Goal: Information Seeking & Learning: Learn about a topic

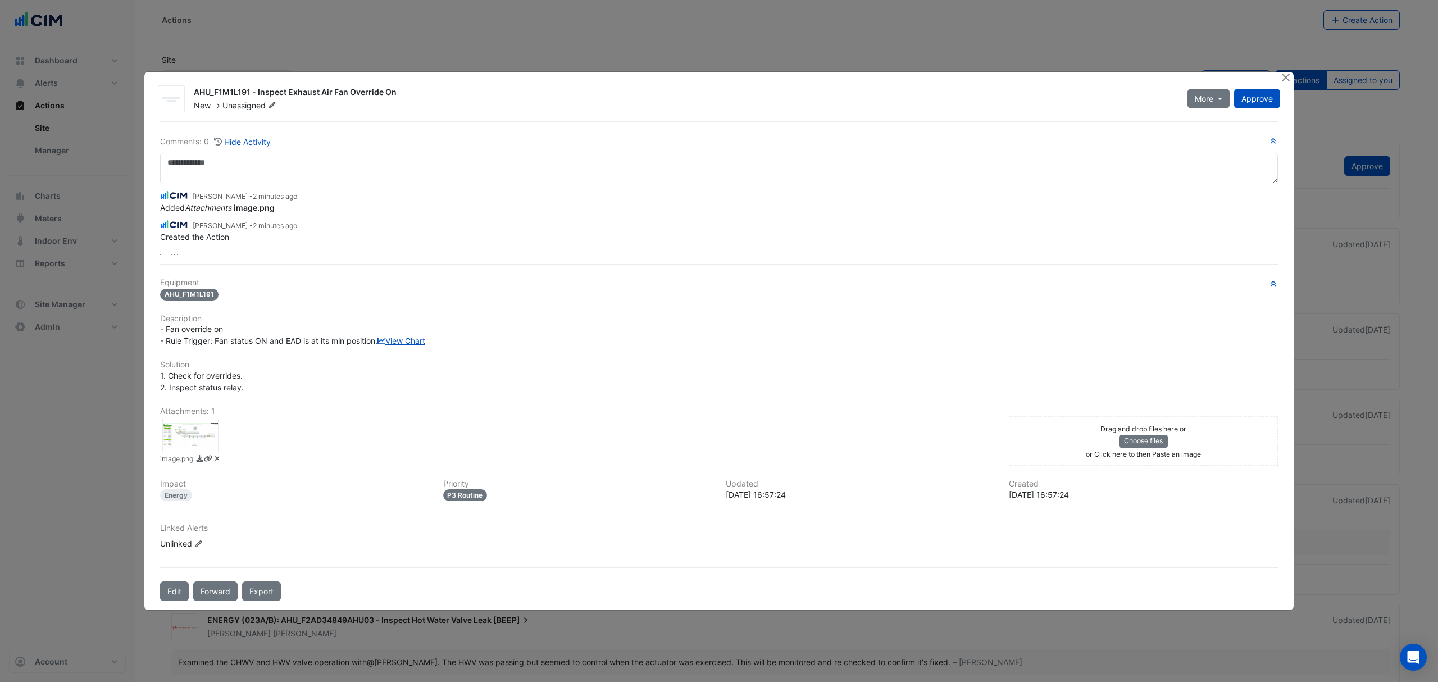
click at [210, 446] on div at bounding box center [190, 435] width 56 height 34
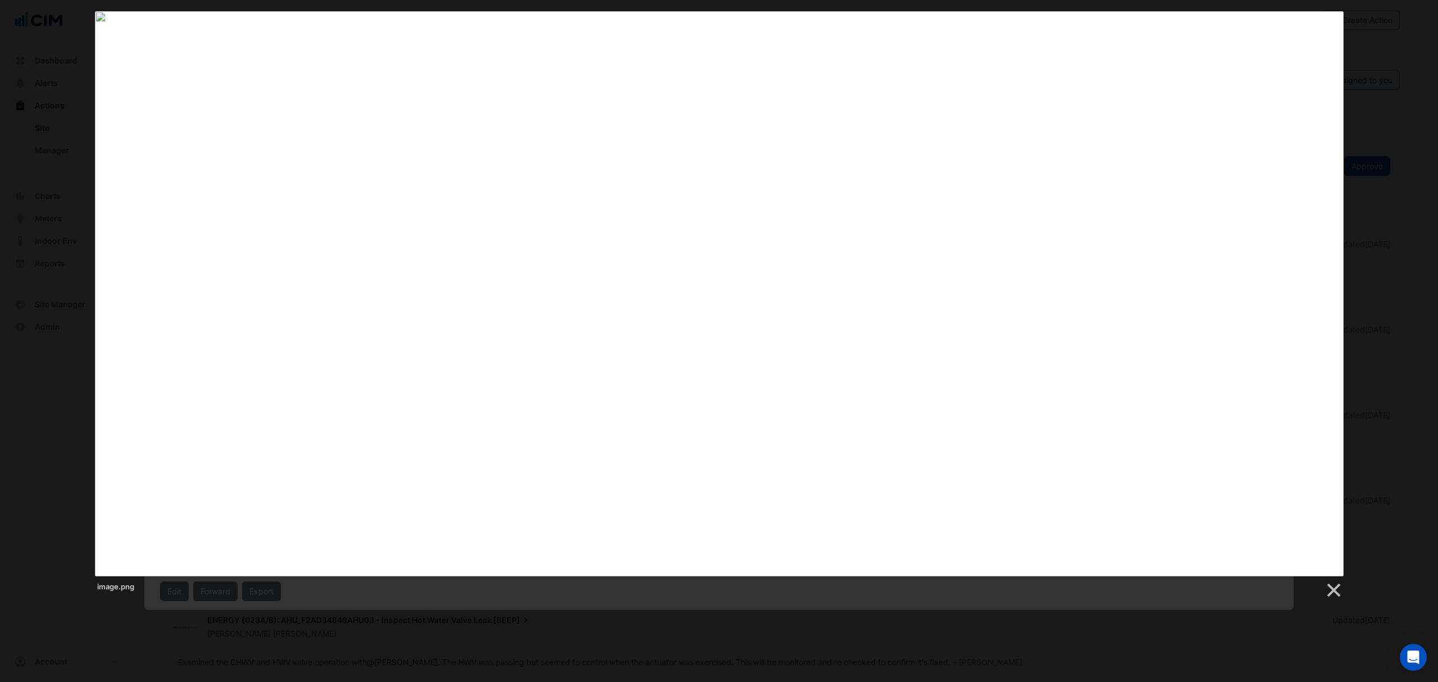
click at [1386, 353] on div "image.png" at bounding box center [719, 305] width 1438 height 588
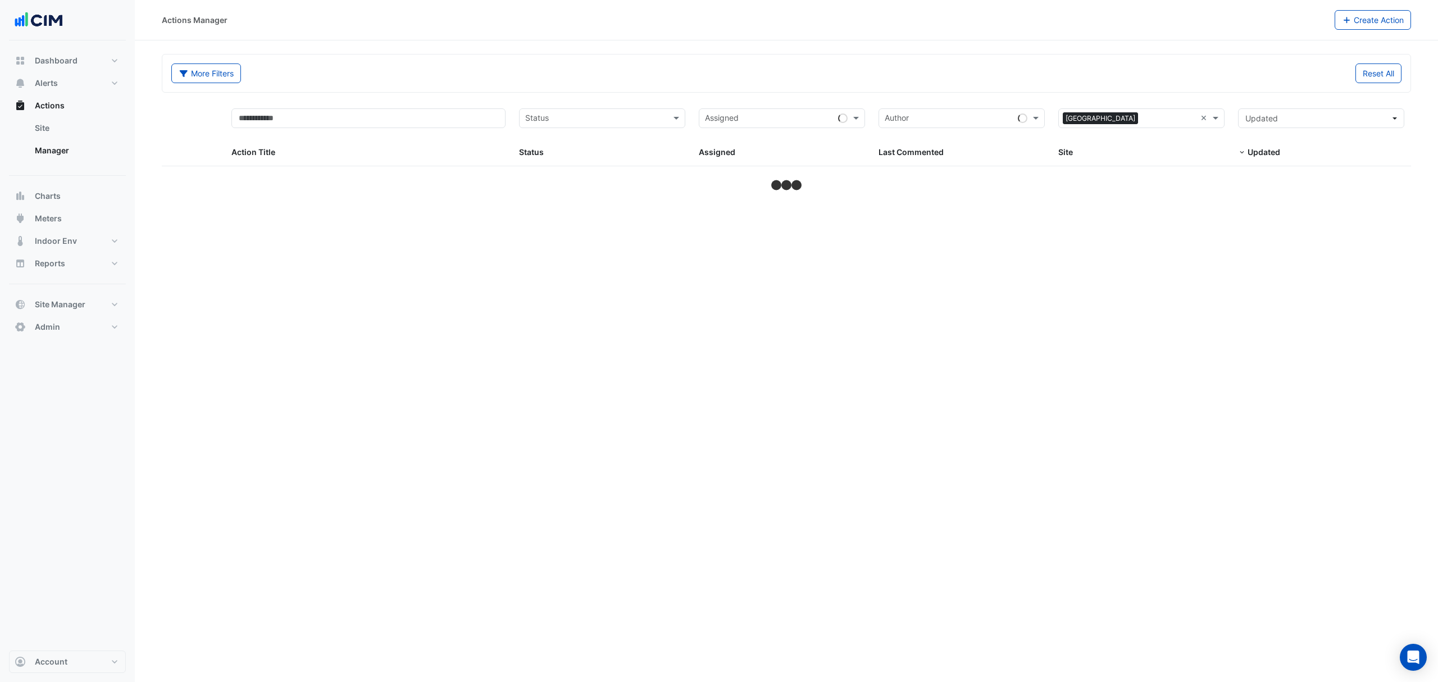
select select "***"
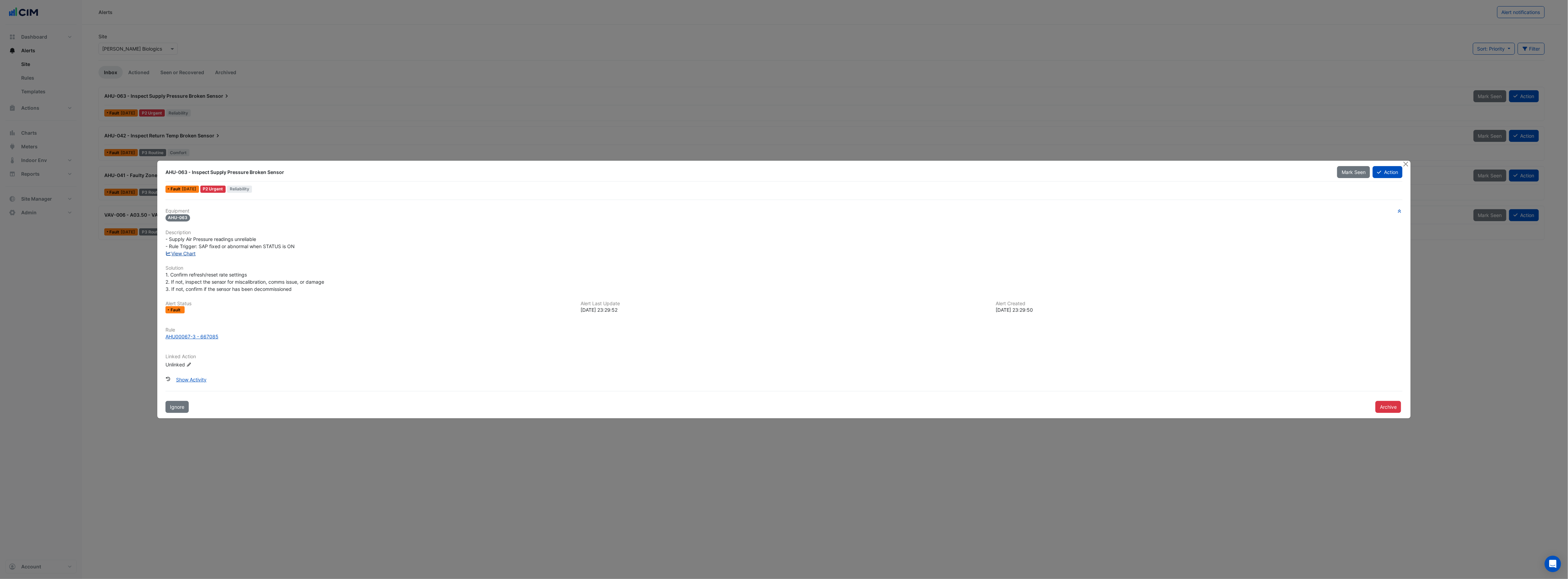
click at [189, 251] on link "View Chart" at bounding box center [181, 254] width 30 height 6
click at [1394, 172] on button "Action" at bounding box center [1387, 172] width 30 height 12
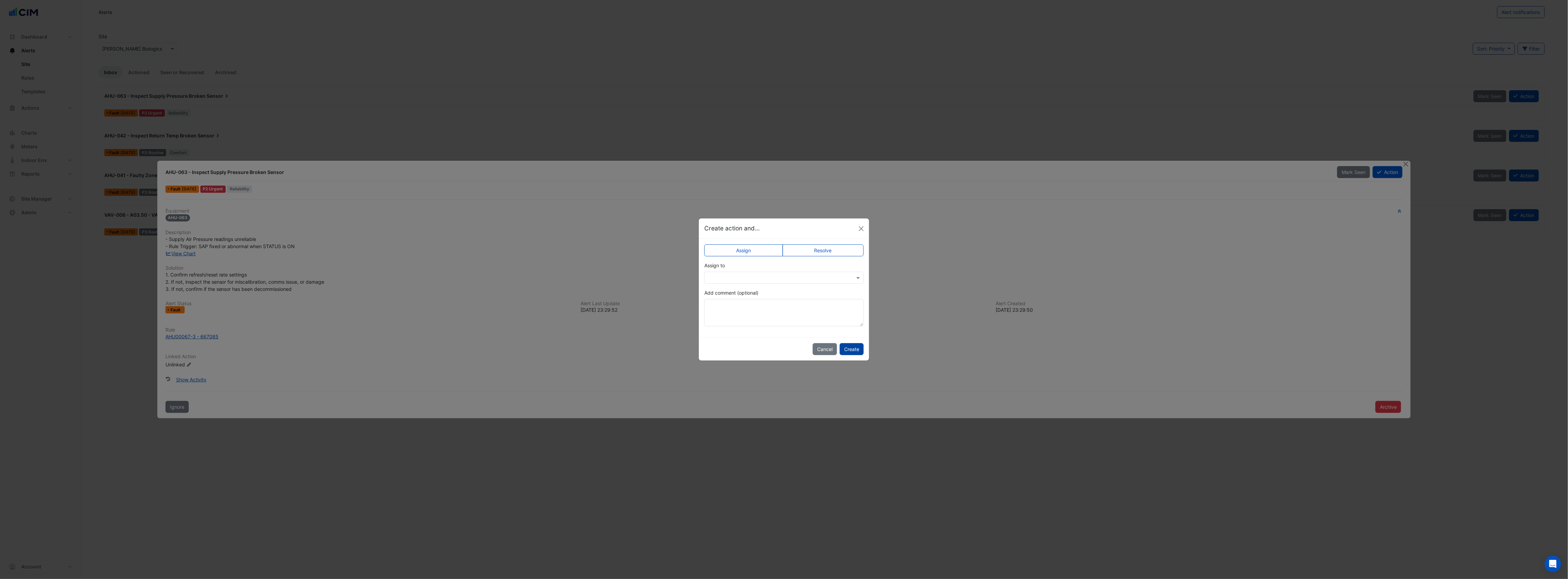
click at [851, 350] on button "Create" at bounding box center [852, 349] width 24 height 12
click at [786, 271] on input "text" at bounding box center [777, 274] width 138 height 7
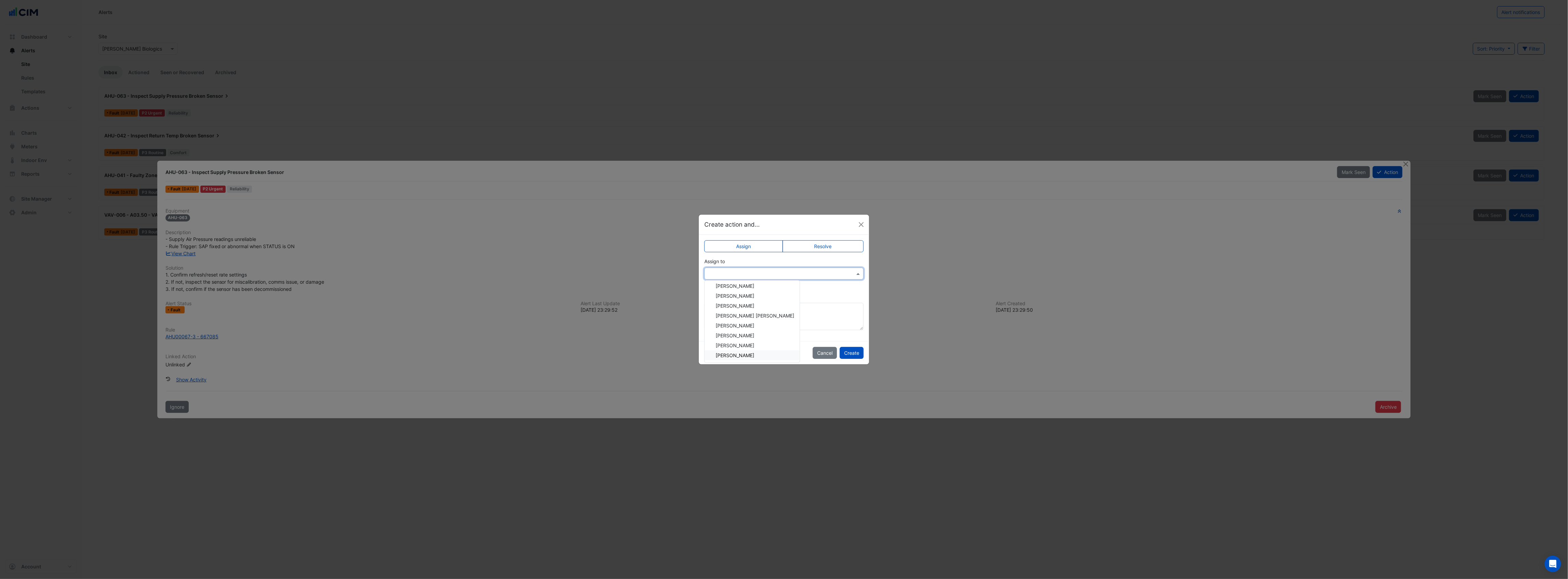
click at [747, 355] on div "Simon Jeffers" at bounding box center [752, 355] width 95 height 10
click at [858, 350] on button "Create" at bounding box center [852, 349] width 24 height 12
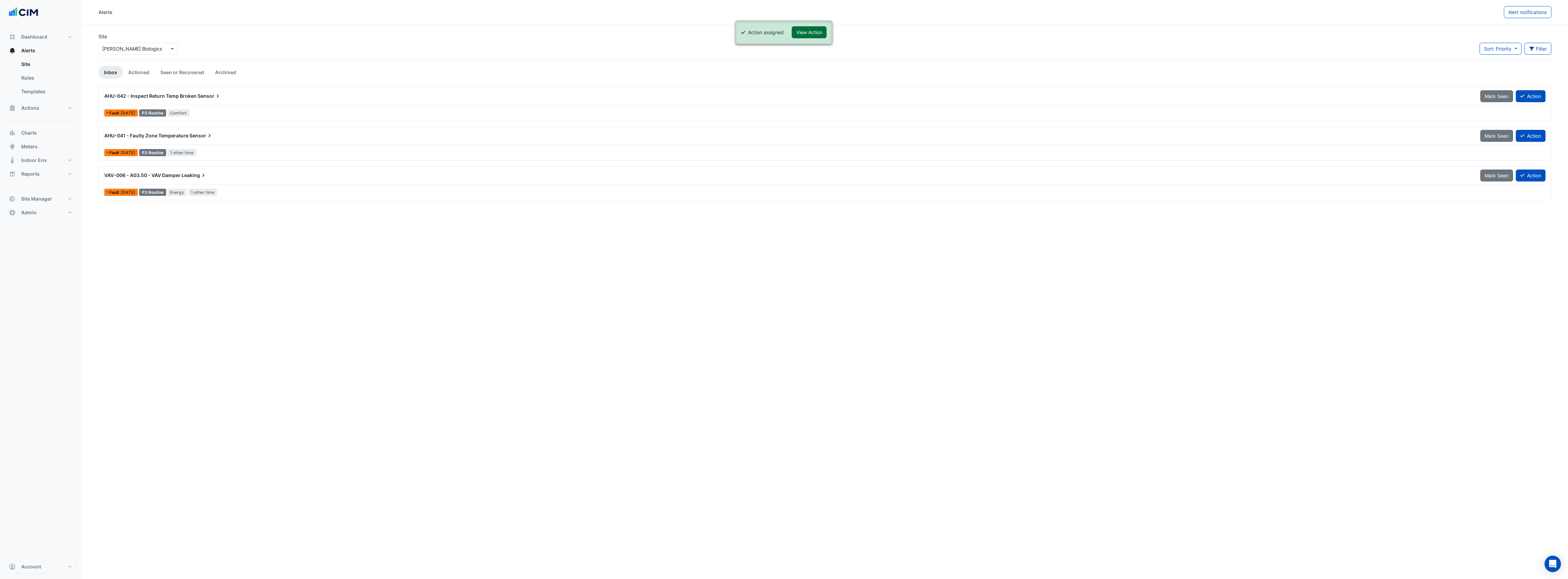
click at [808, 33] on button "View Action" at bounding box center [809, 32] width 35 height 12
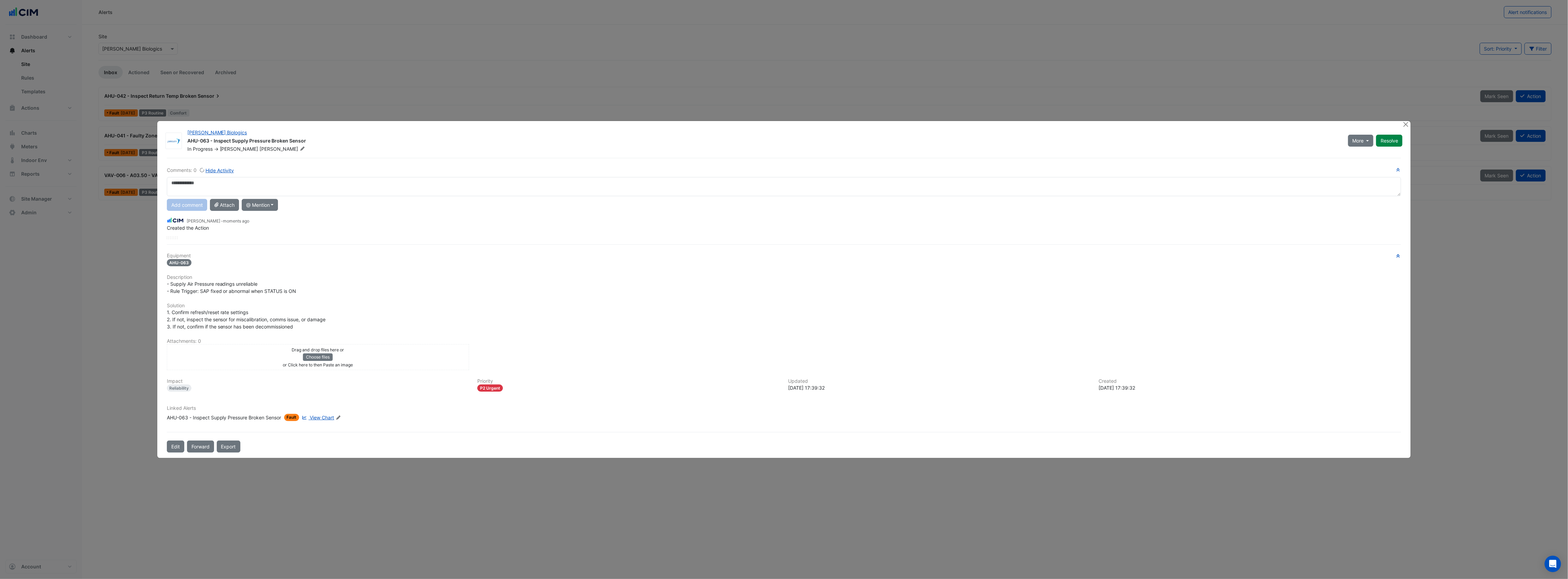
click at [376, 352] on div "Drag and drop files here or Choose files or Click here to then Paste an image" at bounding box center [318, 356] width 299 height 23
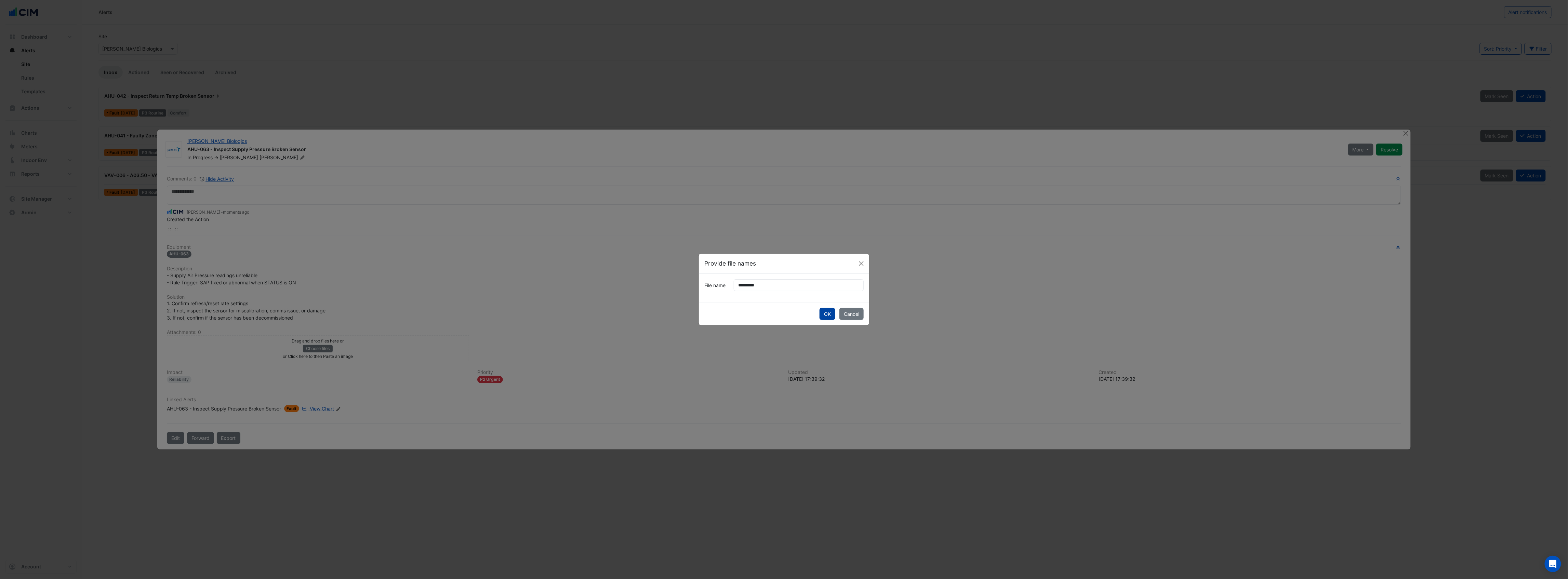
click at [828, 308] on button "OK" at bounding box center [827, 314] width 16 height 12
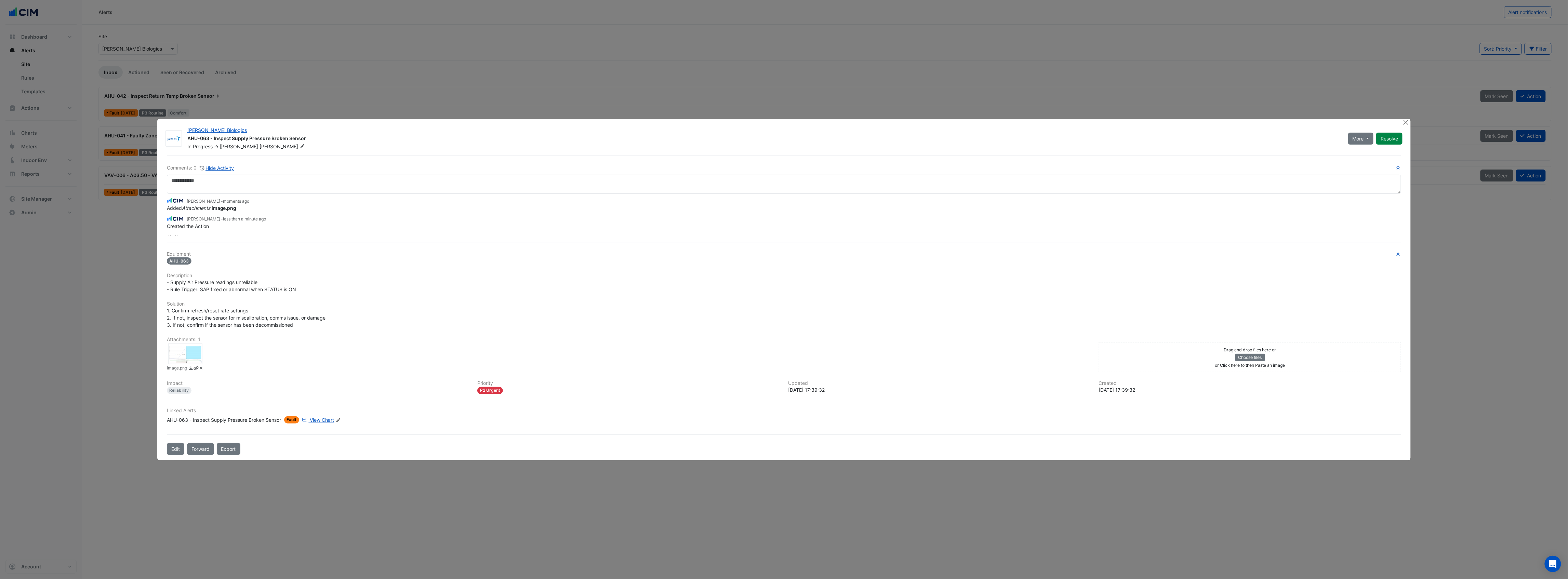
click at [197, 356] on div at bounding box center [185, 354] width 34 height 21
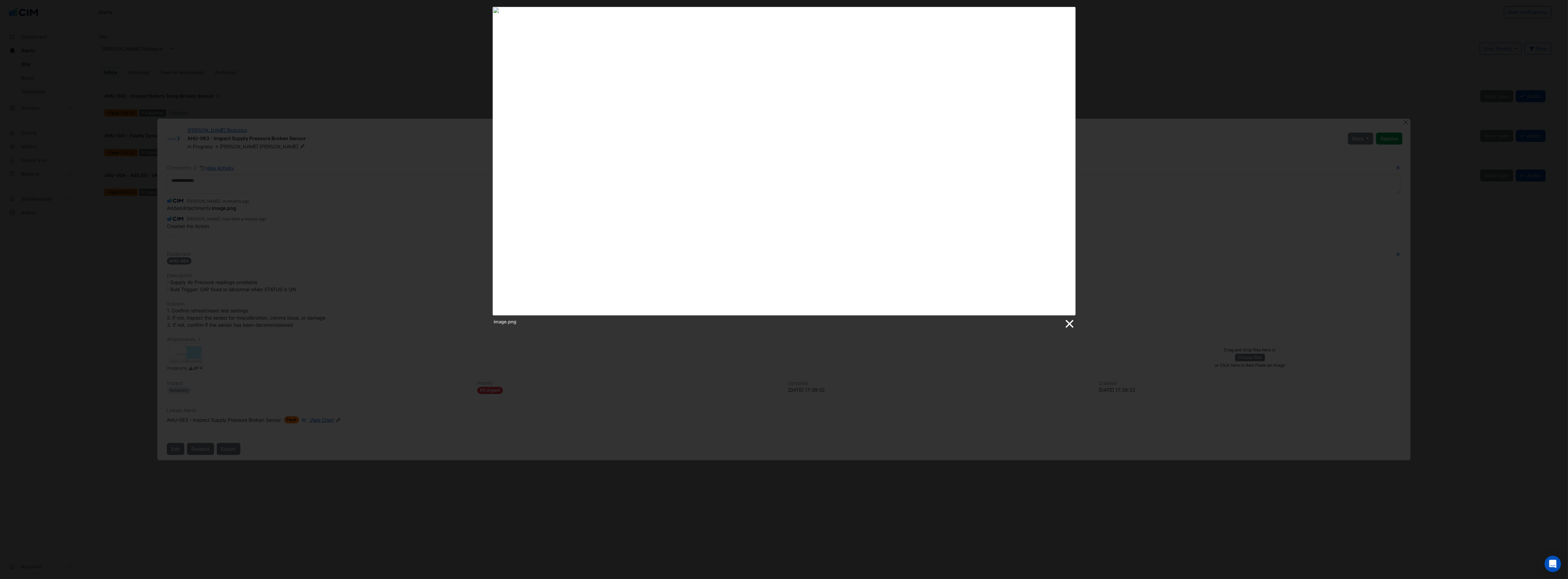
click at [1068, 324] on link at bounding box center [1069, 324] width 10 height 10
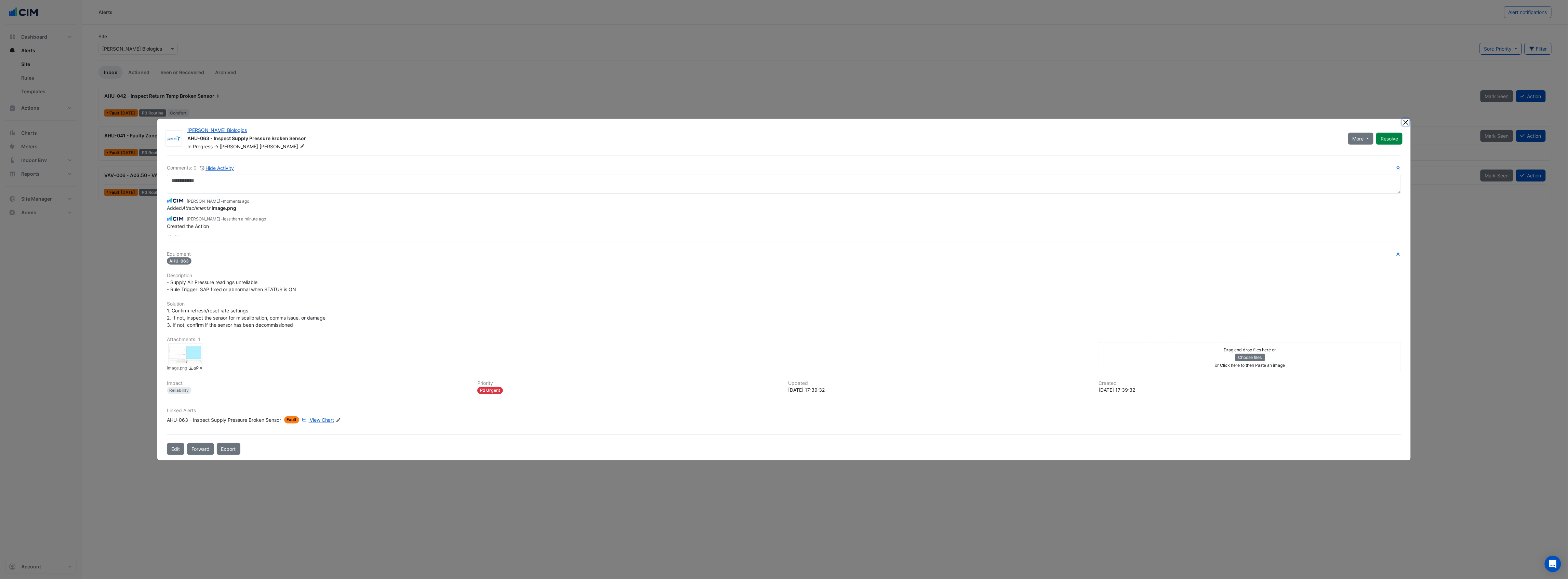
click at [1405, 120] on button "Close" at bounding box center [1406, 122] width 7 height 7
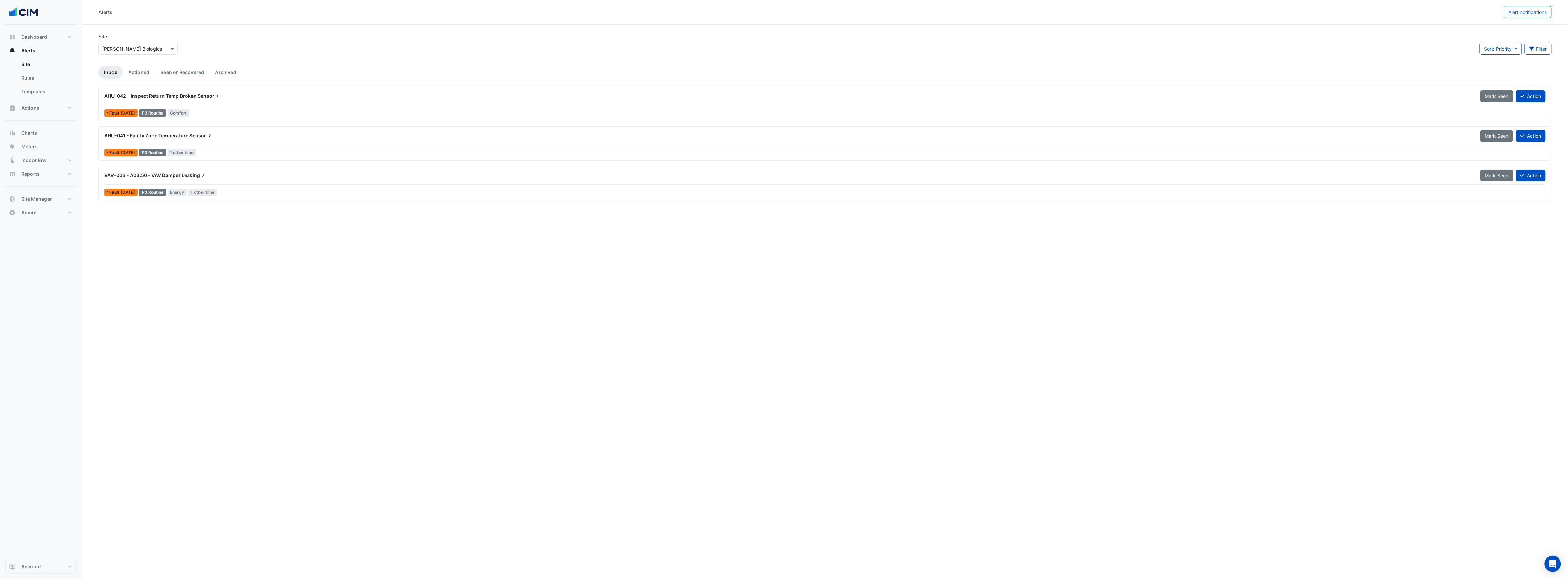
click at [212, 98] on span "Sensor" at bounding box center [209, 95] width 24 height 7
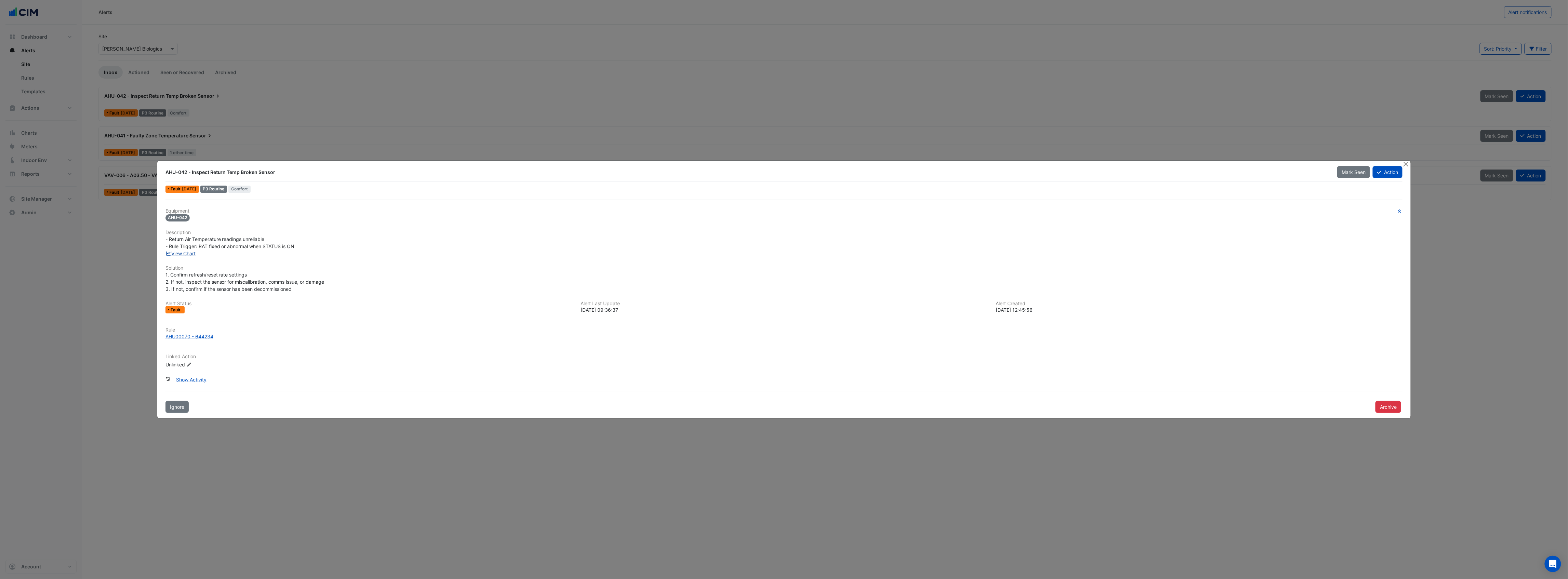
click at [183, 253] on link "View Chart" at bounding box center [181, 254] width 30 height 6
click at [1034, 62] on ngb-modal-window "AHU-042 - Inspect Return Temp Broken Sensor Mark Seen Action Fault 4 days ago P…" at bounding box center [784, 290] width 1568 height 579
click at [1407, 163] on button "Close" at bounding box center [1406, 164] width 7 height 7
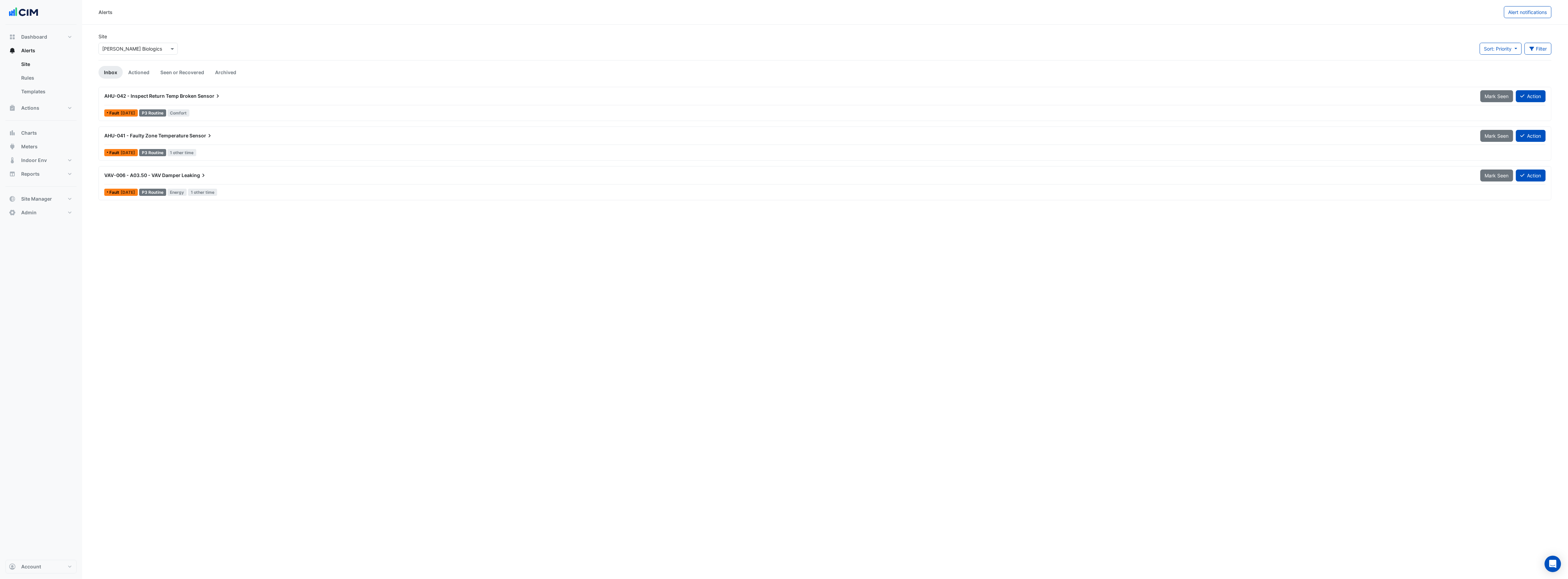
click at [161, 136] on span "AHU-041 - Faulty Zone Temperature" at bounding box center [146, 136] width 84 height 6
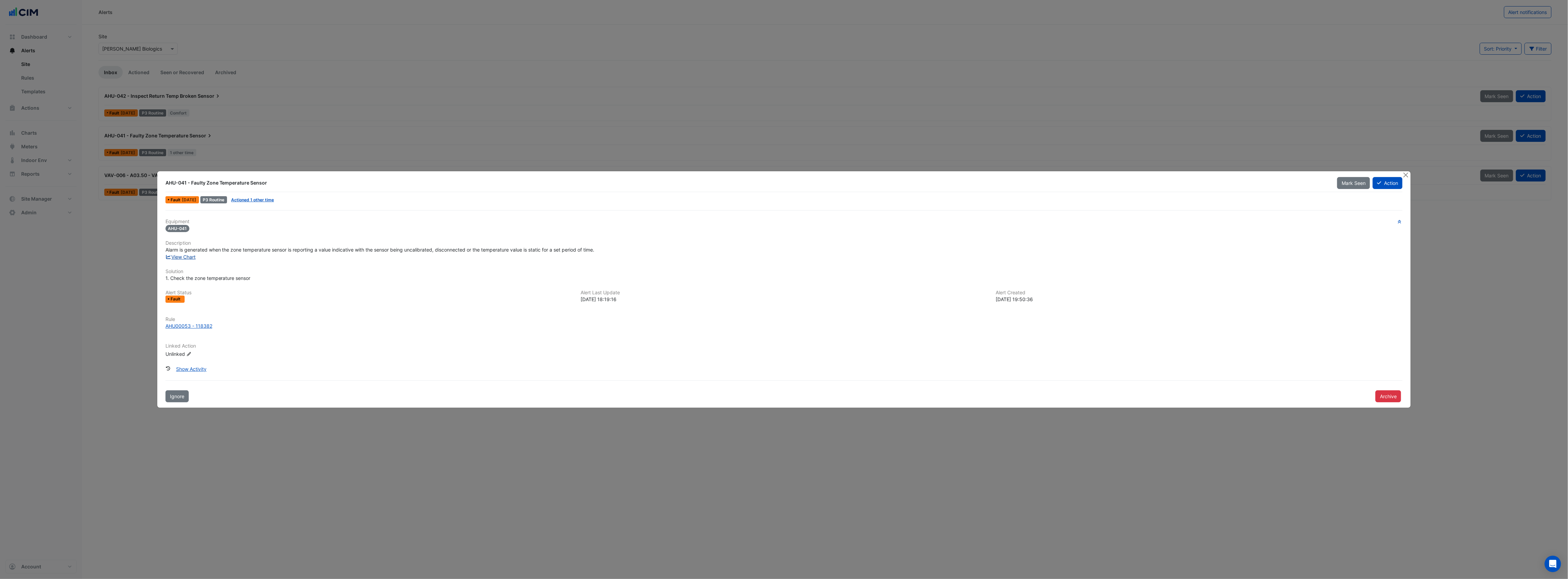
click at [189, 254] on link "View Chart" at bounding box center [181, 257] width 30 height 6
click at [1404, 173] on button "Close" at bounding box center [1406, 175] width 7 height 7
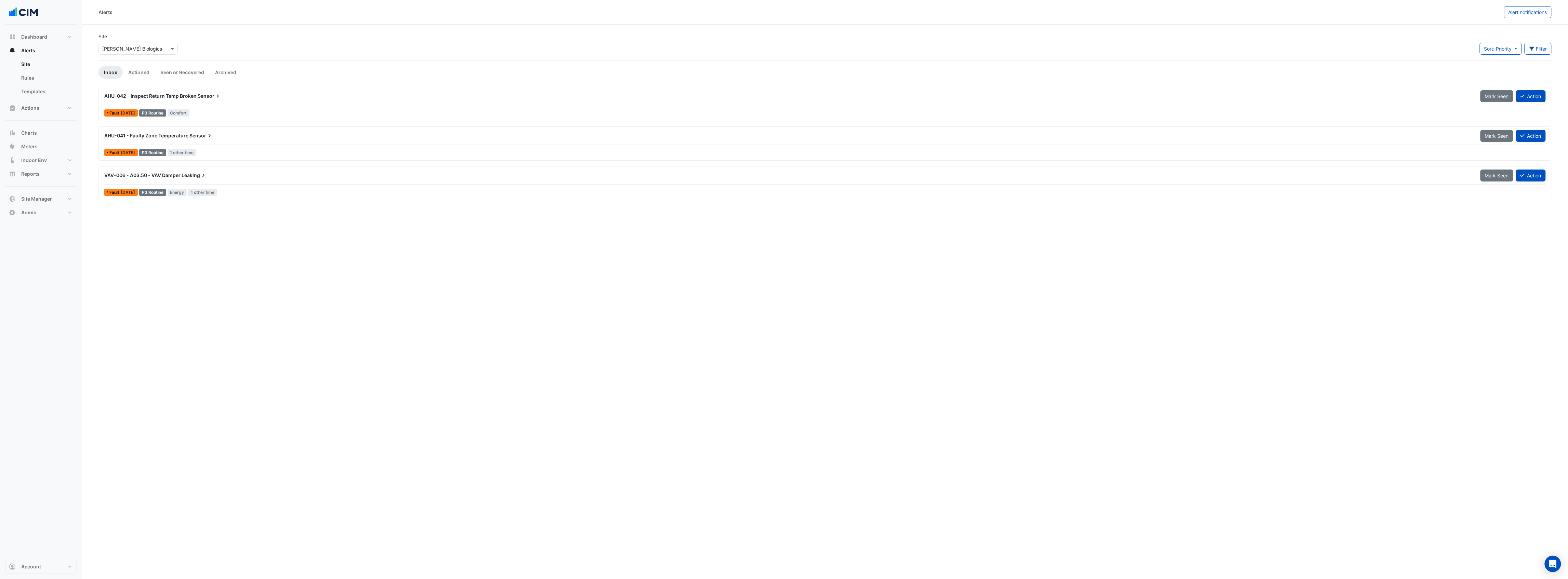
click at [195, 173] on span "Leaking" at bounding box center [194, 175] width 26 height 7
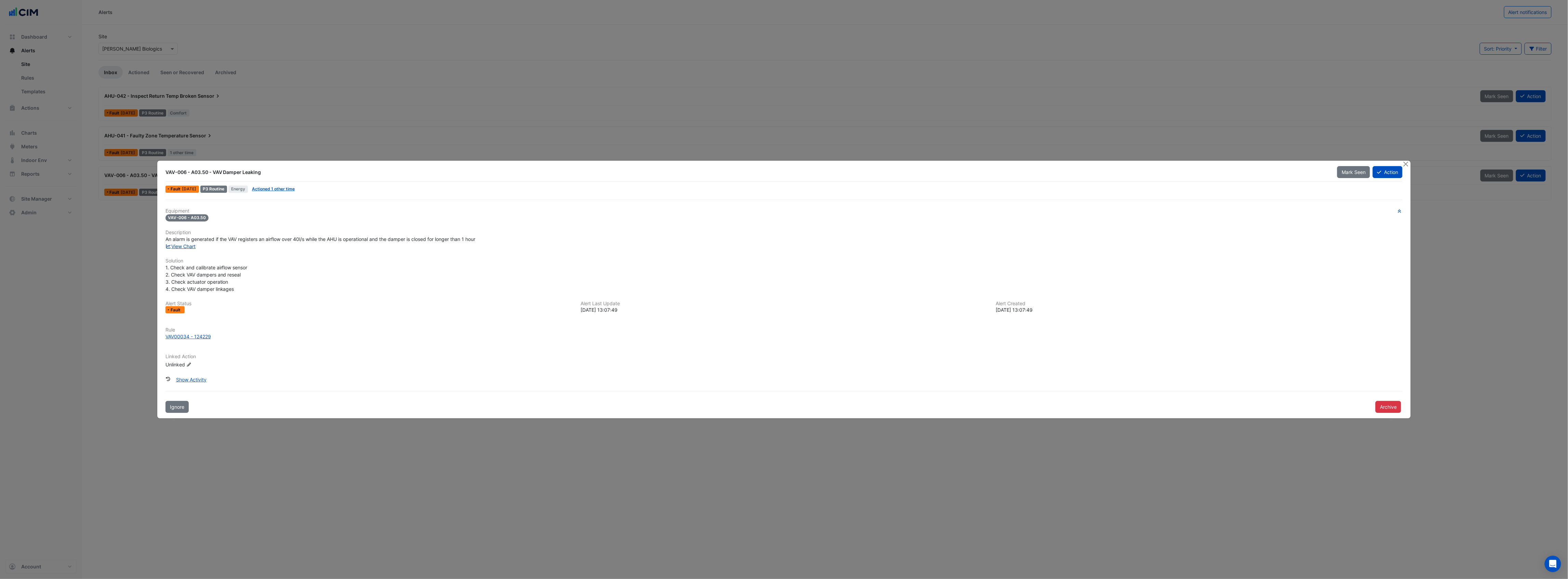
click at [192, 247] on link "View Chart" at bounding box center [181, 246] width 30 height 6
click at [170, 305] on h6 "Alert Status" at bounding box center [369, 303] width 407 height 6
click at [194, 378] on button "Show Activity" at bounding box center [191, 380] width 40 height 12
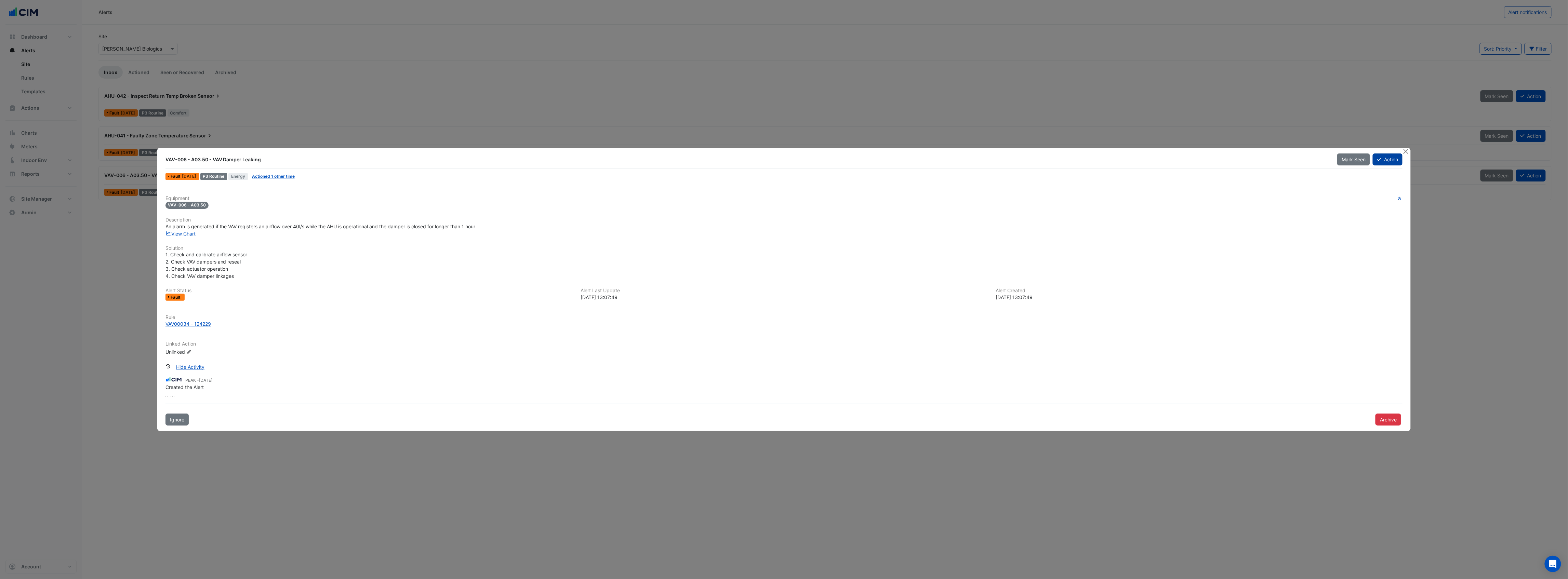
click at [1395, 159] on button "Action" at bounding box center [1387, 159] width 30 height 12
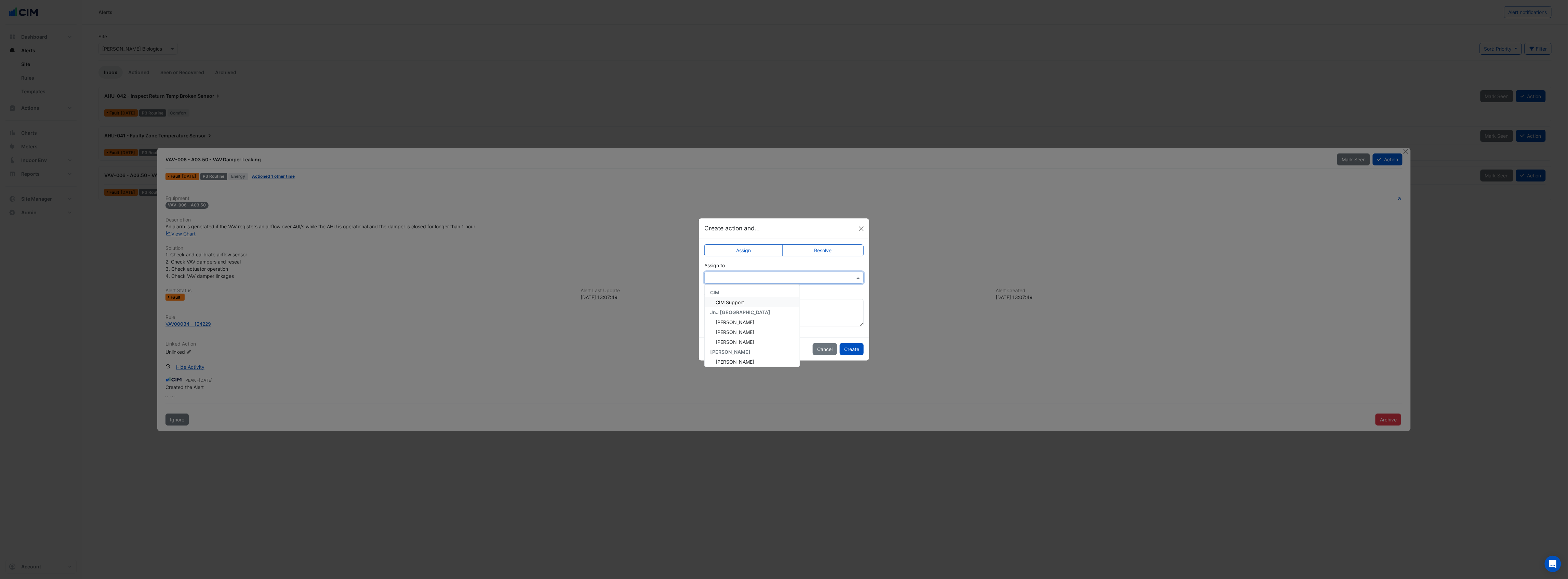
click at [803, 276] on input "text" at bounding box center [777, 278] width 138 height 7
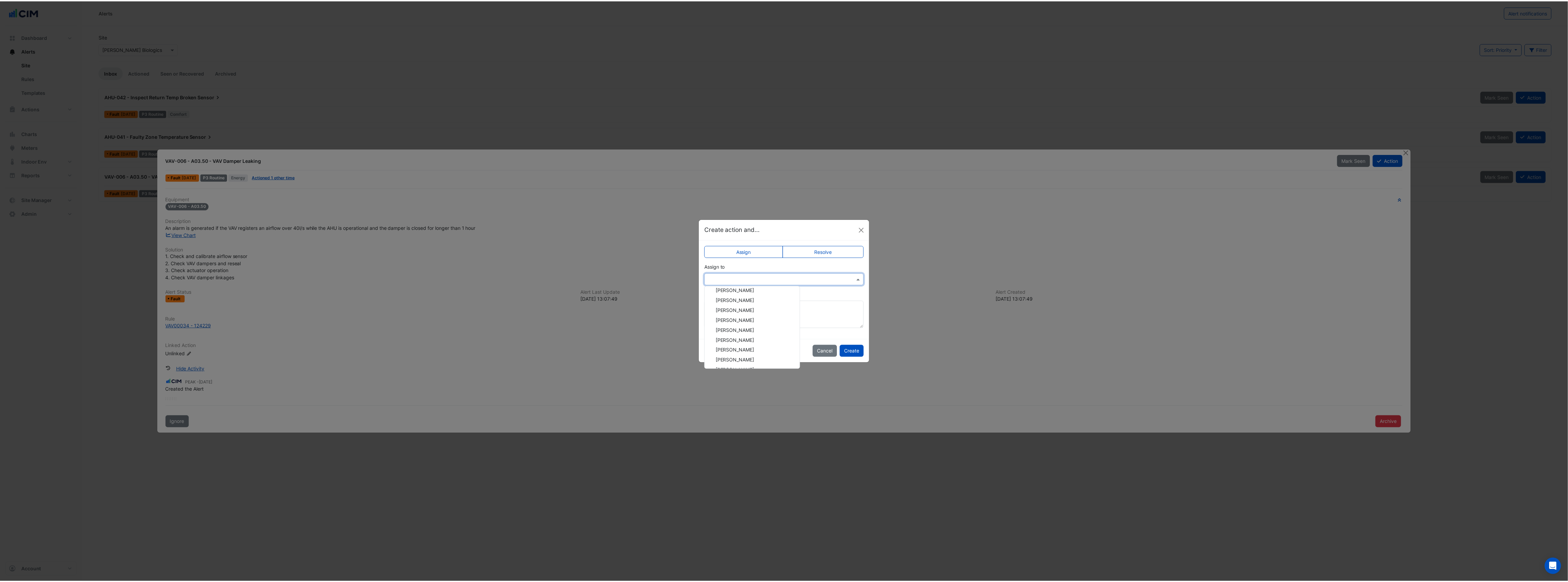
scroll to position [182, 0]
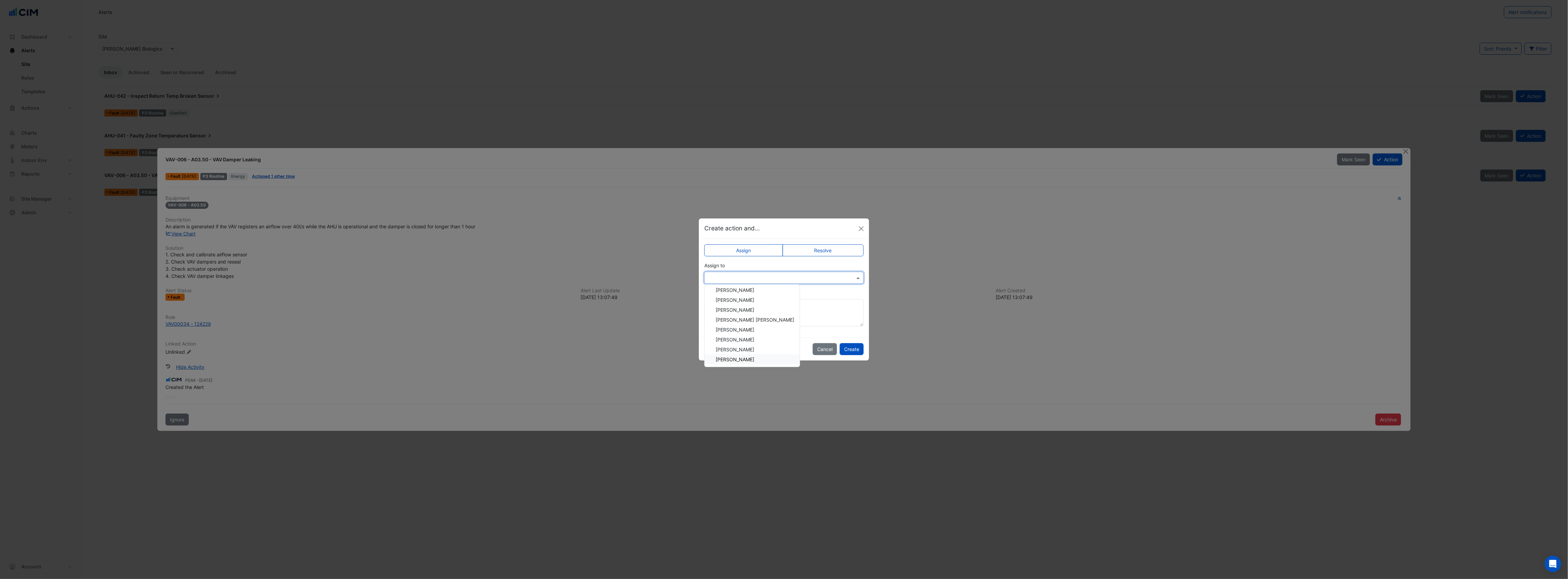
click at [743, 361] on span "Simon Jeffers" at bounding box center [735, 359] width 38 height 6
click at [846, 346] on button "Create" at bounding box center [852, 349] width 24 height 12
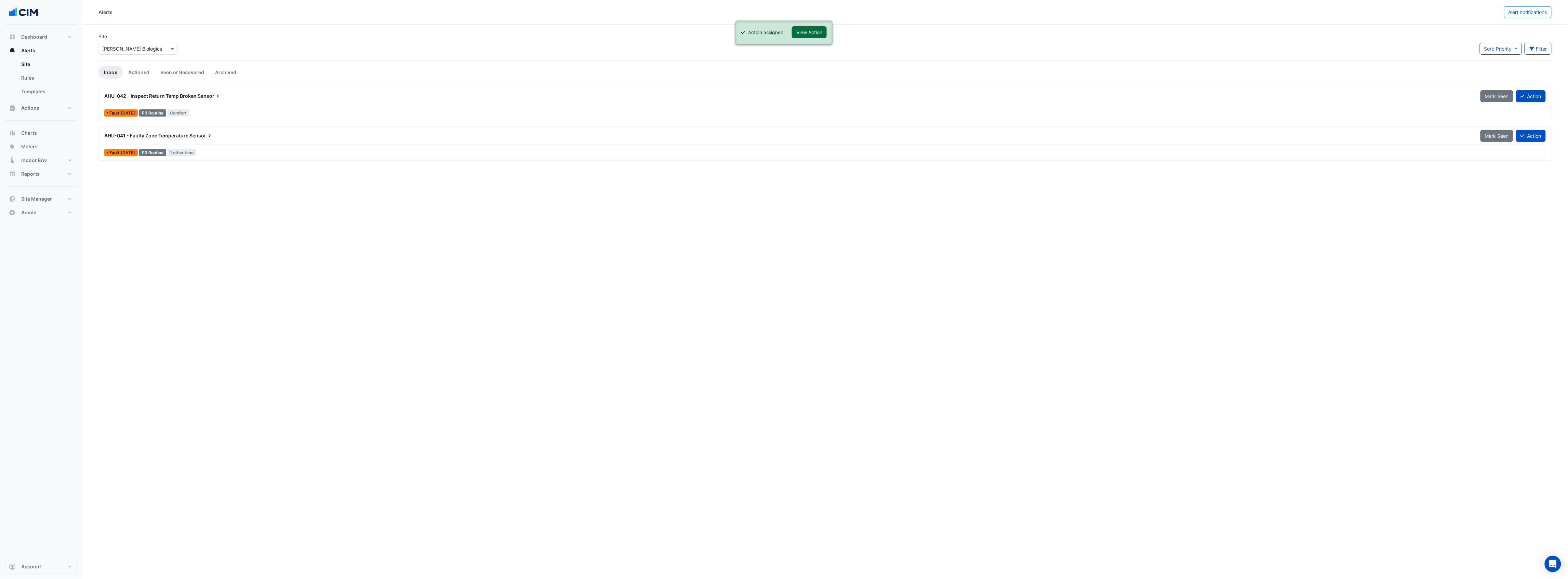
click at [810, 29] on button "View Action" at bounding box center [809, 32] width 35 height 12
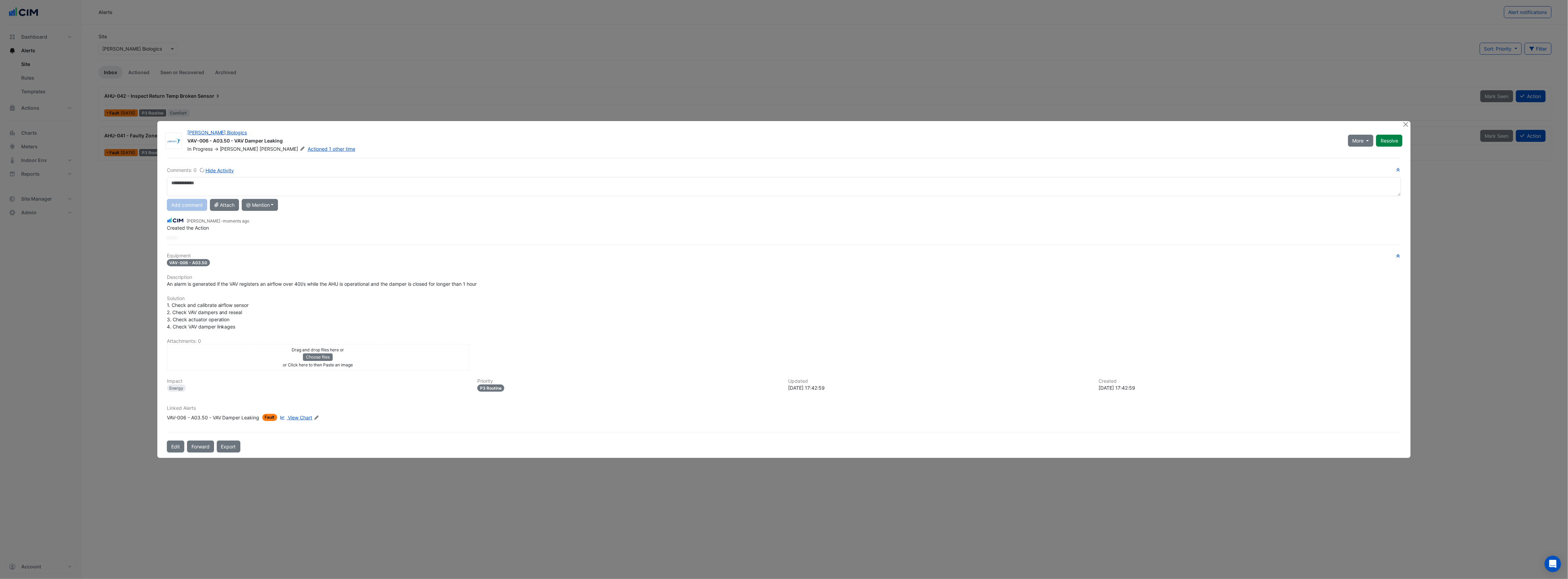
click at [281, 355] on div "Drag and drop files here or Choose files or Click here to then Paste an image" at bounding box center [318, 356] width 299 height 23
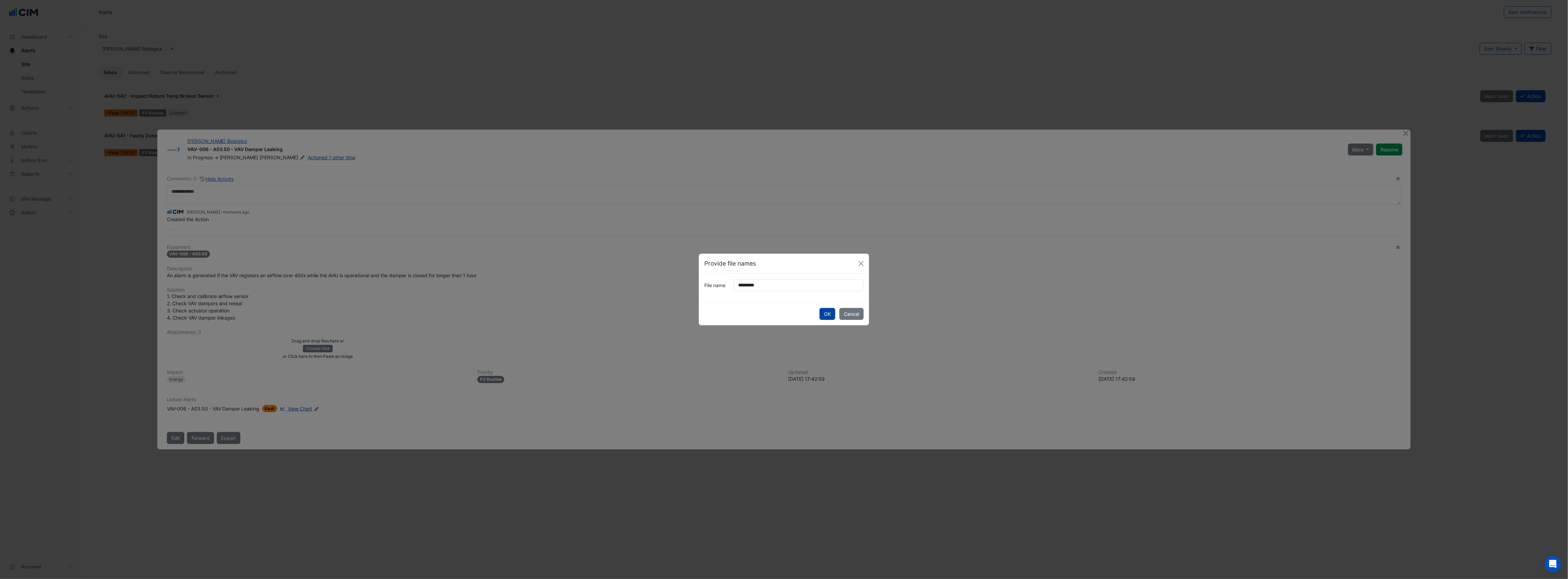
click at [822, 315] on button "OK" at bounding box center [827, 314] width 16 height 12
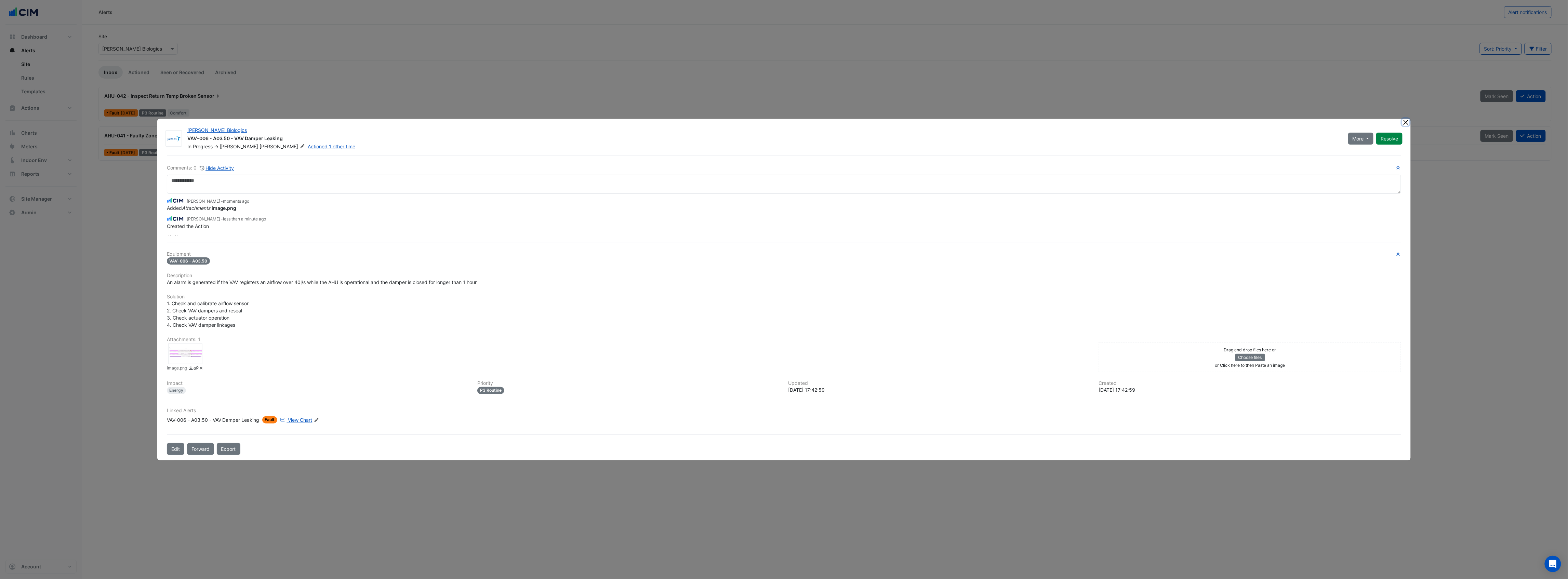
click at [1406, 122] on button "Close" at bounding box center [1406, 122] width 7 height 7
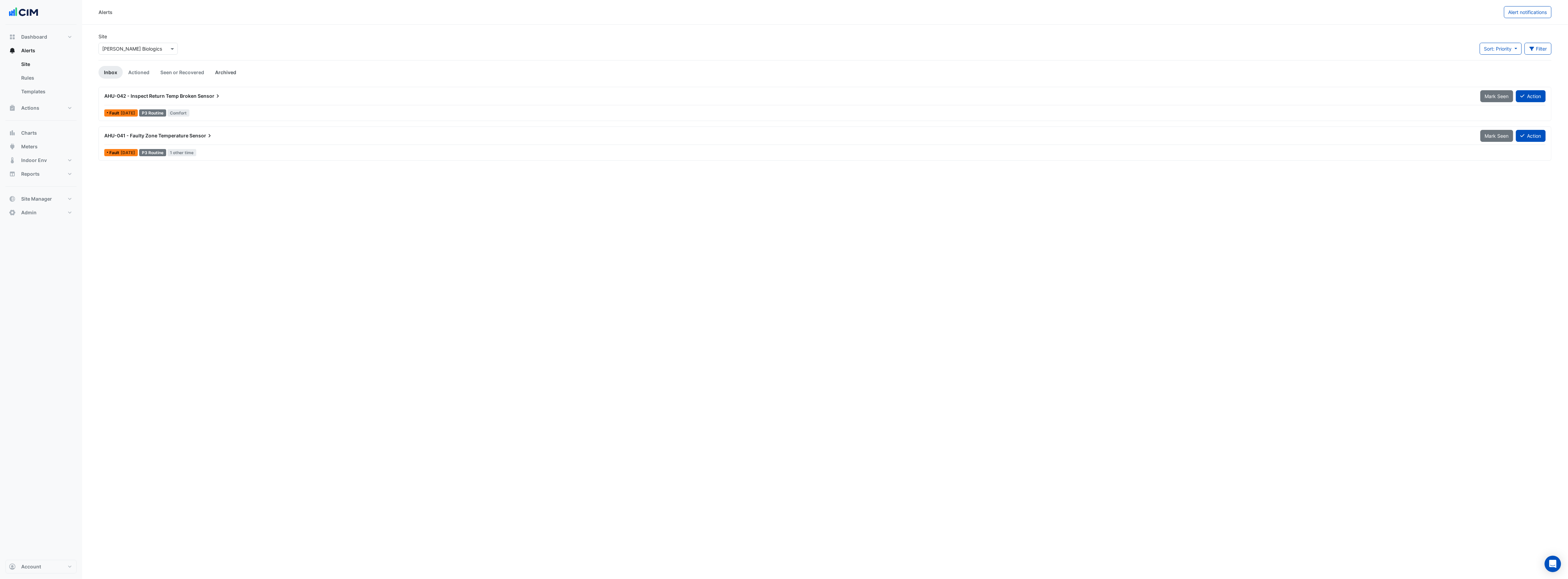
click at [221, 66] on app-alert-tickets "Site Select a Site × Janssen Biologics Sort: Priority Priority Updated Filter T…" at bounding box center [825, 97] width 1453 height 128
click at [226, 74] on button at bounding box center [229, 76] width 9 height 9
click at [319, 71] on ul "Inbox Actioned Seen or Recovered Archived" at bounding box center [825, 72] width 1453 height 13
click at [227, 68] on link "Archived" at bounding box center [225, 72] width 32 height 13
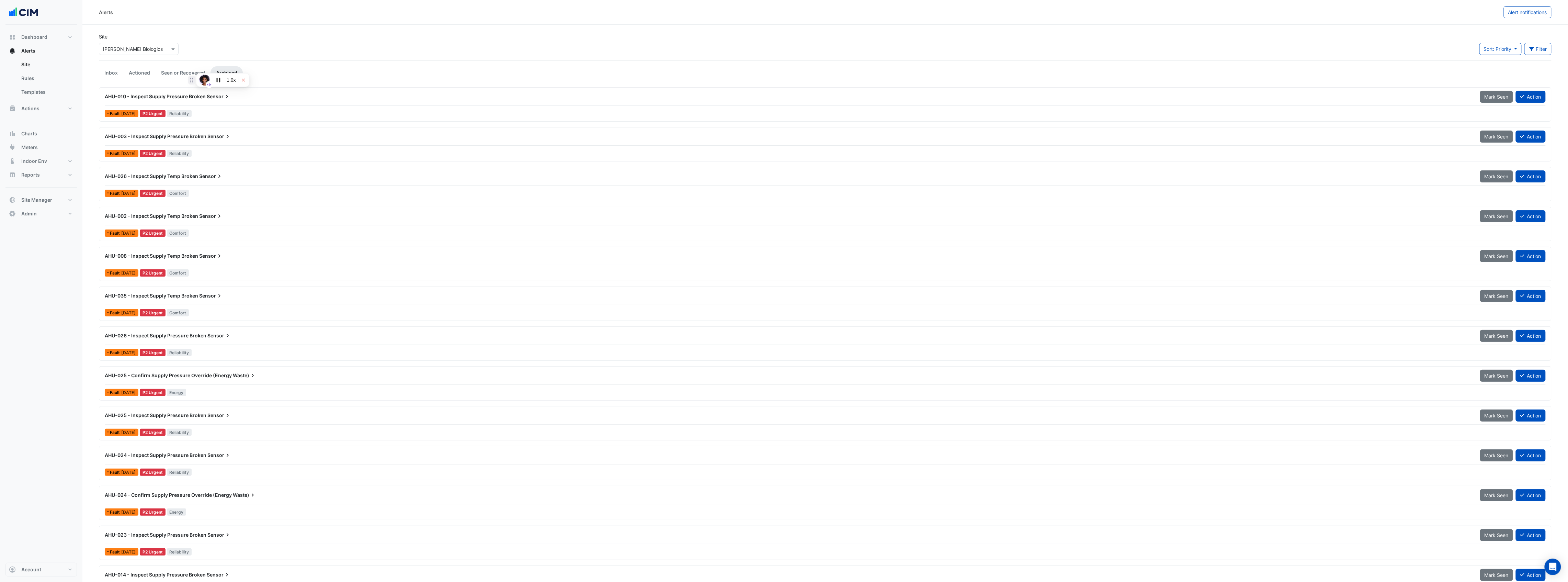
click at [243, 80] on icon at bounding box center [243, 80] width 3 height 3
click at [223, 72] on link "Archived" at bounding box center [226, 72] width 32 height 13
click at [186, 69] on link "Seen or Recovered" at bounding box center [183, 72] width 55 height 13
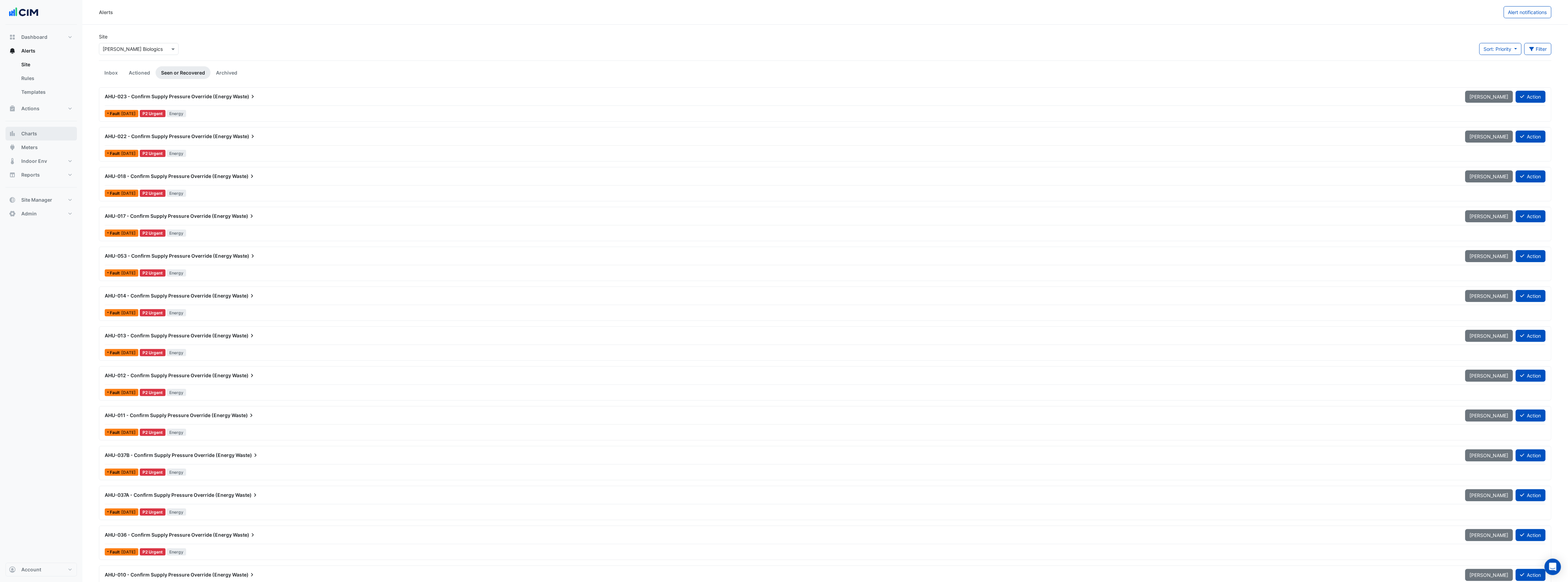
click at [34, 136] on span "Charts" at bounding box center [29, 133] width 16 height 7
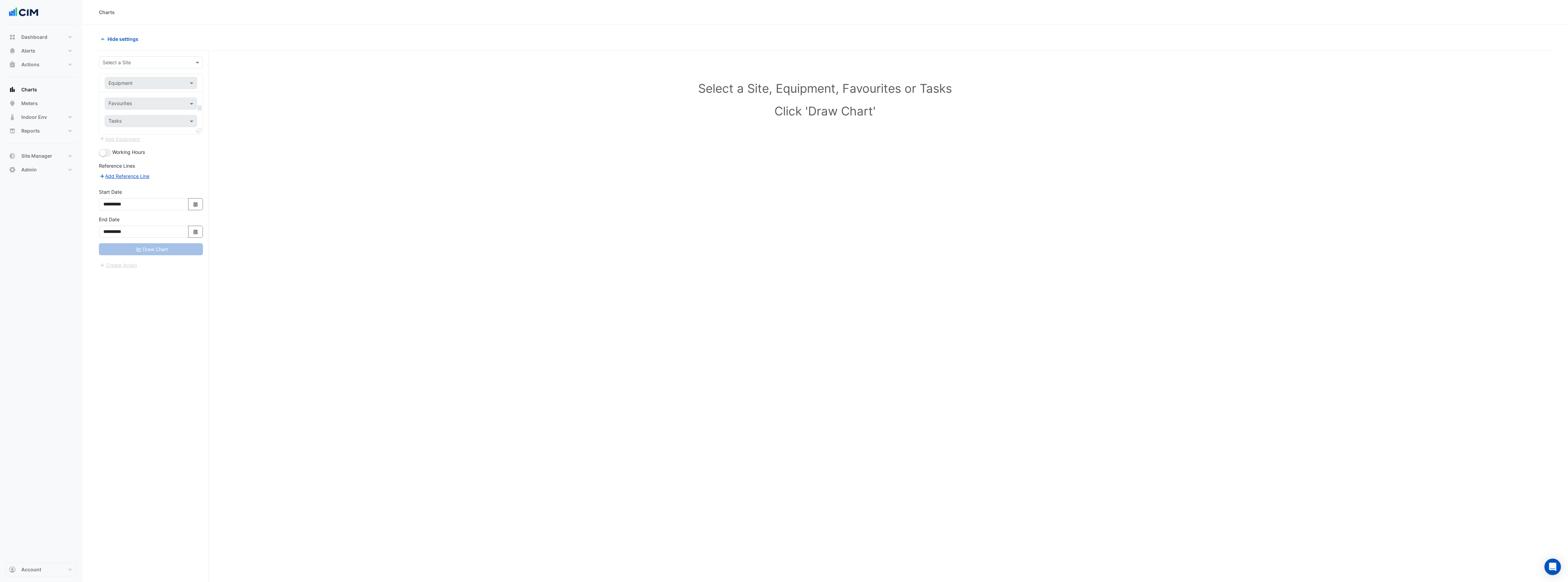
click at [165, 64] on input "text" at bounding box center [144, 63] width 83 height 7
type input "***"
click at [127, 95] on span "[PERSON_NAME] Biologics" at bounding box center [140, 97] width 60 height 6
click at [130, 82] on input "text" at bounding box center [144, 83] width 71 height 7
type input "***"
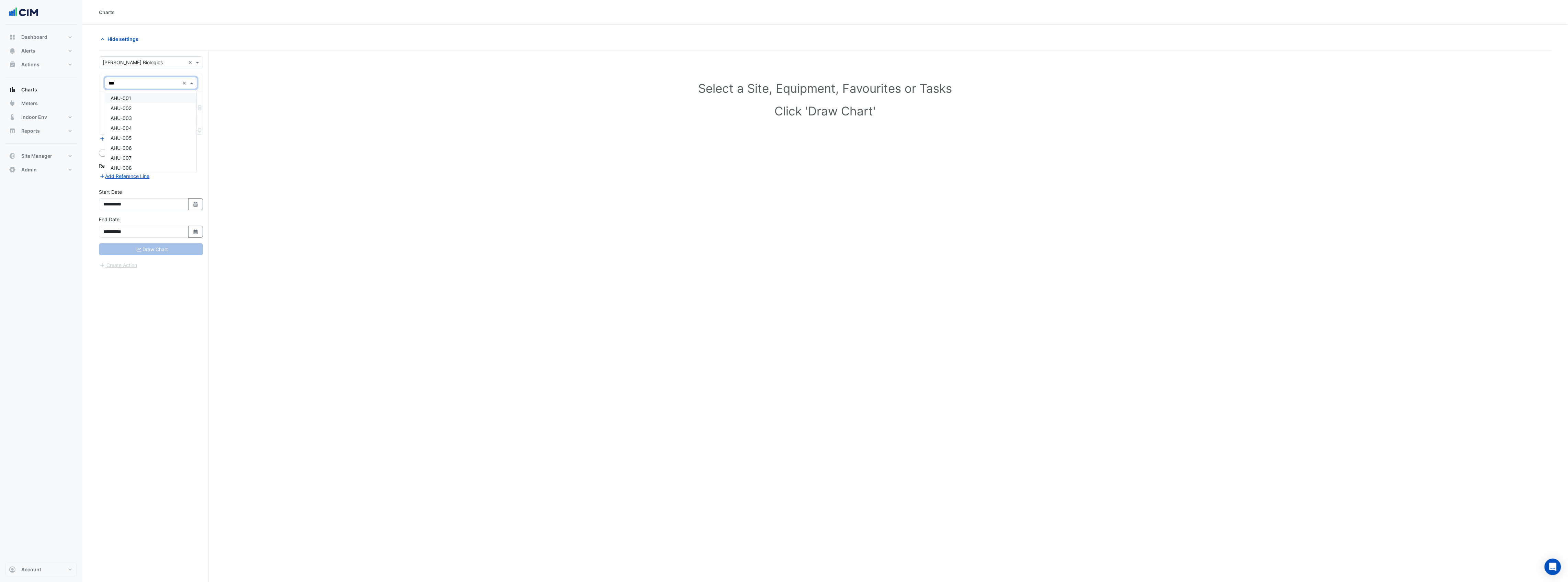
click at [143, 97] on div "AHU-001" at bounding box center [150, 98] width 91 height 10
click at [138, 109] on div at bounding box center [142, 104] width 70 height 9
click at [149, 166] on span "Unit Supply Air Pressure - Suite 1/2, AHU-001" at bounding box center [161, 169] width 102 height 6
click at [142, 112] on input "text" at bounding box center [159, 112] width 100 height 7
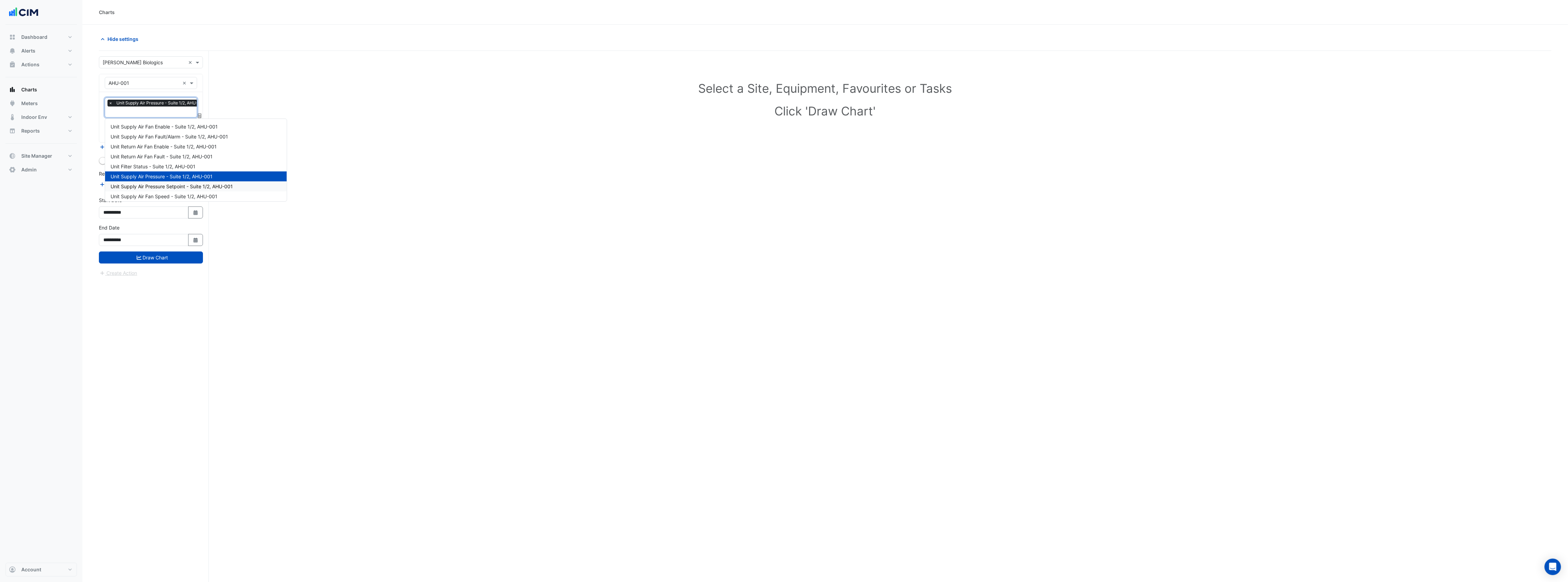
click at [153, 186] on span "Unit Supply Air Pressure Setpoint - Suite 1/2, AHU-001" at bounding box center [172, 186] width 122 height 6
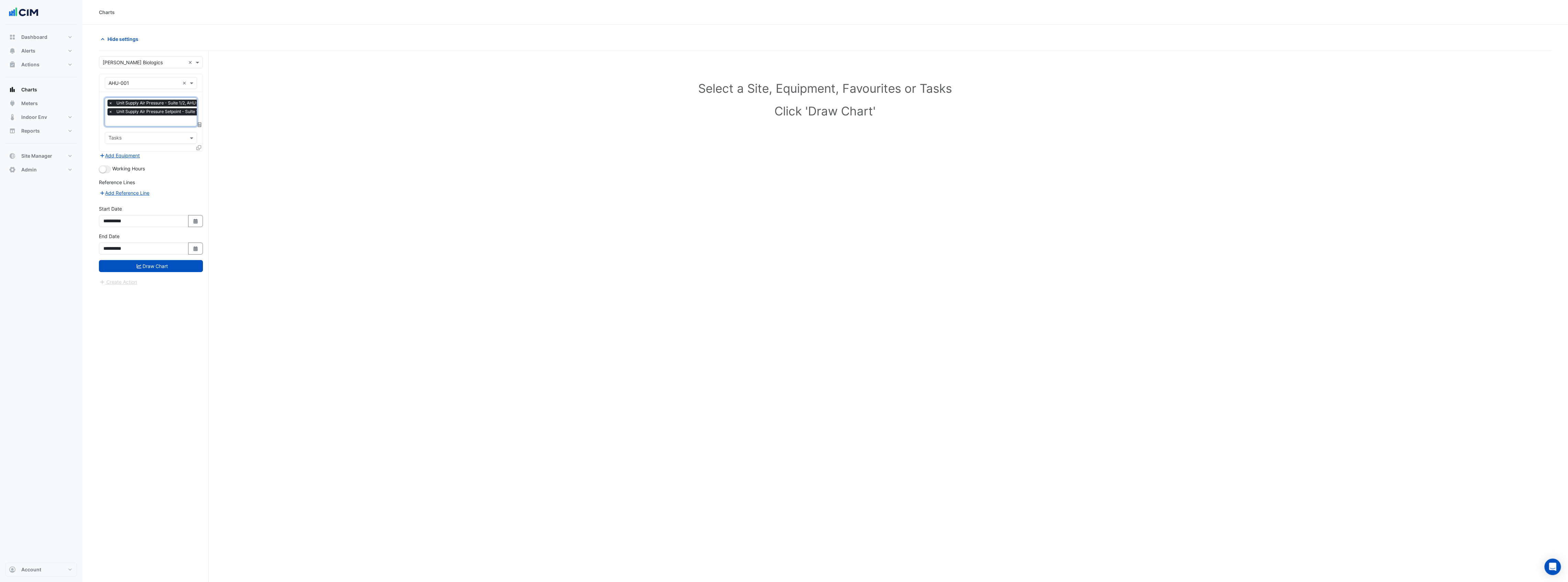
click at [145, 122] on input "text" at bounding box center [167, 122] width 117 height 7
type input "******"
click at [276, 221] on div "Select a Site, Equipment, Favourites or Tasks Click 'Draw Chart'" at bounding box center [825, 329] width 1452 height 557
click at [199, 147] on icon at bounding box center [199, 148] width 5 height 5
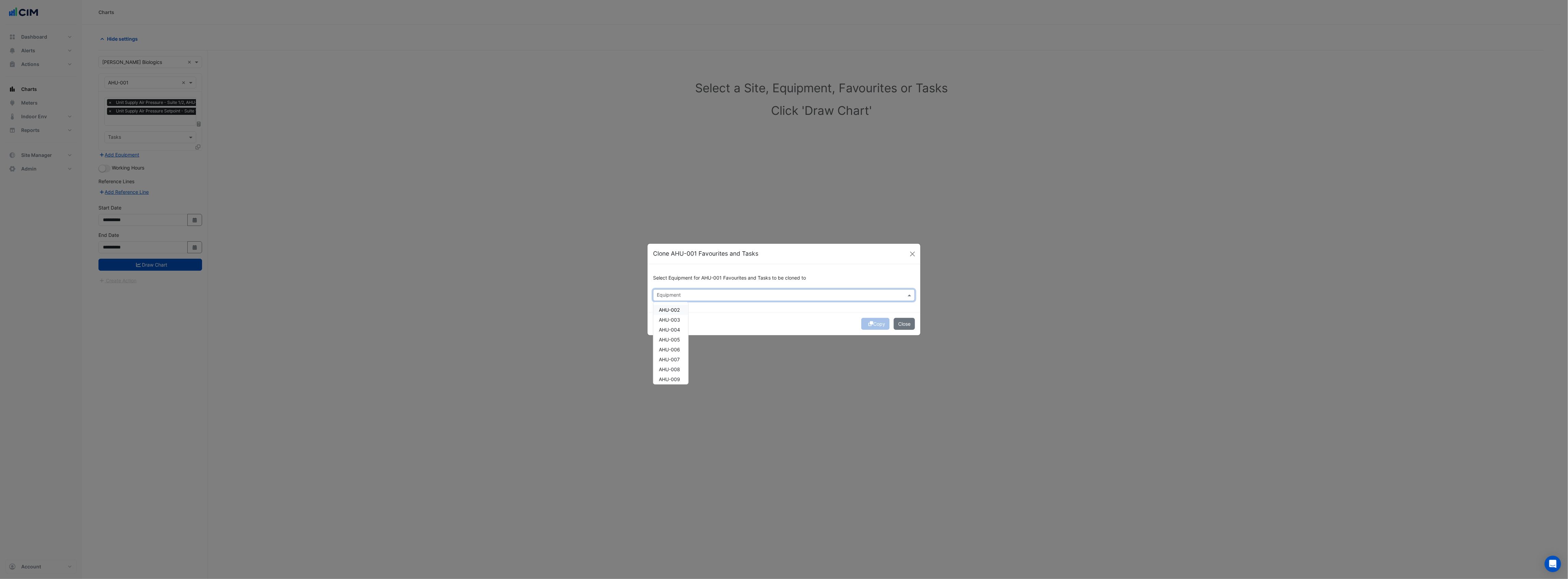
click at [673, 294] on input "text" at bounding box center [780, 296] width 247 height 7
click at [673, 310] on span "AHU-002" at bounding box center [669, 310] width 21 height 6
drag, startPoint x: 672, startPoint y: 317, endPoint x: 671, endPoint y: 325, distance: 8.1
click at [672, 319] on span "AHU-003" at bounding box center [669, 320] width 21 height 6
click at [672, 328] on span "AHU-004" at bounding box center [669, 330] width 21 height 6
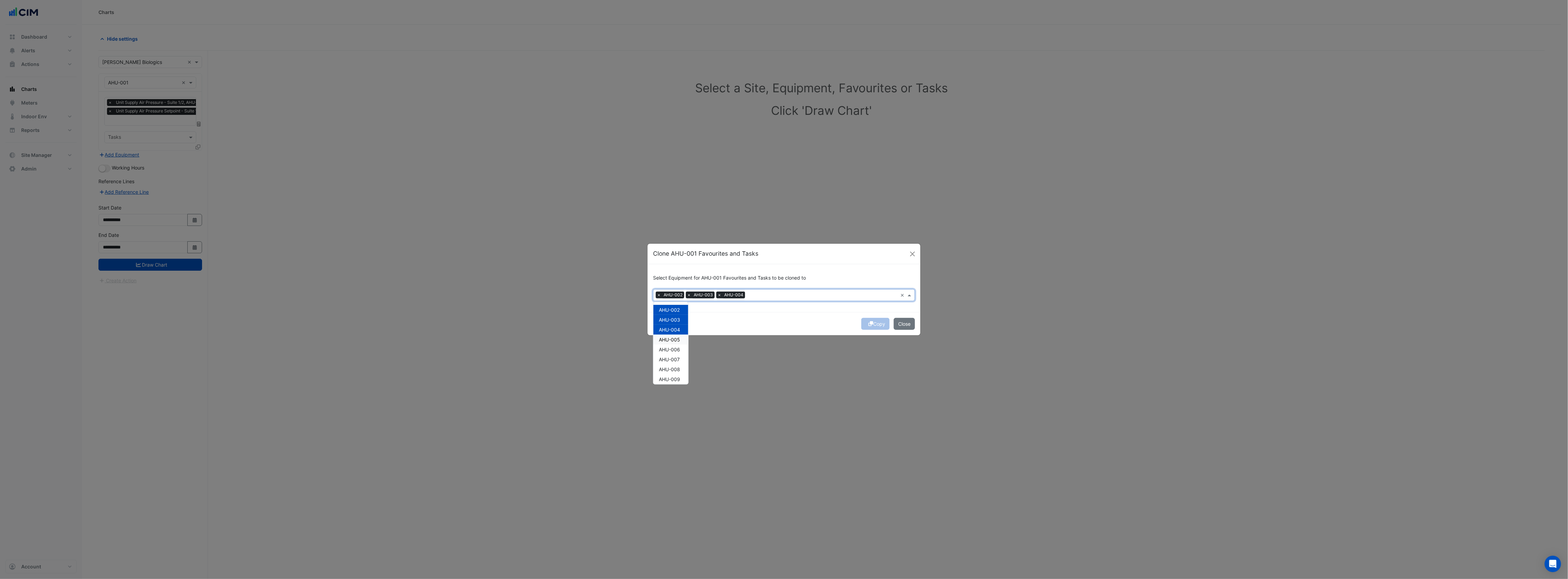
click at [674, 339] on span "AHU-005" at bounding box center [669, 339] width 21 height 6
click at [674, 348] on span "AHU-006" at bounding box center [669, 350] width 21 height 6
click at [673, 356] on span "AHU-007" at bounding box center [669, 359] width 21 height 6
click at [673, 366] on span "AHU-008" at bounding box center [669, 369] width 21 height 6
click at [674, 375] on div "AHU-009" at bounding box center [670, 379] width 35 height 10
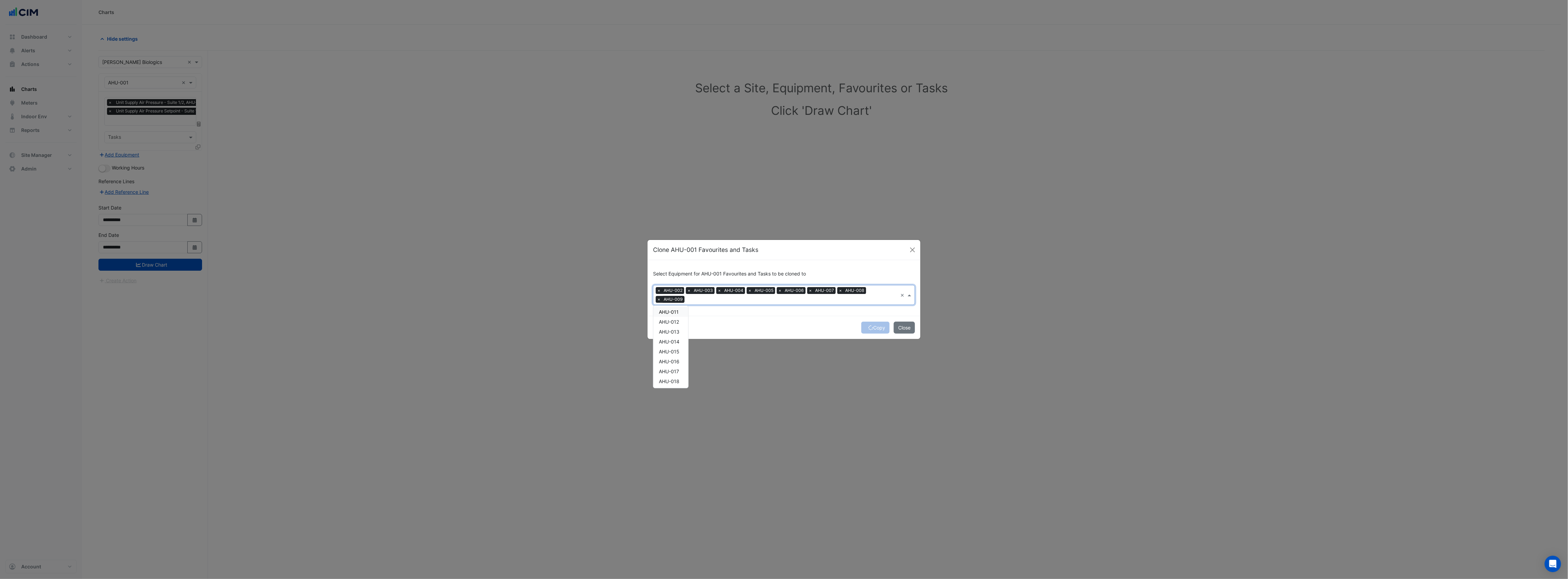
scroll to position [46, 0]
click at [675, 345] on span "AHU-010" at bounding box center [669, 347] width 21 height 6
click at [676, 356] on span "AHU-011" at bounding box center [668, 357] width 20 height 6
click at [674, 367] on span "AHU-012" at bounding box center [668, 367] width 20 height 6
click at [674, 374] on span "AHU-013" at bounding box center [669, 377] width 21 height 6
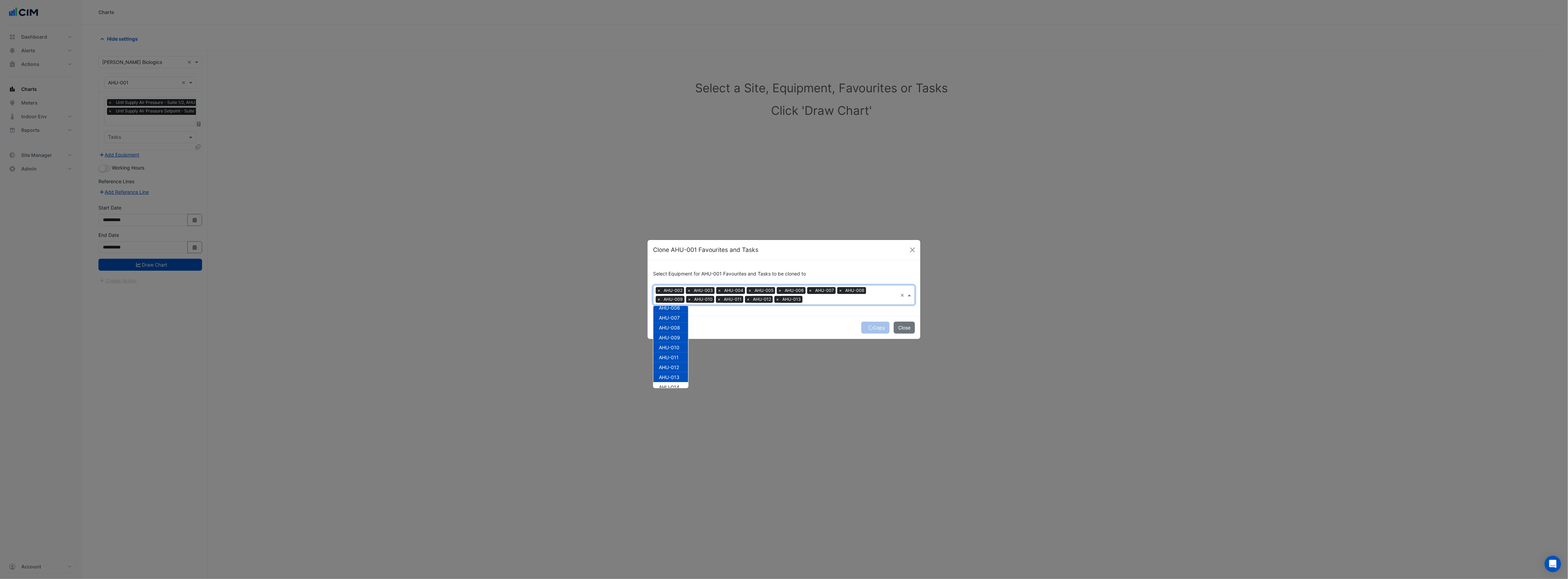
click at [677, 381] on div "AHU-013" at bounding box center [670, 377] width 35 height 10
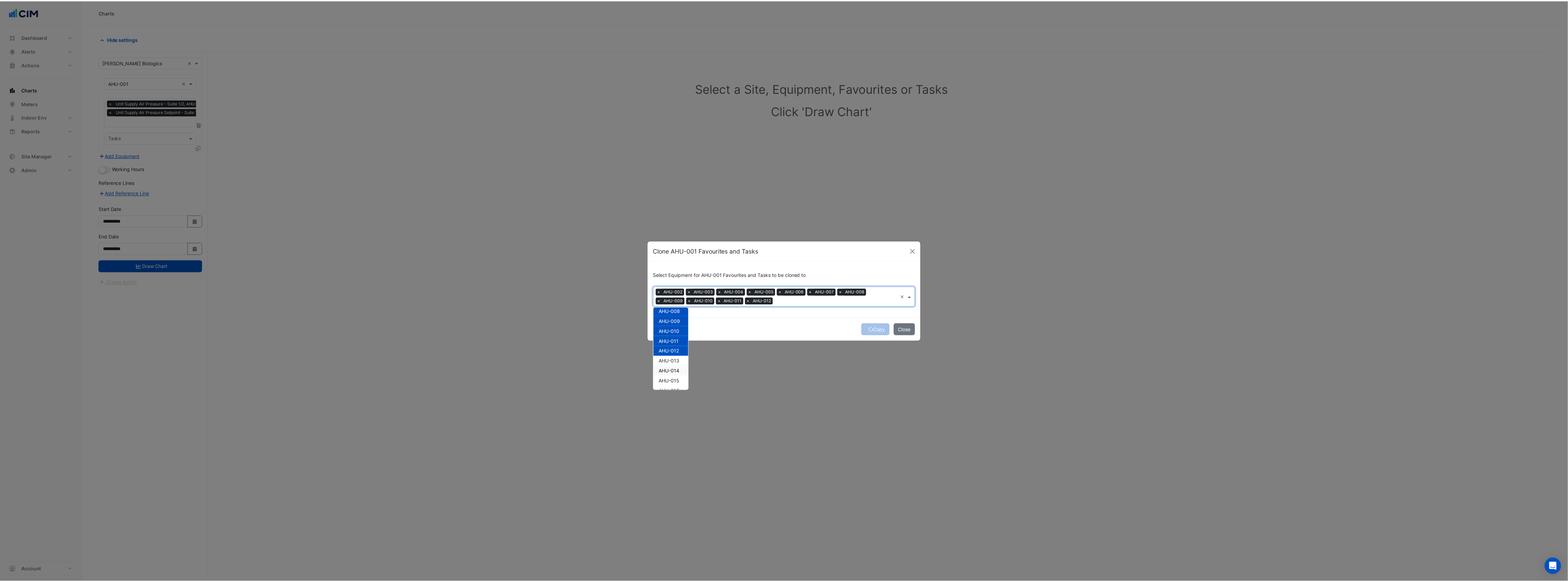
scroll to position [83, 0]
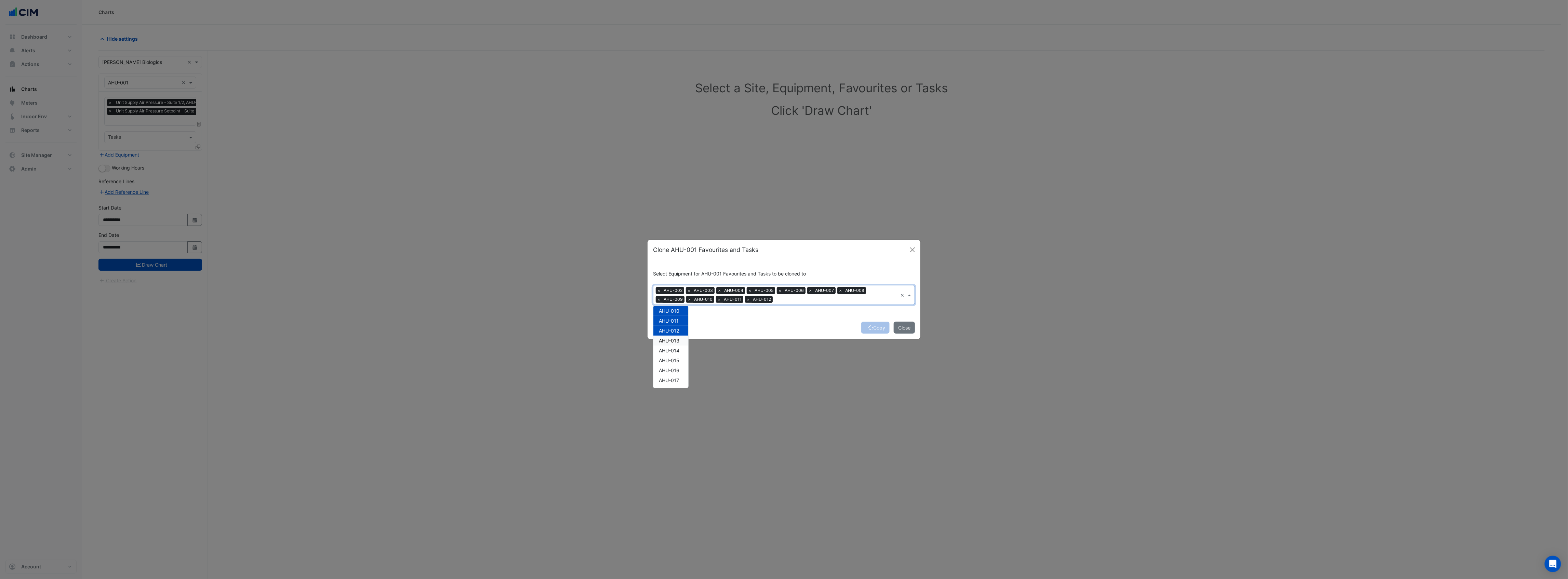
click at [665, 340] on span "AHU-013" at bounding box center [669, 341] width 21 height 6
click at [669, 349] on span "AHU-014" at bounding box center [669, 350] width 21 height 6
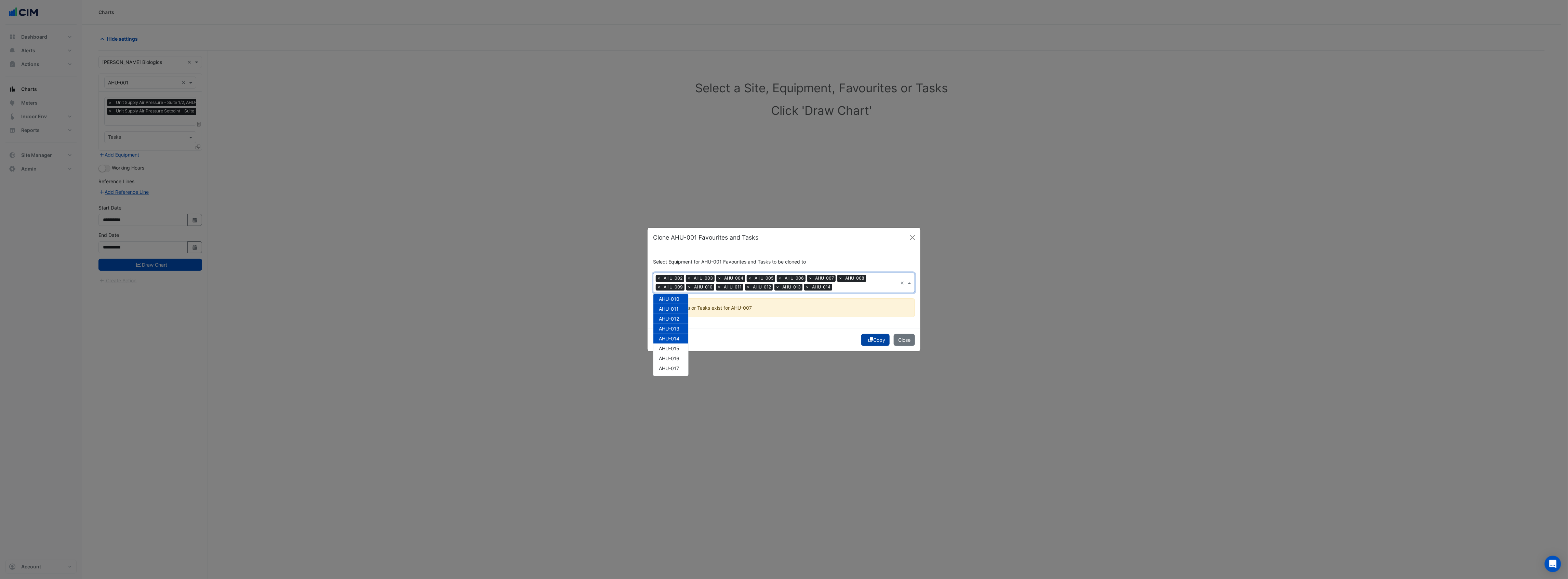
click at [872, 340] on button "Copy" at bounding box center [875, 340] width 29 height 12
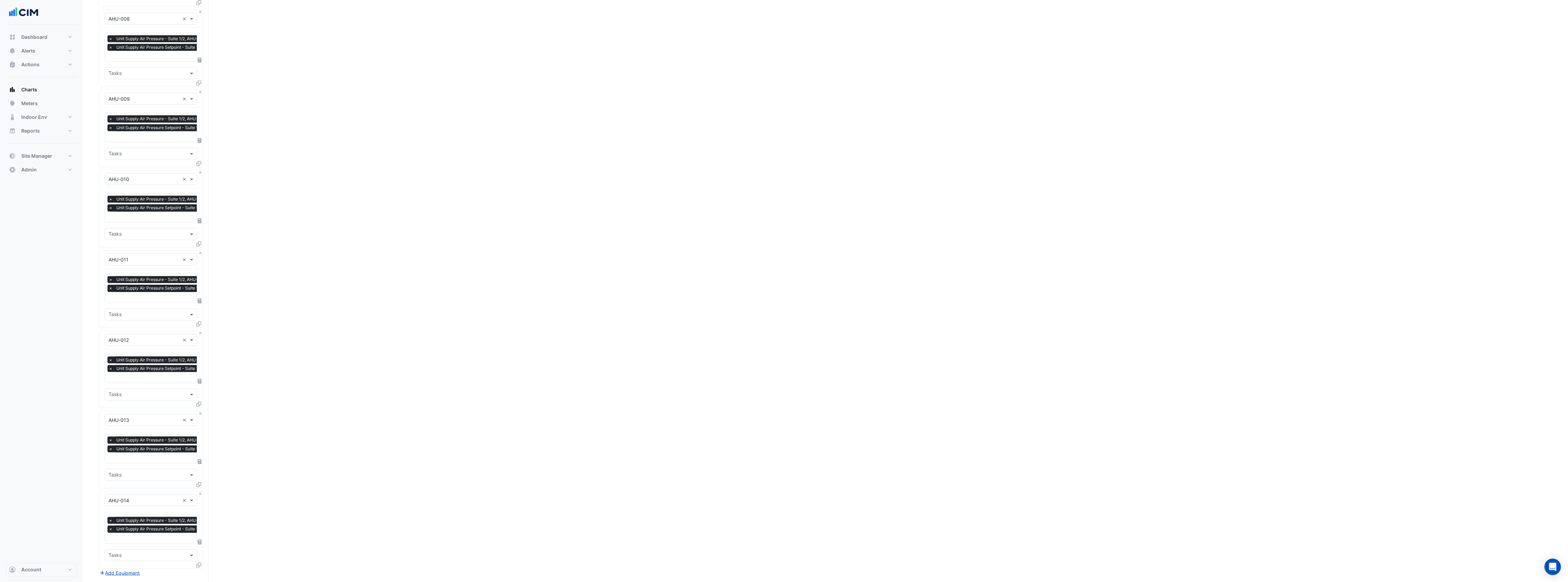
scroll to position [672, 0]
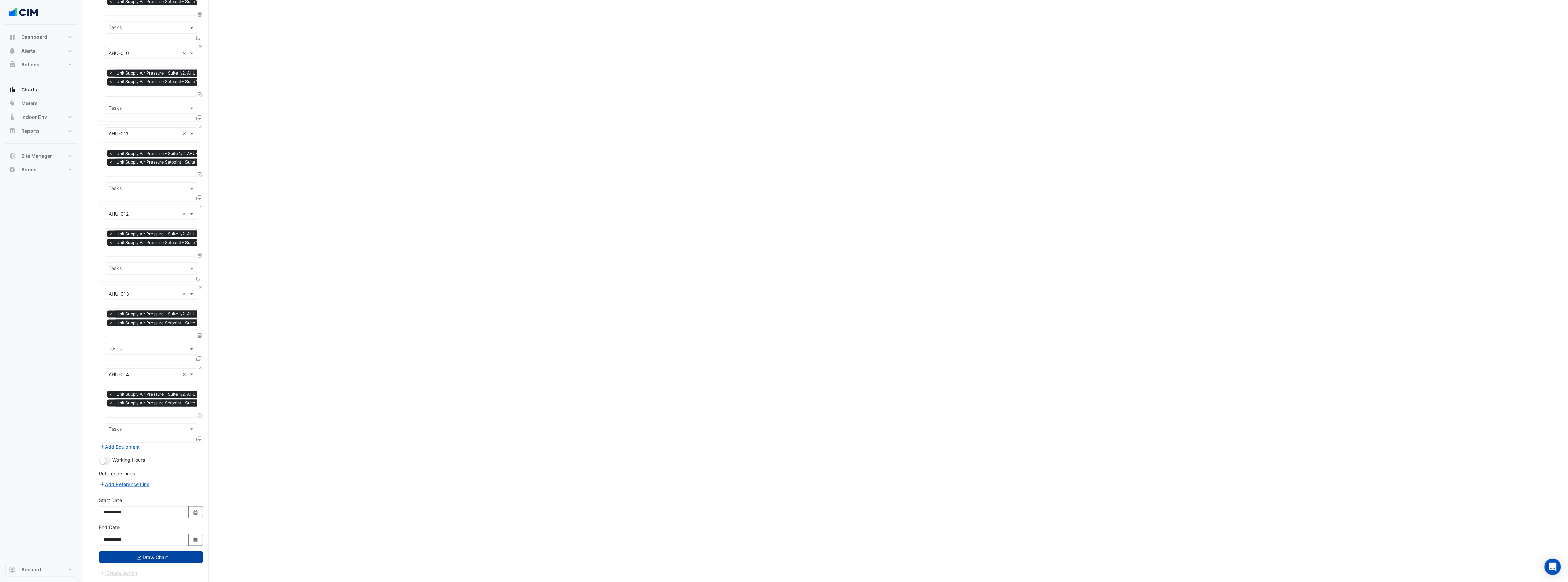
click at [182, 557] on button "Draw Chart" at bounding box center [151, 558] width 104 height 12
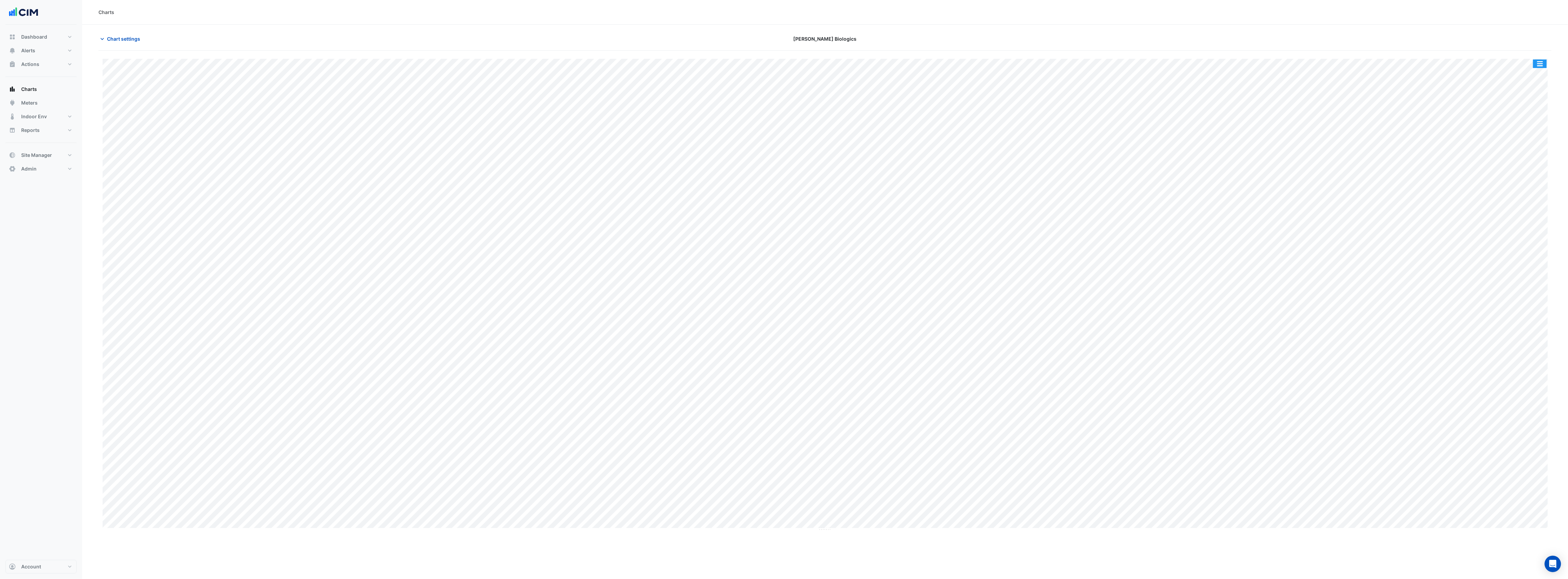
click at [1544, 68] on button "button" at bounding box center [1540, 64] width 13 height 9
click at [1528, 78] on div "Split by Equip" at bounding box center [1526, 76] width 41 height 12
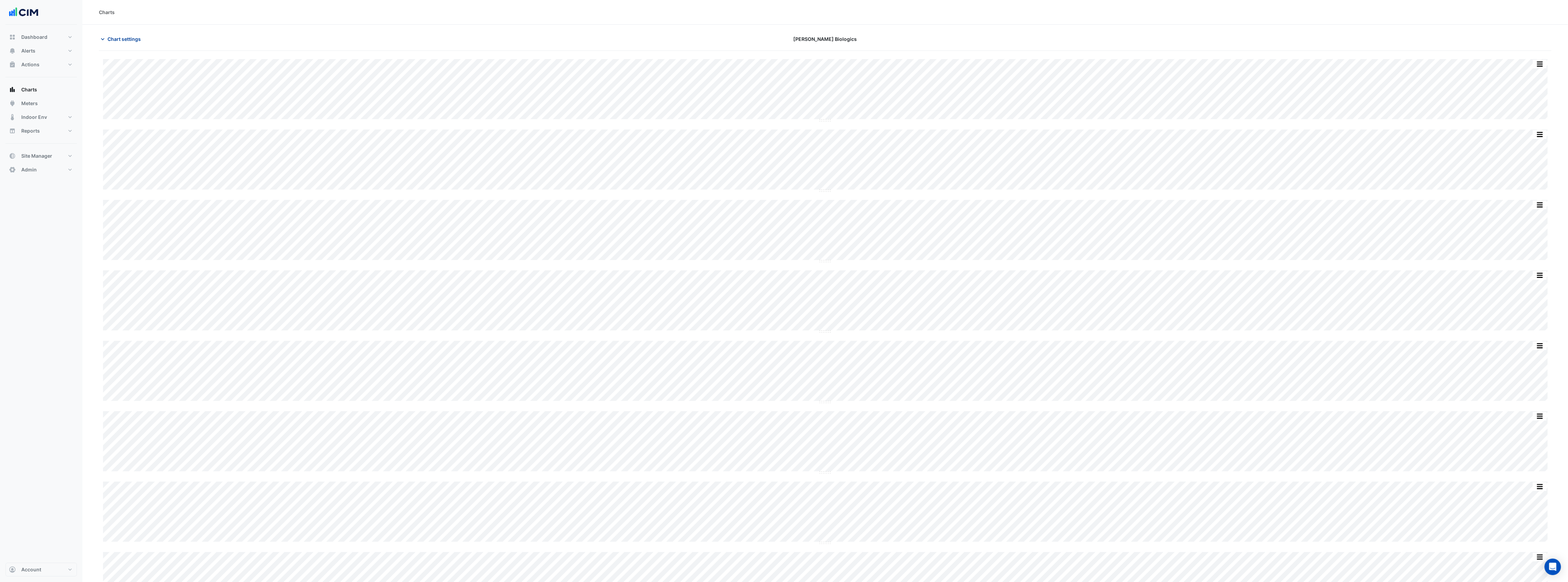
click at [119, 39] on span "Chart settings" at bounding box center [124, 39] width 33 height 7
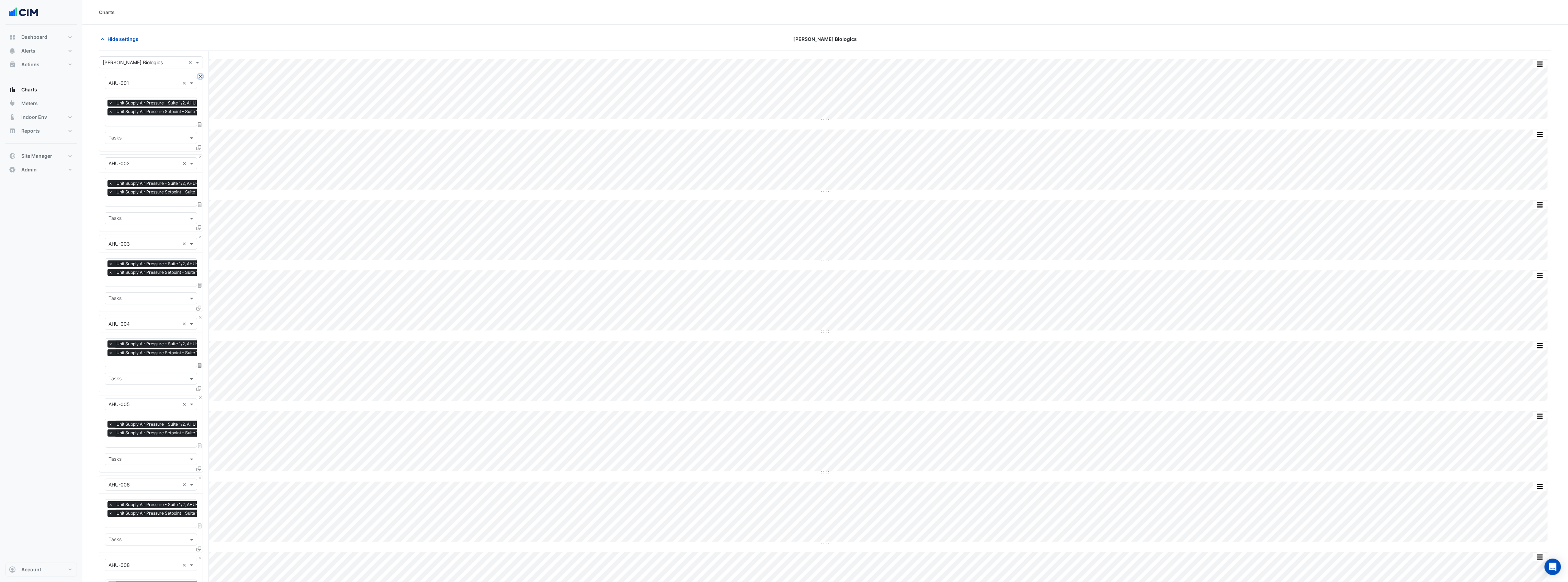
click at [201, 77] on button "Close" at bounding box center [200, 76] width 4 height 4
click at [201, 155] on button "Close" at bounding box center [200, 157] width 4 height 4
click at [201, 77] on button "Close" at bounding box center [200, 76] width 4 height 4
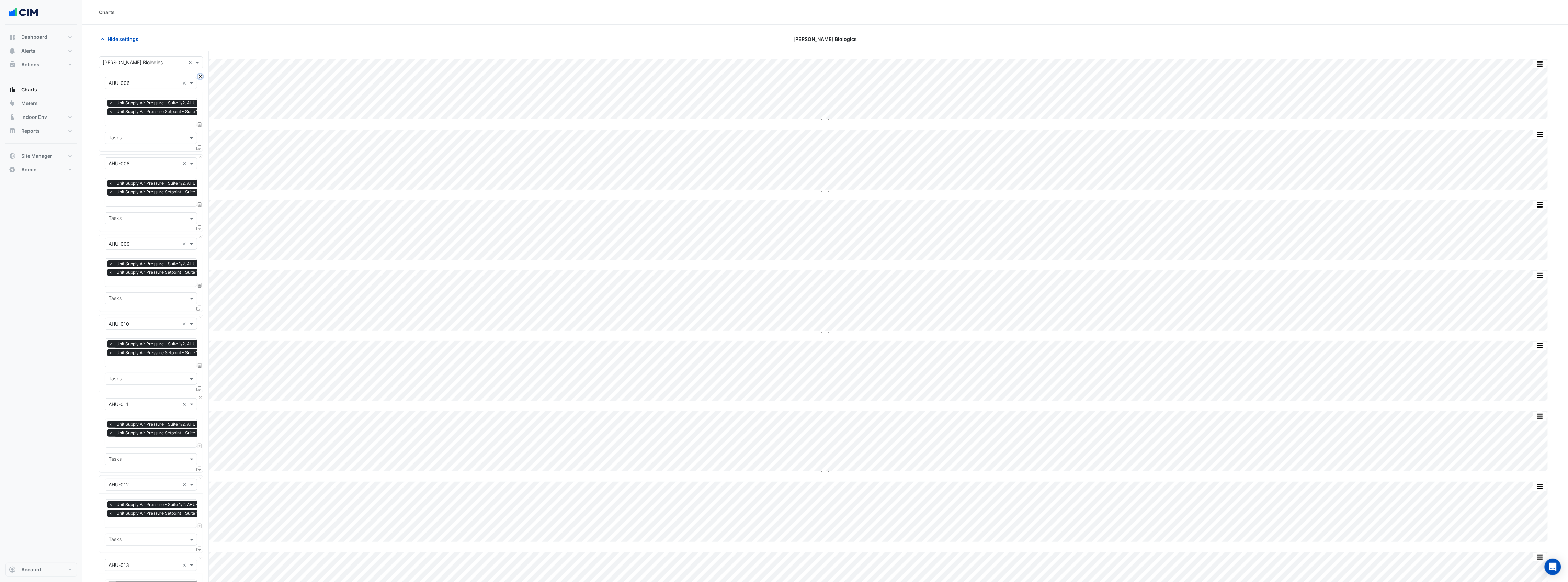
click at [201, 77] on button "Close" at bounding box center [200, 76] width 4 height 4
click at [198, 155] on button "Close" at bounding box center [200, 157] width 4 height 4
click at [198, 235] on button "Close" at bounding box center [200, 237] width 4 height 4
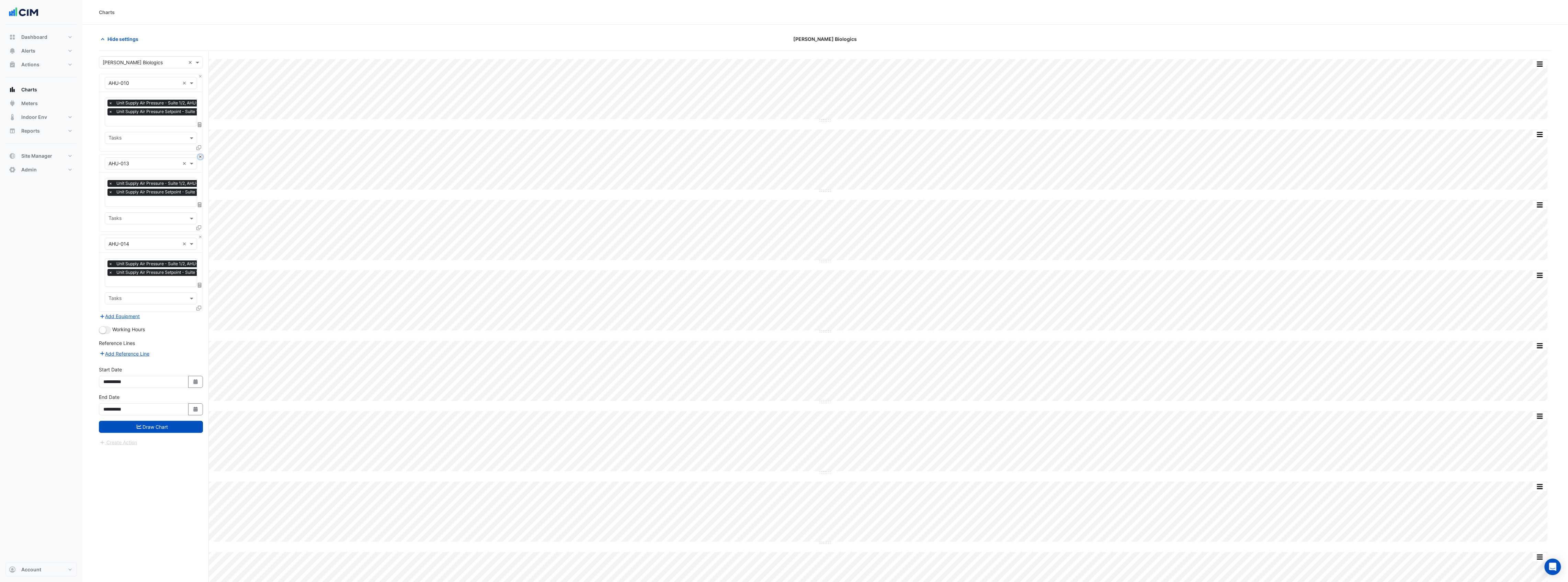
click at [198, 155] on button "Close" at bounding box center [200, 157] width 4 height 4
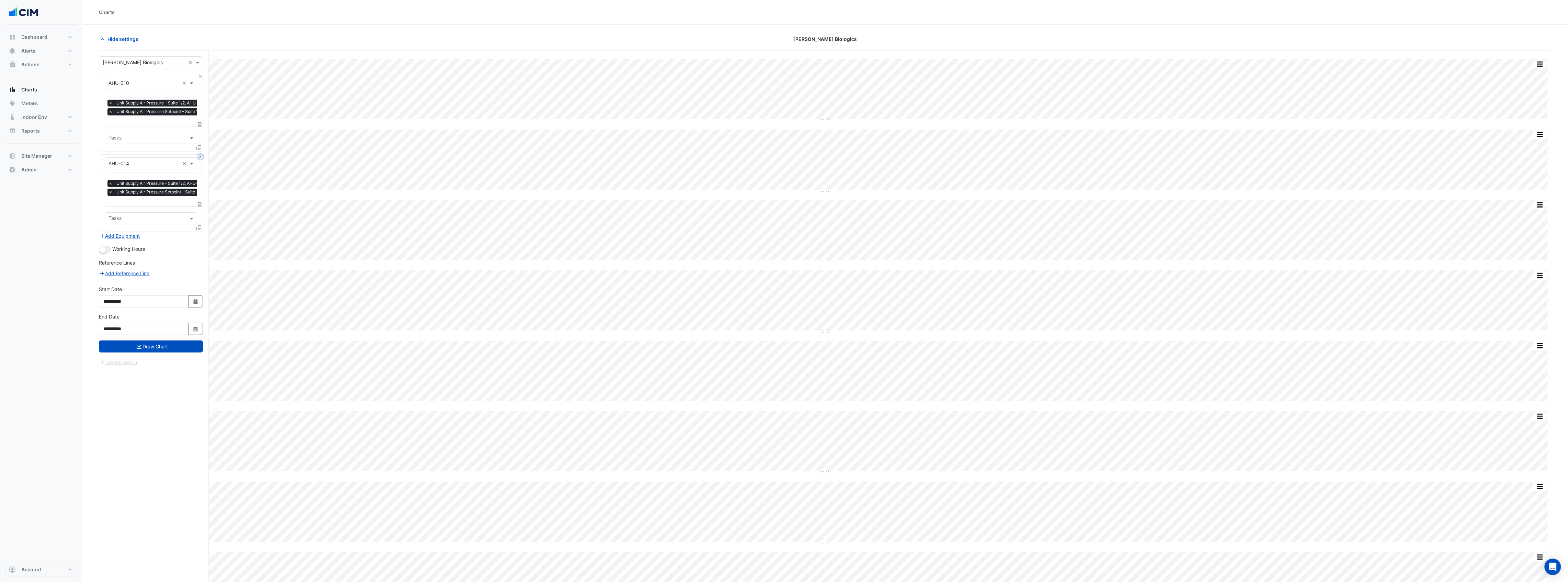
click at [198, 155] on button "Close" at bounding box center [200, 157] width 4 height 4
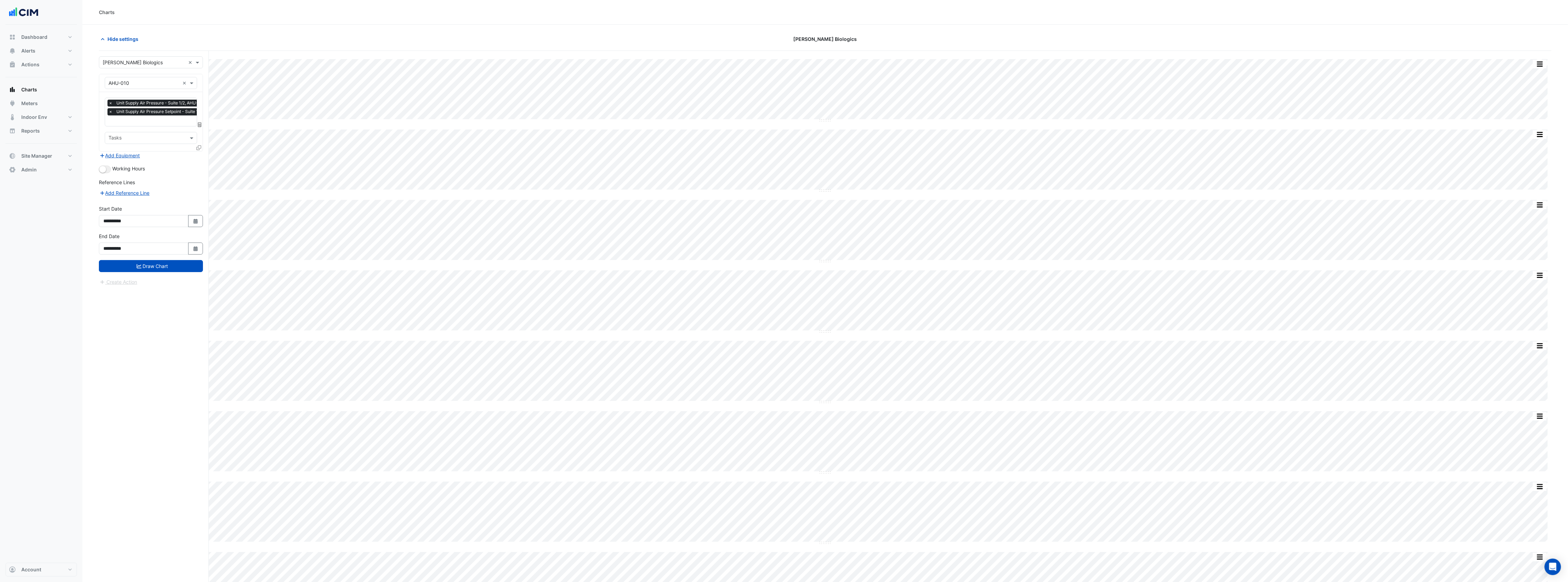
scroll to position [0, 4]
click at [157, 121] on input "text" at bounding box center [164, 122] width 117 height 7
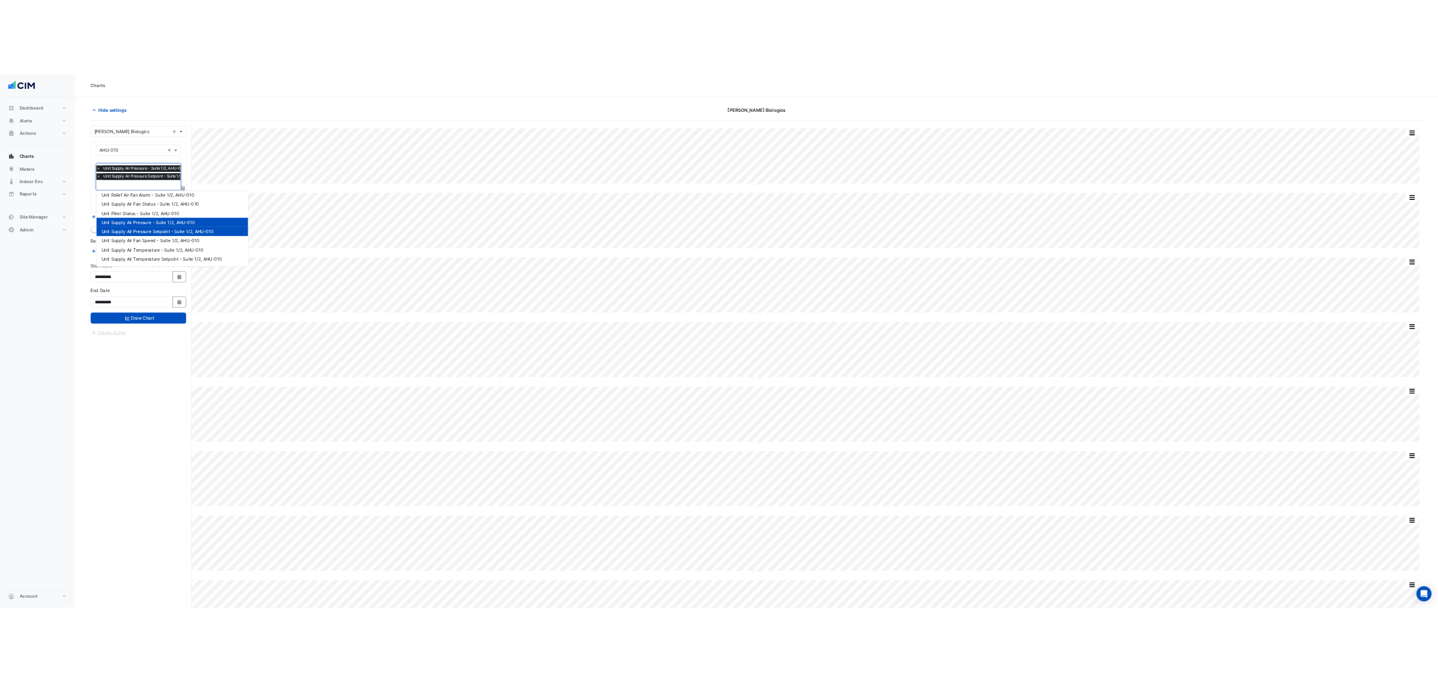
scroll to position [75, 0]
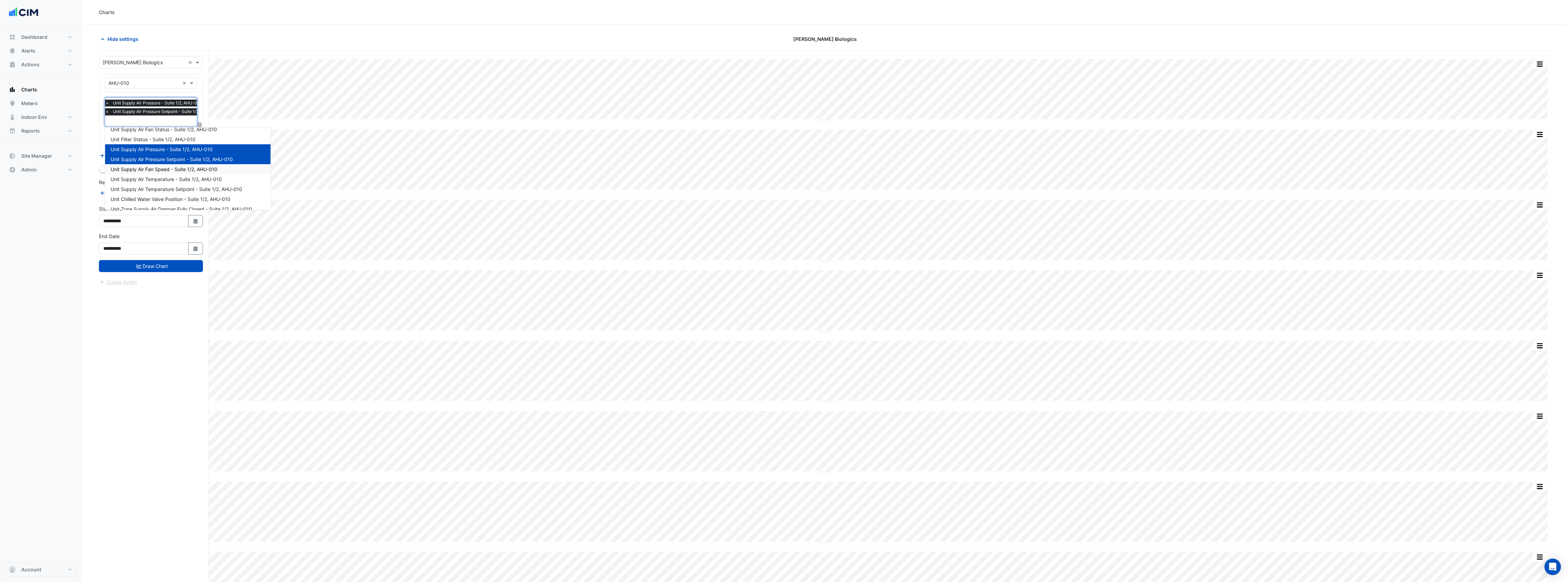
click at [150, 168] on span "Unit Supply Air Fan Speed - Suite 1/2, AHU-010" at bounding box center [164, 169] width 107 height 6
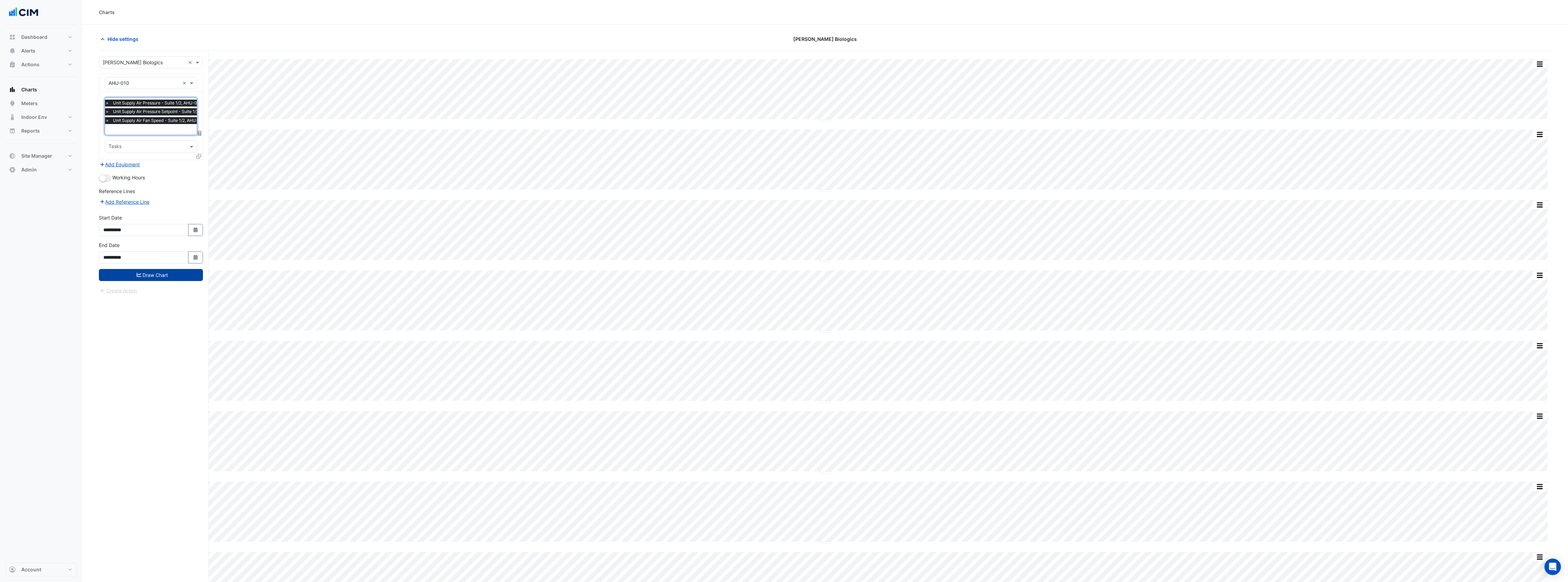
click at [166, 271] on button "Draw Chart" at bounding box center [151, 275] width 104 height 12
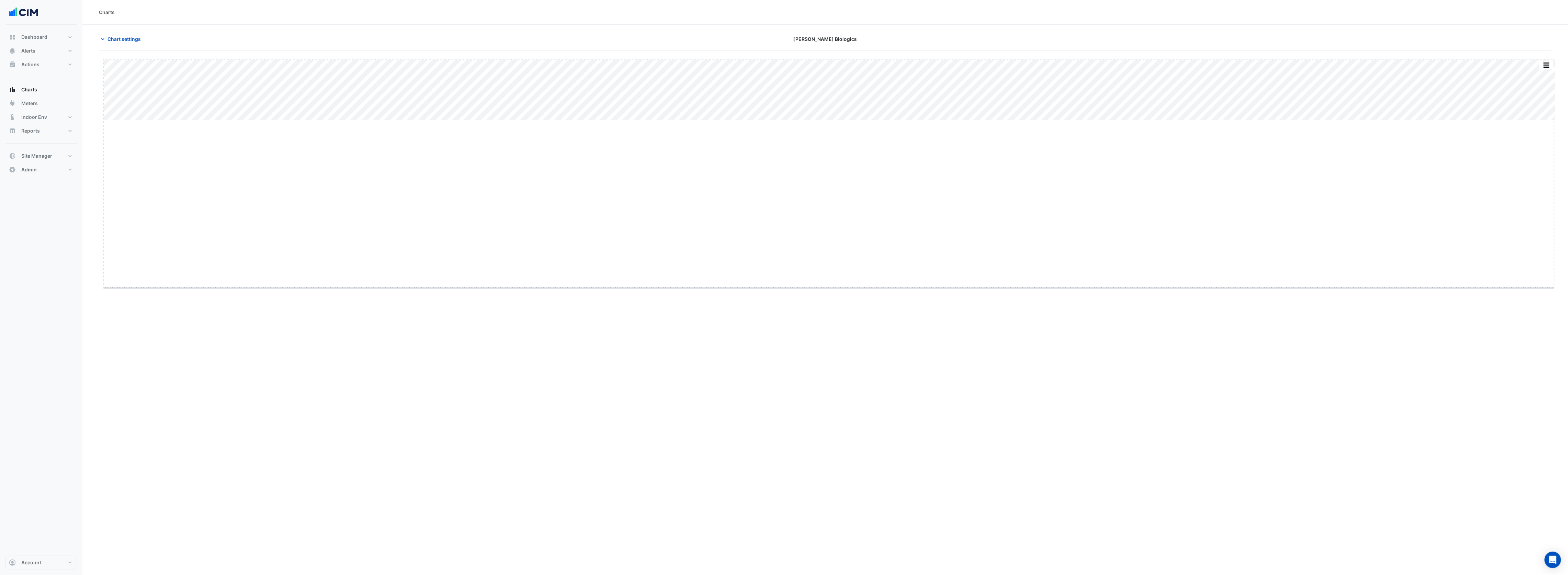
drag, startPoint x: 828, startPoint y: 121, endPoint x: 836, endPoint y: 294, distance: 173.2
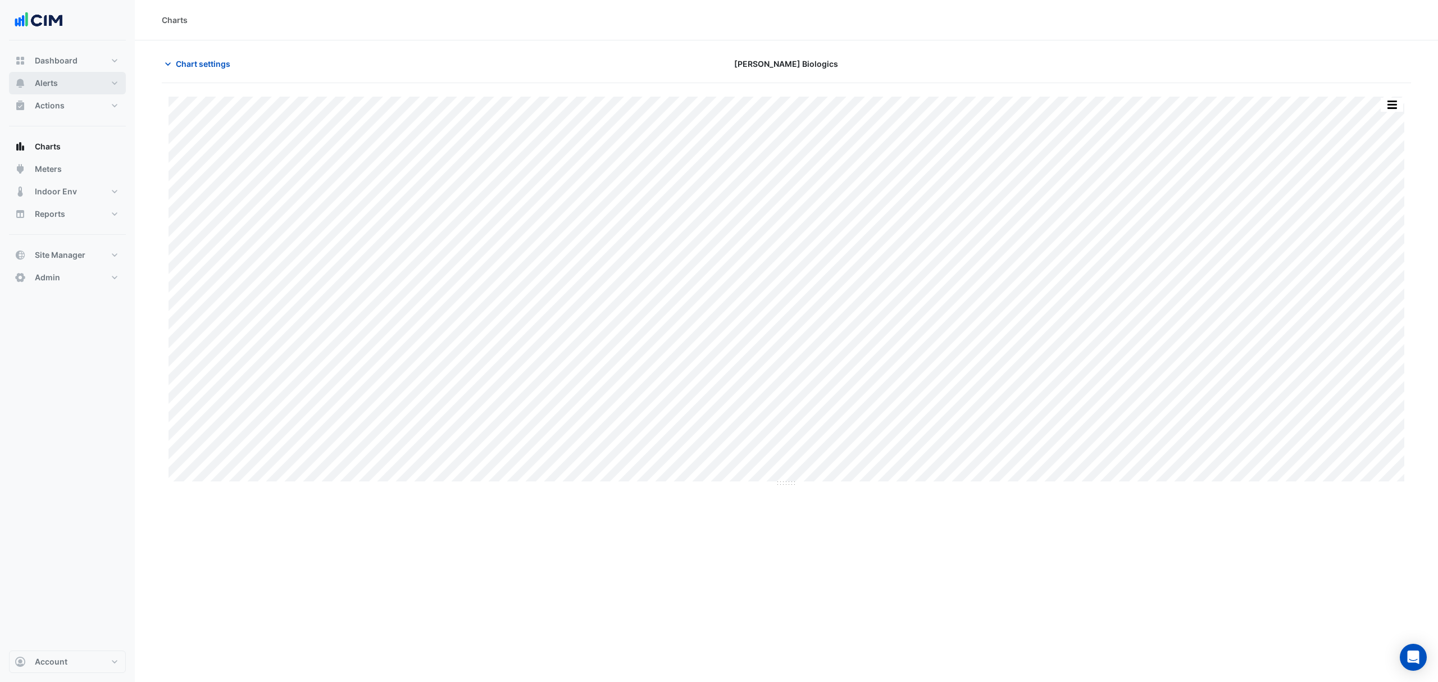
click at [38, 85] on span "Alerts" at bounding box center [46, 83] width 23 height 11
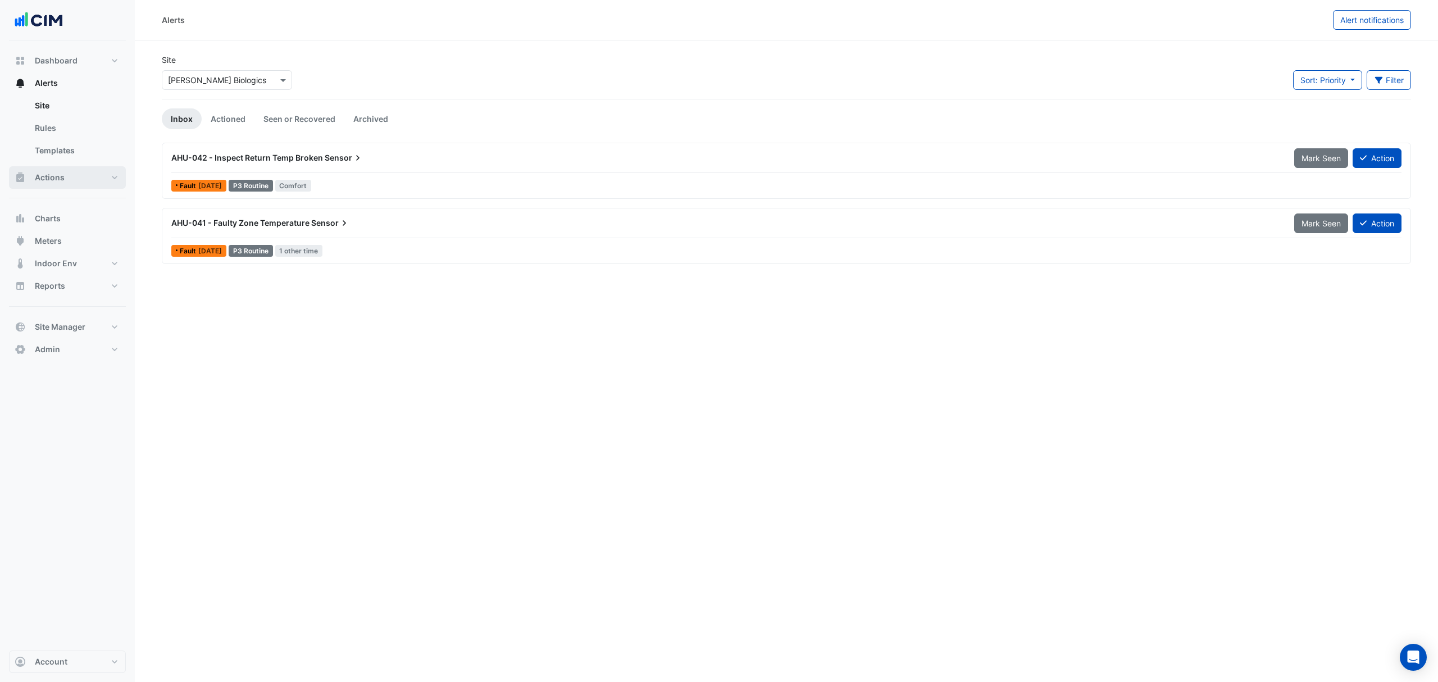
drag, startPoint x: 54, startPoint y: 180, endPoint x: 79, endPoint y: 172, distance: 25.6
click at [54, 180] on span "Actions" at bounding box center [50, 177] width 30 height 11
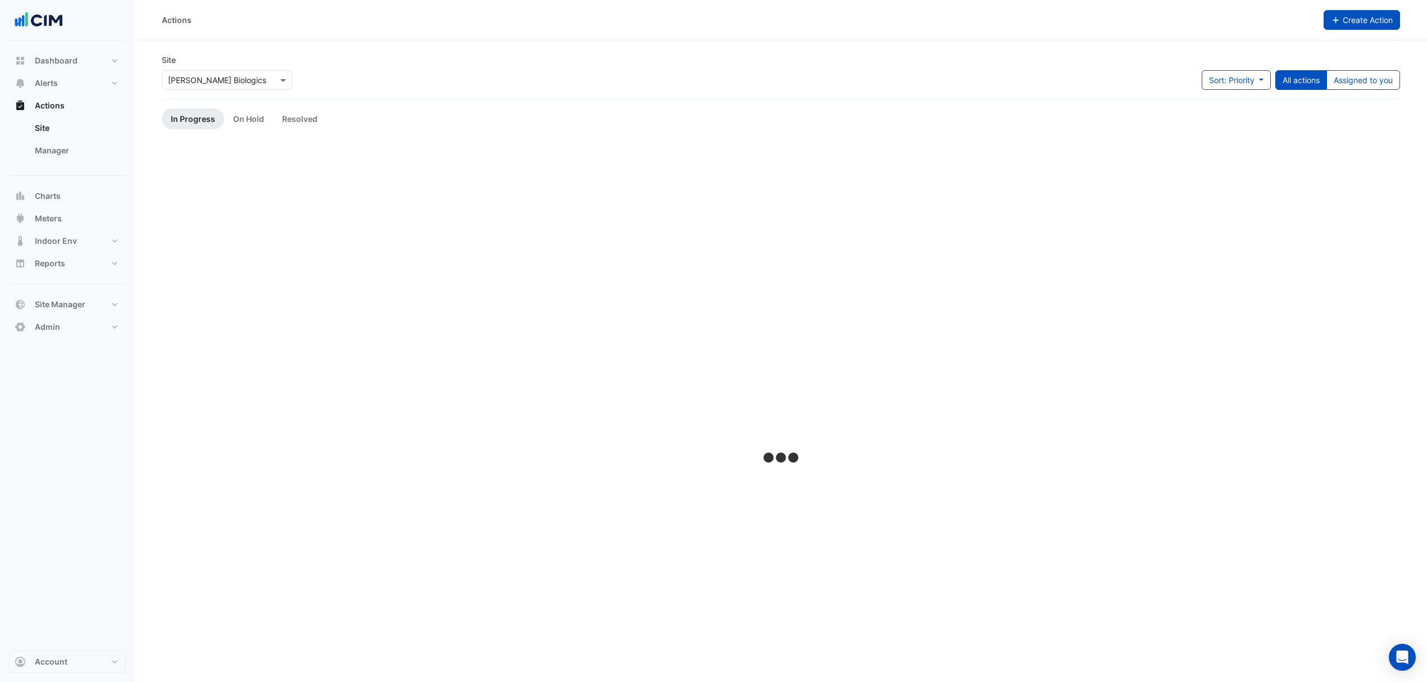
click at [1336, 22] on icon "button" at bounding box center [1336, 20] width 10 height 8
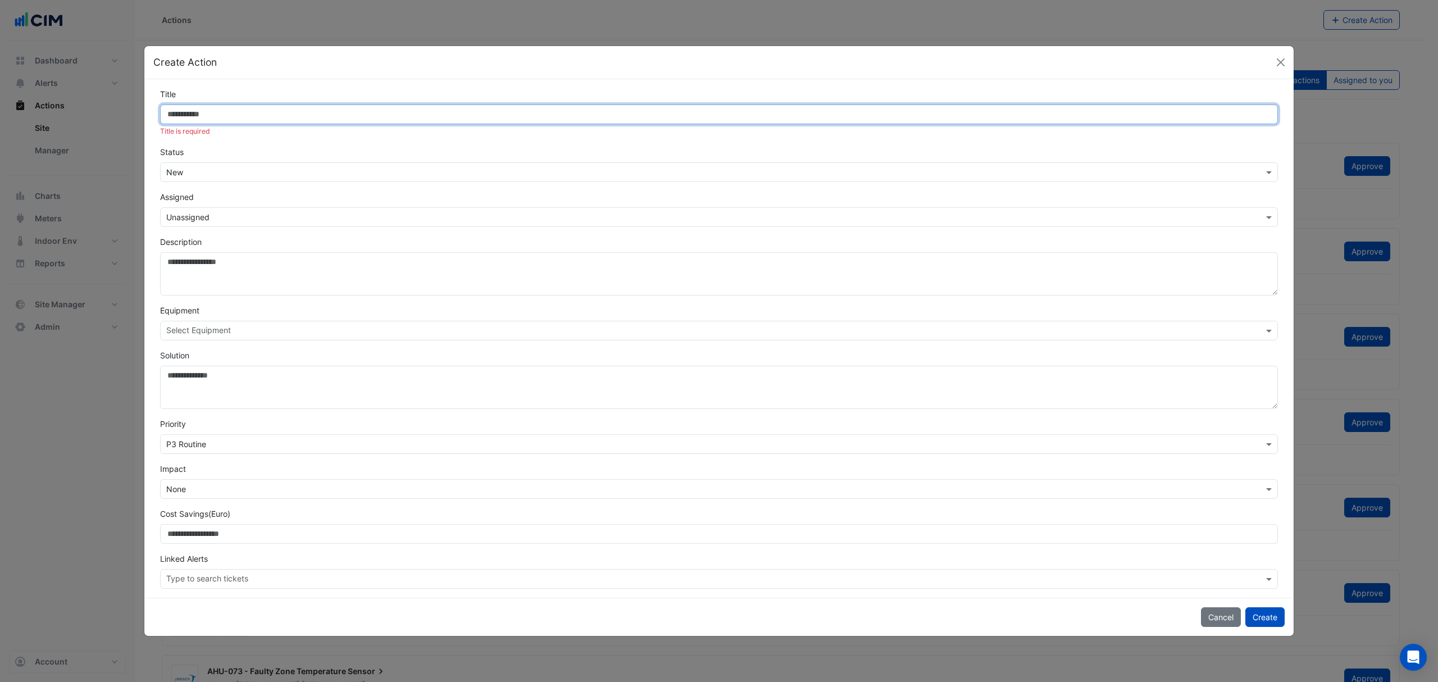
click at [243, 117] on input "Title" at bounding box center [719, 114] width 1118 height 20
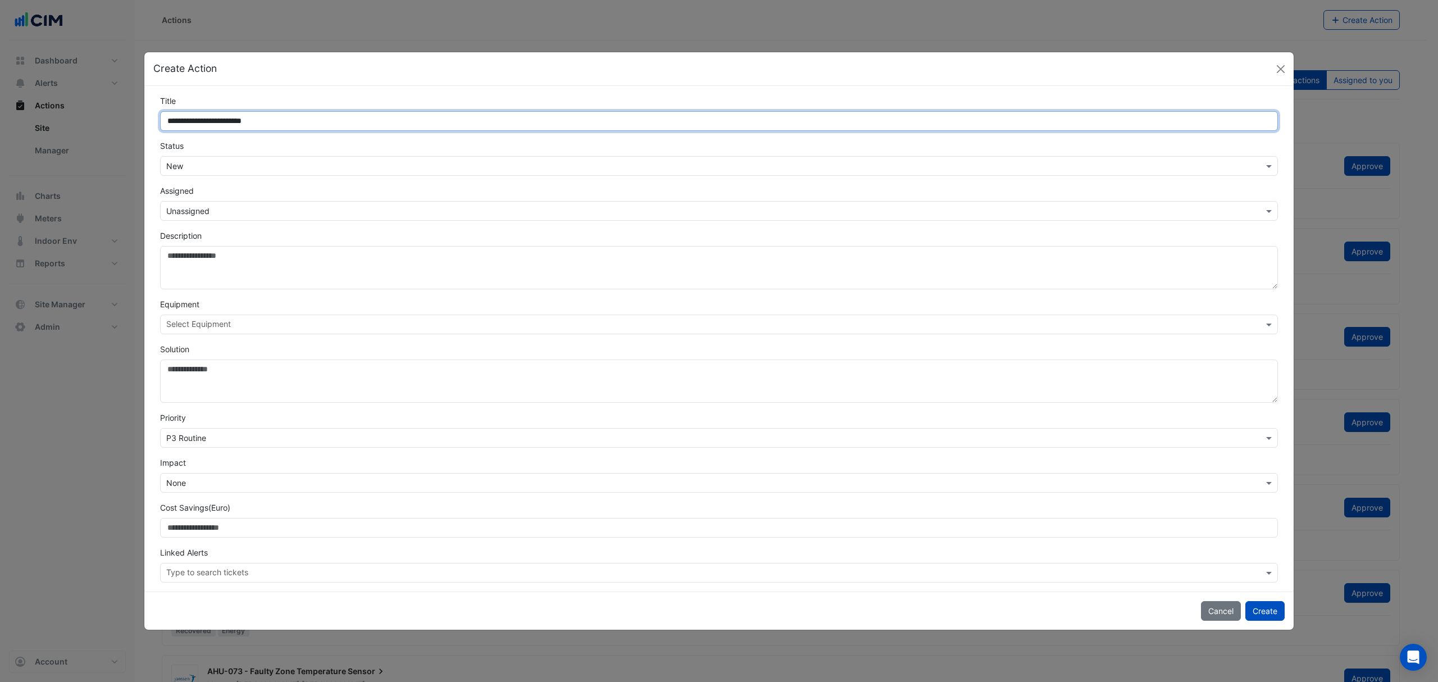
click at [264, 120] on input "**********" at bounding box center [719, 121] width 1118 height 20
click at [291, 118] on input "**********" at bounding box center [719, 121] width 1118 height 20
click at [266, 116] on input "**********" at bounding box center [719, 121] width 1118 height 20
type input "**********"
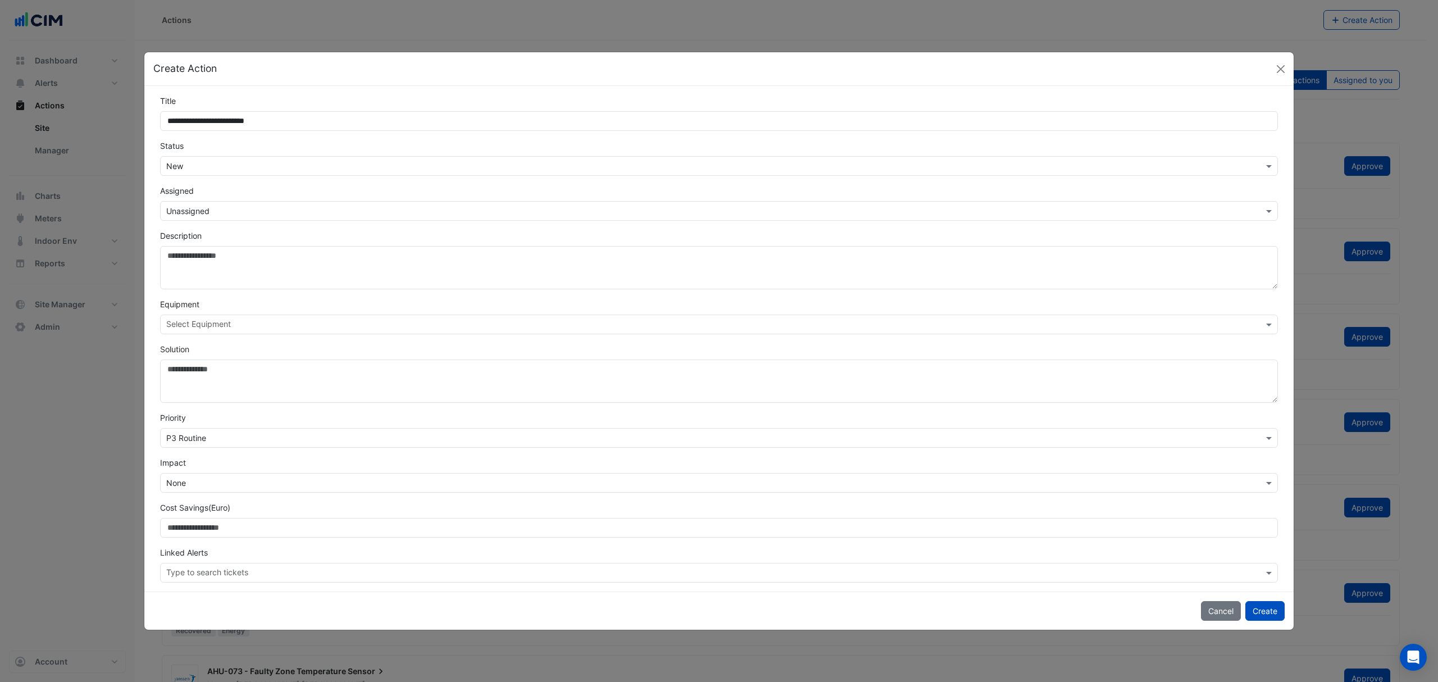
click at [214, 210] on input "text" at bounding box center [707, 212] width 1083 height 12
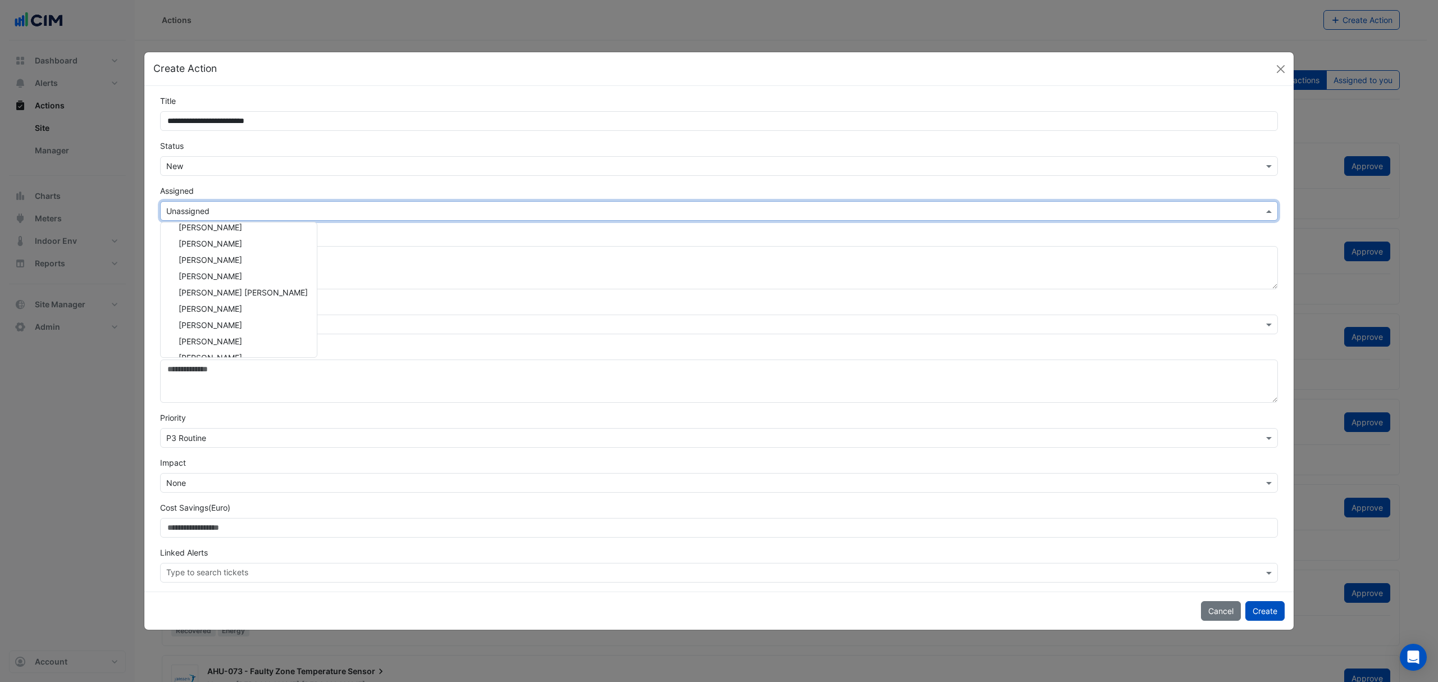
scroll to position [313, 0]
click at [233, 347] on div "Simon Jeffers" at bounding box center [239, 345] width 156 height 16
click at [203, 327] on input "text" at bounding box center [712, 326] width 1093 height 12
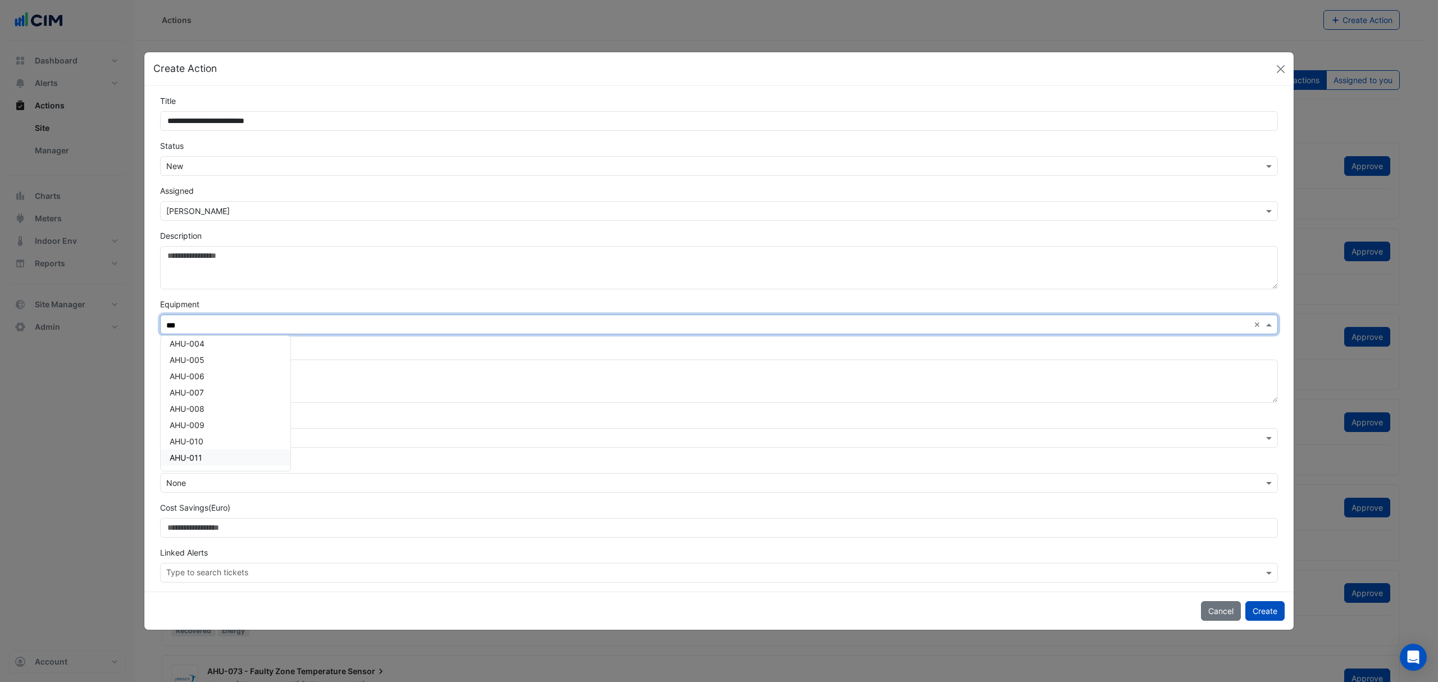
scroll to position [75, 0]
click at [210, 419] on div "AHU-010" at bounding box center [226, 420] width 130 height 16
type input "***"
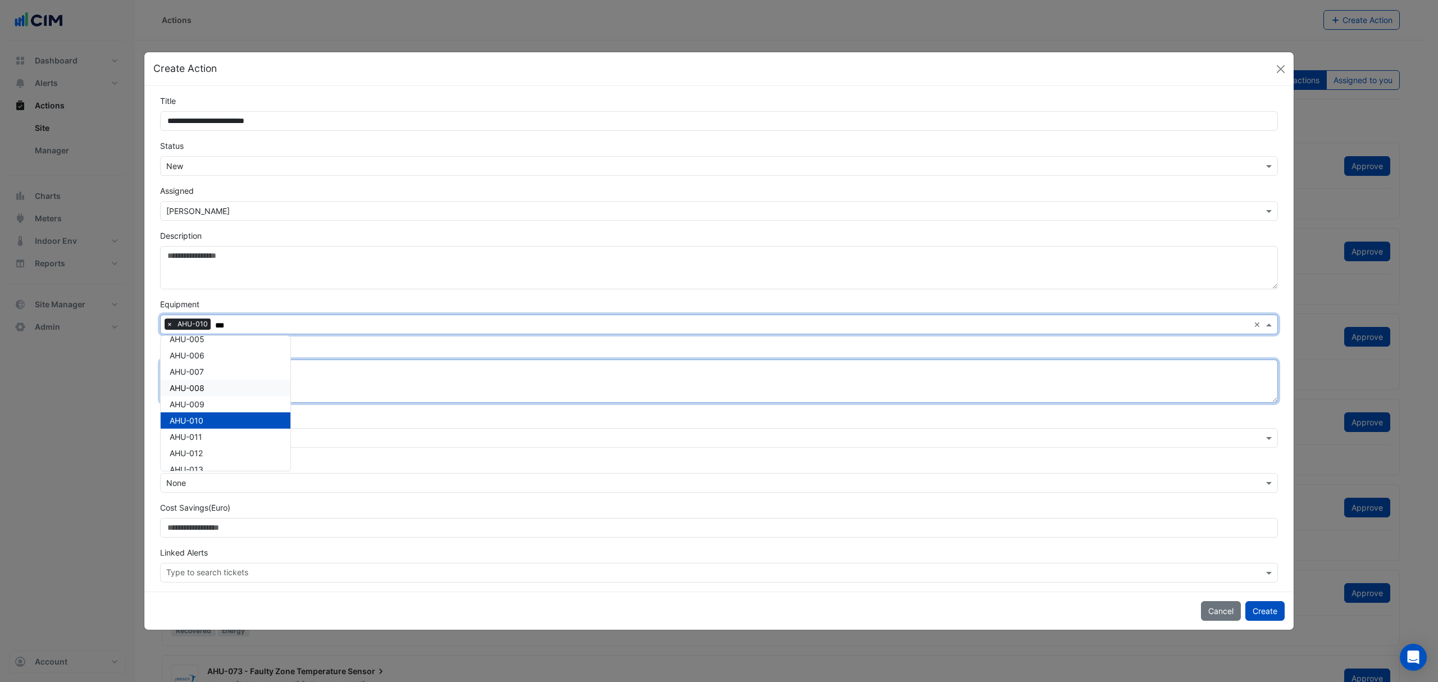
click at [325, 392] on textarea "Solution" at bounding box center [719, 380] width 1118 height 43
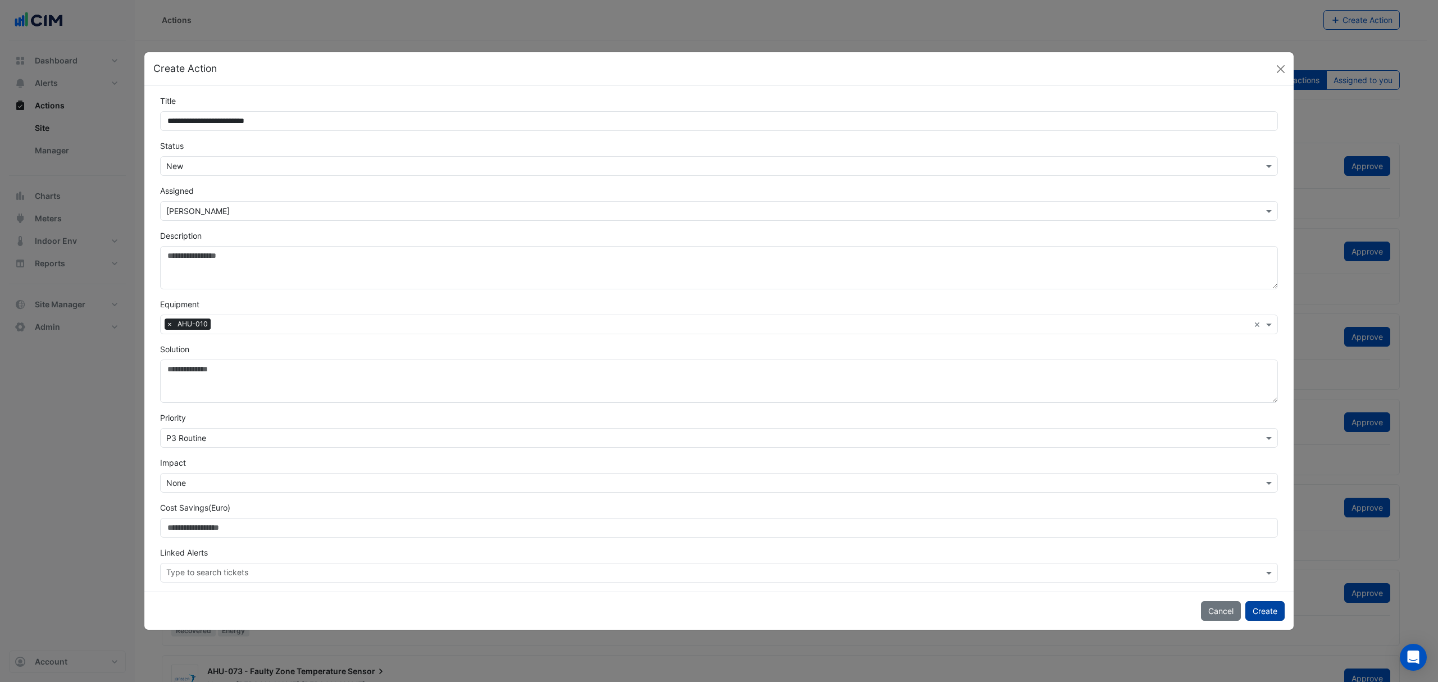
click at [1264, 614] on button "Create" at bounding box center [1264, 611] width 39 height 20
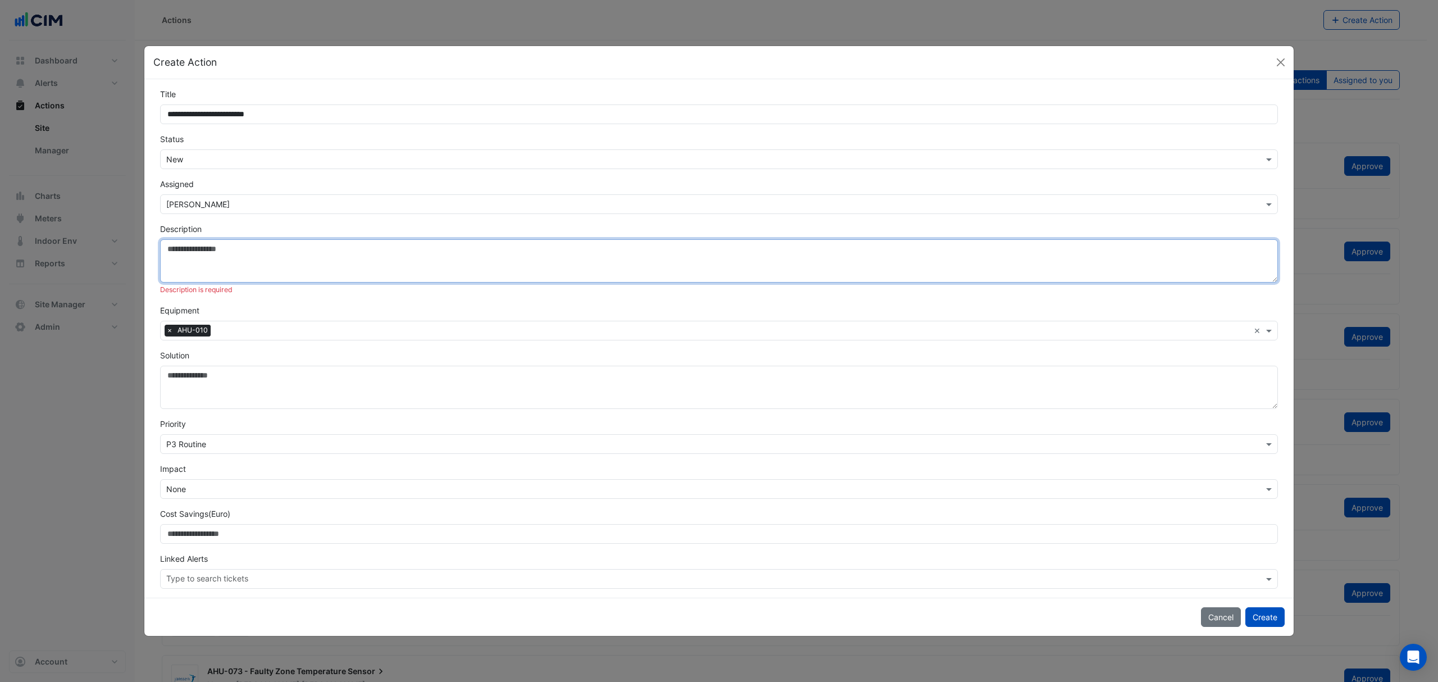
click at [190, 252] on textarea "Description" at bounding box center [719, 260] width 1118 height 43
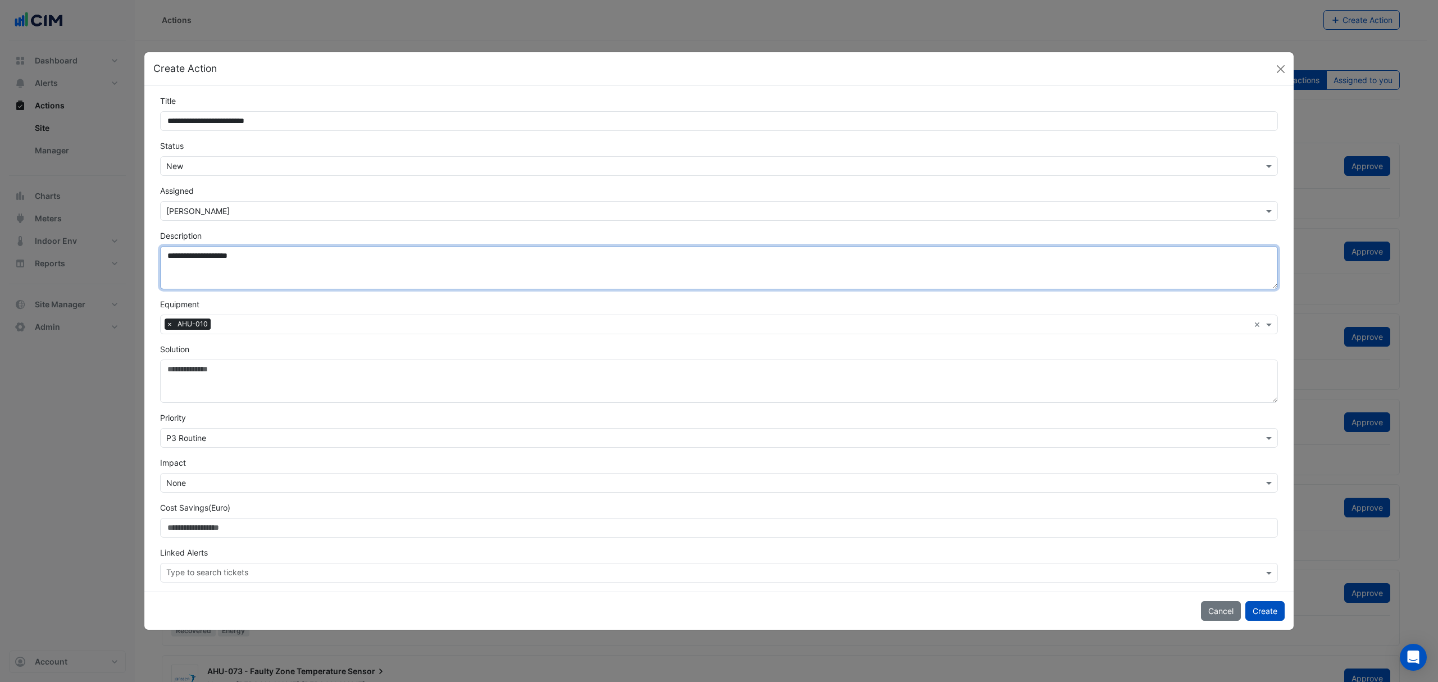
click at [212, 254] on textarea "**********" at bounding box center [719, 267] width 1118 height 43
drag, startPoint x: 192, startPoint y: 254, endPoint x: 279, endPoint y: 248, distance: 87.3
click at [279, 247] on textarea "**********" at bounding box center [719, 267] width 1118 height 43
click at [317, 258] on textarea "**********" at bounding box center [719, 267] width 1118 height 43
click at [313, 255] on textarea "**********" at bounding box center [719, 267] width 1118 height 43
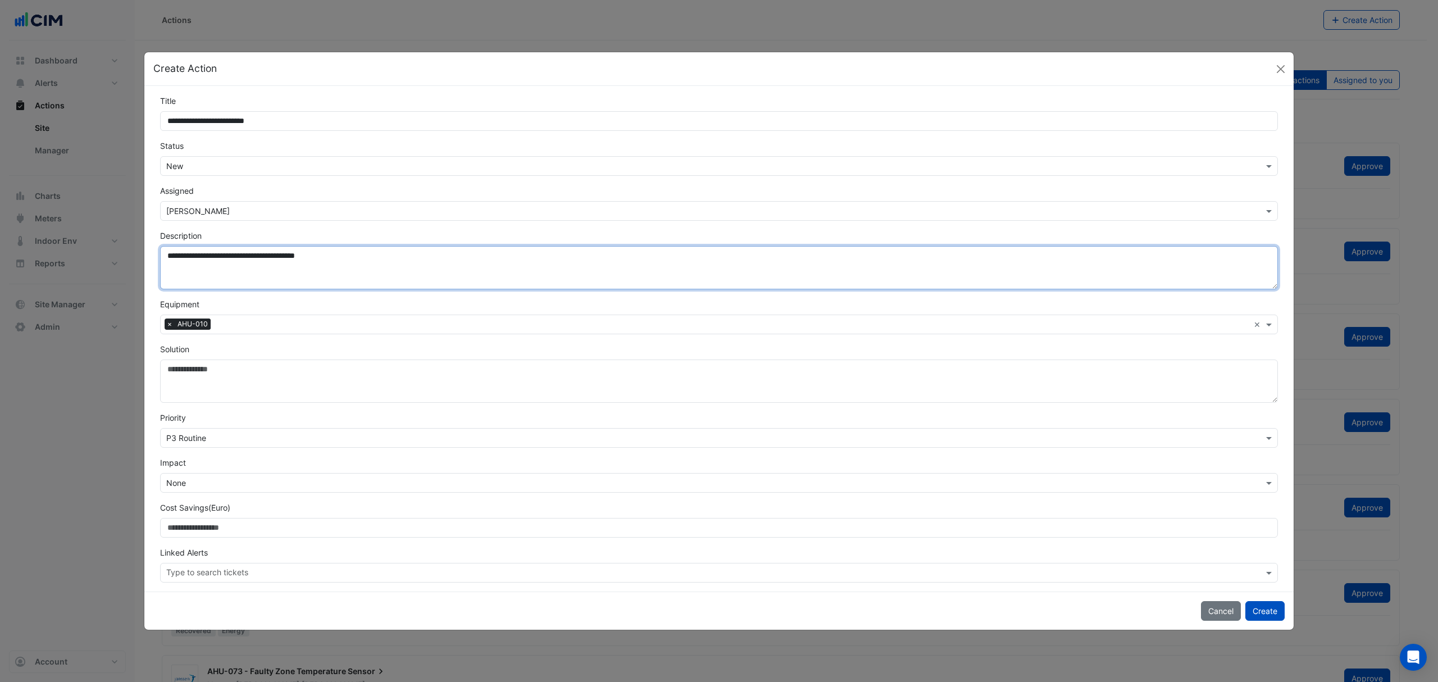
click at [315, 255] on textarea "**********" at bounding box center [719, 267] width 1118 height 43
click at [373, 259] on textarea "**********" at bounding box center [719, 267] width 1118 height 43
type textarea "**********"
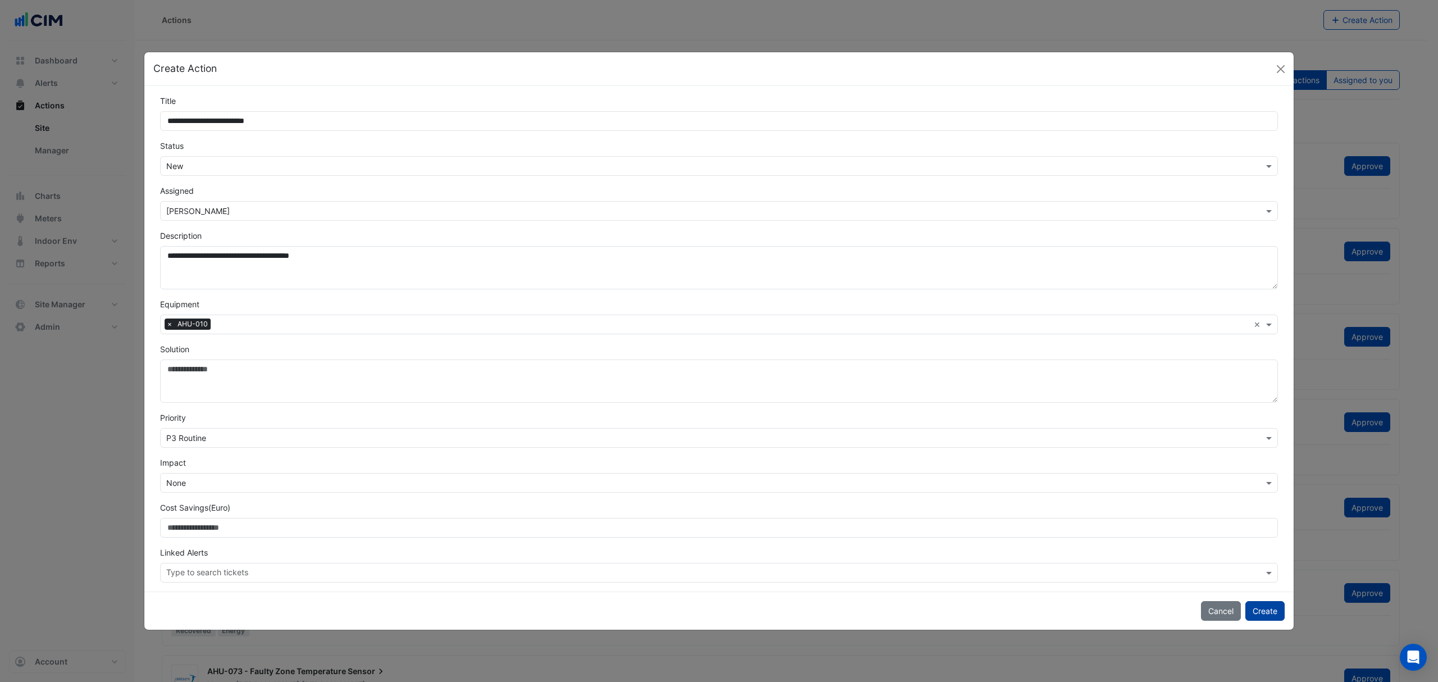
click at [1267, 609] on button "Create" at bounding box center [1264, 611] width 39 height 20
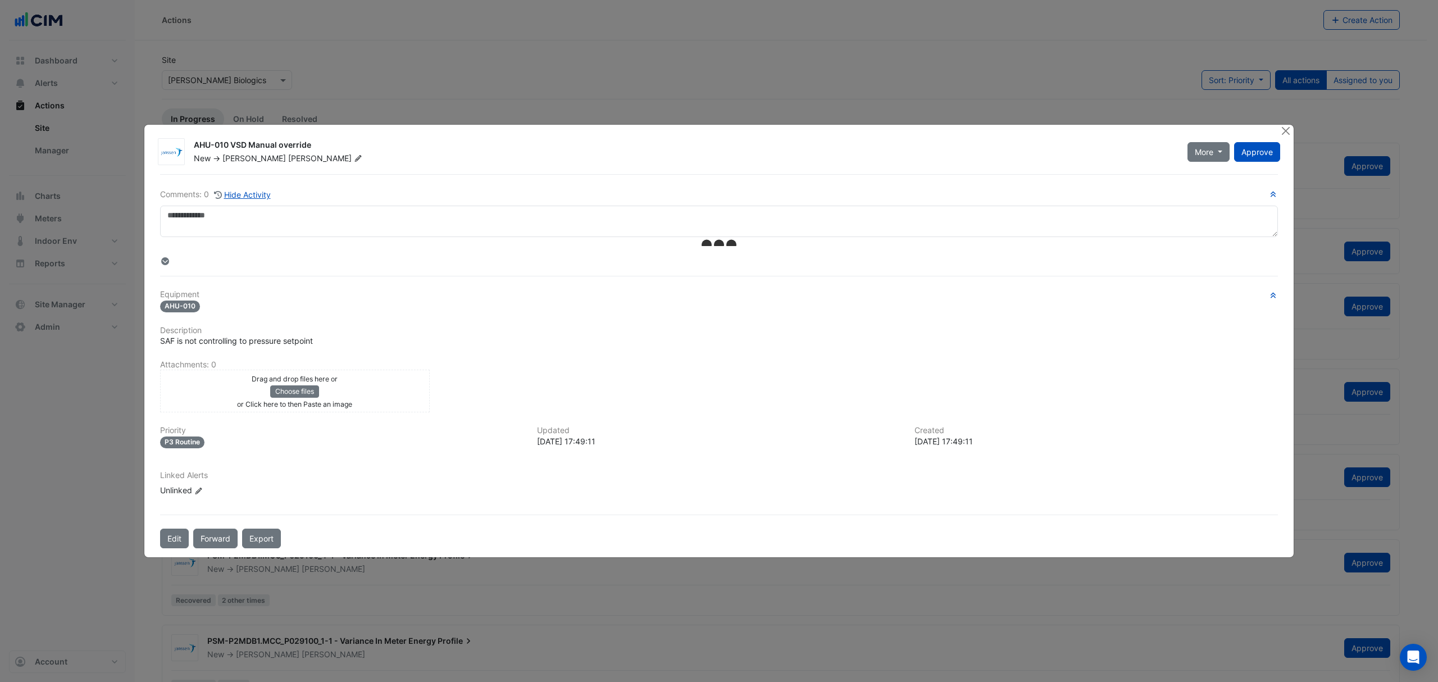
click at [383, 392] on div "Drag and drop files here or Choose files or Click here to then Paste an image" at bounding box center [295, 390] width 264 height 37
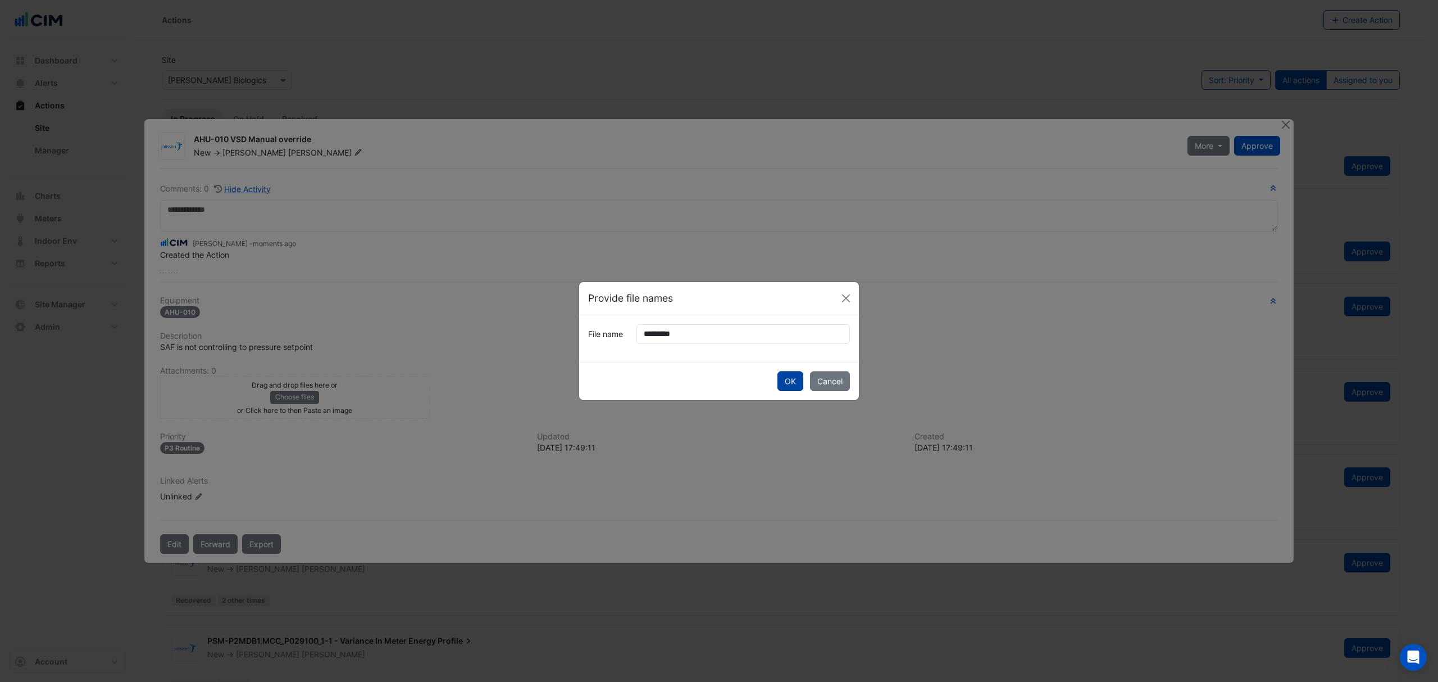
click at [777, 374] on button "OK" at bounding box center [790, 381] width 26 height 20
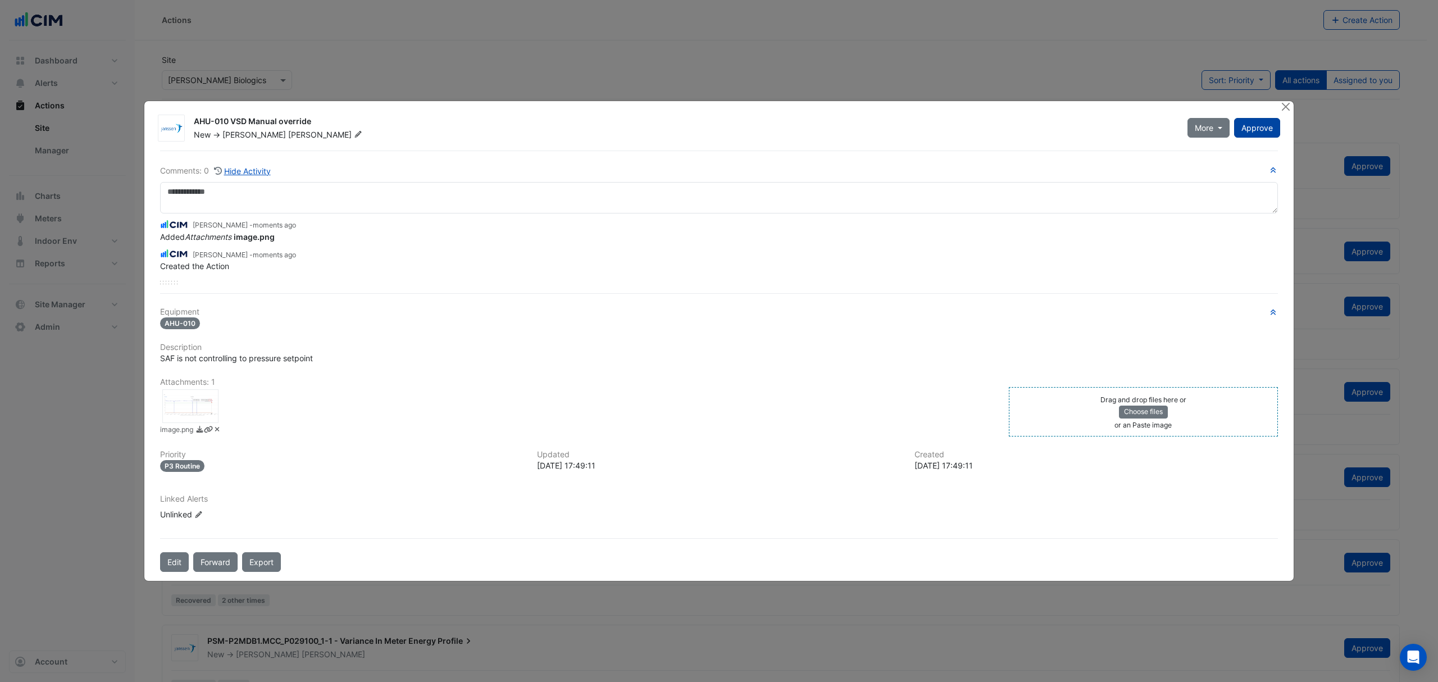
click at [1251, 129] on span "Approve" at bounding box center [1256, 128] width 31 height 10
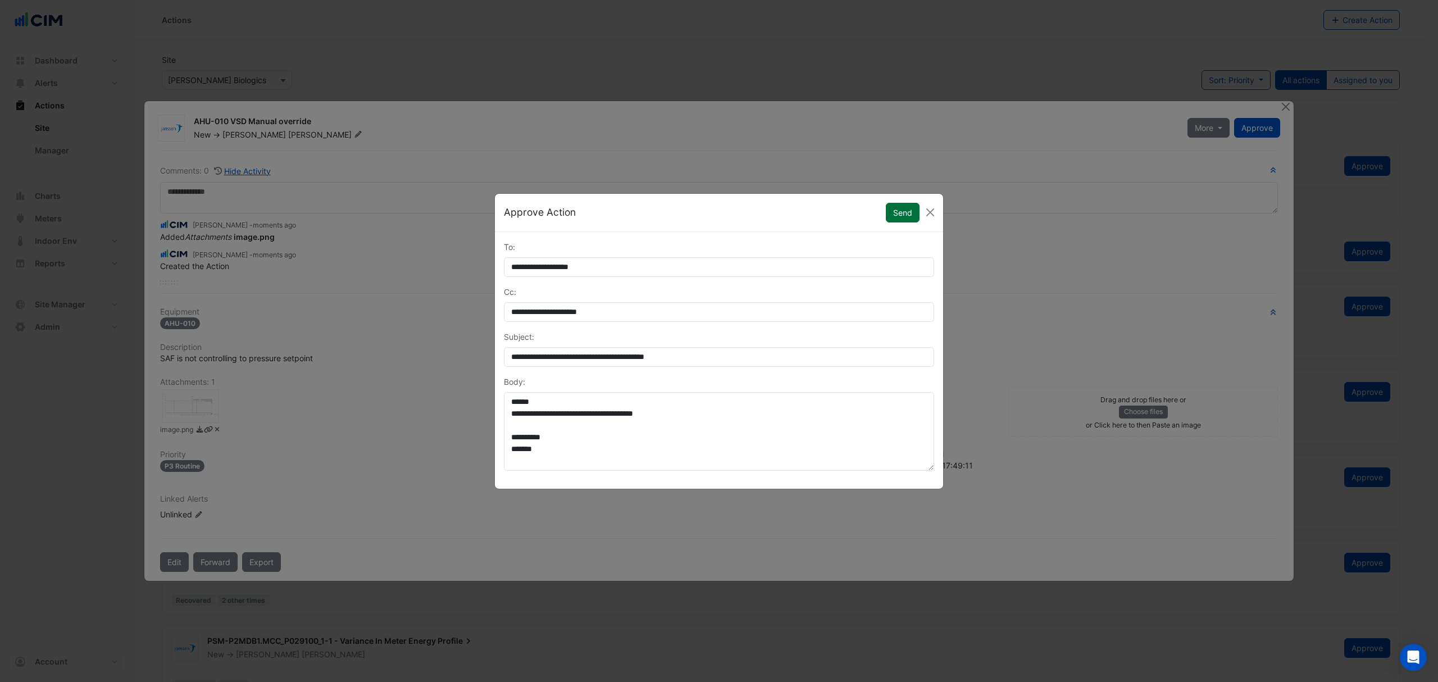
click at [904, 210] on button "Send" at bounding box center [903, 213] width 34 height 20
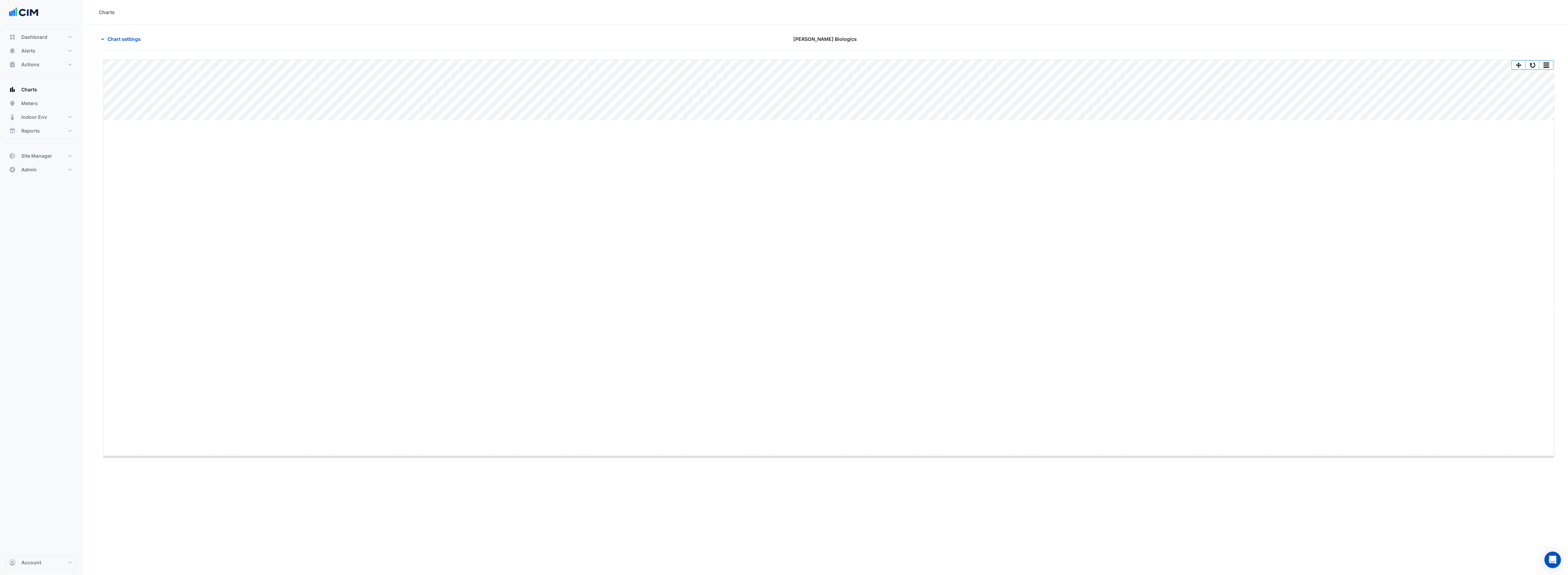
drag, startPoint x: 829, startPoint y: 121, endPoint x: 842, endPoint y: 466, distance: 345.2
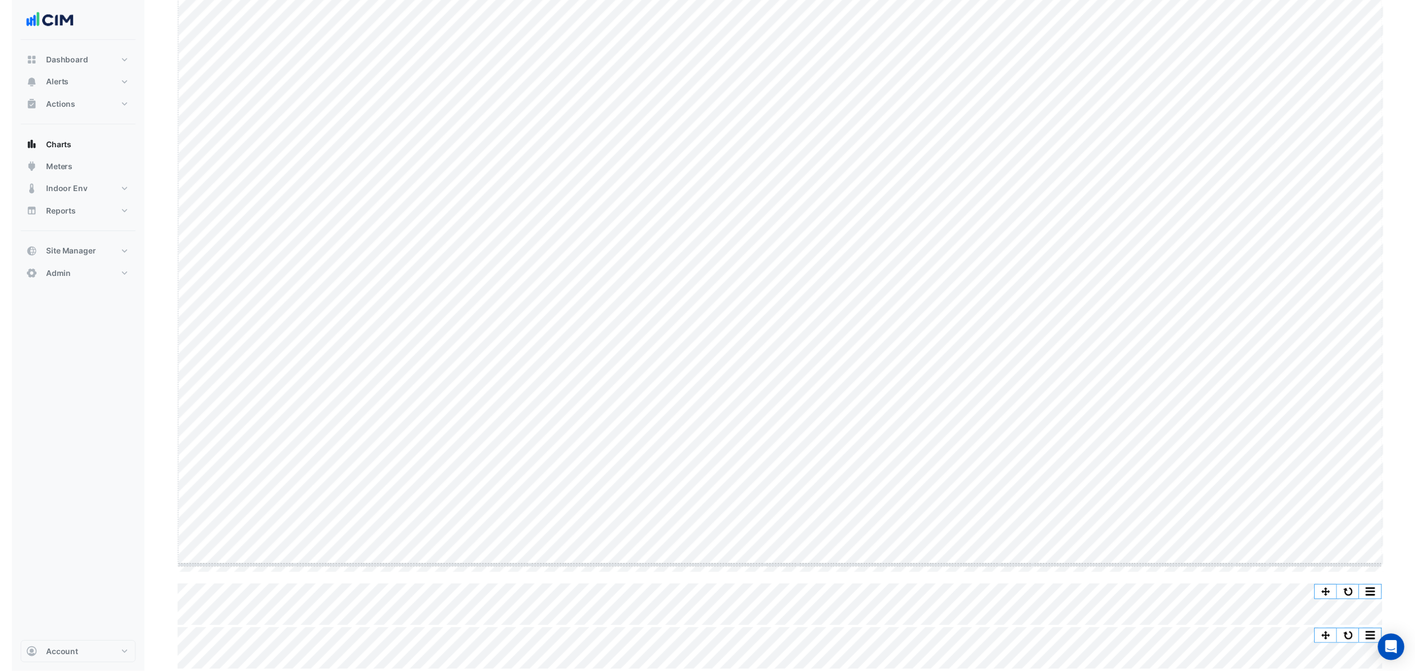
scroll to position [184, 0]
drag, startPoint x: 782, startPoint y: 580, endPoint x: 771, endPoint y: 441, distance: 139.2
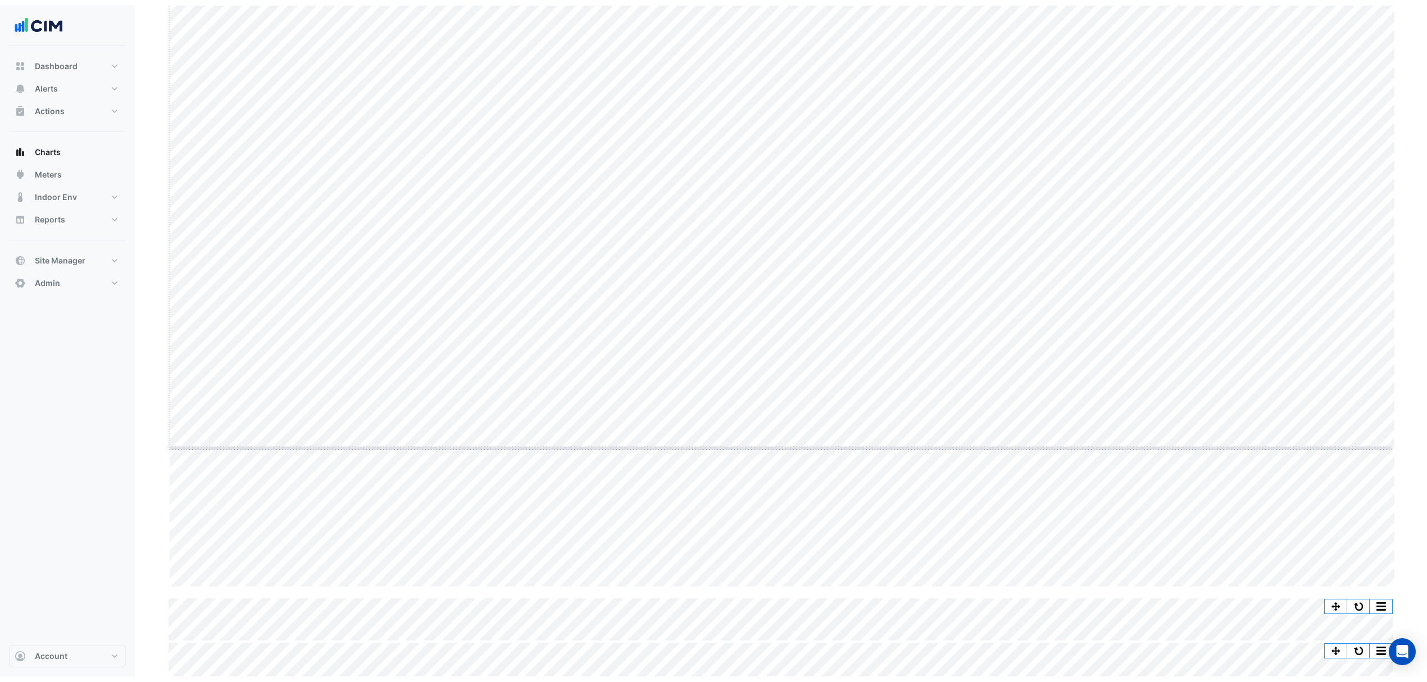
scroll to position [52, 0]
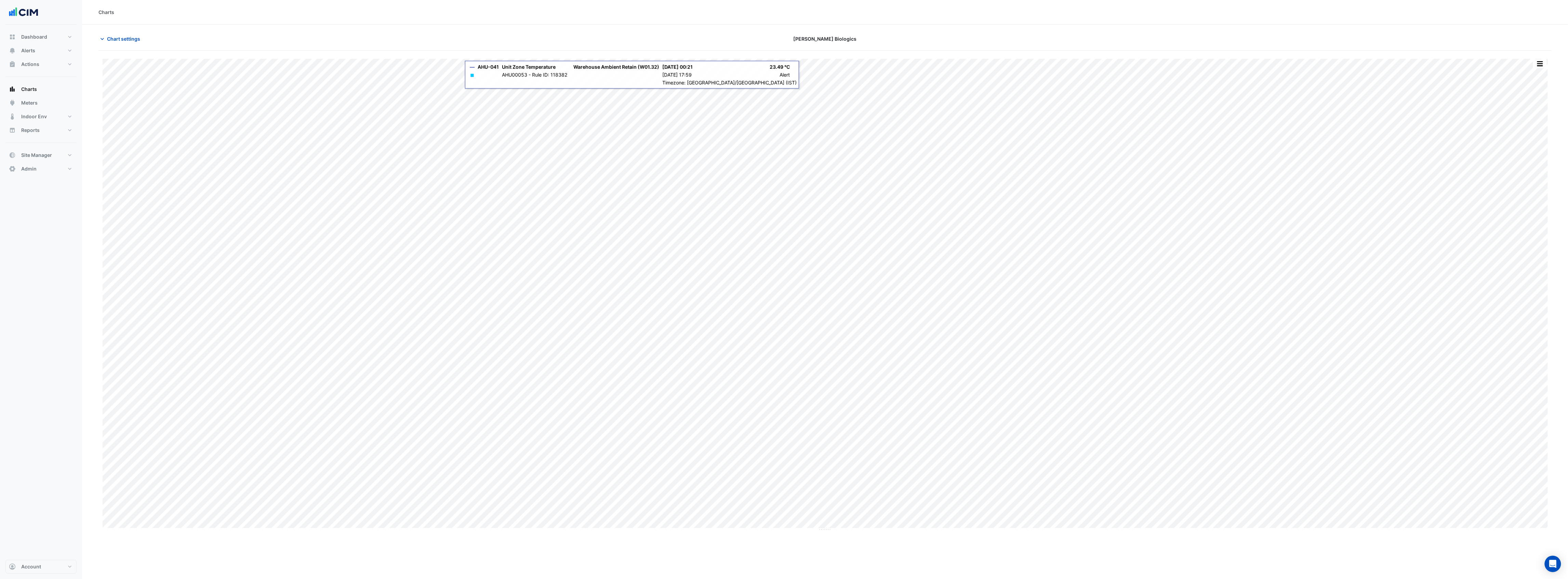
type input "**********"
click at [117, 38] on span "Chart settings" at bounding box center [124, 39] width 33 height 7
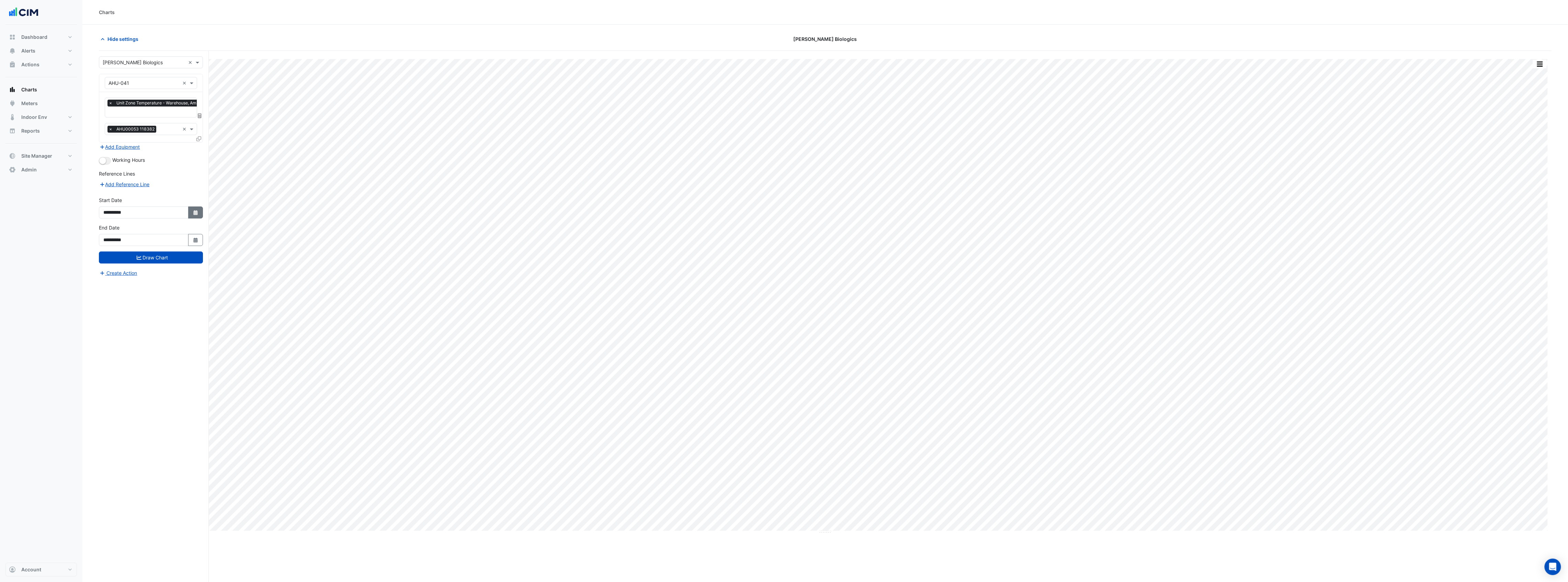
click at [194, 210] on icon "button" at bounding box center [195, 213] width 4 height 5
select select "*"
select select "****"
click at [110, 121] on span "Previous month" at bounding box center [110, 121] width 5 height 5
select select "*"
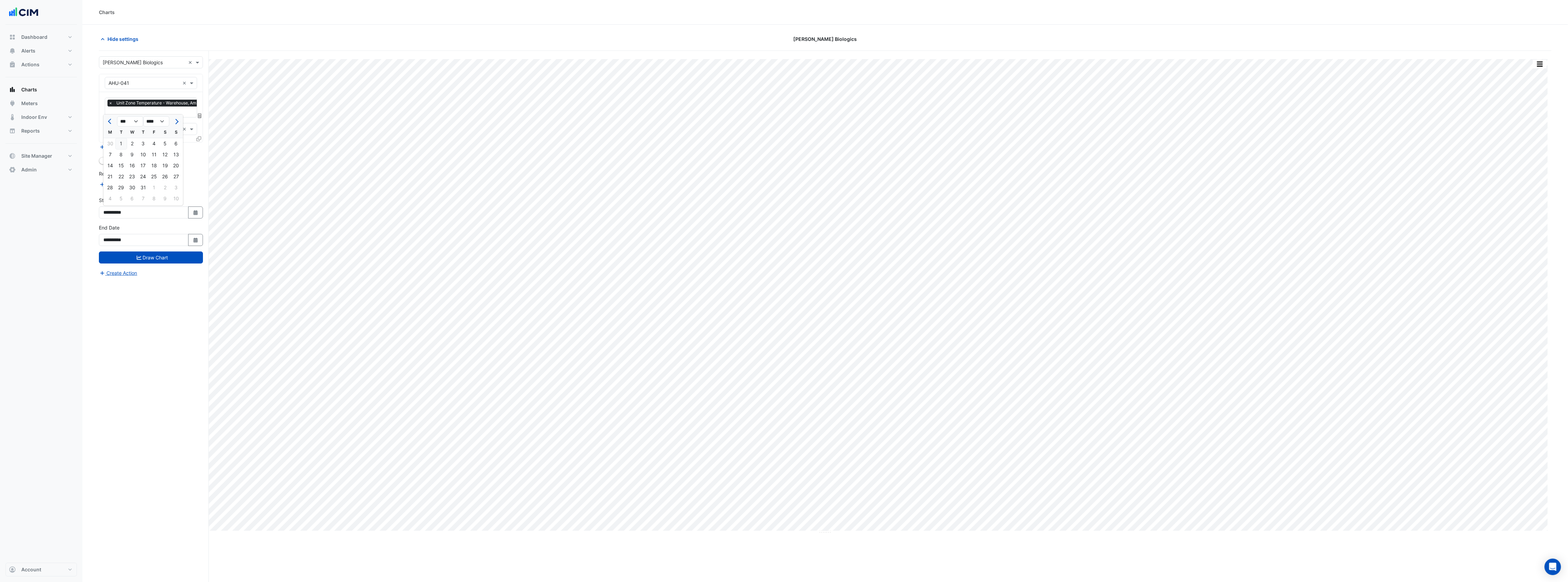
click at [119, 139] on div "1" at bounding box center [121, 144] width 11 height 11
type input "**********"
click at [154, 255] on button "Draw Chart" at bounding box center [151, 257] width 104 height 12
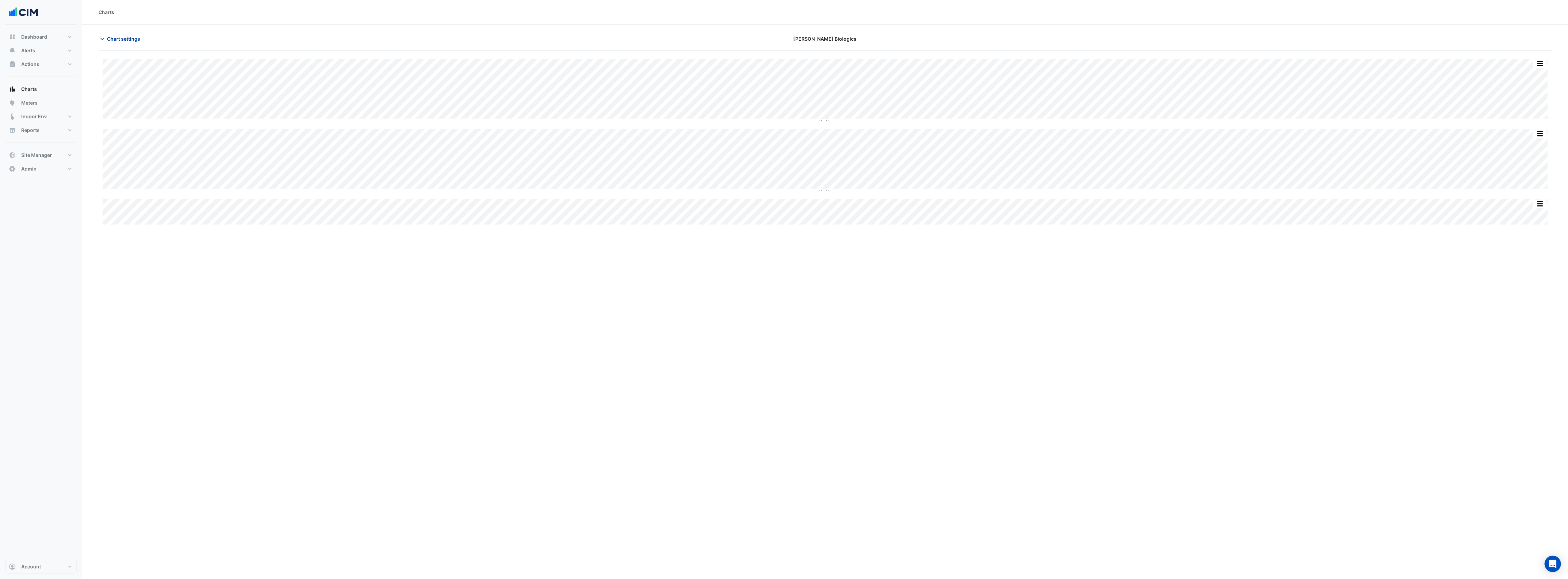
click at [135, 38] on span "Chart settings" at bounding box center [124, 39] width 33 height 7
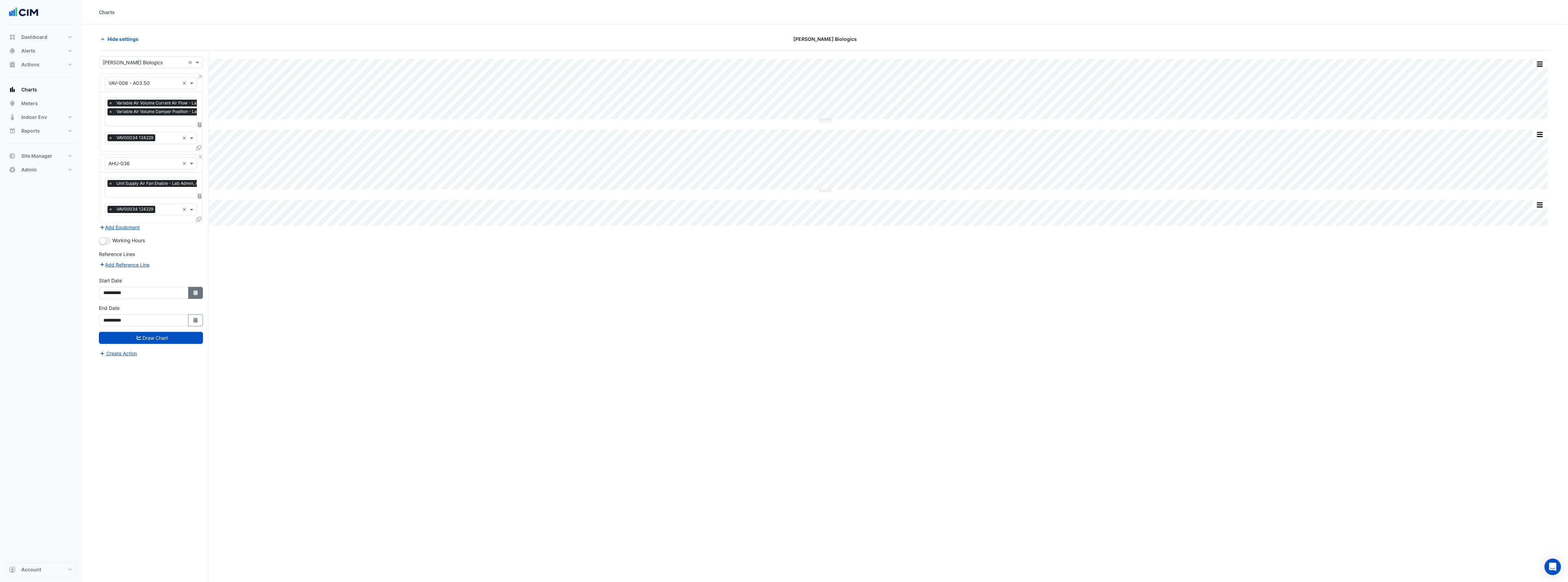
click at [191, 293] on button "Select Date" at bounding box center [196, 293] width 15 height 12
select select "*"
select select "****"
click at [155, 221] on div "1" at bounding box center [154, 224] width 11 height 11
type input "**********"
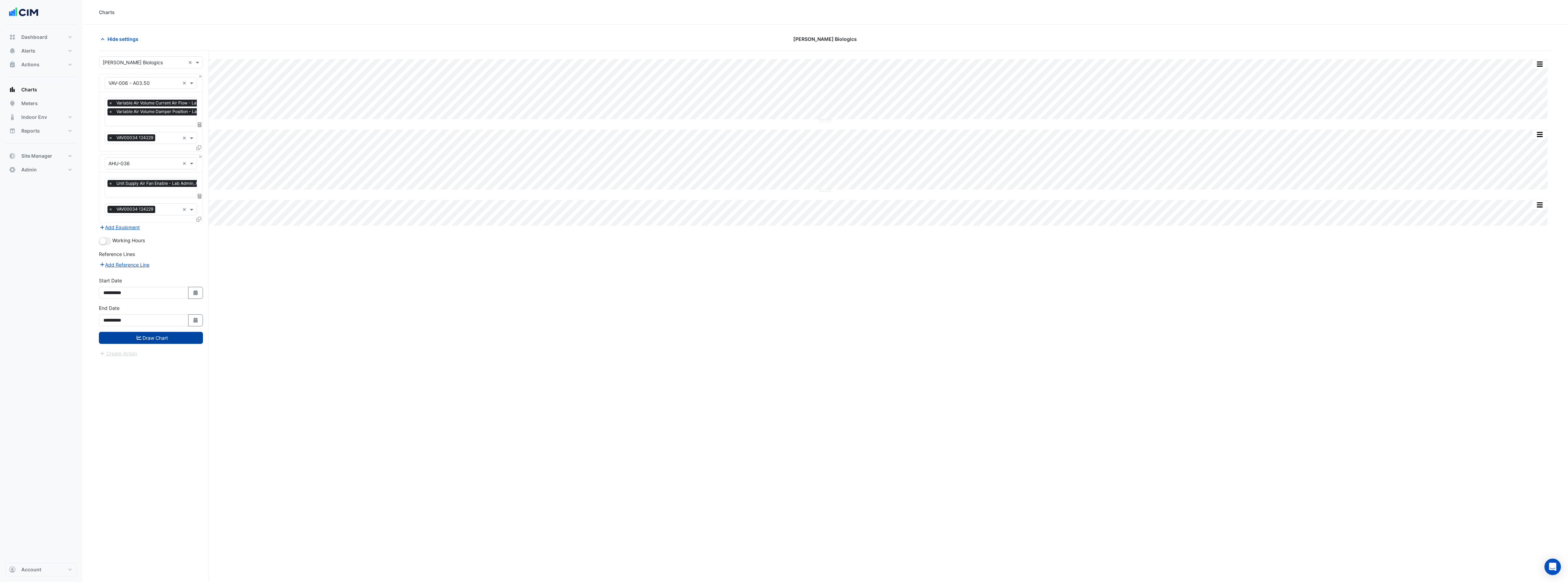
click at [174, 339] on button "Draw Chart" at bounding box center [151, 338] width 104 height 12
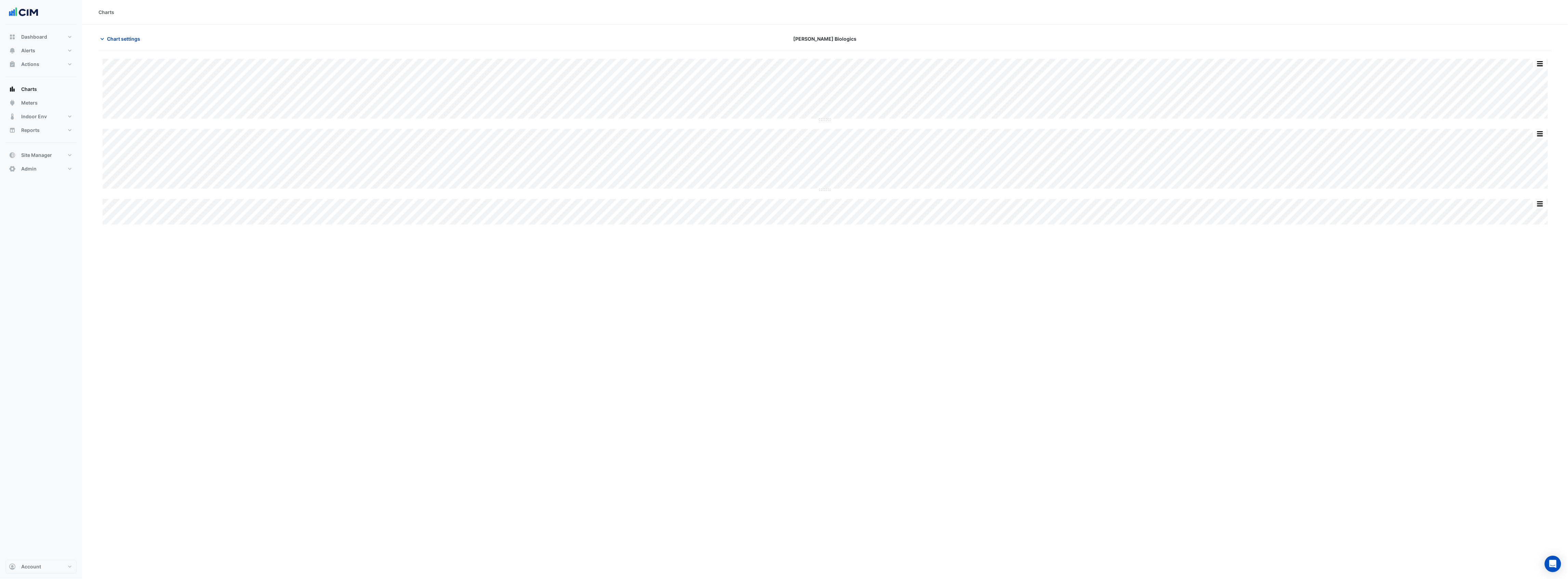
click at [118, 38] on span "Chart settings" at bounding box center [124, 39] width 33 height 7
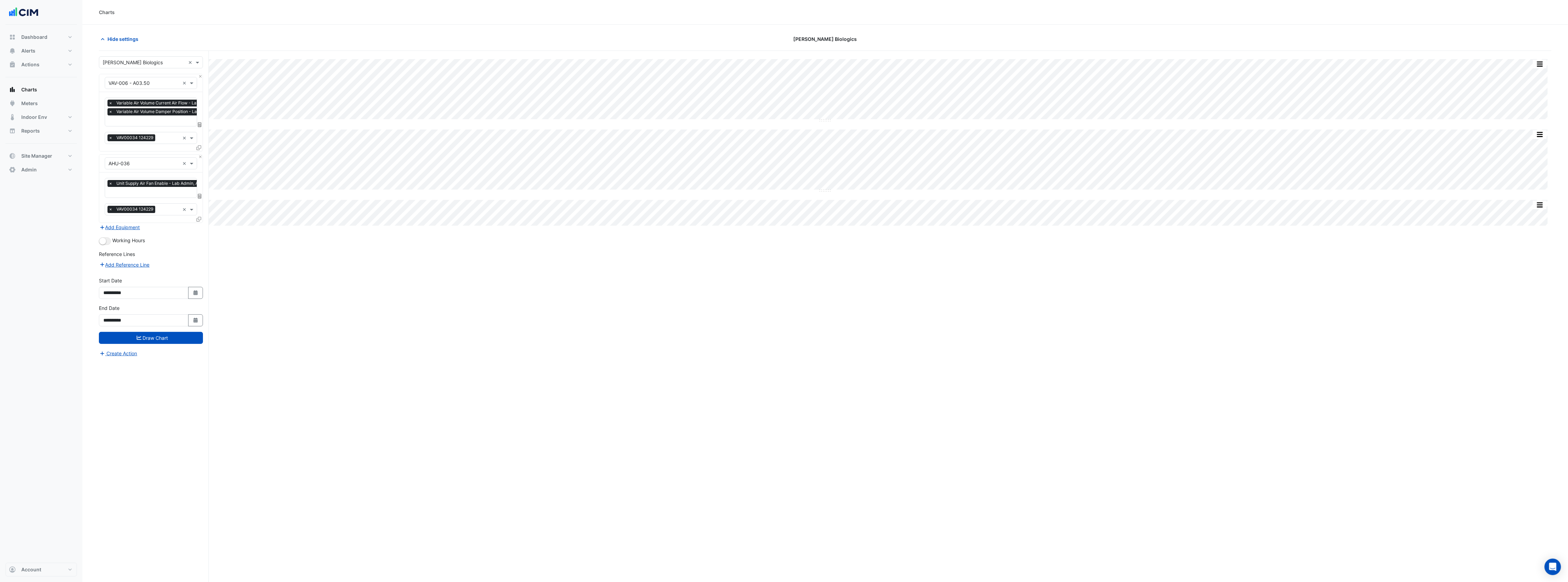
click at [139, 122] on input "text" at bounding box center [180, 122] width 142 height 7
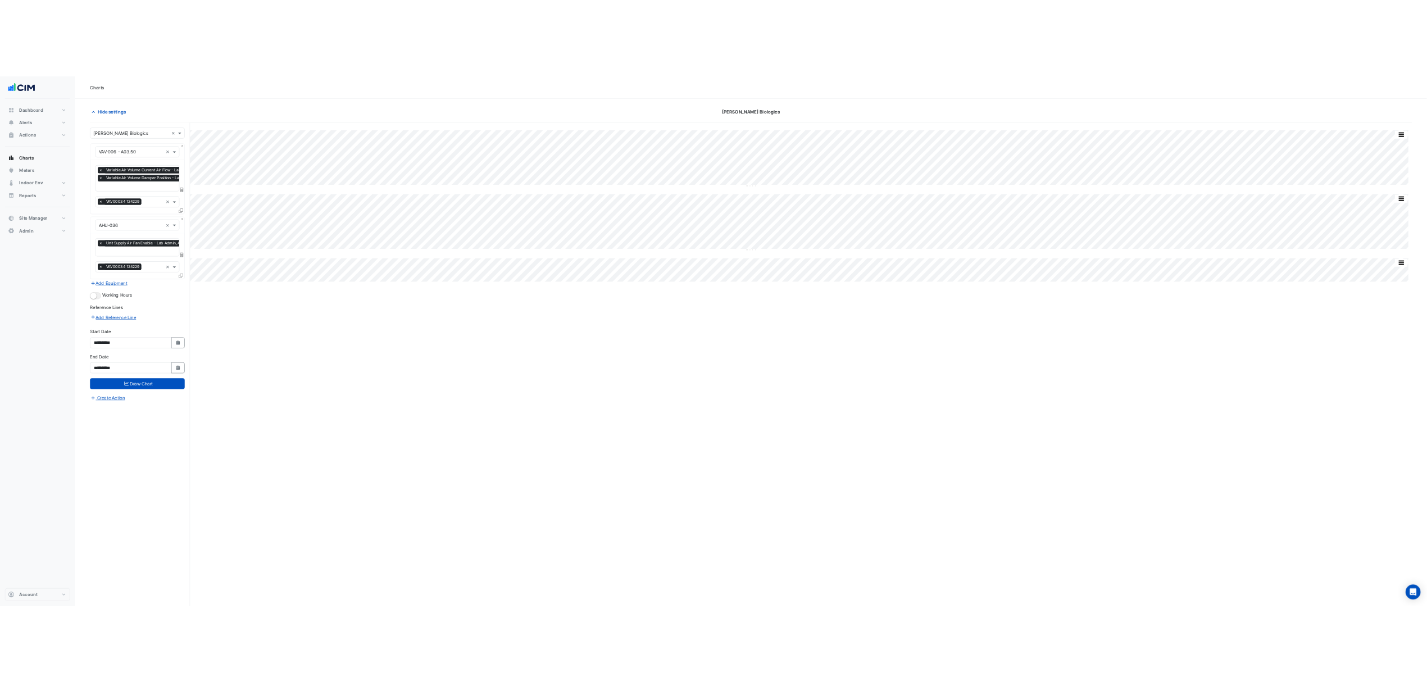
scroll to position [0, 6]
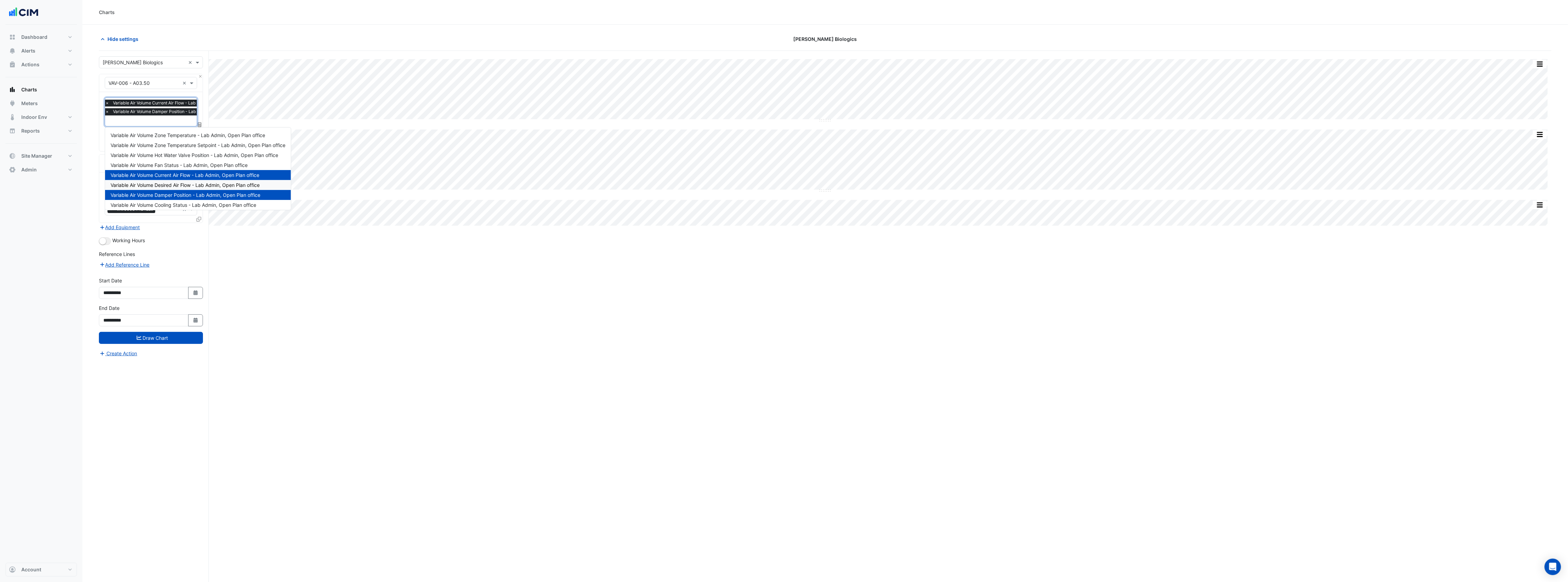
click at [168, 183] on span "Variable Air Volume Desired Air Flow - Lab Admin, Open Plan office" at bounding box center [185, 185] width 149 height 6
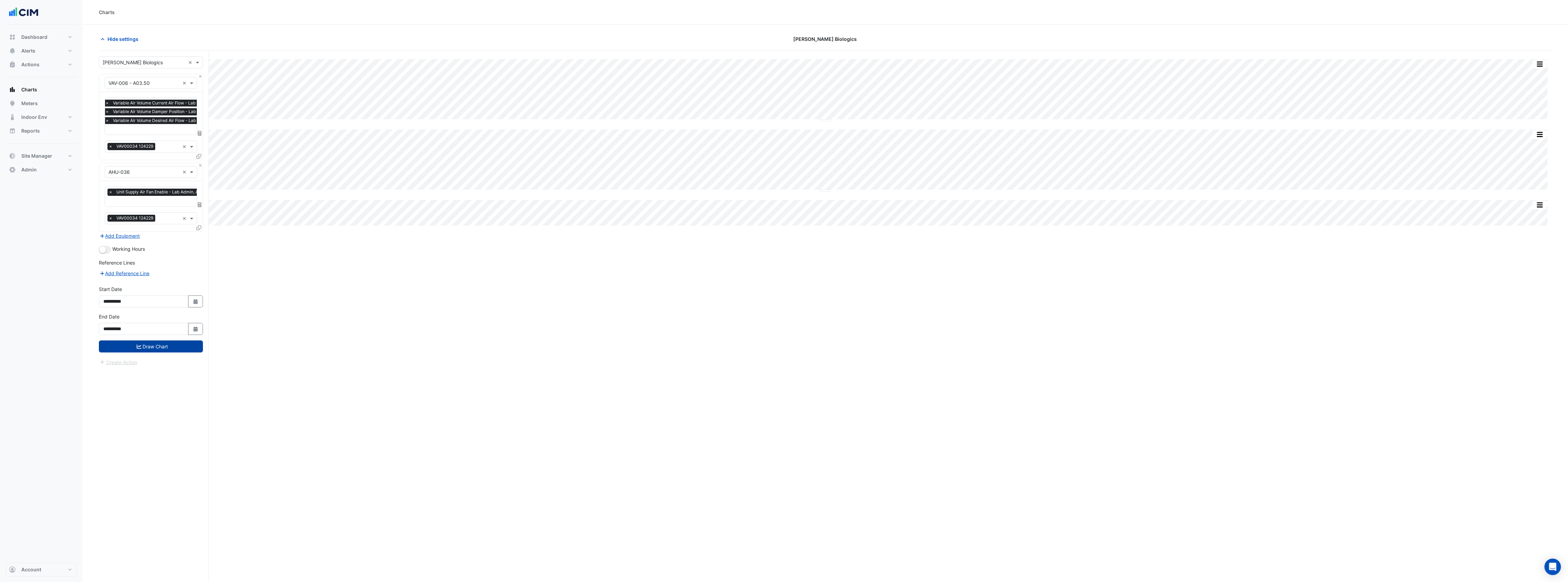
click at [157, 345] on button "Draw Chart" at bounding box center [151, 347] width 104 height 12
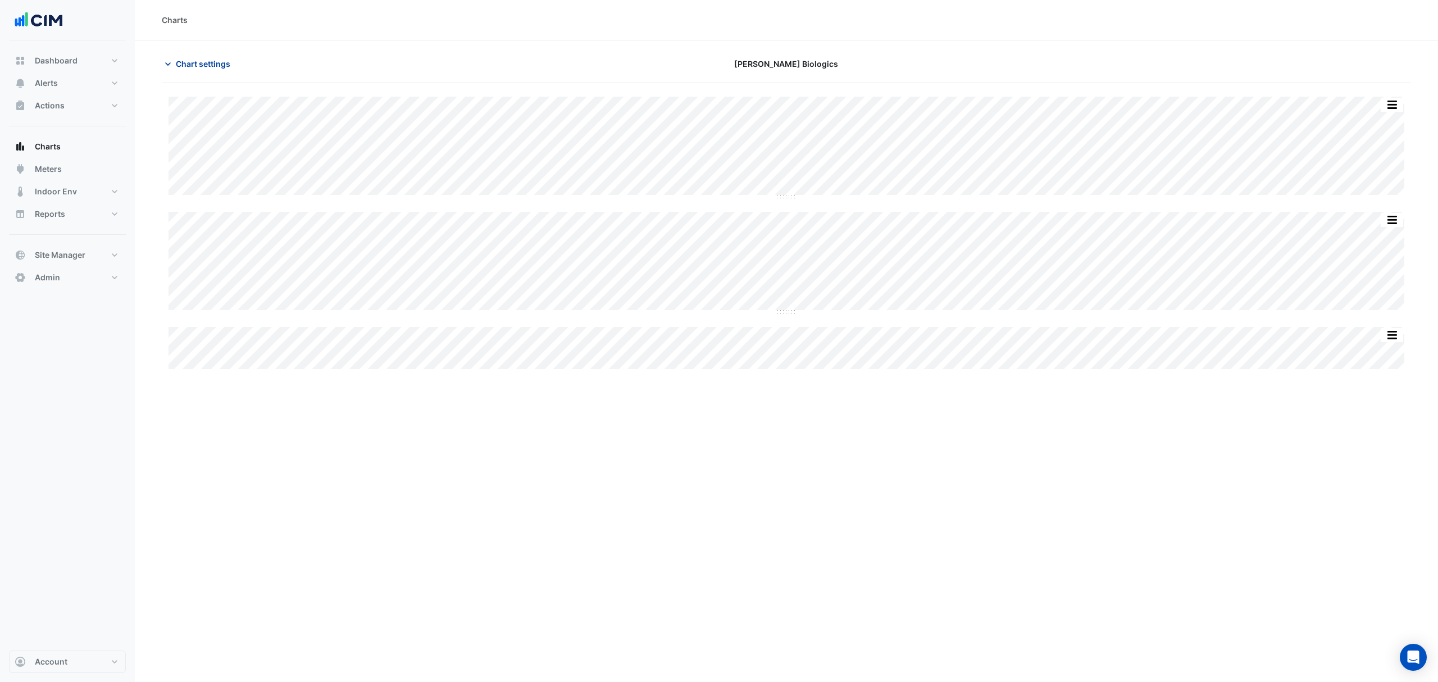
click at [181, 60] on span "Chart settings" at bounding box center [203, 64] width 54 height 12
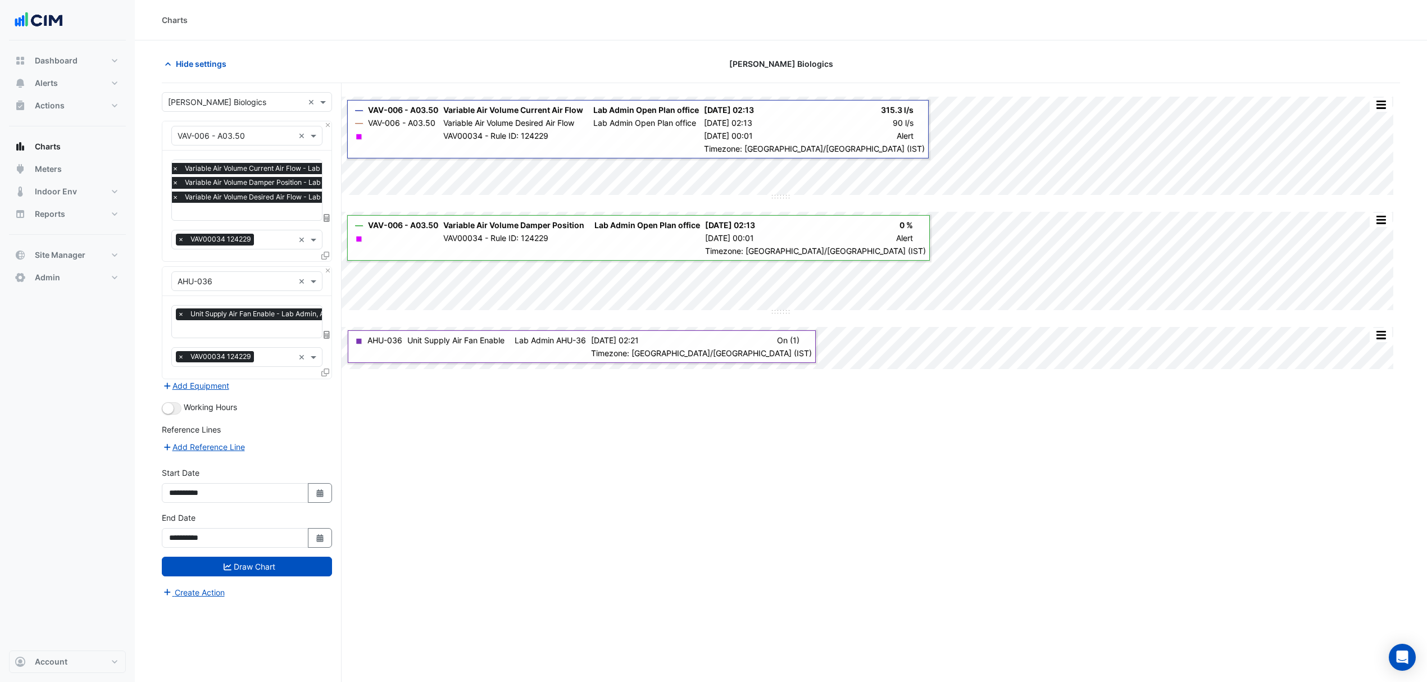
click at [331, 124] on div "Select a Site × [PERSON_NAME] Biologics × Equipment × VAV-006 - A03.50 × Favour…" at bounding box center [252, 403] width 180 height 641
click at [326, 124] on button "Close" at bounding box center [327, 124] width 7 height 7
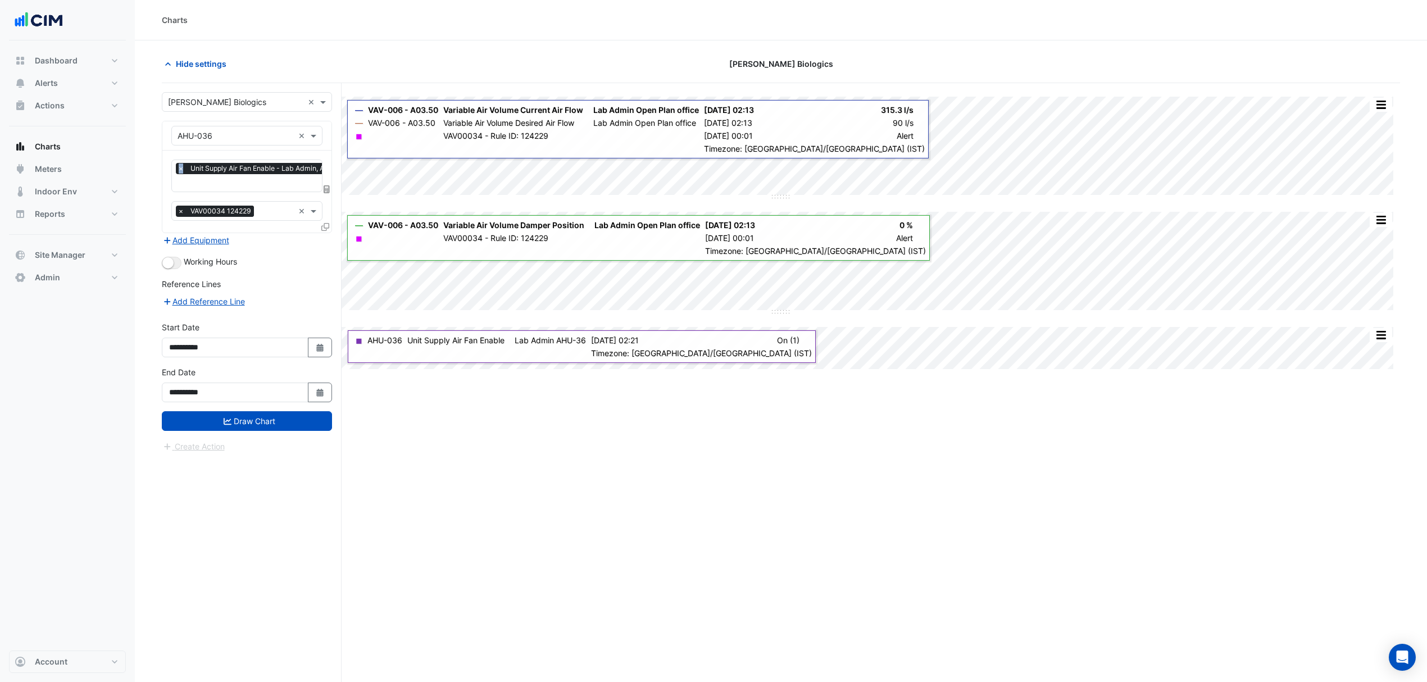
click at [326, 124] on div "Equipment × AHU-036 ×" at bounding box center [246, 135] width 169 height 29
click at [234, 135] on input "text" at bounding box center [236, 136] width 116 height 12
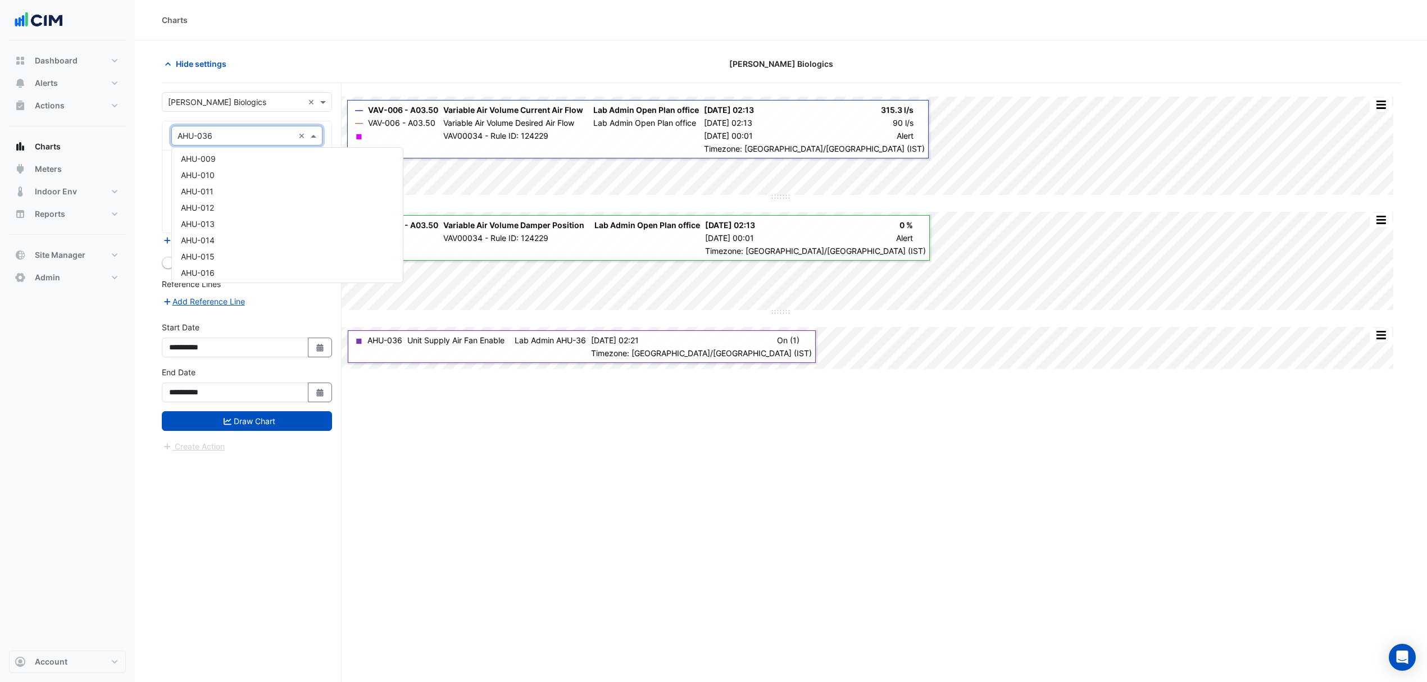
scroll to position [623, 0]
click at [212, 173] on span "AHU-010" at bounding box center [198, 172] width 34 height 10
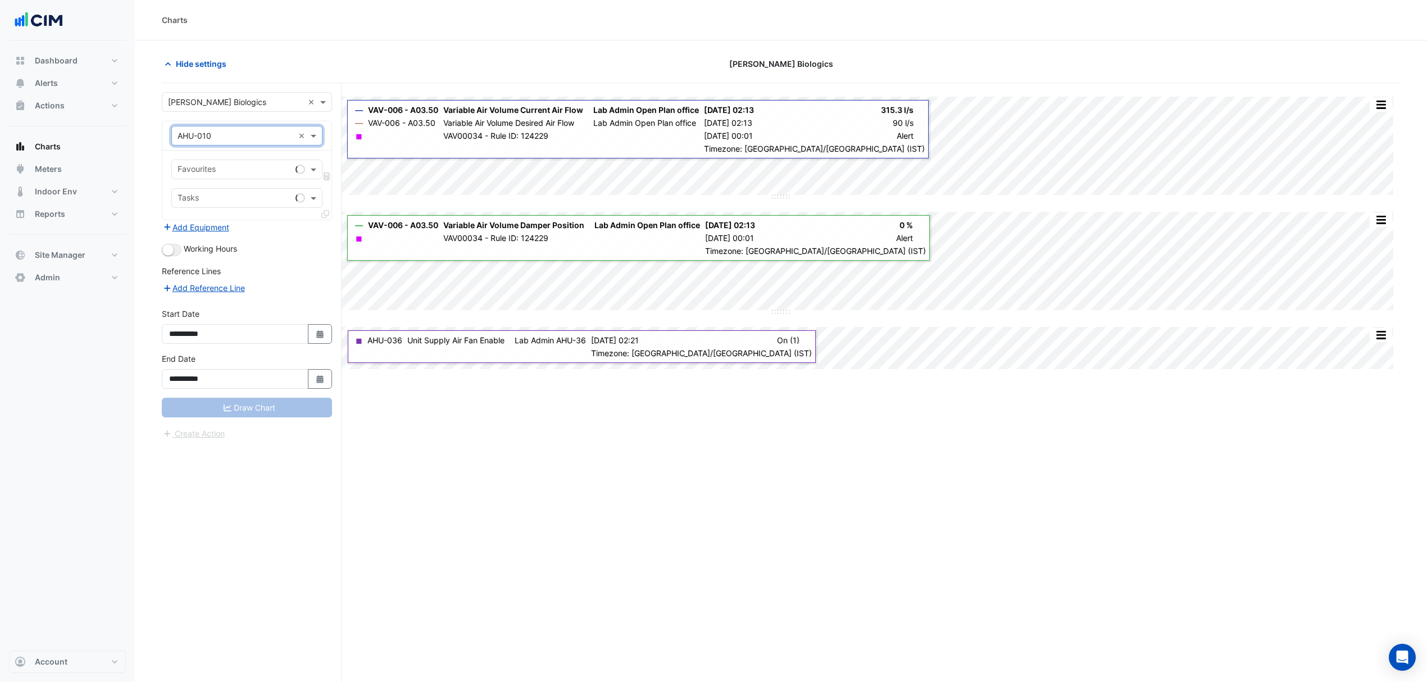
click at [216, 174] on input "text" at bounding box center [234, 171] width 113 height 12
type input "********"
click at [228, 190] on span "Unit Supply Air Pressure - Suite 1/2, AHU-010" at bounding box center [264, 195] width 167 height 10
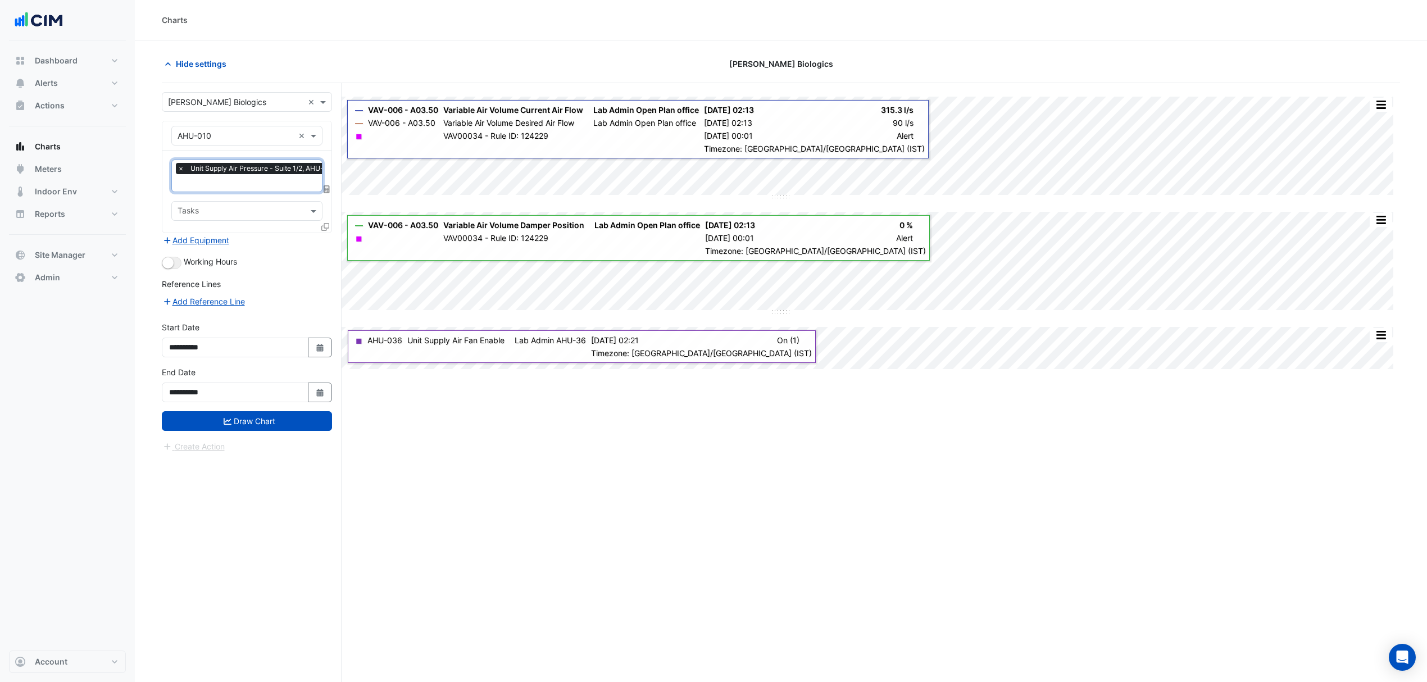
click at [224, 170] on span "Unit Supply Air Pressure - Suite 1/2, AHU-010" at bounding box center [263, 168] width 151 height 11
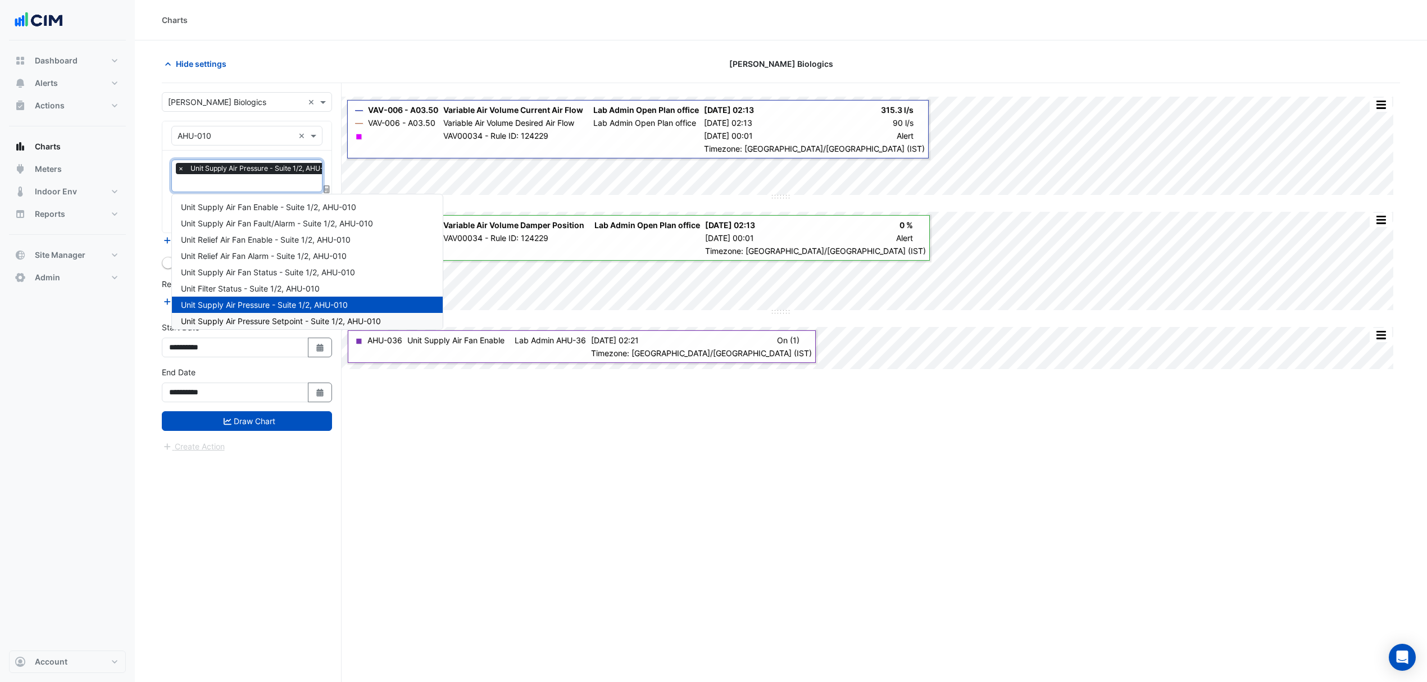
click at [245, 320] on span "Unit Supply Air Pressure Setpoint - Suite 1/2, AHU-010" at bounding box center [281, 321] width 200 height 10
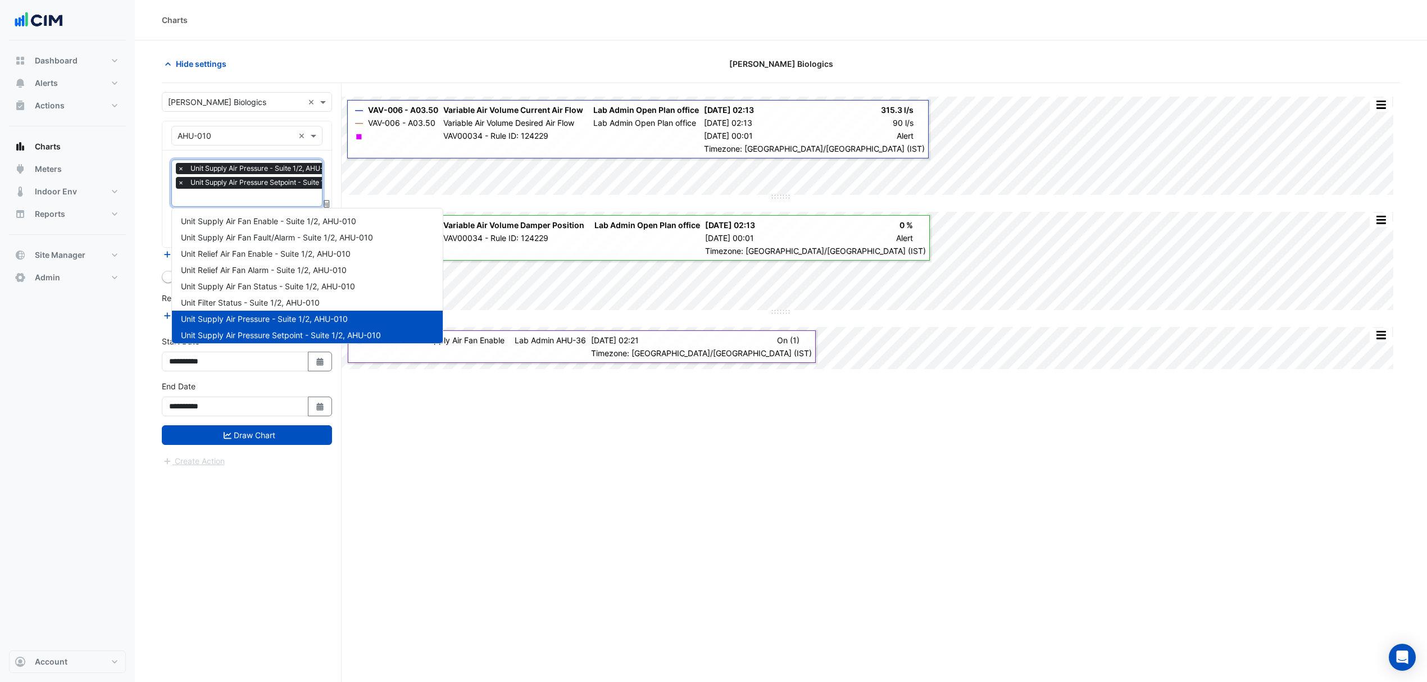
click at [216, 196] on input "text" at bounding box center [274, 199] width 192 height 12
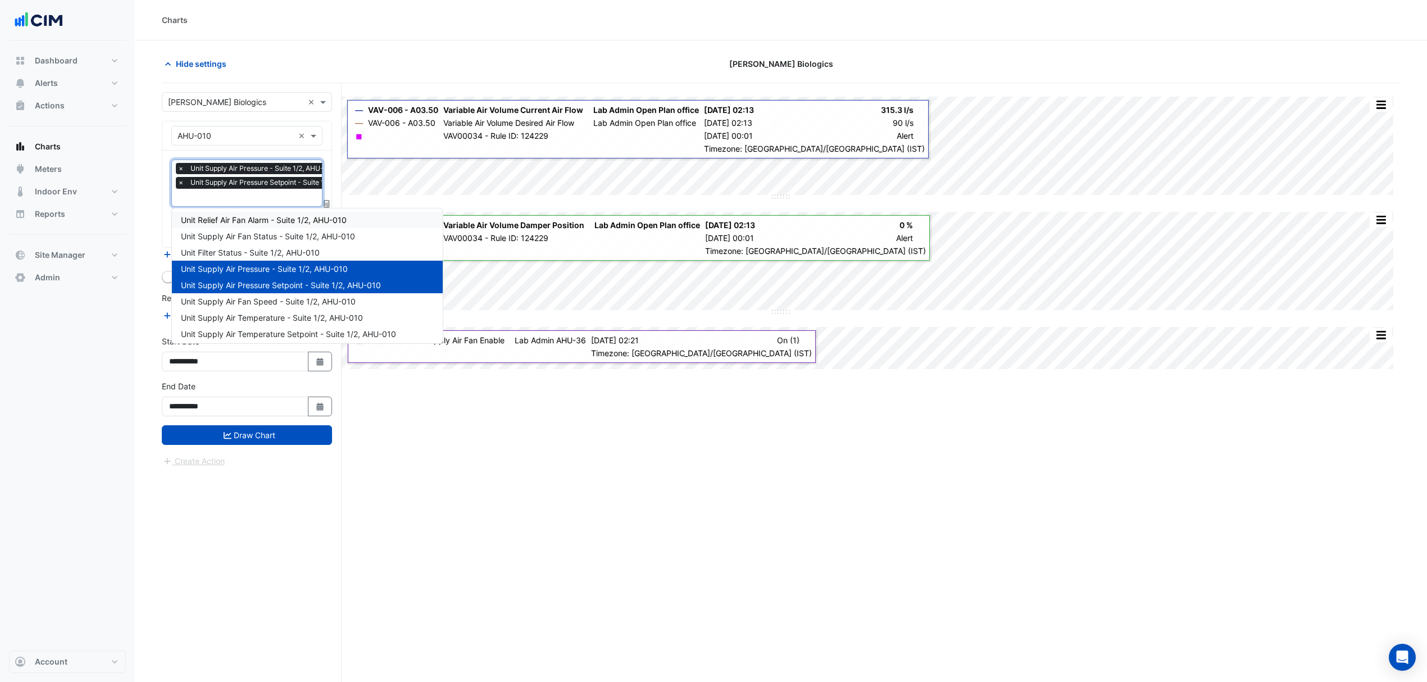
scroll to position [75, 0]
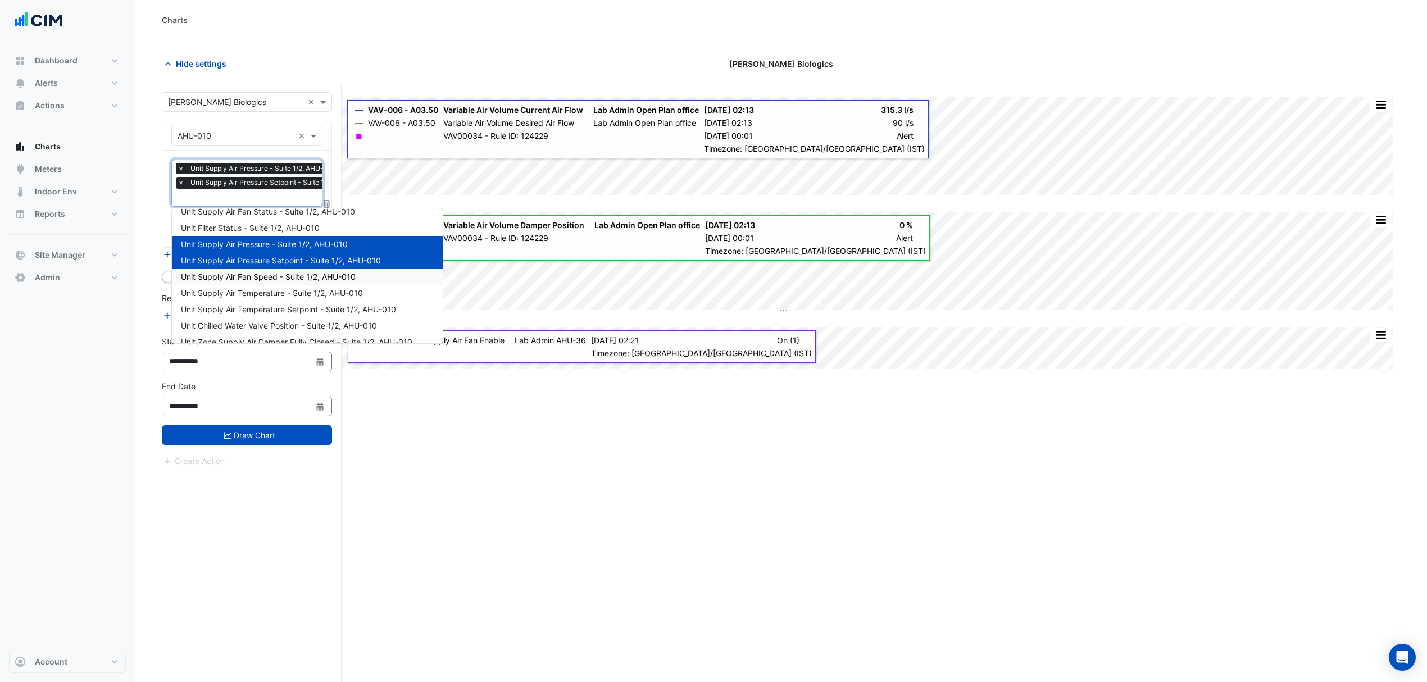
click at [243, 277] on span "Unit Supply Air Fan Speed - Suite 1/2, AHU-010" at bounding box center [268, 277] width 175 height 10
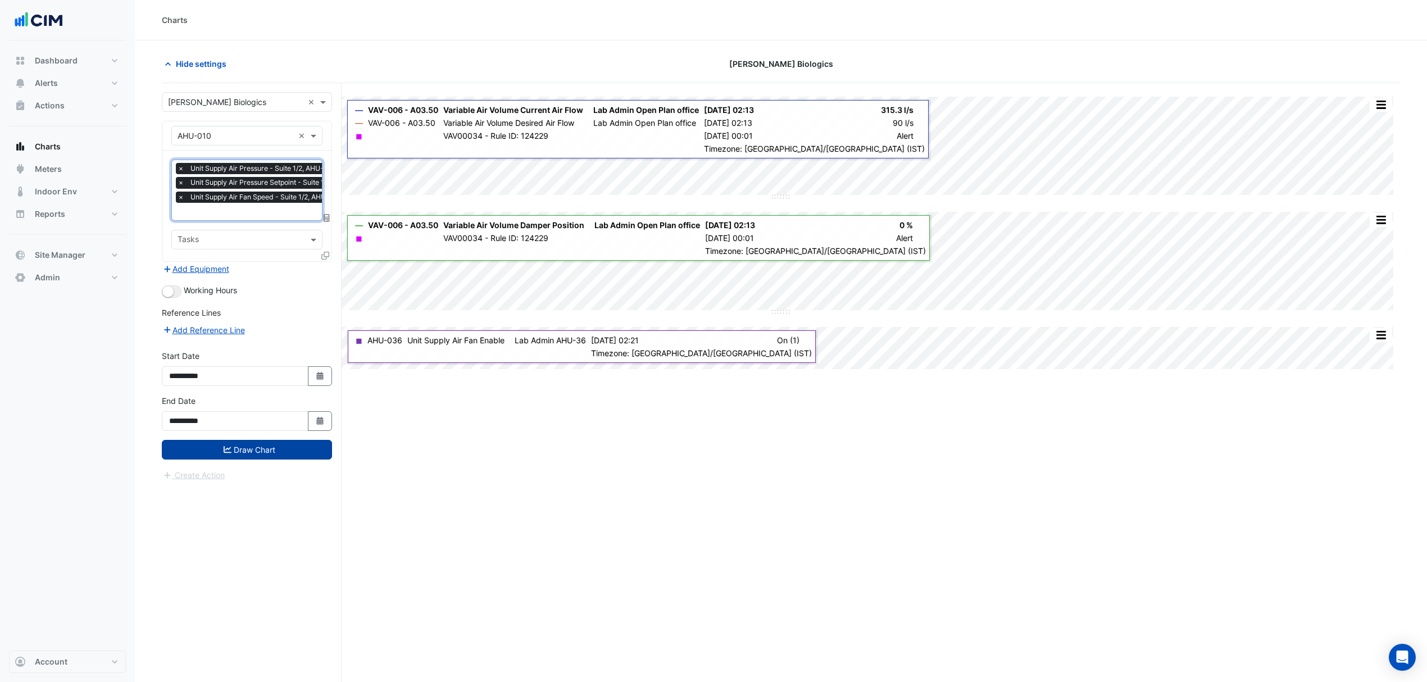
click at [273, 450] on button "Draw Chart" at bounding box center [247, 450] width 170 height 20
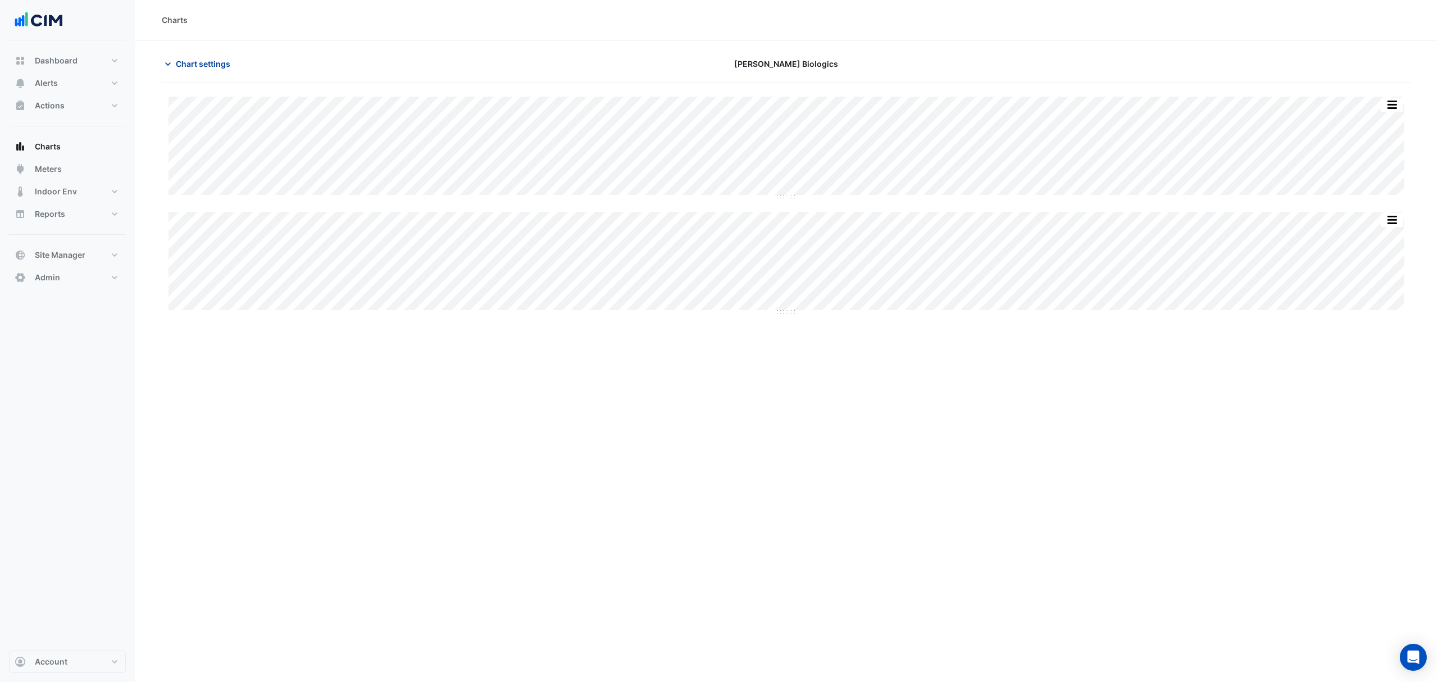
click at [203, 57] on button "Chart settings" at bounding box center [200, 64] width 76 height 20
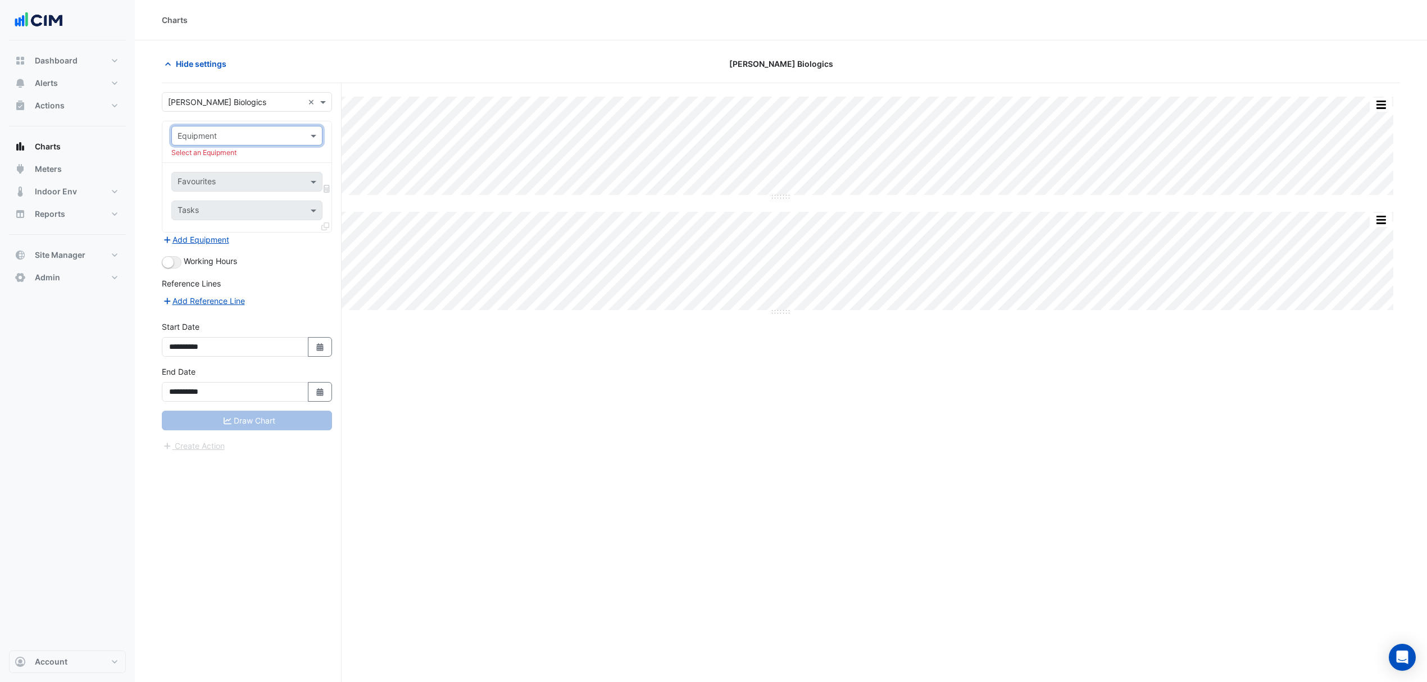
click at [284, 135] on input "text" at bounding box center [236, 136] width 116 height 12
type input "*******"
click at [212, 162] on span "AHU-001" at bounding box center [198, 161] width 34 height 10
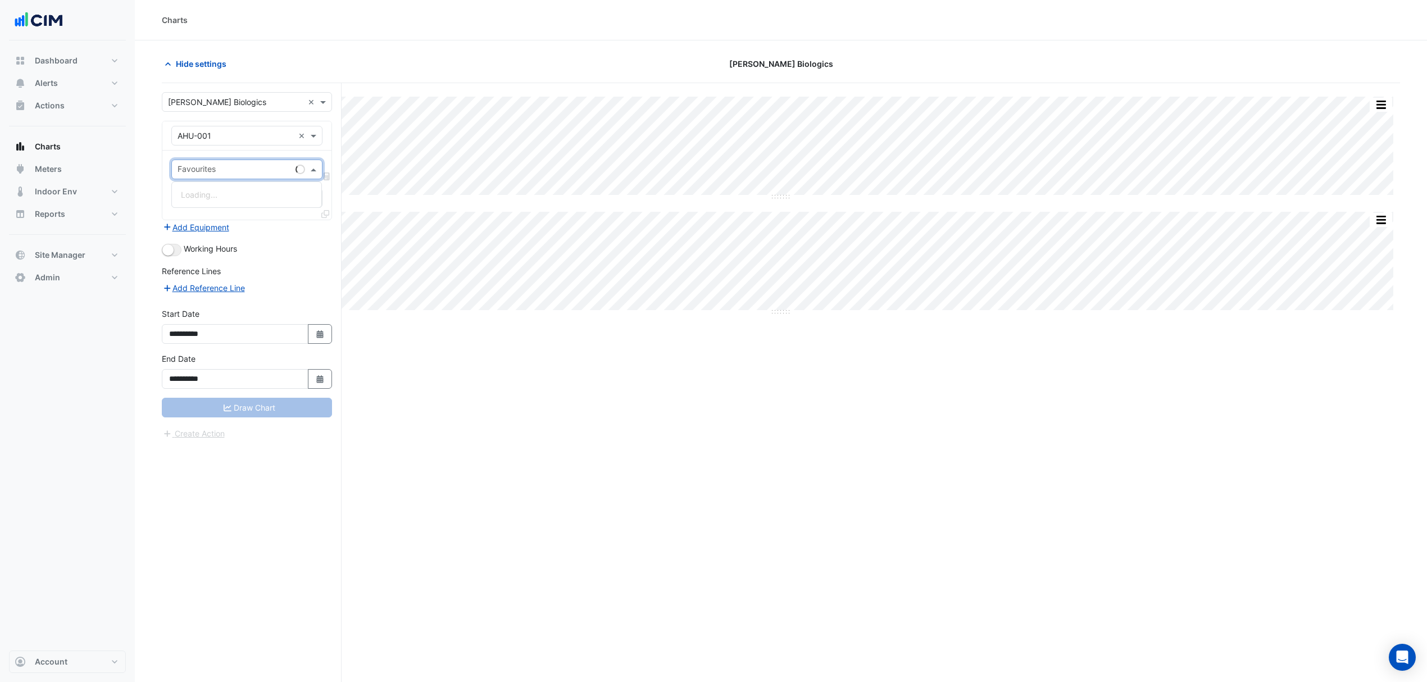
click at [218, 174] on input "text" at bounding box center [234, 171] width 113 height 12
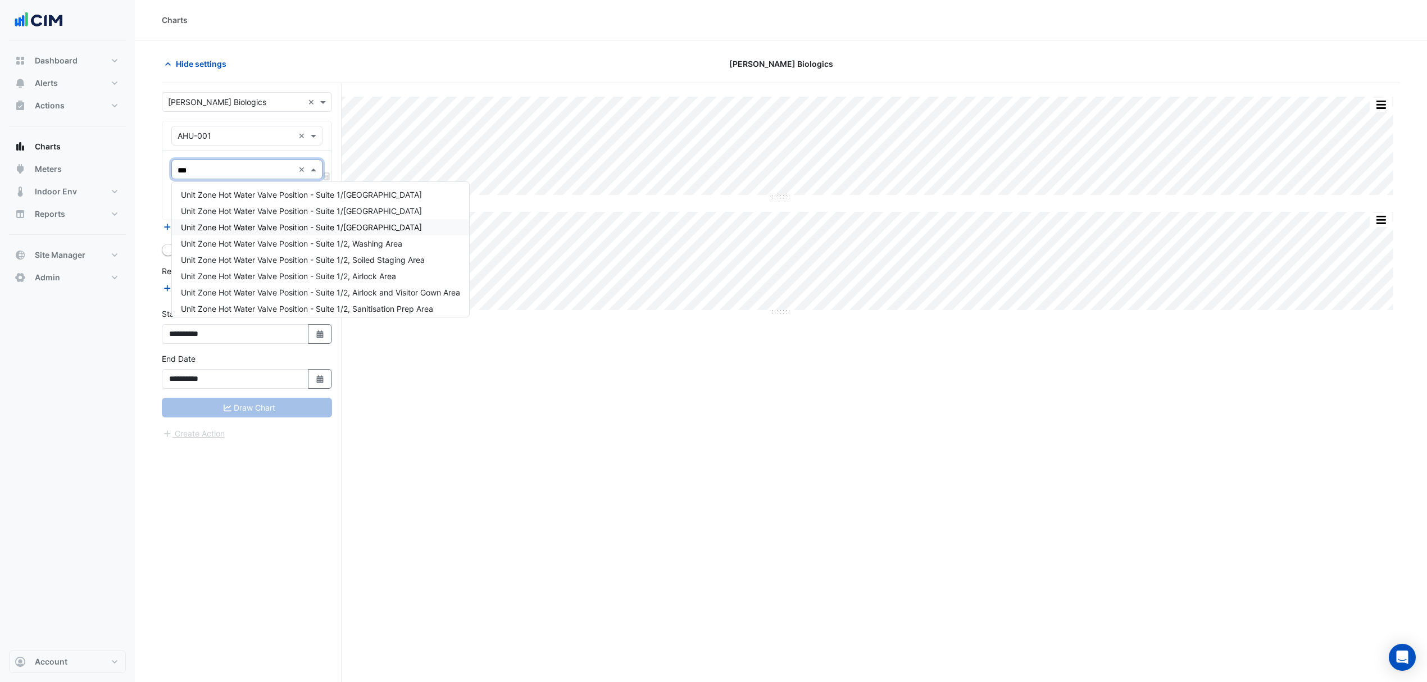
click at [214, 165] on input "***" at bounding box center [236, 171] width 116 height 12
type input "*"
click at [229, 208] on span "Unit Chilled Water Valve Position - Suite 1/2, AHU-001" at bounding box center [279, 208] width 196 height 10
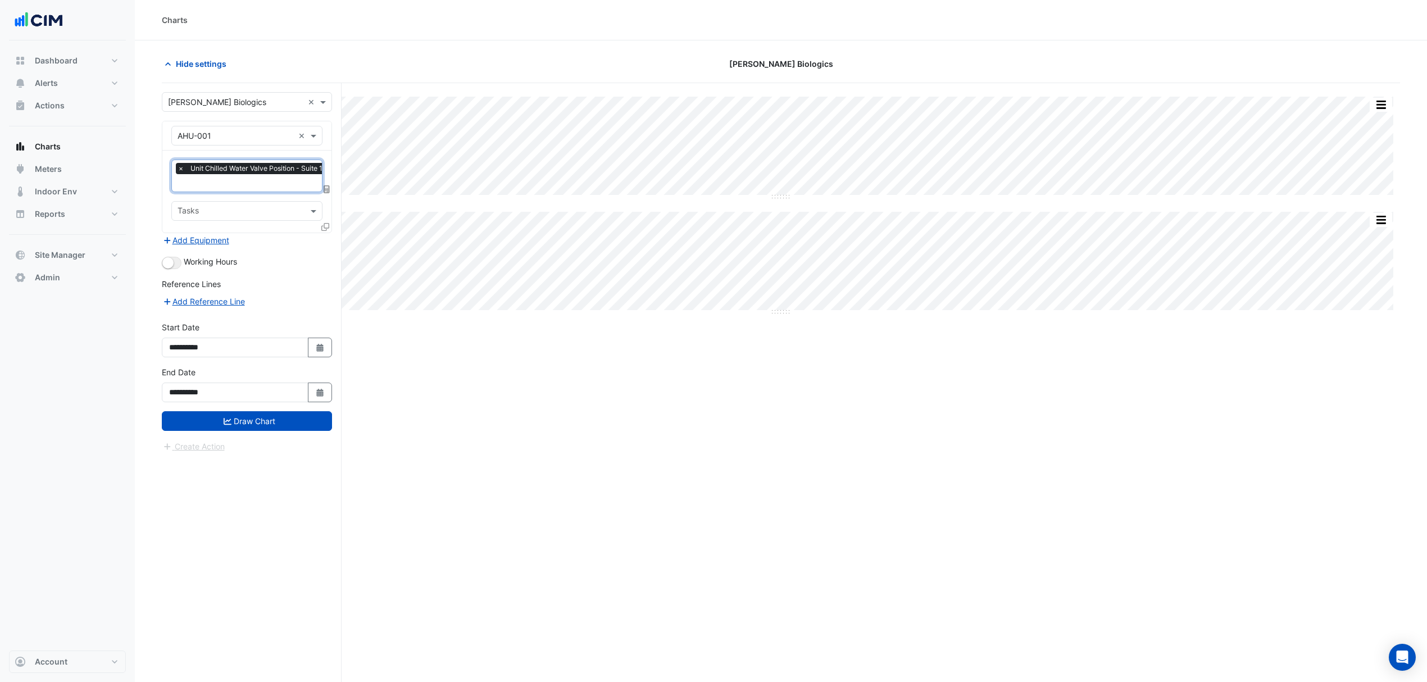
click at [227, 182] on input "text" at bounding box center [273, 184] width 190 height 12
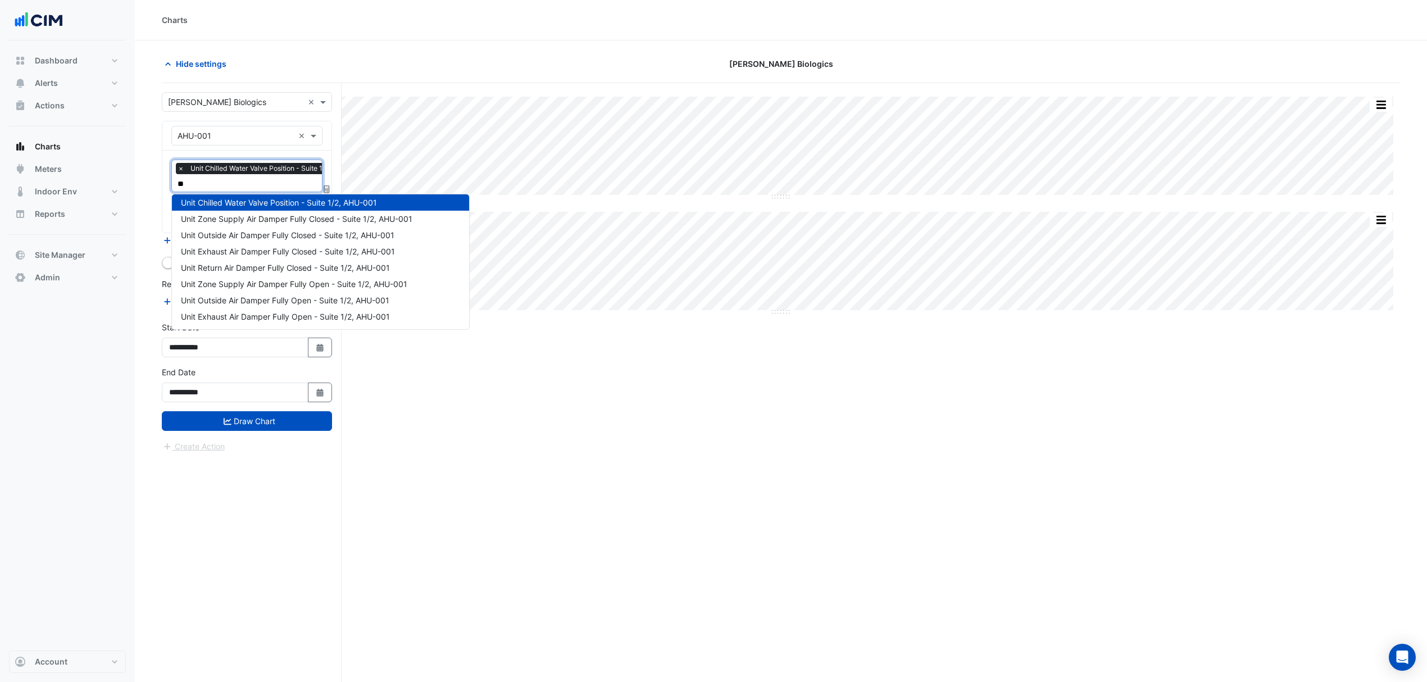
scroll to position [0, 0]
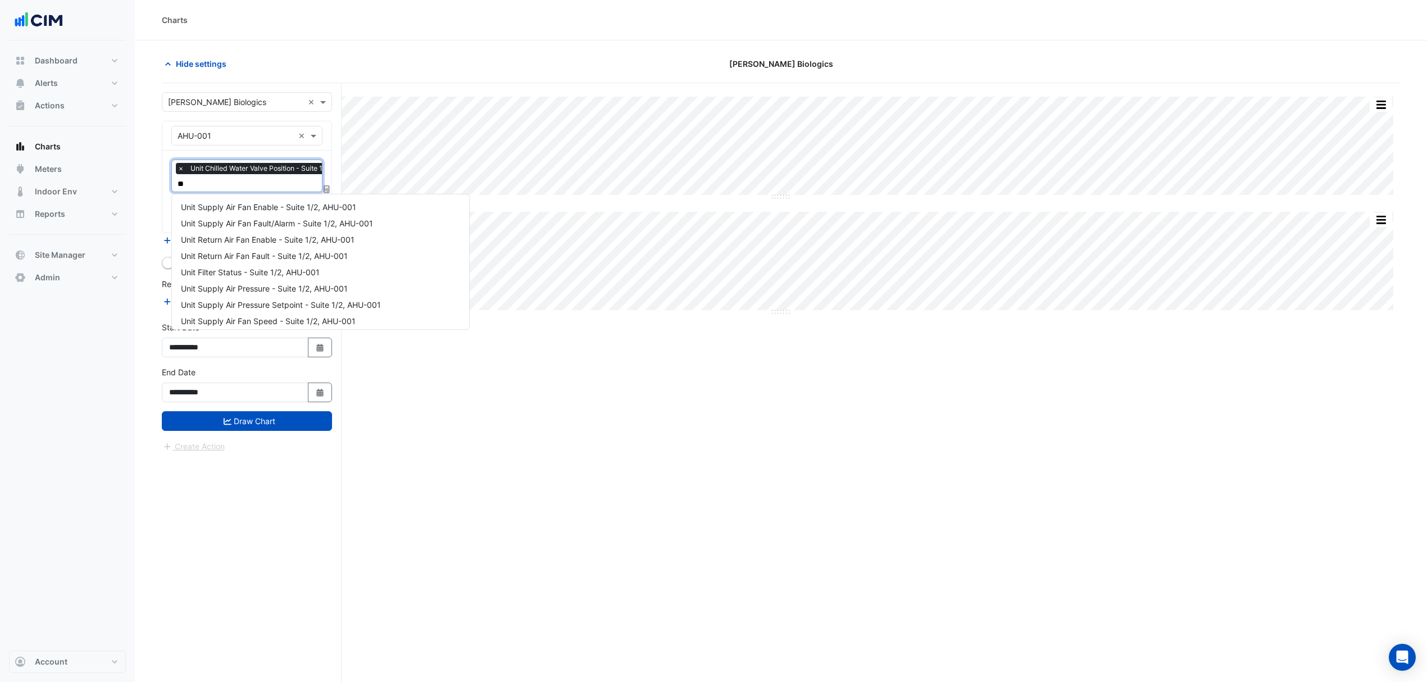
type input "*"
click at [255, 420] on button "Draw Chart" at bounding box center [247, 421] width 170 height 20
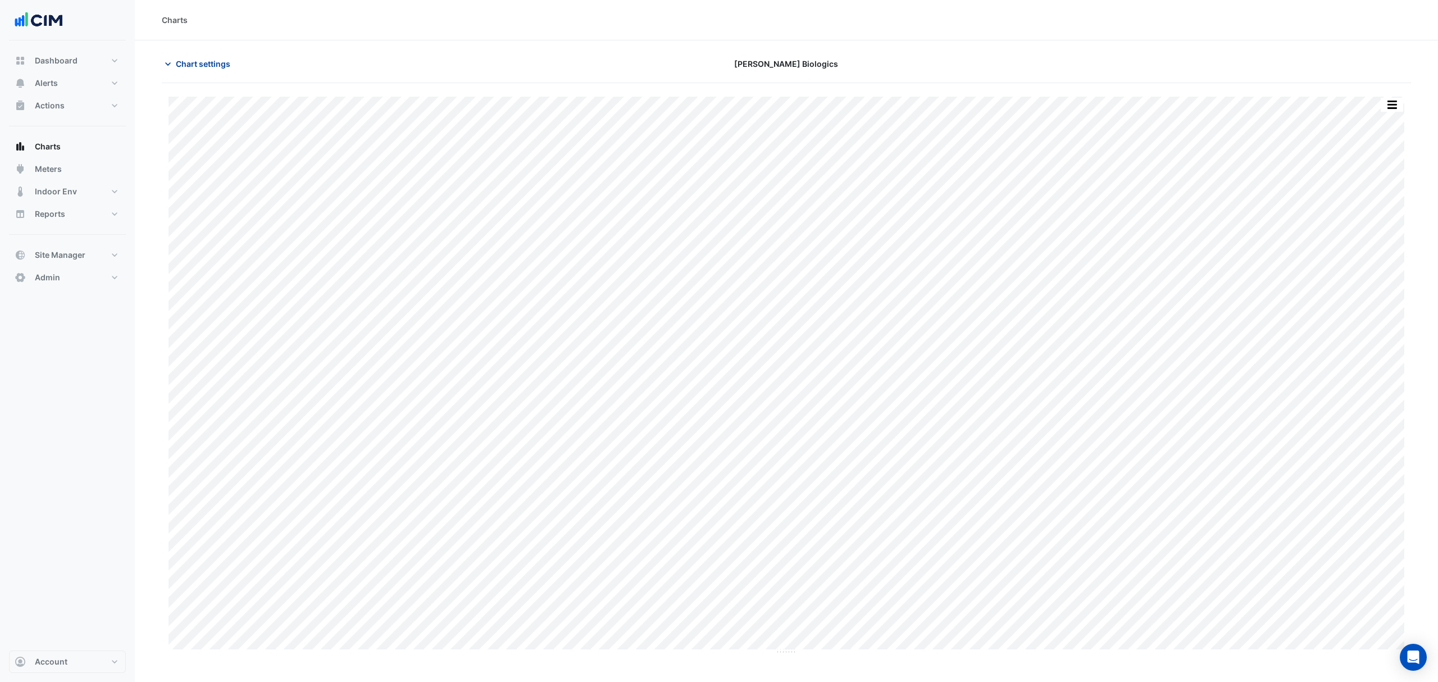
click at [195, 65] on span "Chart settings" at bounding box center [203, 64] width 54 height 12
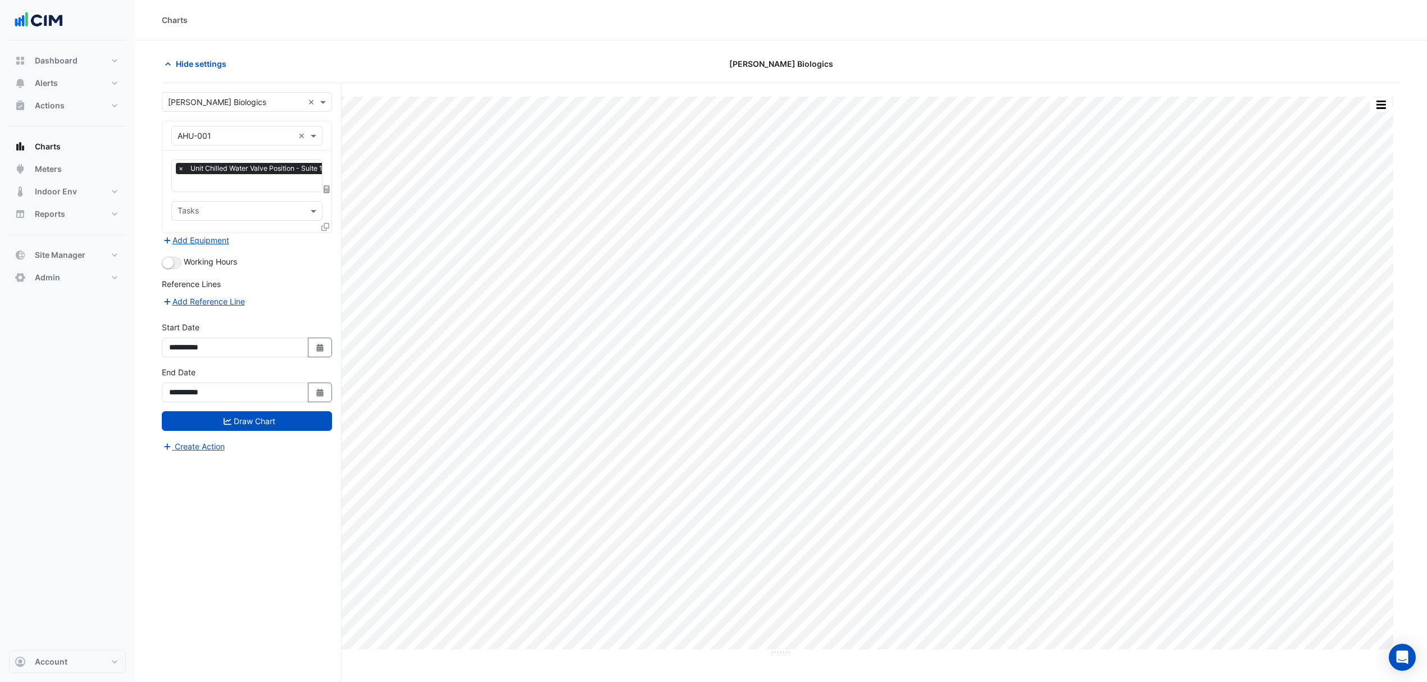
click at [220, 183] on input "text" at bounding box center [273, 184] width 190 height 12
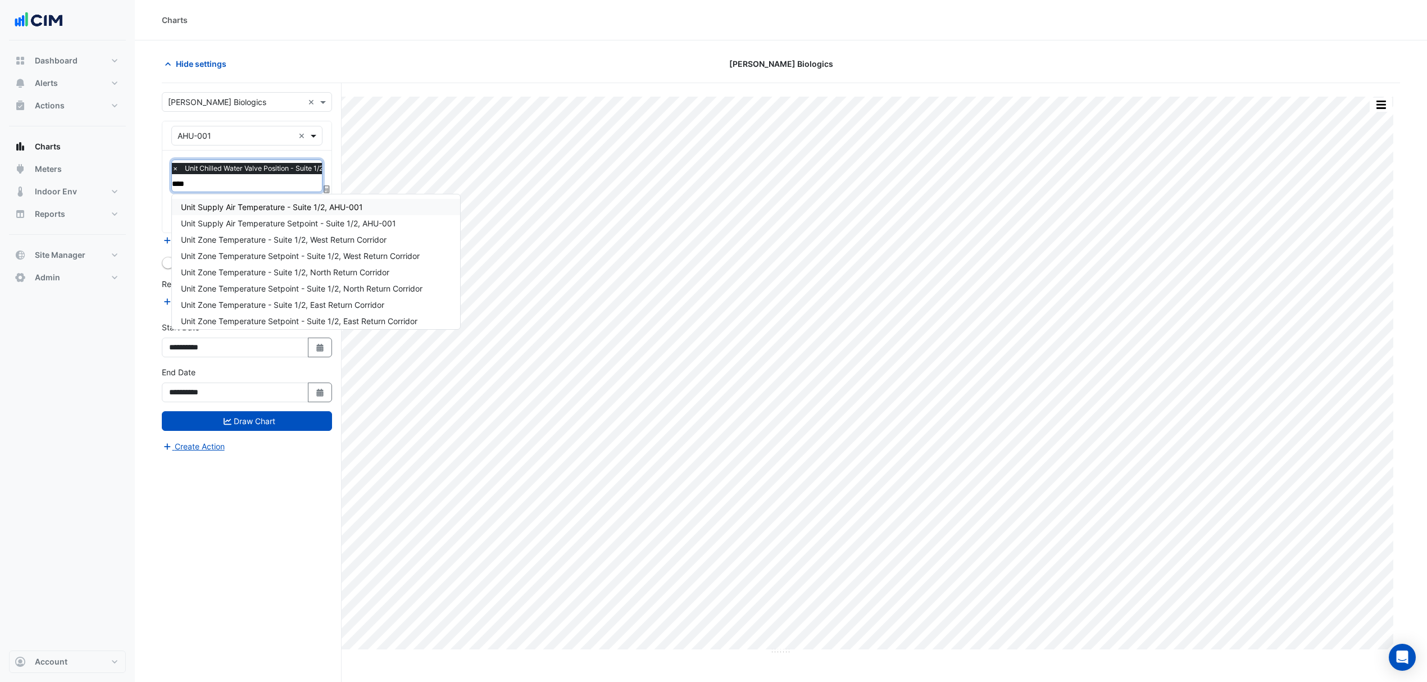
type input "****"
click at [312, 133] on span at bounding box center [315, 136] width 14 height 12
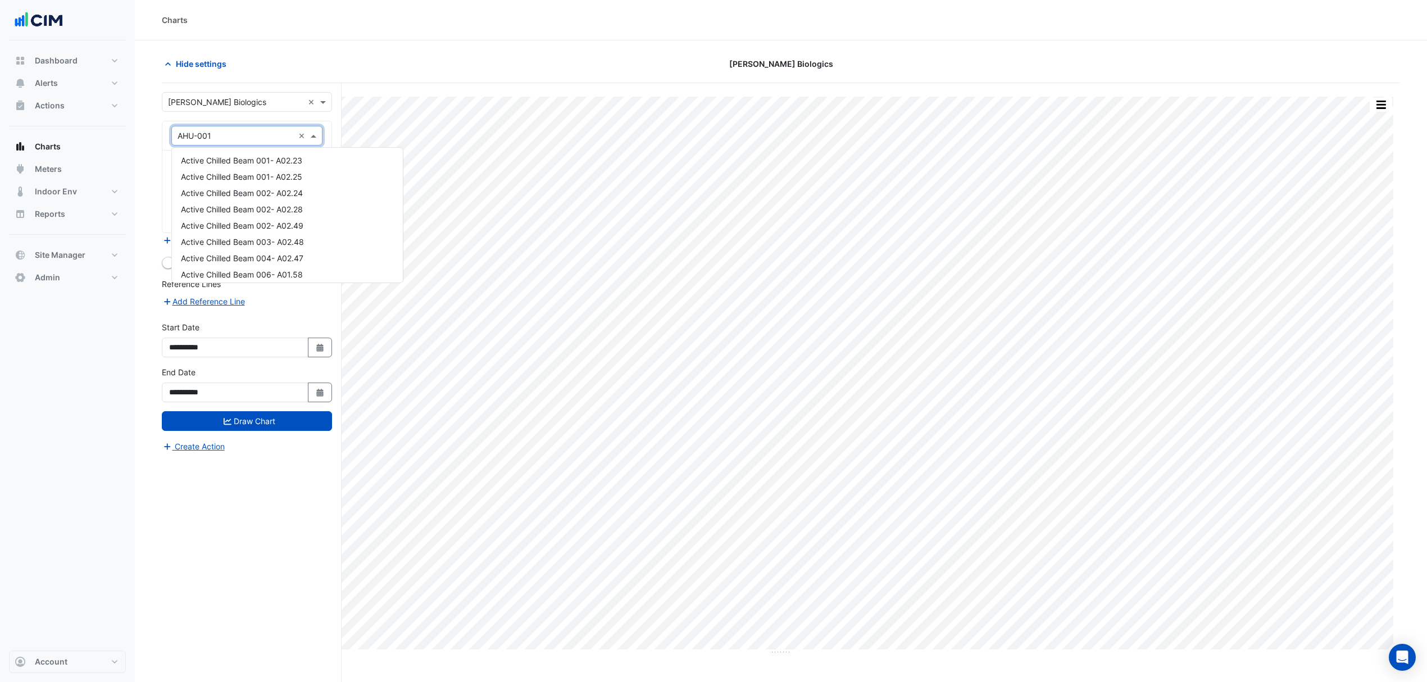
scroll to position [493, 0]
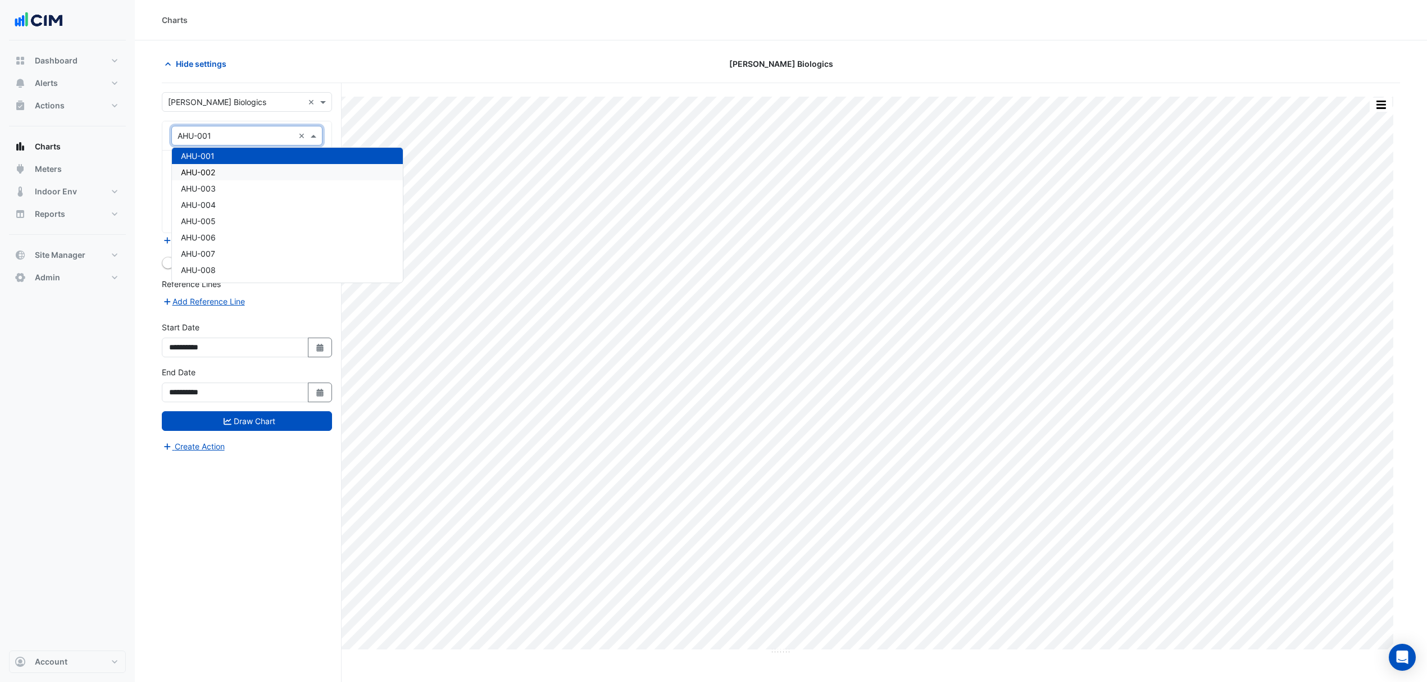
click at [224, 171] on div "AHU-002" at bounding box center [287, 172] width 231 height 16
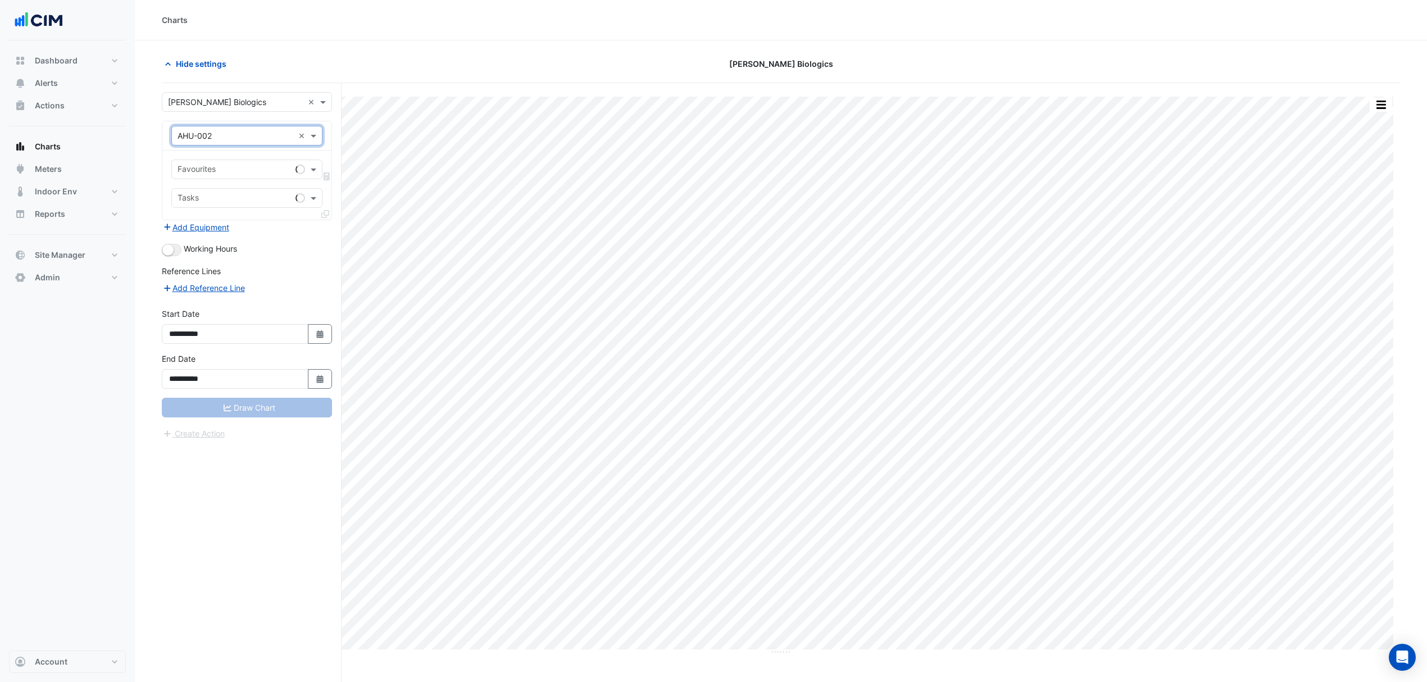
click at [231, 163] on div "Favourites" at bounding box center [231, 169] width 119 height 17
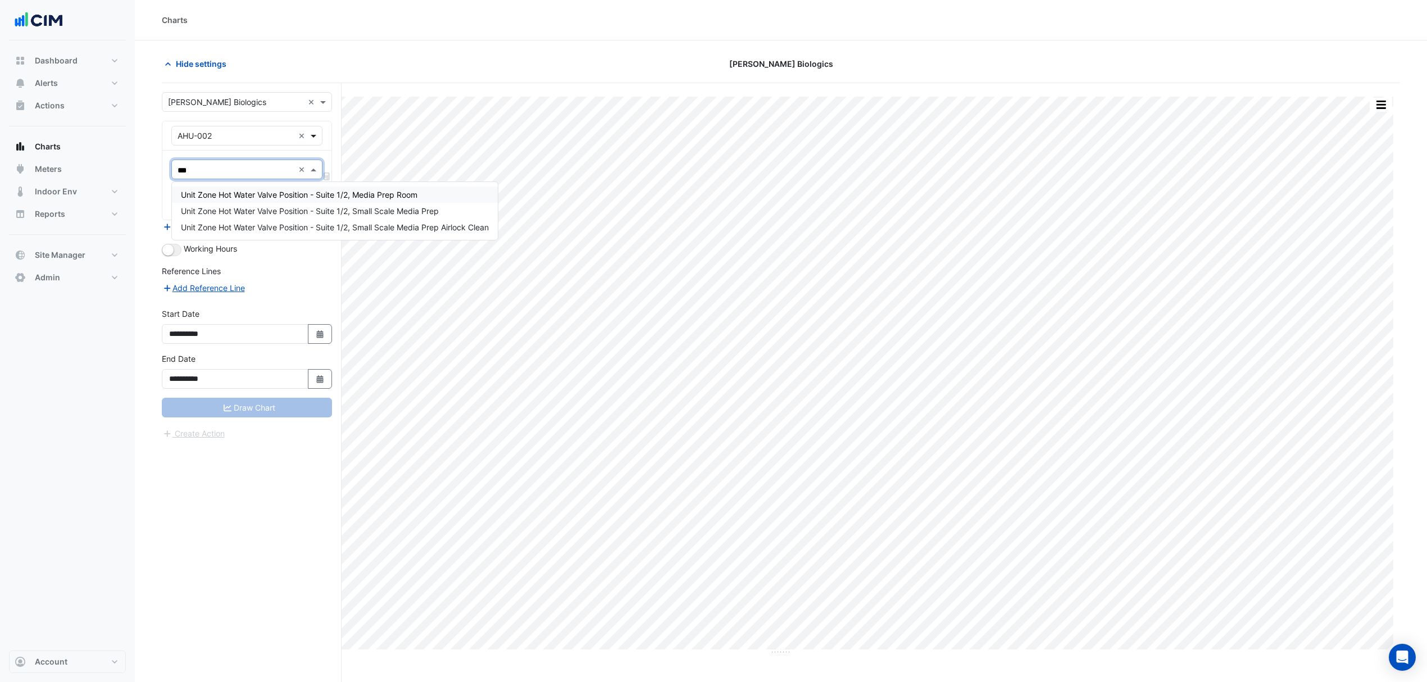
type input "***"
click at [312, 134] on span at bounding box center [315, 136] width 14 height 12
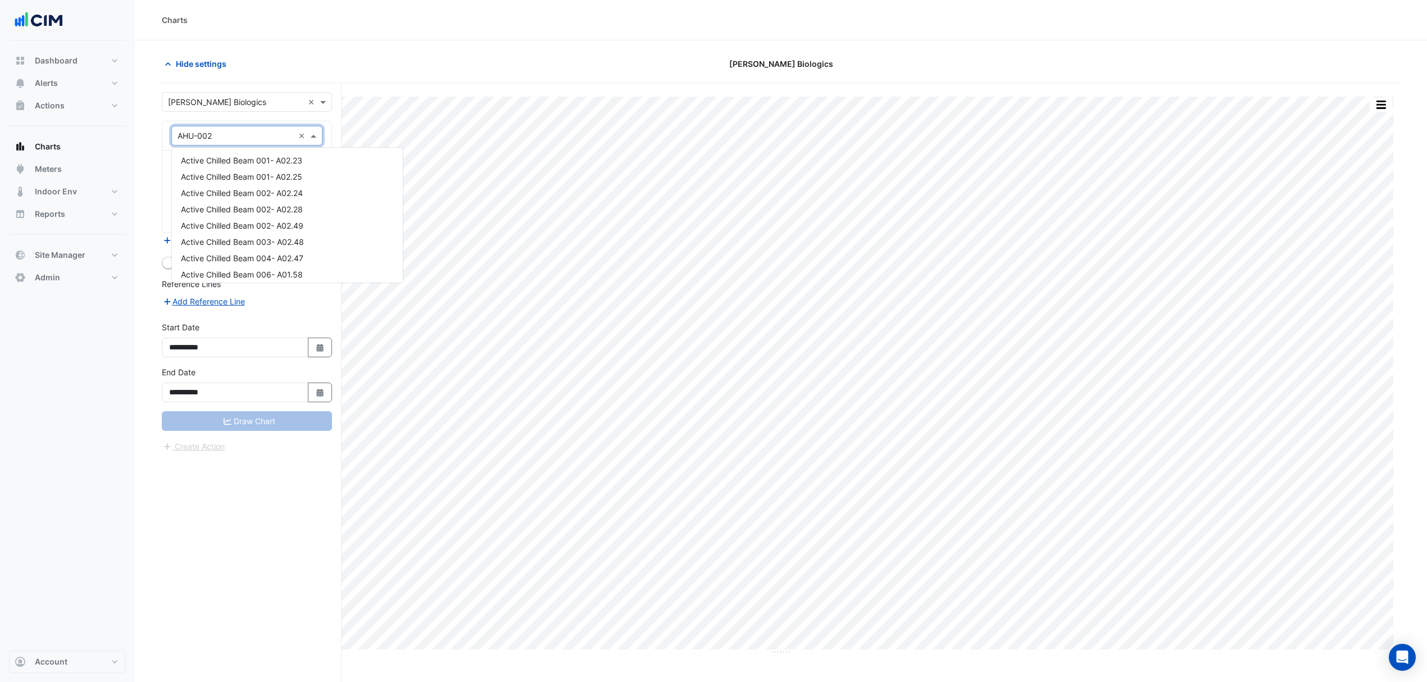
scroll to position [509, 0]
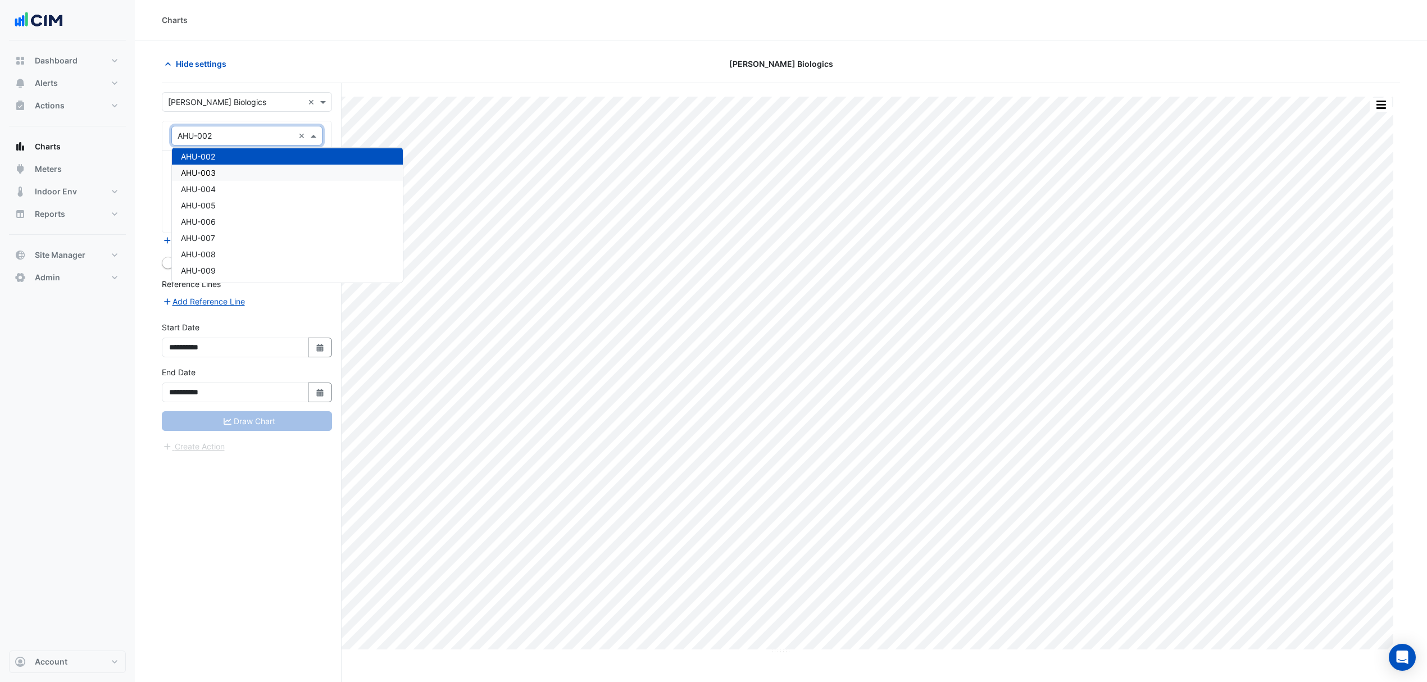
click at [225, 169] on div "AHU-003" at bounding box center [287, 173] width 231 height 16
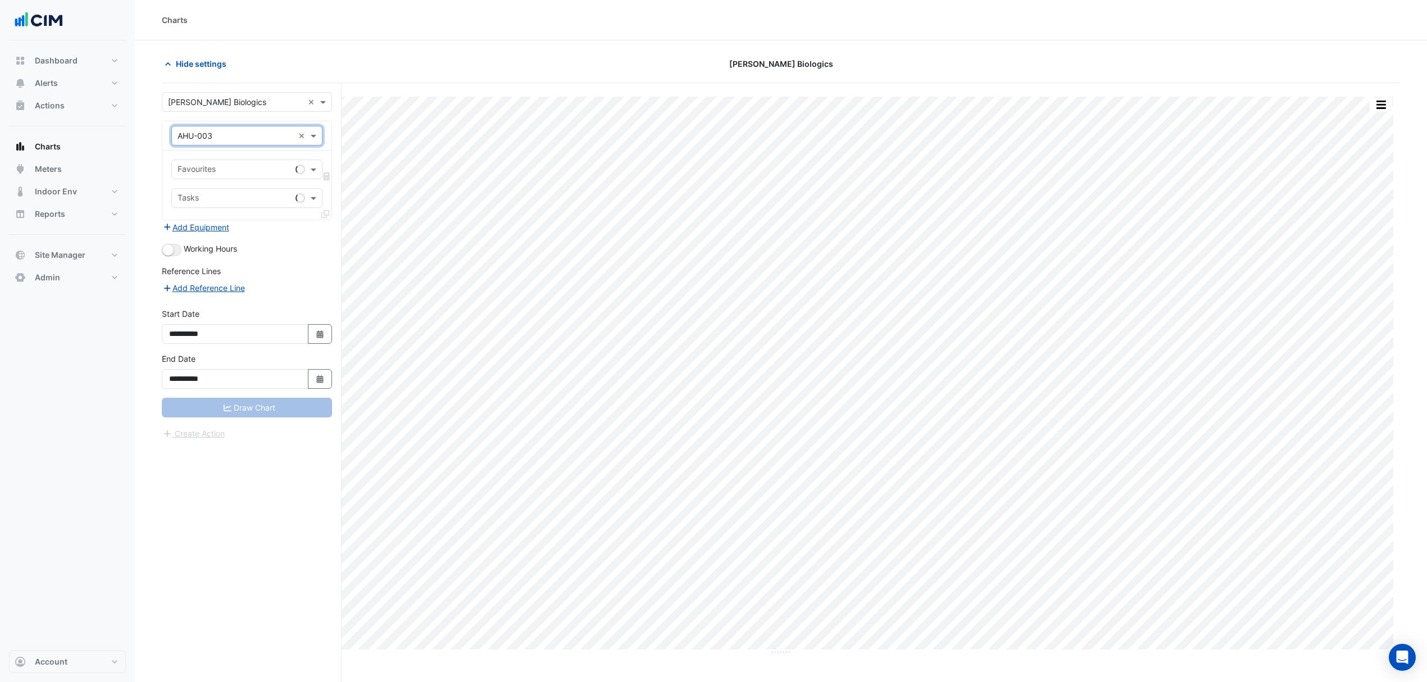
click at [213, 167] on input "text" at bounding box center [234, 171] width 113 height 12
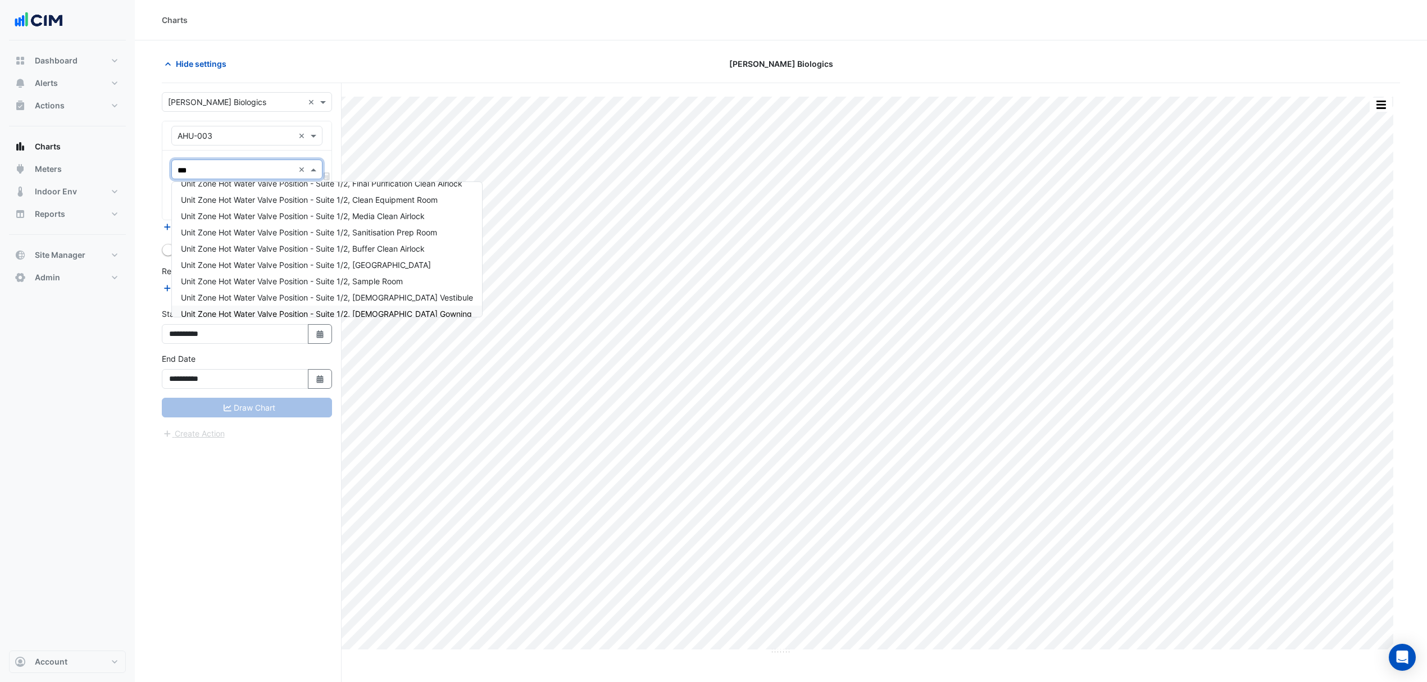
scroll to position [0, 0]
type input "***"
click at [295, 133] on div at bounding box center [247, 135] width 150 height 13
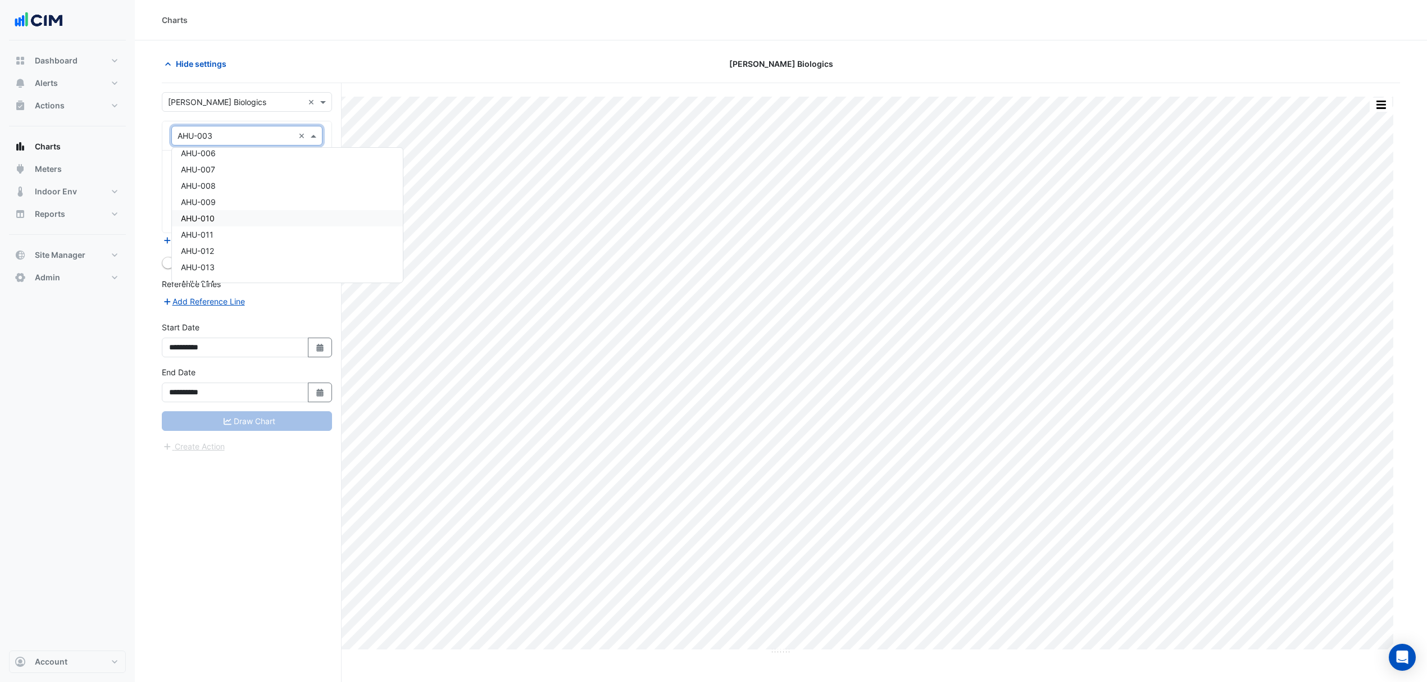
scroll to position [600, 0]
click at [222, 261] on div "AHU-014" at bounding box center [287, 260] width 231 height 16
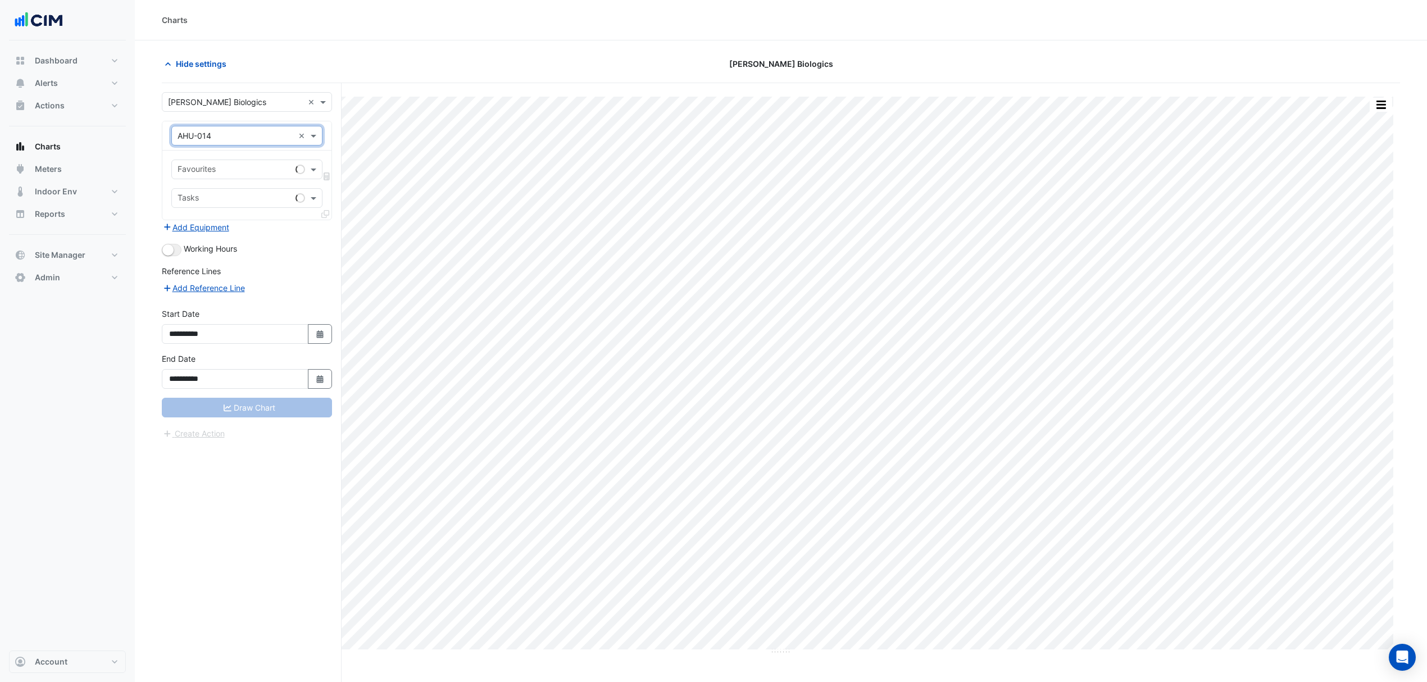
click at [223, 171] on input "text" at bounding box center [234, 171] width 113 height 12
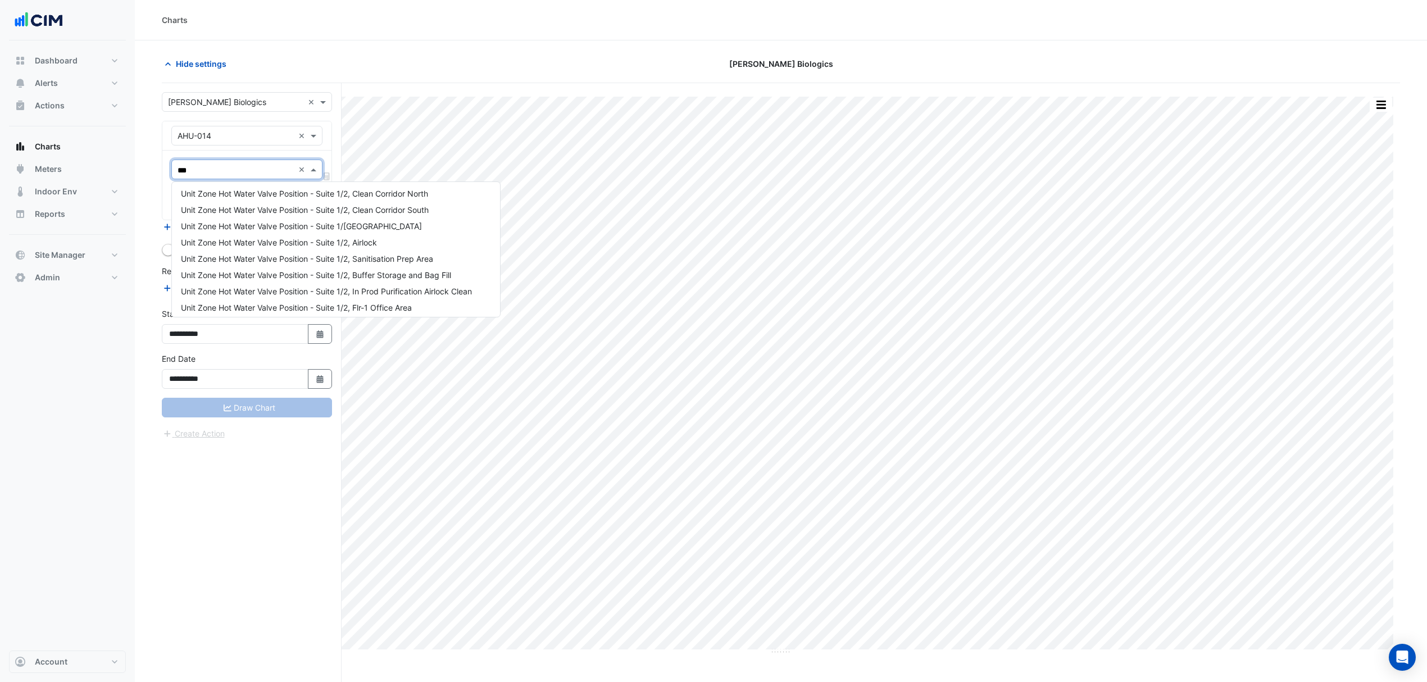
scroll to position [0, 0]
click at [210, 167] on input "***" at bounding box center [236, 171] width 116 height 12
type input "***"
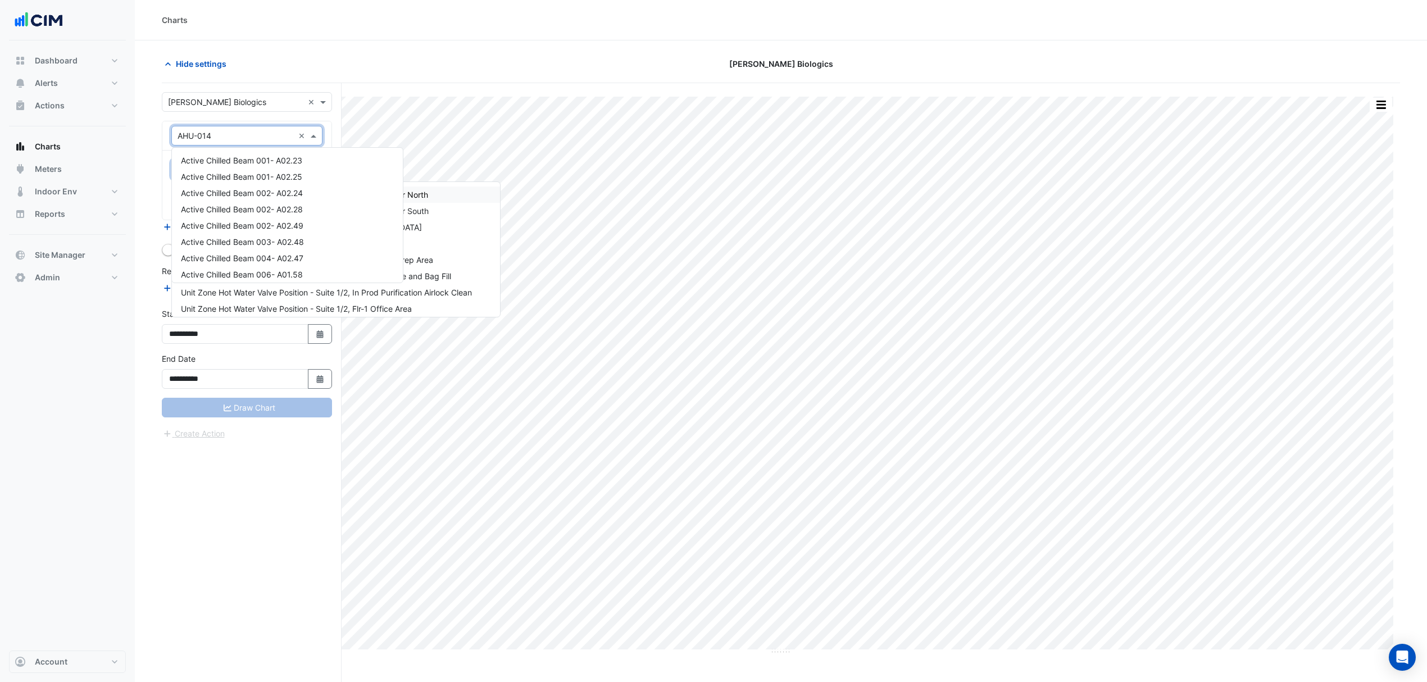
click at [217, 138] on input "text" at bounding box center [236, 136] width 116 height 12
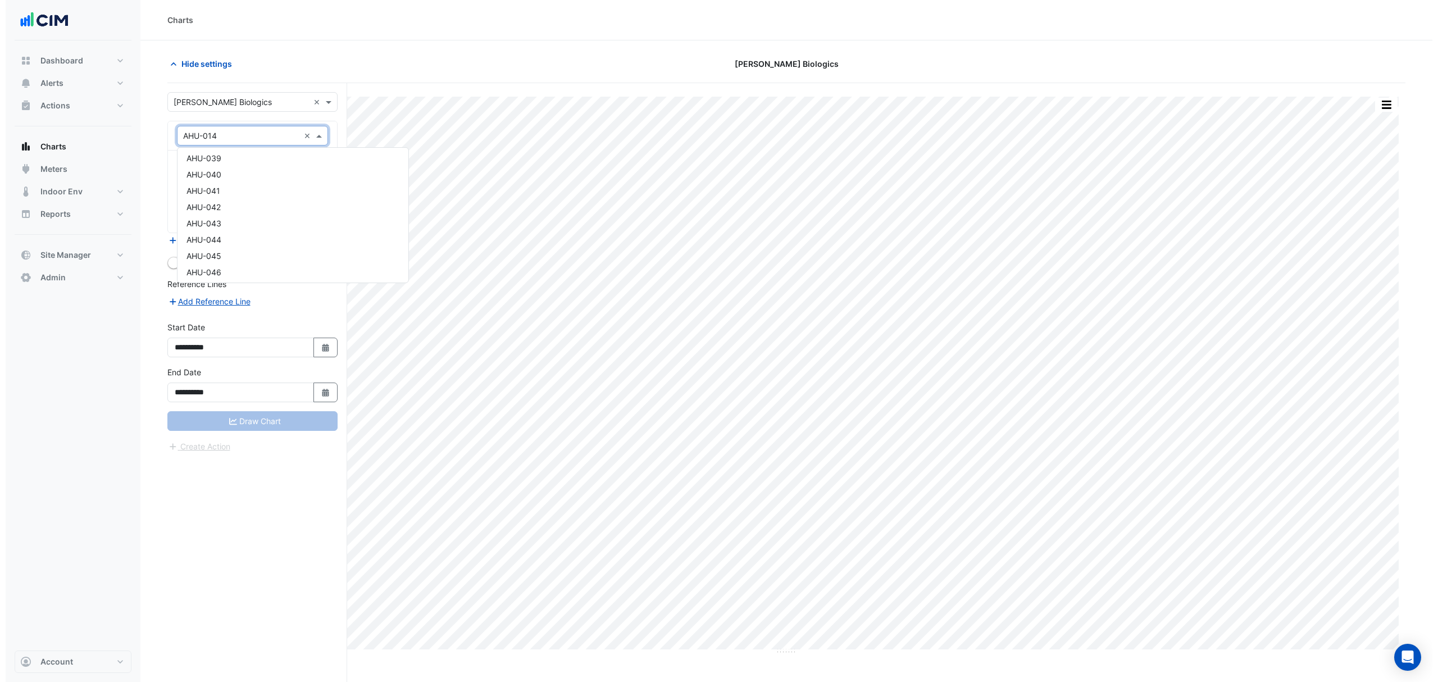
scroll to position [1079, 0]
click at [207, 203] on span "AHU-043" at bounding box center [198, 206] width 35 height 10
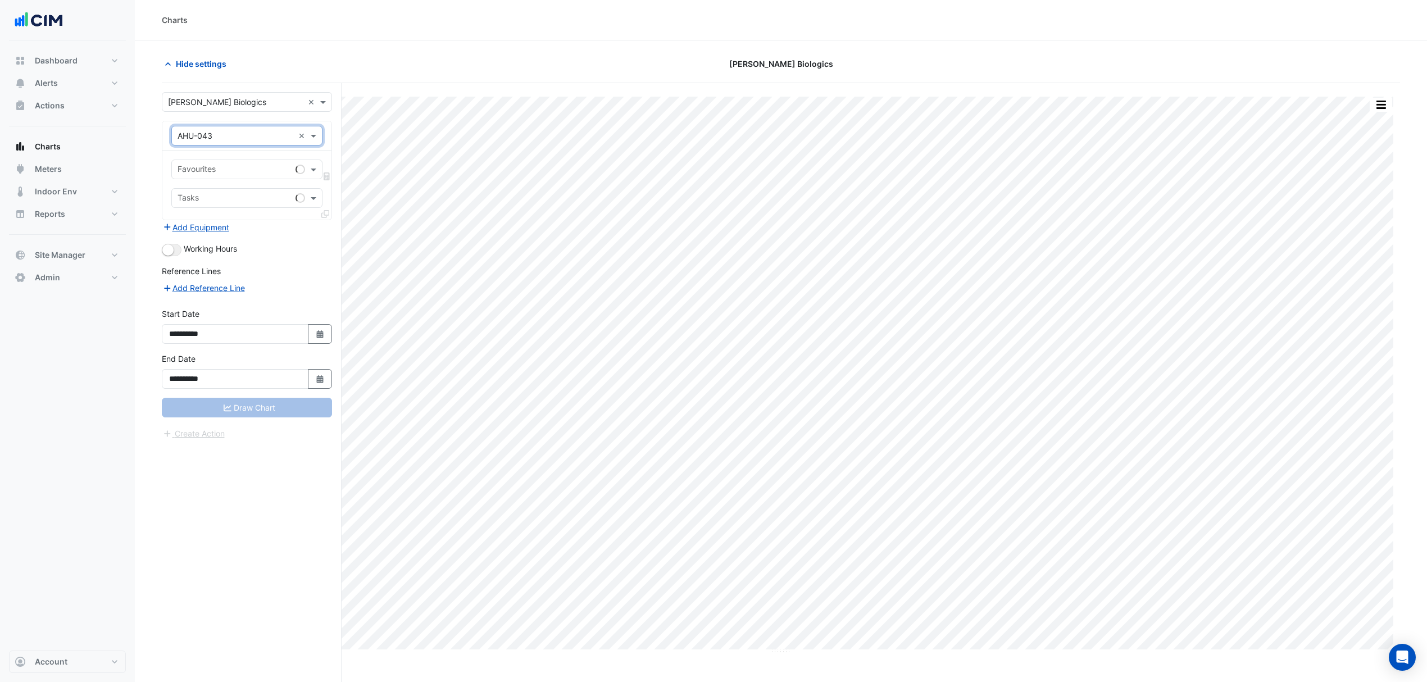
click at [209, 175] on input "text" at bounding box center [234, 171] width 113 height 12
type input "***"
click at [210, 194] on span "Unit Hot Water Valve Position - Warehouse, AHU-043" at bounding box center [278, 195] width 194 height 10
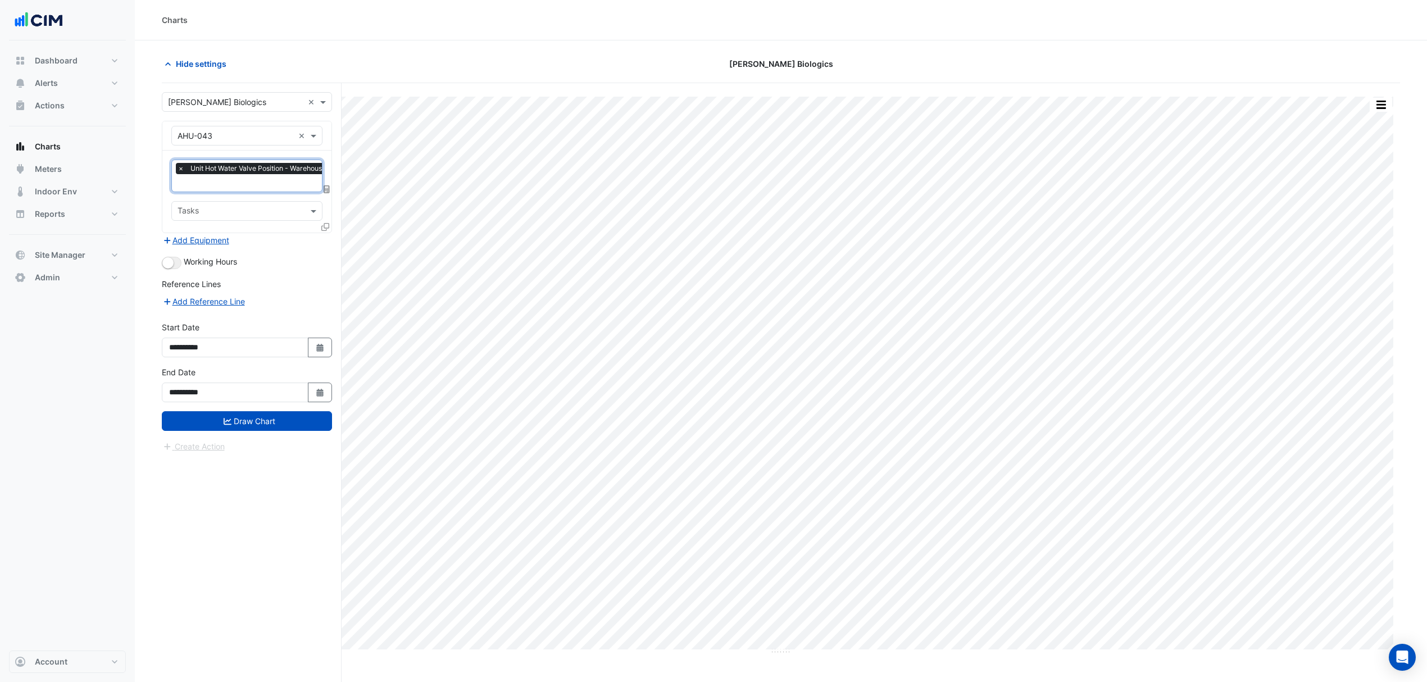
click at [232, 180] on input "text" at bounding box center [272, 184] width 189 height 12
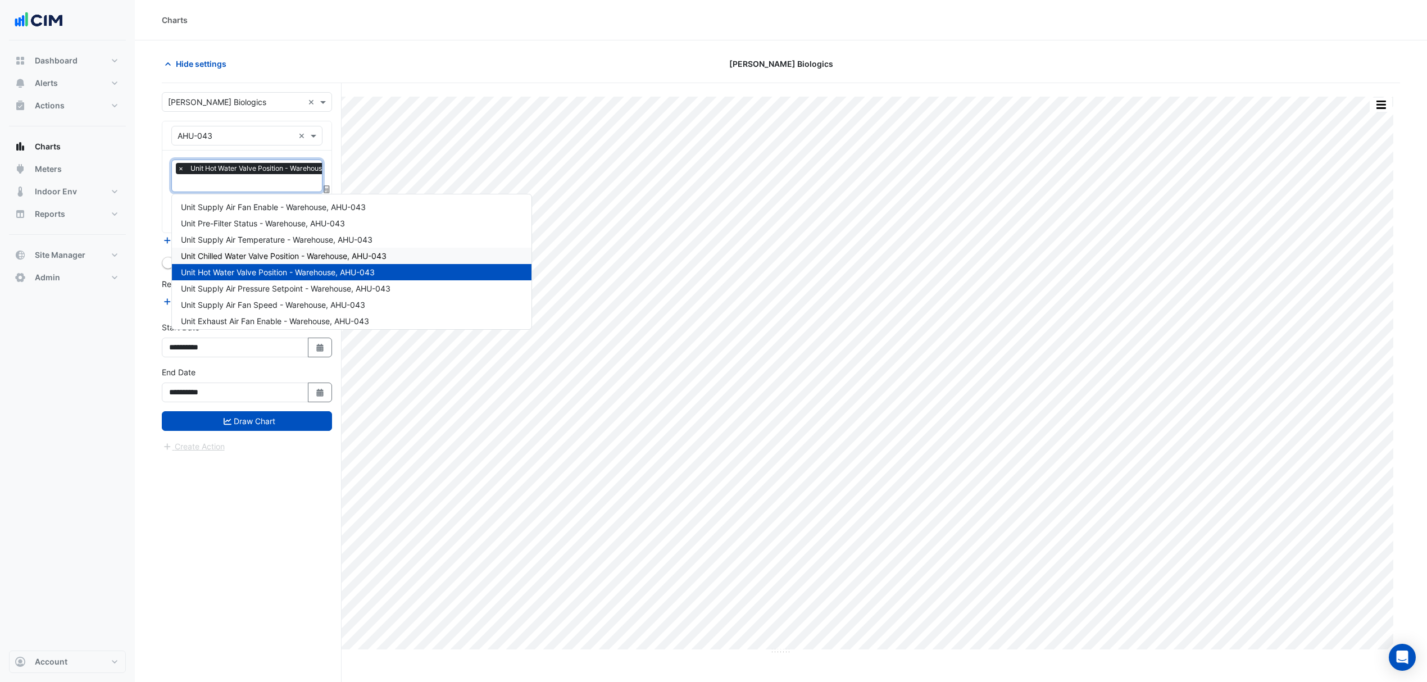
click at [245, 257] on span "Unit Chilled Water Valve Position - Warehouse, AHU-043" at bounding box center [284, 256] width 206 height 10
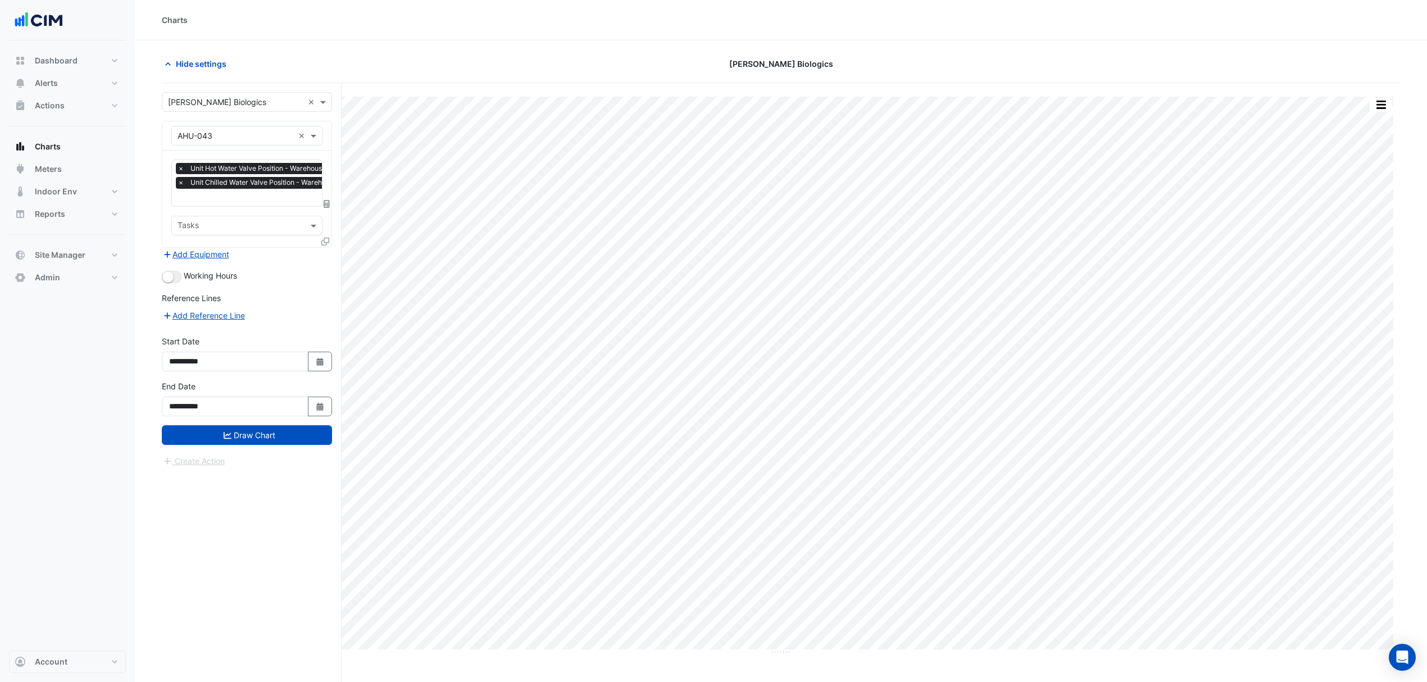
click at [322, 241] on icon at bounding box center [325, 242] width 8 height 8
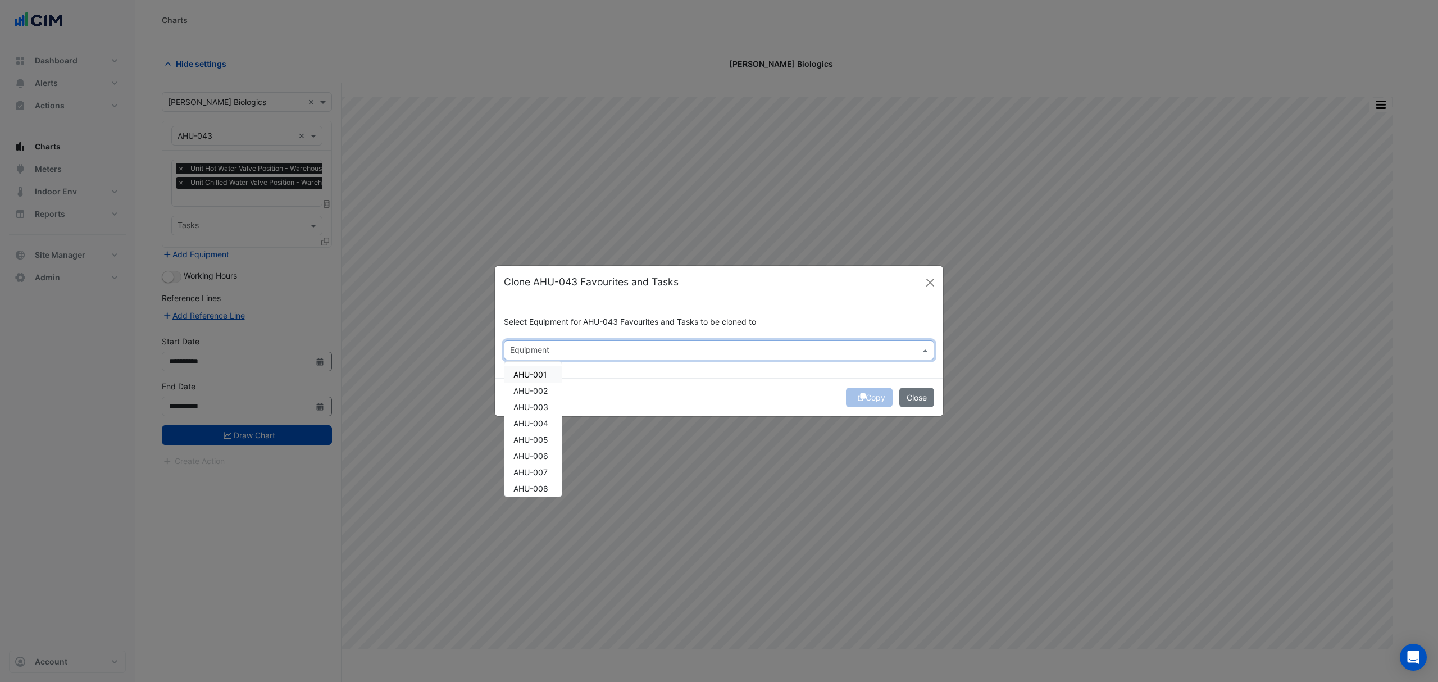
click at [531, 349] on input "text" at bounding box center [712, 351] width 405 height 12
click at [526, 374] on span "AHU-001" at bounding box center [530, 375] width 34 height 10
click at [547, 435] on span "AHU-006" at bounding box center [530, 440] width 35 height 10
drag, startPoint x: 539, startPoint y: 418, endPoint x: 543, endPoint y: 390, distance: 28.8
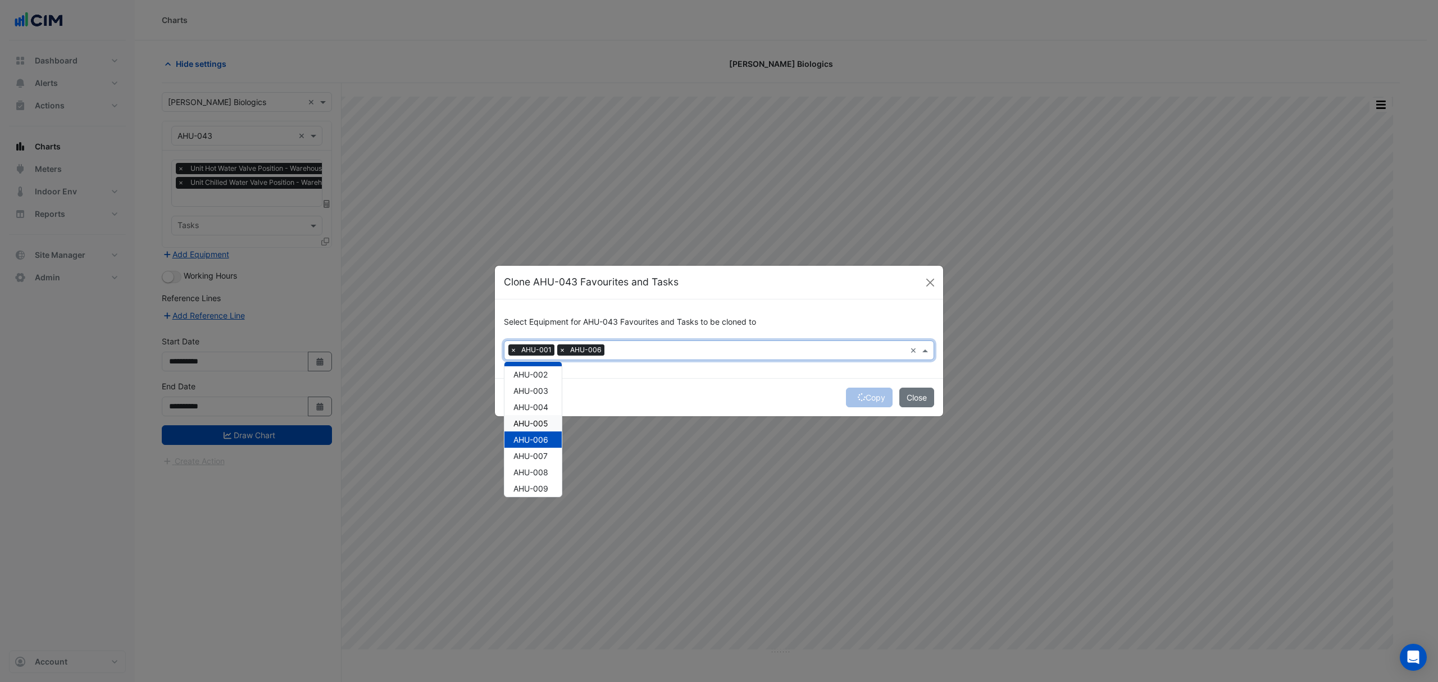
click at [539, 415] on div "AHU-005" at bounding box center [532, 423] width 57 height 16
drag, startPoint x: 541, startPoint y: 454, endPoint x: 540, endPoint y: 461, distance: 6.8
click at [540, 454] on span "AHU-007" at bounding box center [530, 456] width 34 height 10
drag, startPoint x: 540, startPoint y: 464, endPoint x: 538, endPoint y: 484, distance: 19.9
click at [540, 466] on div "AHU-008" at bounding box center [532, 472] width 57 height 16
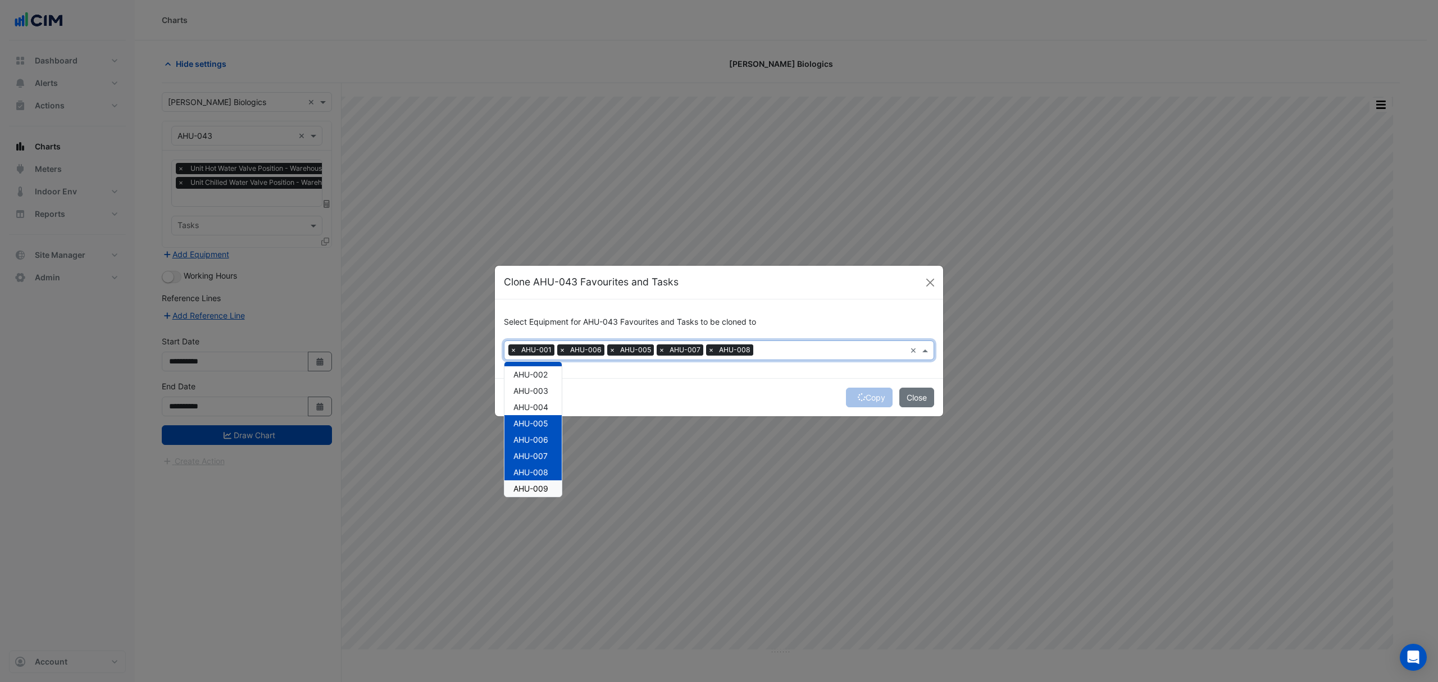
click at [535, 488] on span "AHU-009" at bounding box center [530, 489] width 35 height 10
click at [533, 425] on span "AHU-010" at bounding box center [530, 430] width 34 height 10
drag, startPoint x: 538, startPoint y: 443, endPoint x: 538, endPoint y: 459, distance: 15.7
click at [538, 444] on span "AHU-011" at bounding box center [529, 447] width 33 height 10
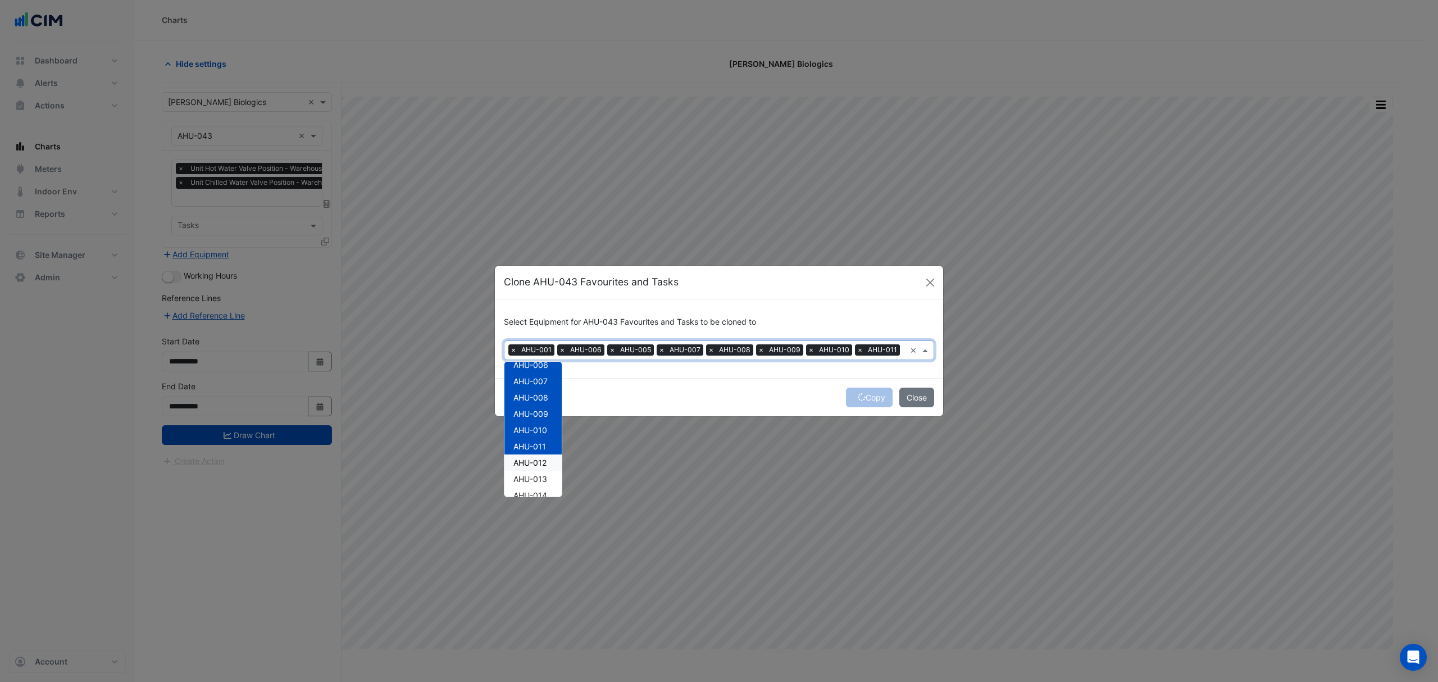
drag, startPoint x: 538, startPoint y: 462, endPoint x: 537, endPoint y: 477, distance: 15.8
click at [538, 463] on span "AHU-012" at bounding box center [529, 463] width 33 height 10
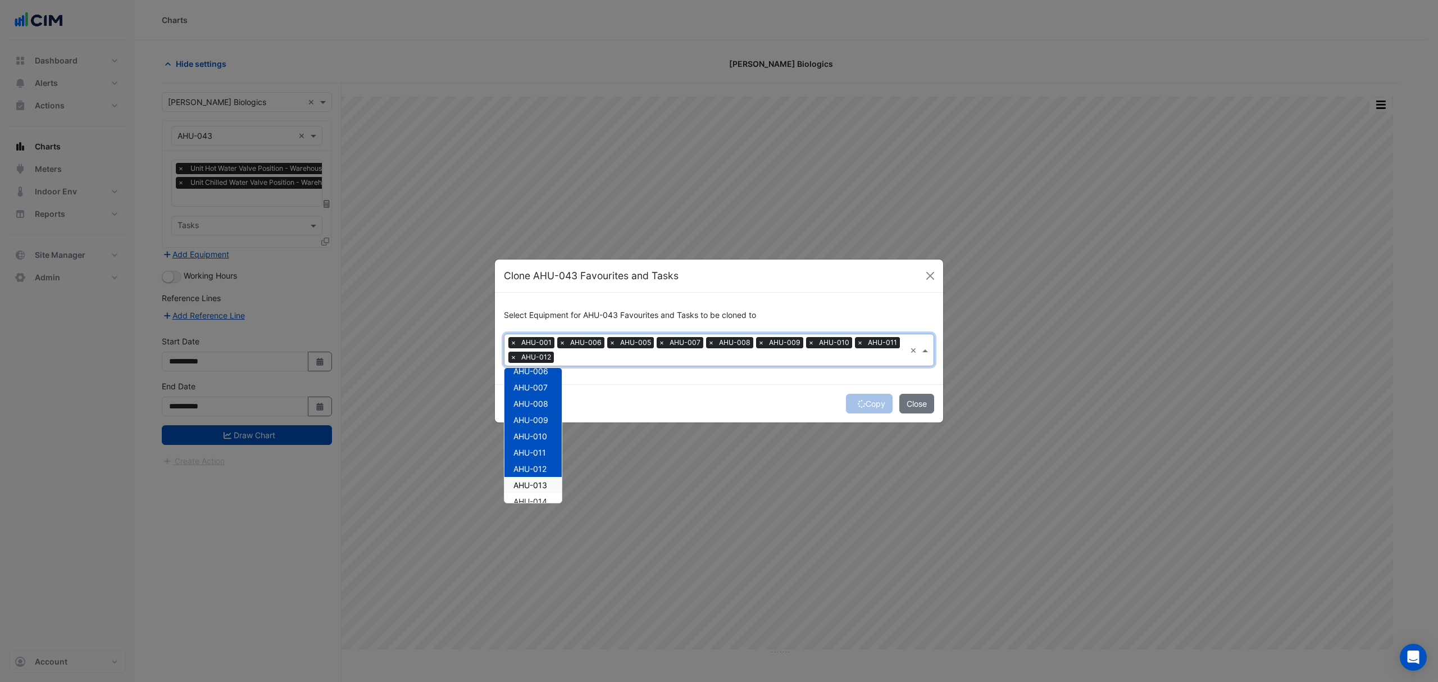
click at [533, 484] on span "AHU-013" at bounding box center [530, 485] width 34 height 10
click at [535, 492] on div "AHU-013" at bounding box center [532, 485] width 57 height 16
click at [535, 407] on span "AHU-013" at bounding box center [530, 410] width 34 height 10
click at [542, 427] on span "AHU-014" at bounding box center [530, 426] width 34 height 10
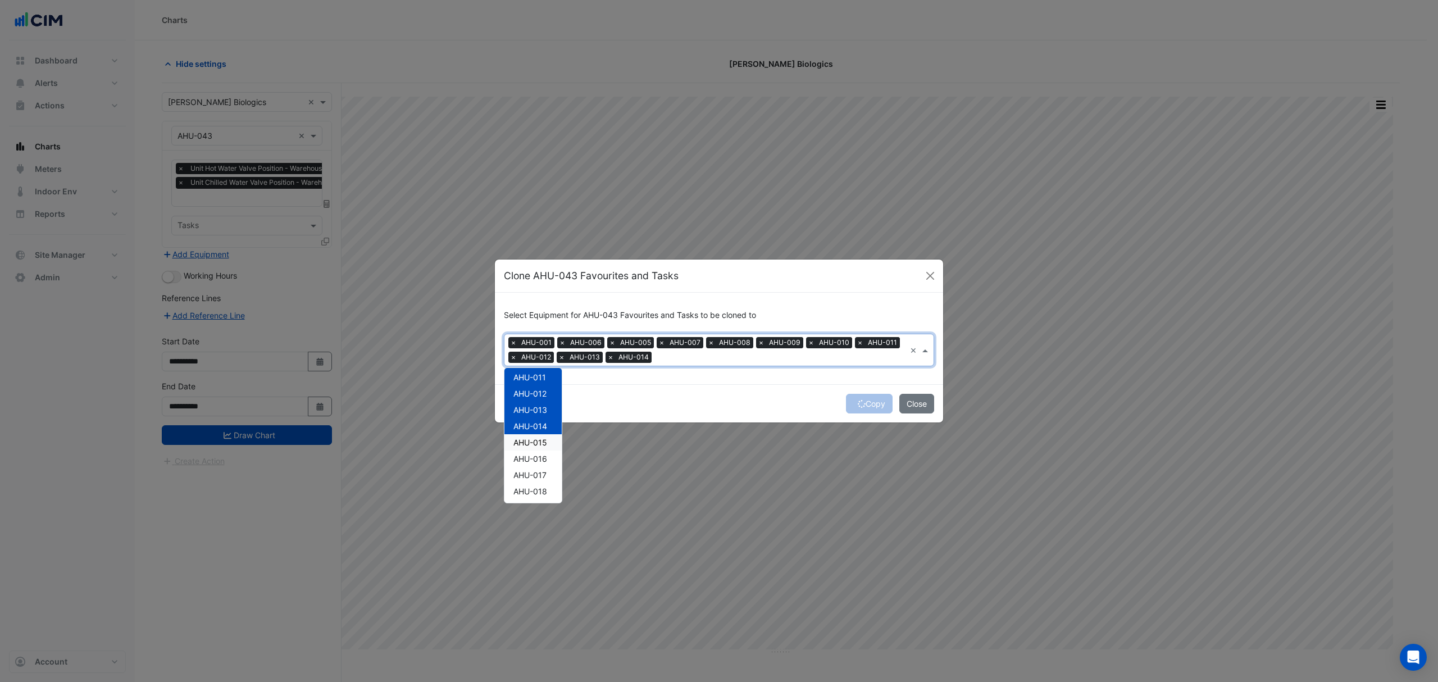
click at [539, 439] on span "AHU-015" at bounding box center [530, 443] width 34 height 10
click at [538, 457] on span "AHU-016" at bounding box center [530, 459] width 34 height 10
click at [538, 471] on span "AHU-017" at bounding box center [529, 475] width 33 height 10
click at [540, 486] on span "AHU-018" at bounding box center [530, 491] width 34 height 10
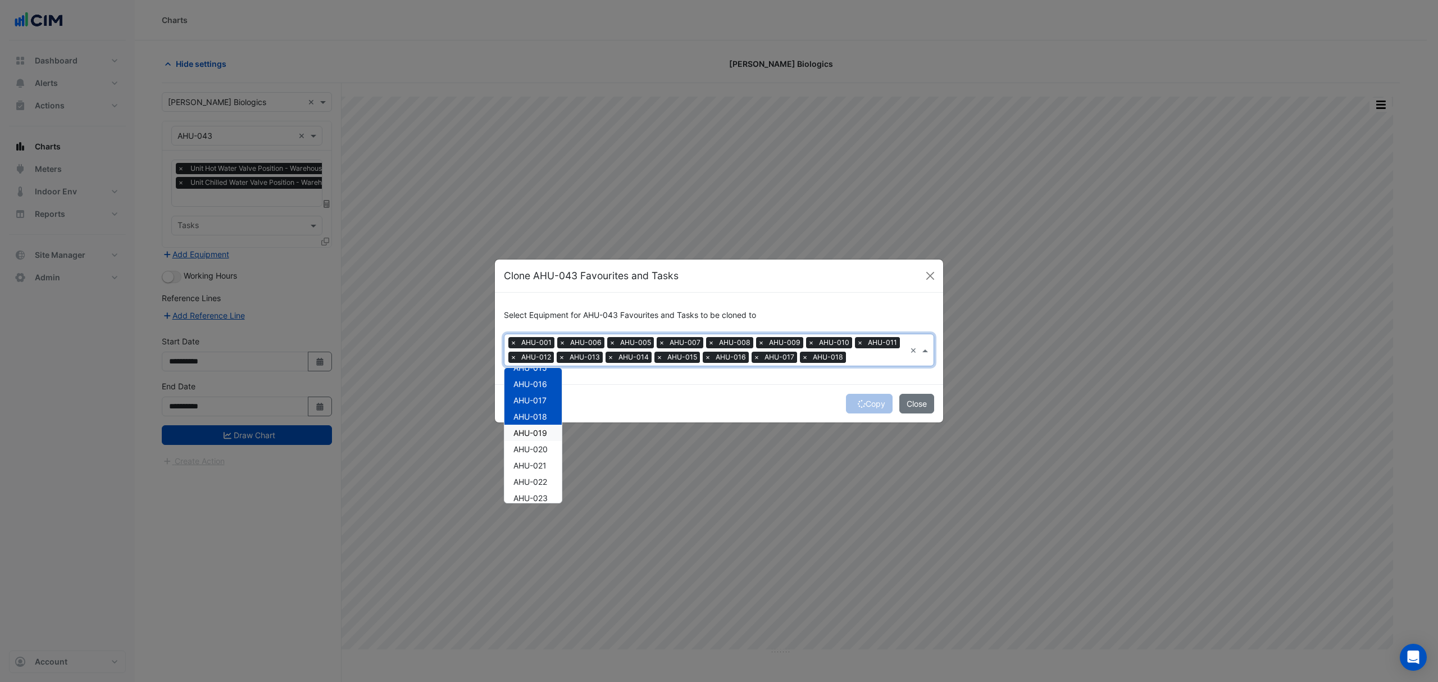
click at [531, 434] on span "AHU-019" at bounding box center [530, 433] width 34 height 10
click at [537, 446] on span "AHU-020" at bounding box center [530, 449] width 34 height 10
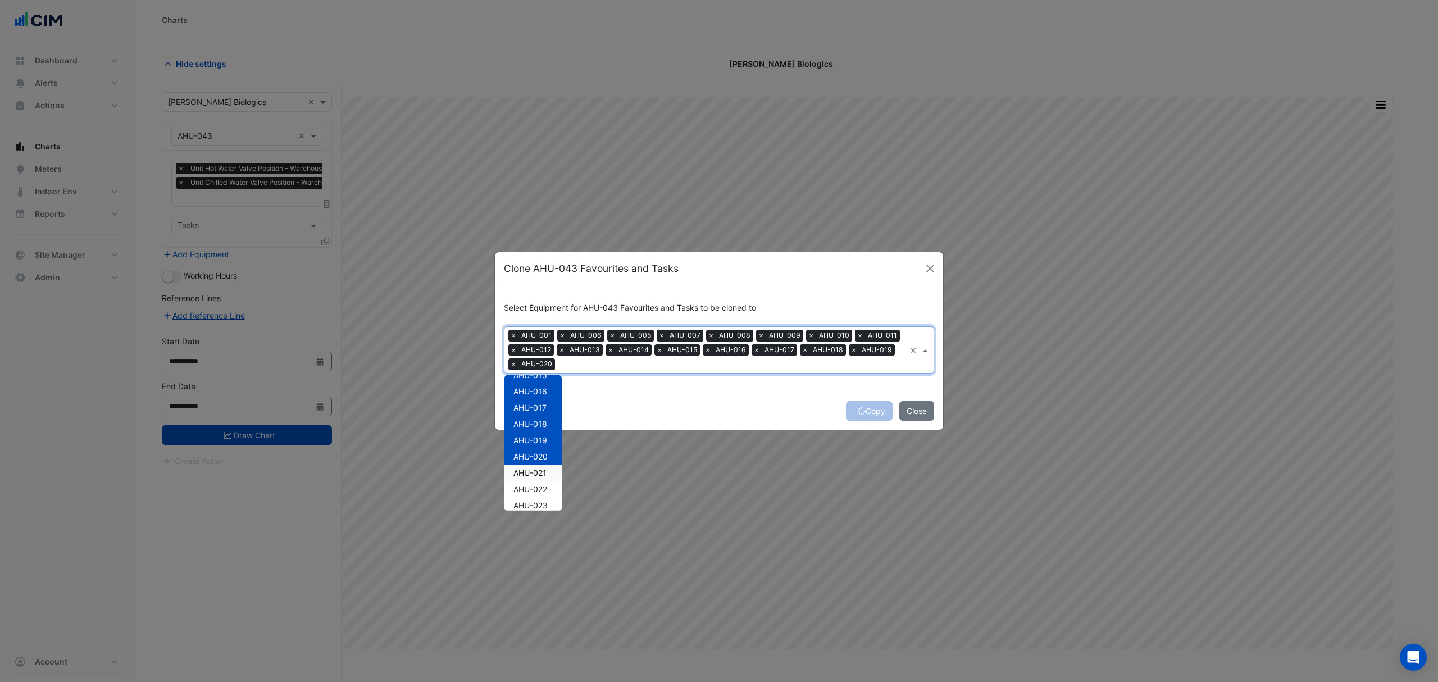
click at [540, 473] on span "AHU-021" at bounding box center [529, 473] width 33 height 10
click at [540, 486] on span "AHU-022" at bounding box center [530, 489] width 34 height 10
click at [531, 428] on span "AHU-023" at bounding box center [530, 431] width 34 height 10
click at [536, 445] on span "AHU-024" at bounding box center [530, 447] width 34 height 10
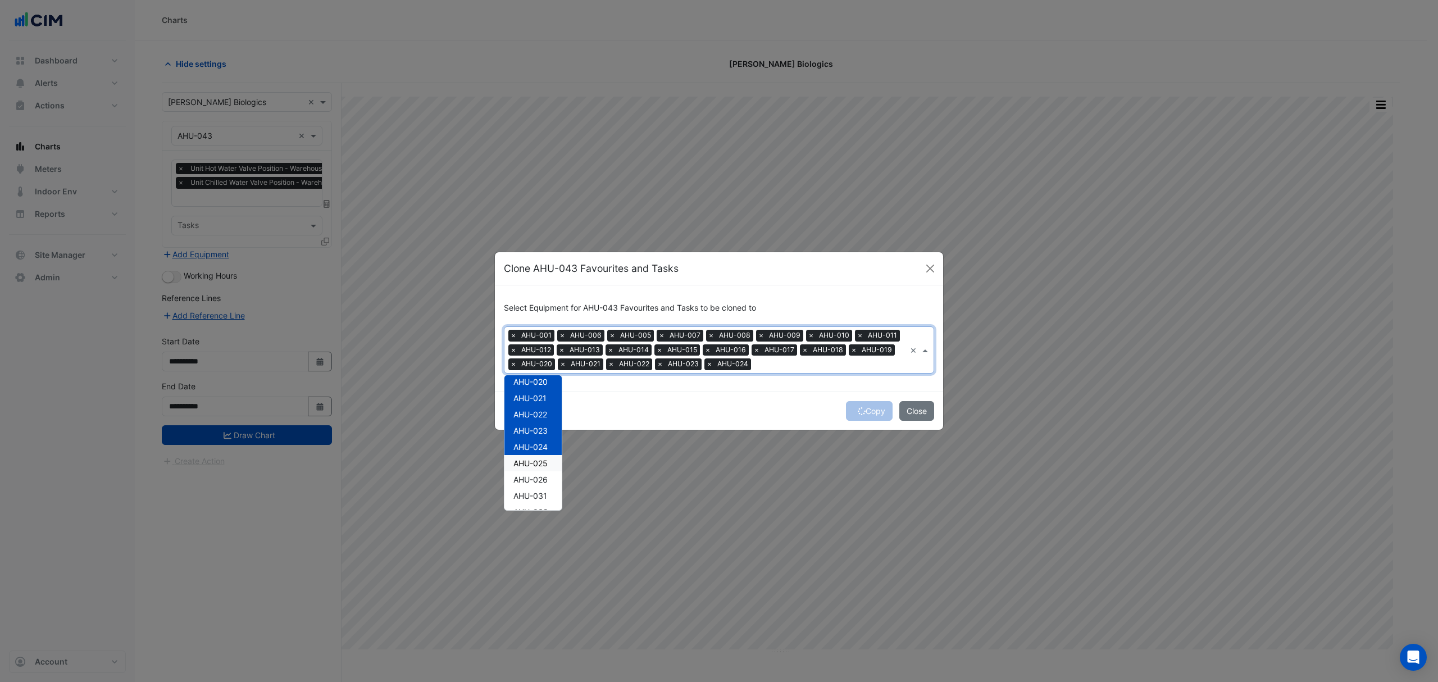
click at [539, 464] on span "AHU-025" at bounding box center [530, 463] width 34 height 10
click at [540, 477] on span "AHU-026" at bounding box center [530, 480] width 34 height 10
click at [541, 497] on span "AHU-031" at bounding box center [530, 496] width 34 height 10
click at [535, 432] on span "AHU-032" at bounding box center [530, 437] width 34 height 10
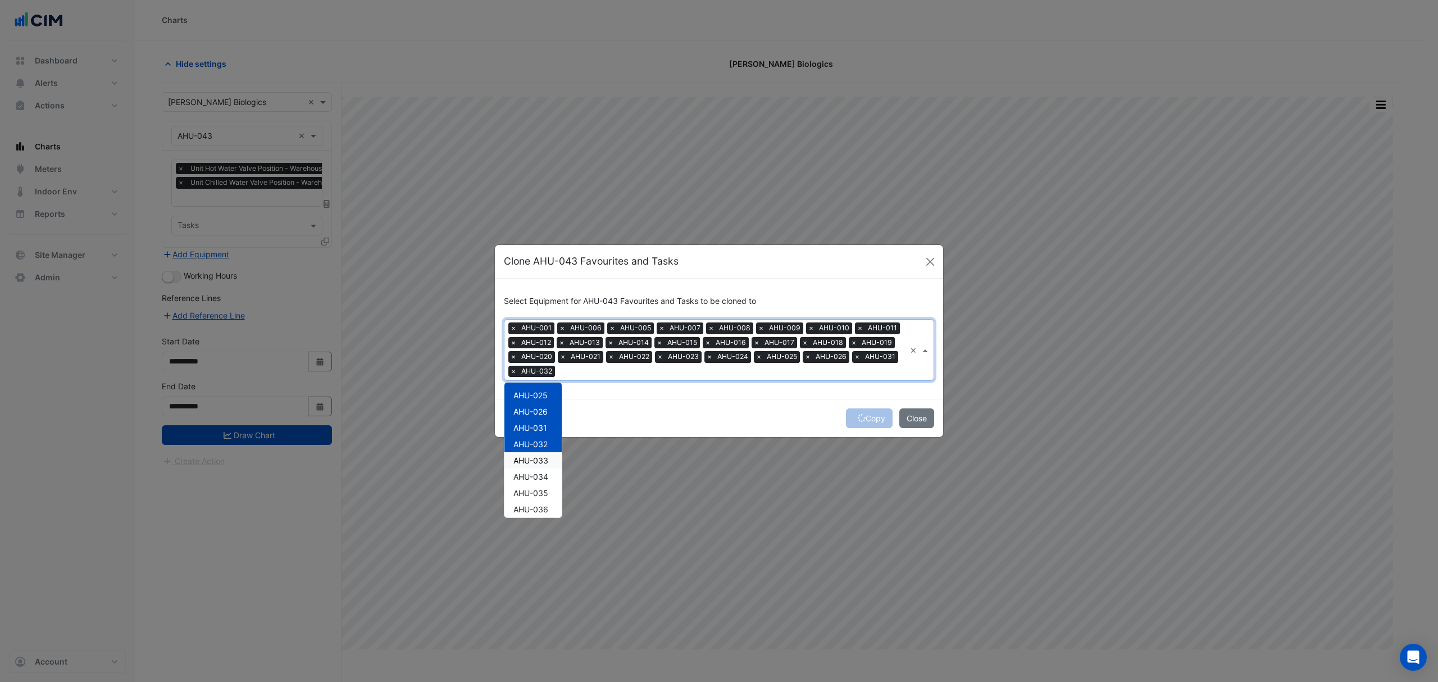
click at [537, 454] on div "AHU-033" at bounding box center [532, 460] width 57 height 16
click at [539, 475] on span "AHU-034" at bounding box center [530, 477] width 35 height 10
click at [536, 491] on span "AHU-035" at bounding box center [530, 493] width 35 height 10
click at [538, 508] on span "AHU-036" at bounding box center [530, 509] width 35 height 10
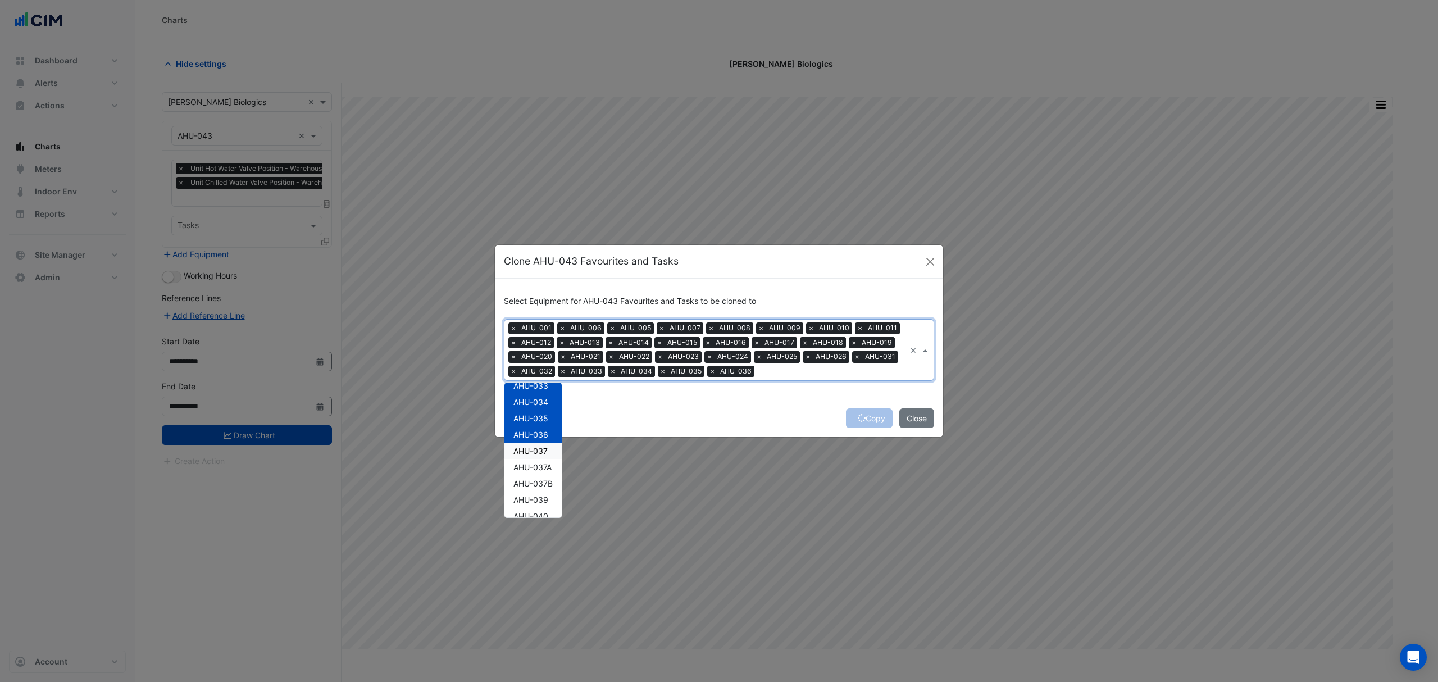
click at [531, 448] on span "AHU-037" at bounding box center [530, 451] width 34 height 10
click at [537, 465] on span "AHU-037A" at bounding box center [532, 467] width 38 height 10
click at [540, 481] on span "AHU-037B" at bounding box center [532, 484] width 39 height 10
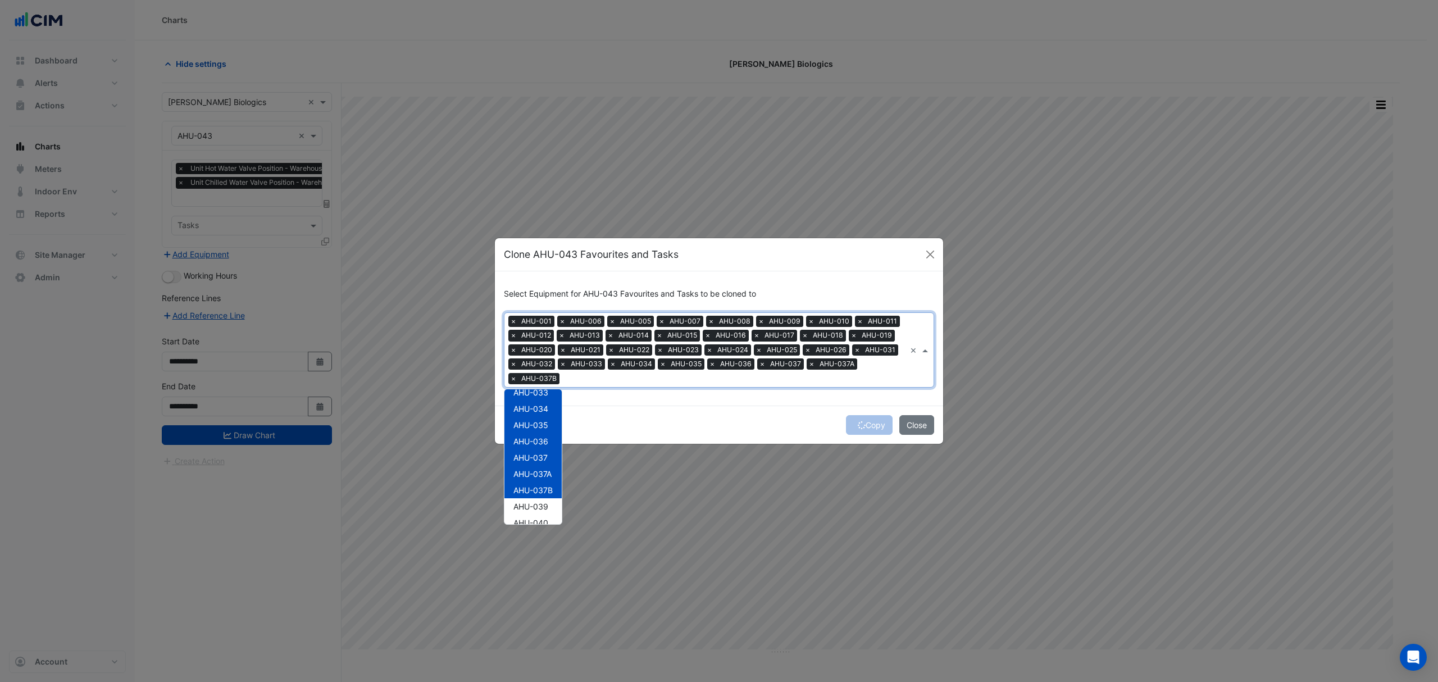
click at [540, 493] on span "AHU-037B" at bounding box center [532, 490] width 39 height 10
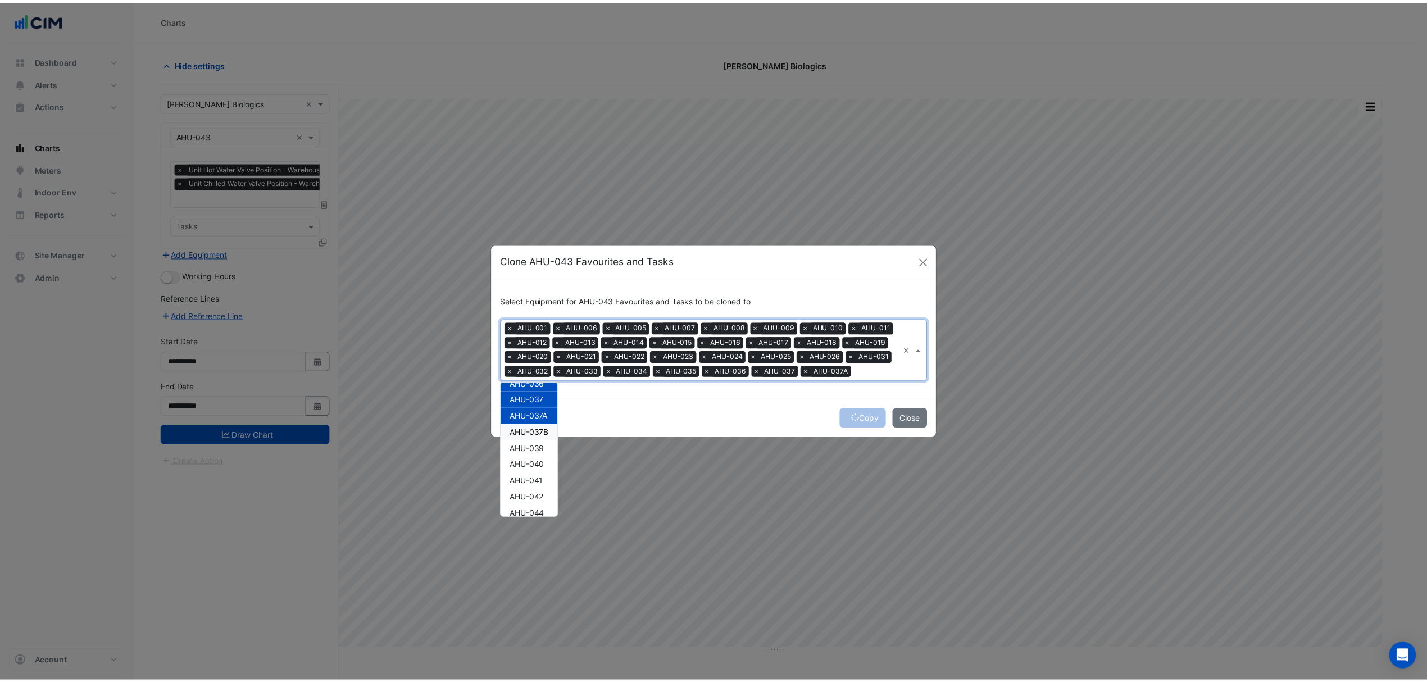
scroll to position [540, 0]
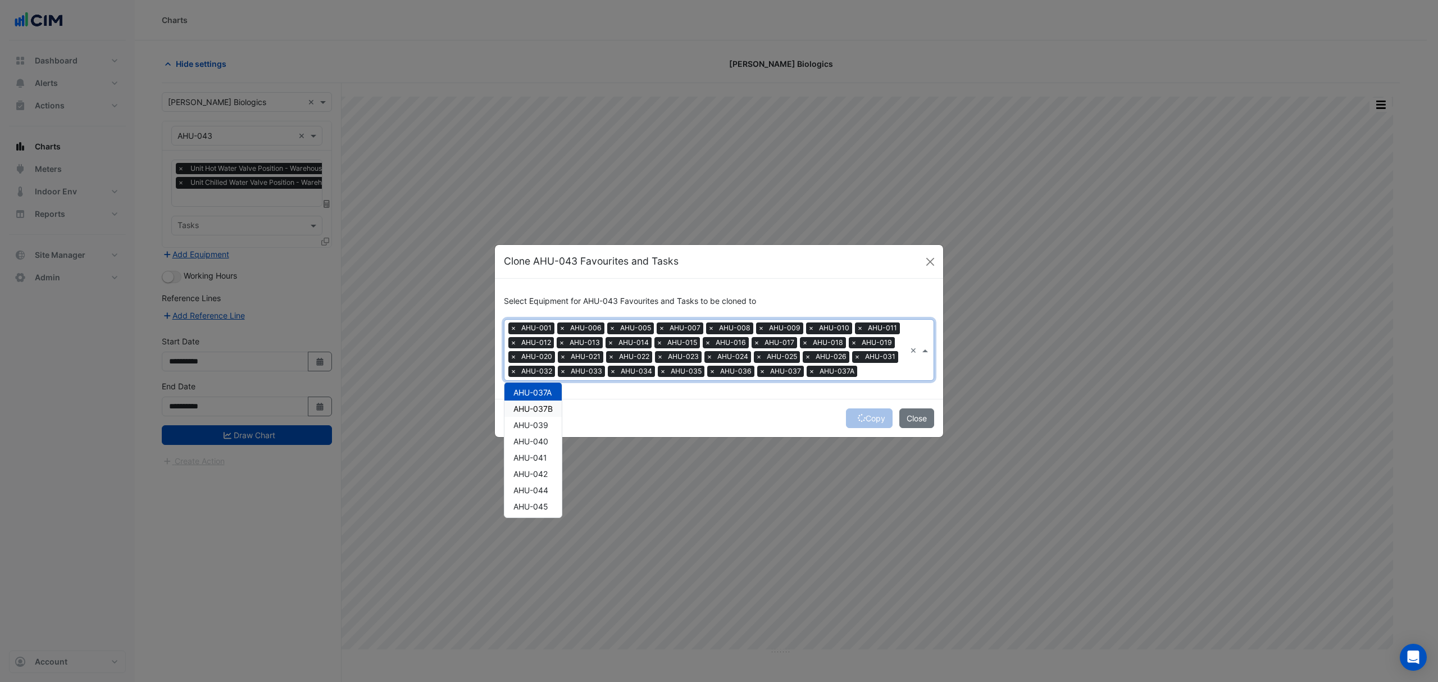
click at [534, 408] on span "AHU-037B" at bounding box center [532, 409] width 39 height 10
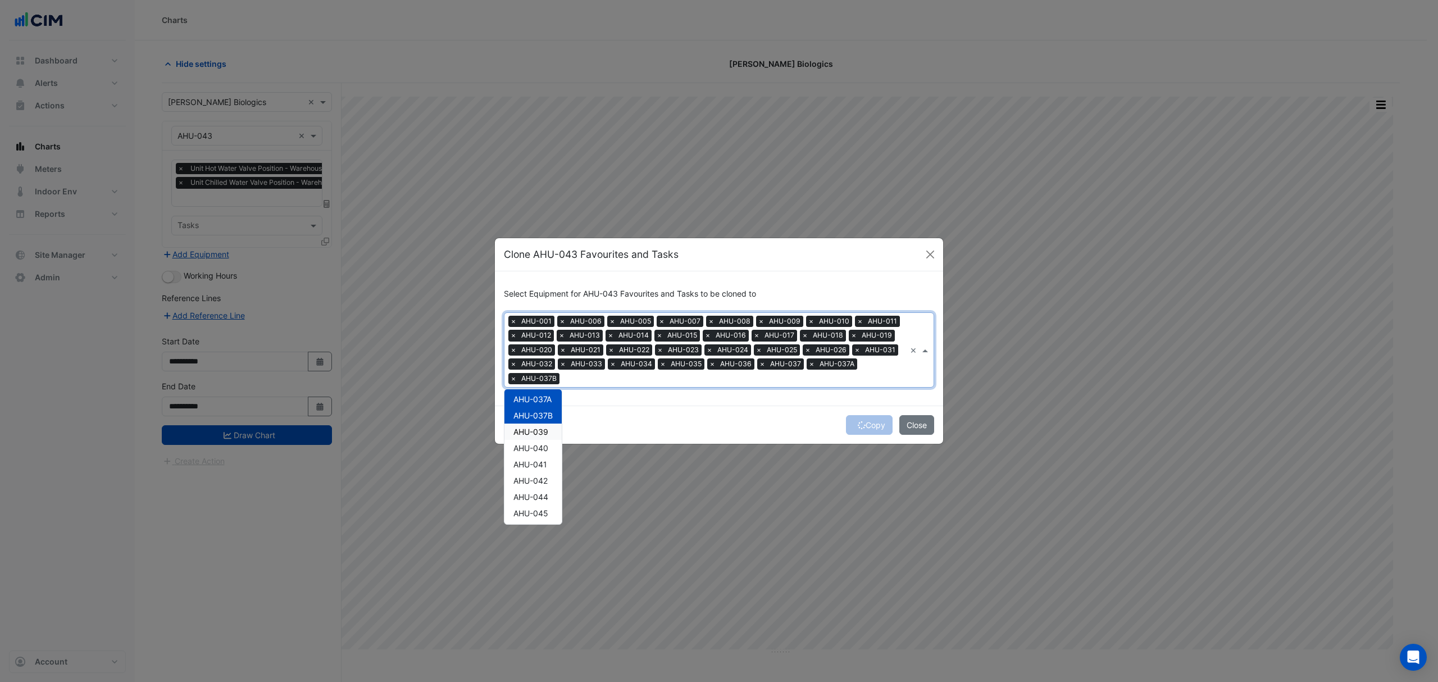
click at [537, 428] on span "AHU-039" at bounding box center [530, 432] width 35 height 10
click at [537, 448] on span "AHU-040" at bounding box center [530, 448] width 35 height 10
click at [536, 459] on span "AHU-041" at bounding box center [530, 464] width 34 height 10
click at [537, 477] on span "AHU-042" at bounding box center [530, 481] width 34 height 10
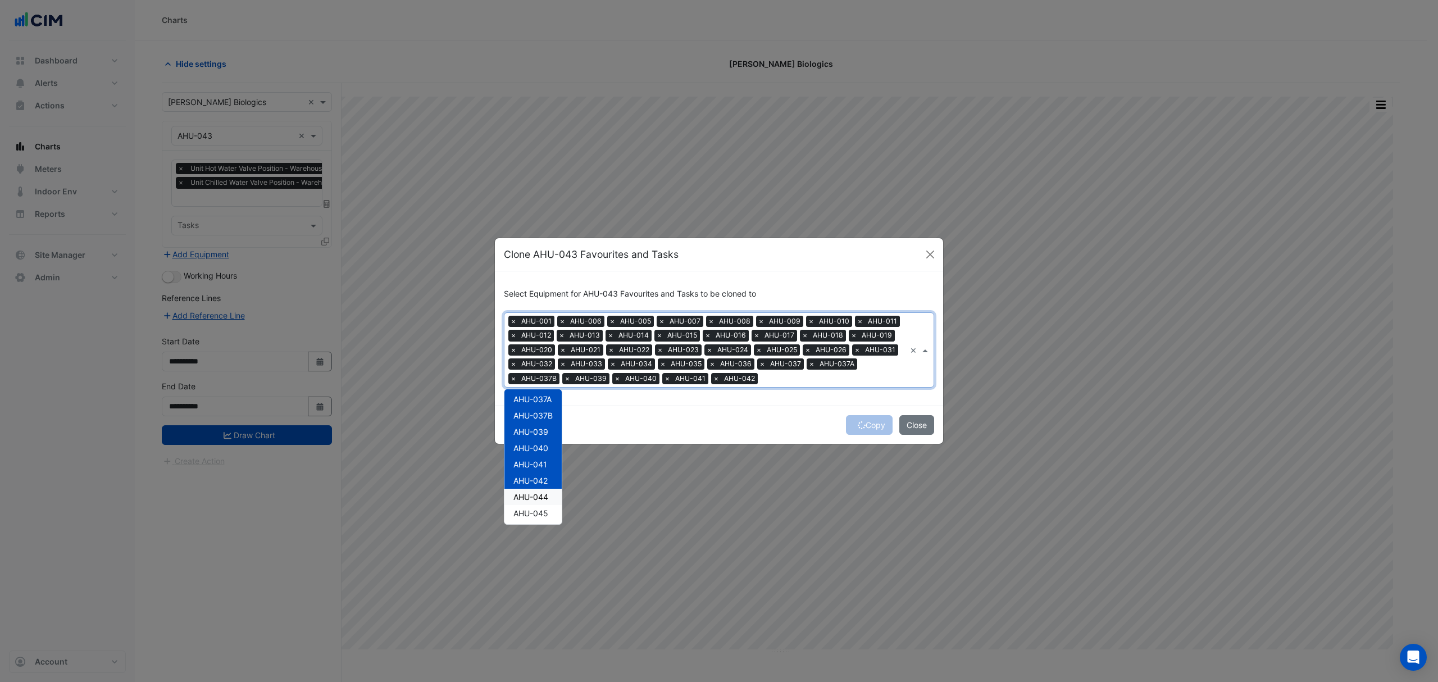
click at [537, 493] on span "AHU-044" at bounding box center [530, 497] width 35 height 10
click at [537, 511] on span "AHU-045" at bounding box center [530, 513] width 35 height 10
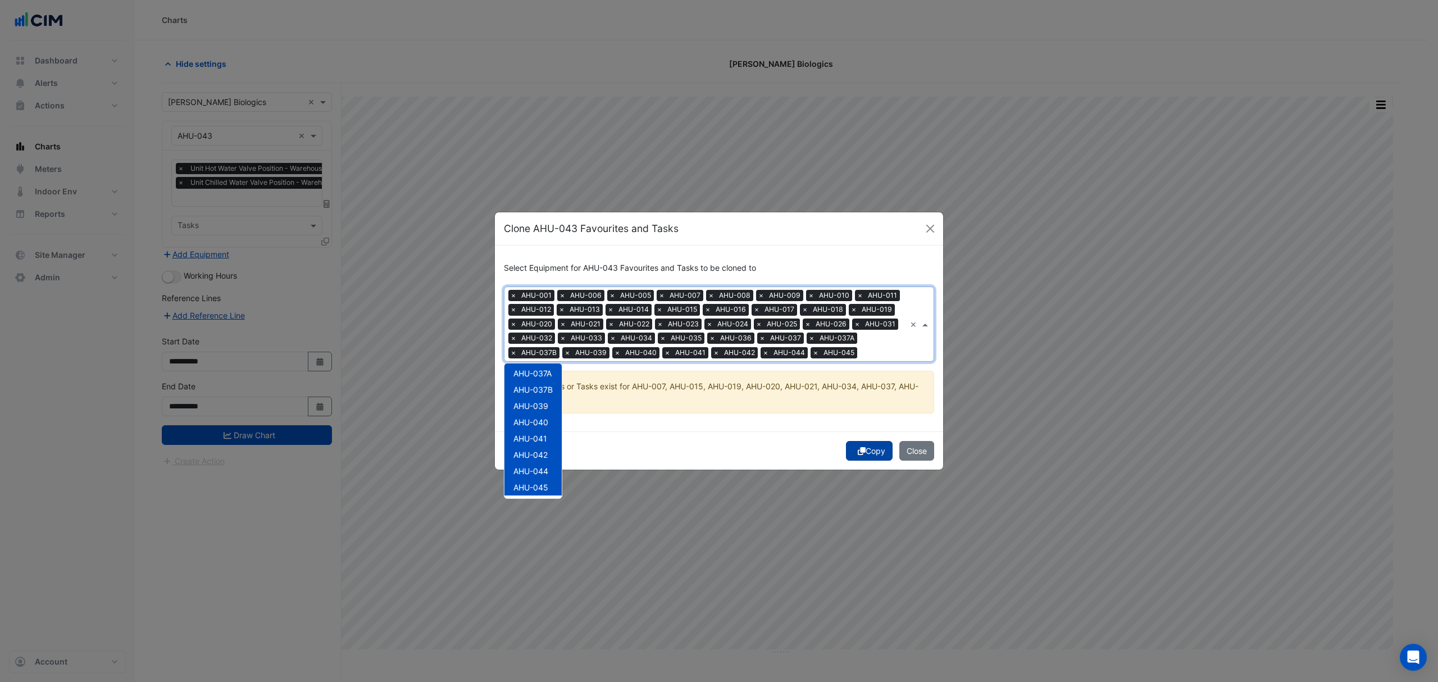
click at [870, 445] on button "Copy" at bounding box center [869, 451] width 47 height 20
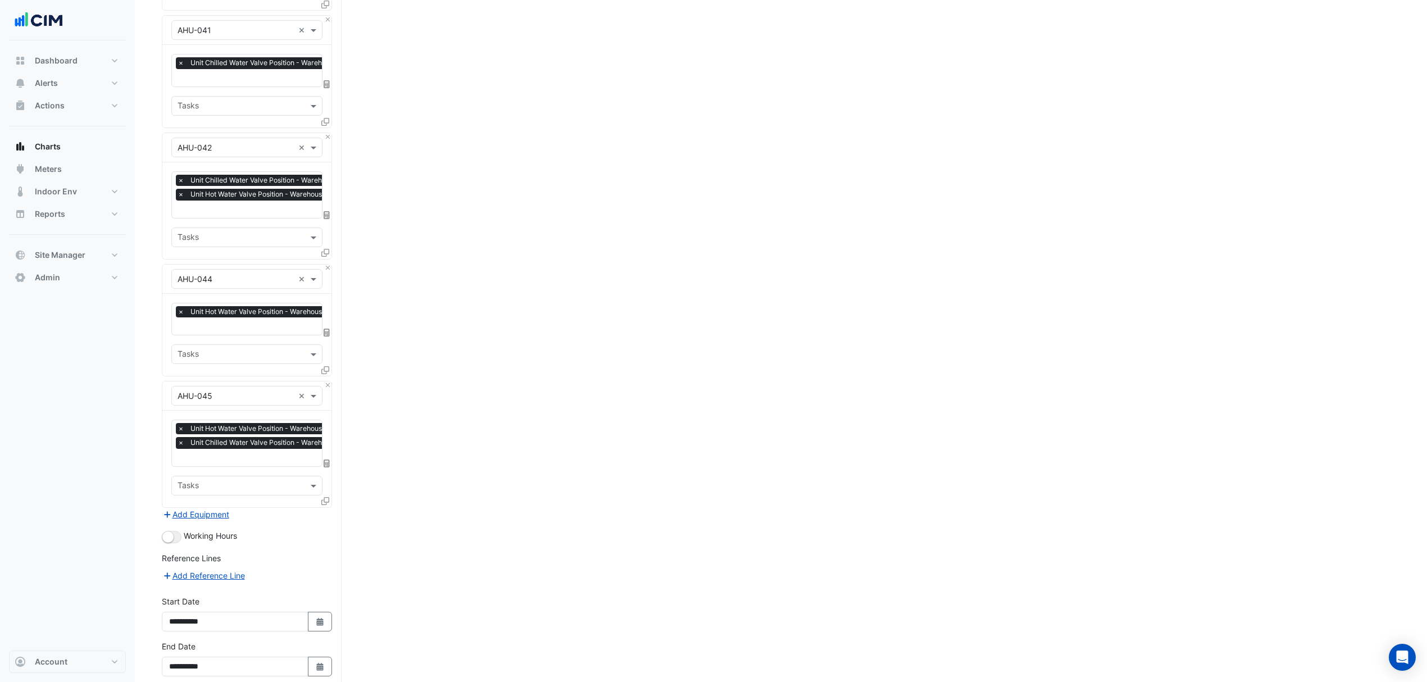
scroll to position [3401, 0]
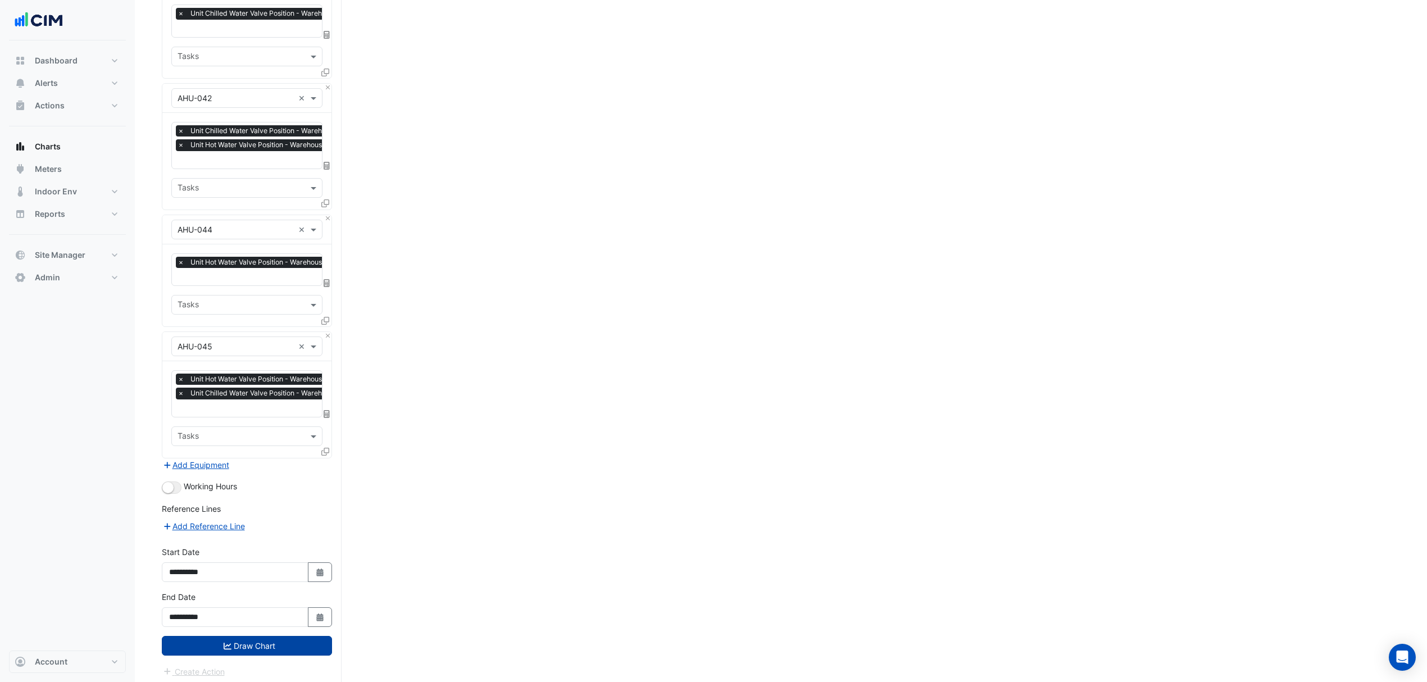
click at [281, 638] on button "Draw Chart" at bounding box center [247, 646] width 170 height 20
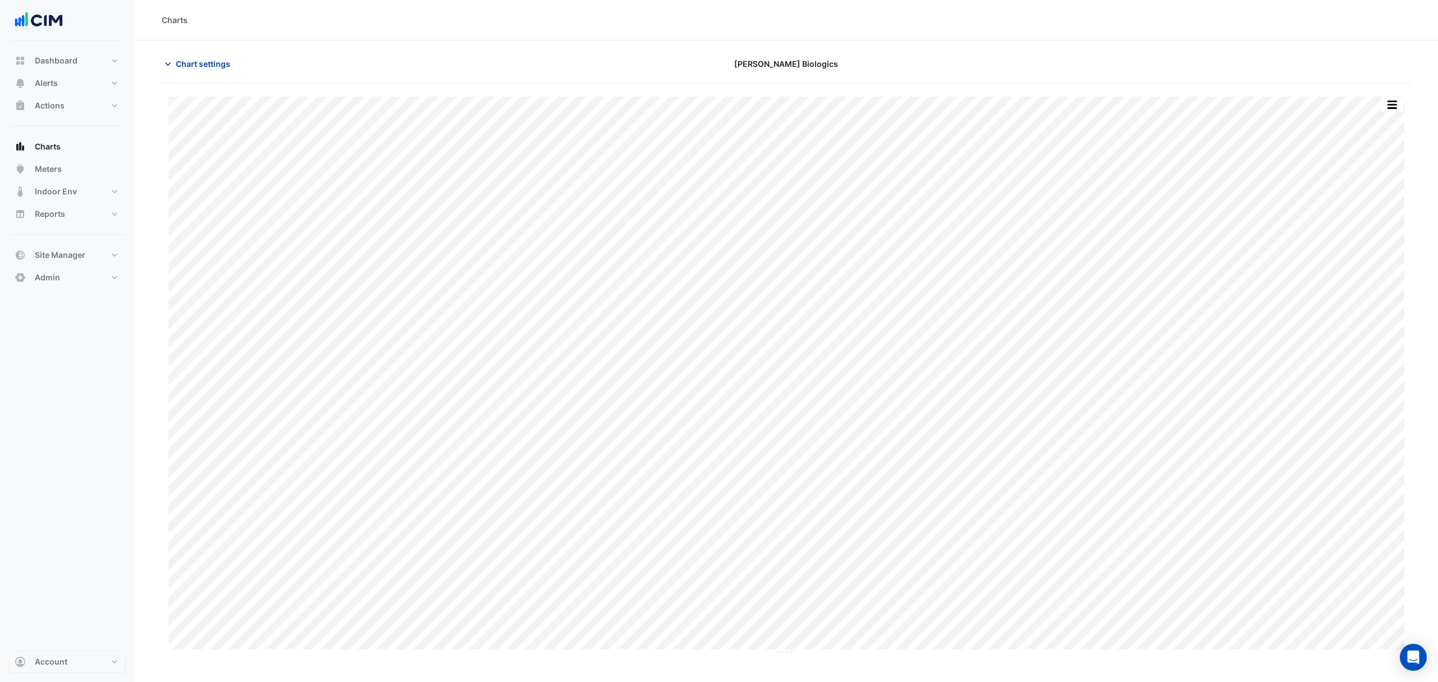
click at [186, 58] on span "Chart settings" at bounding box center [203, 64] width 54 height 12
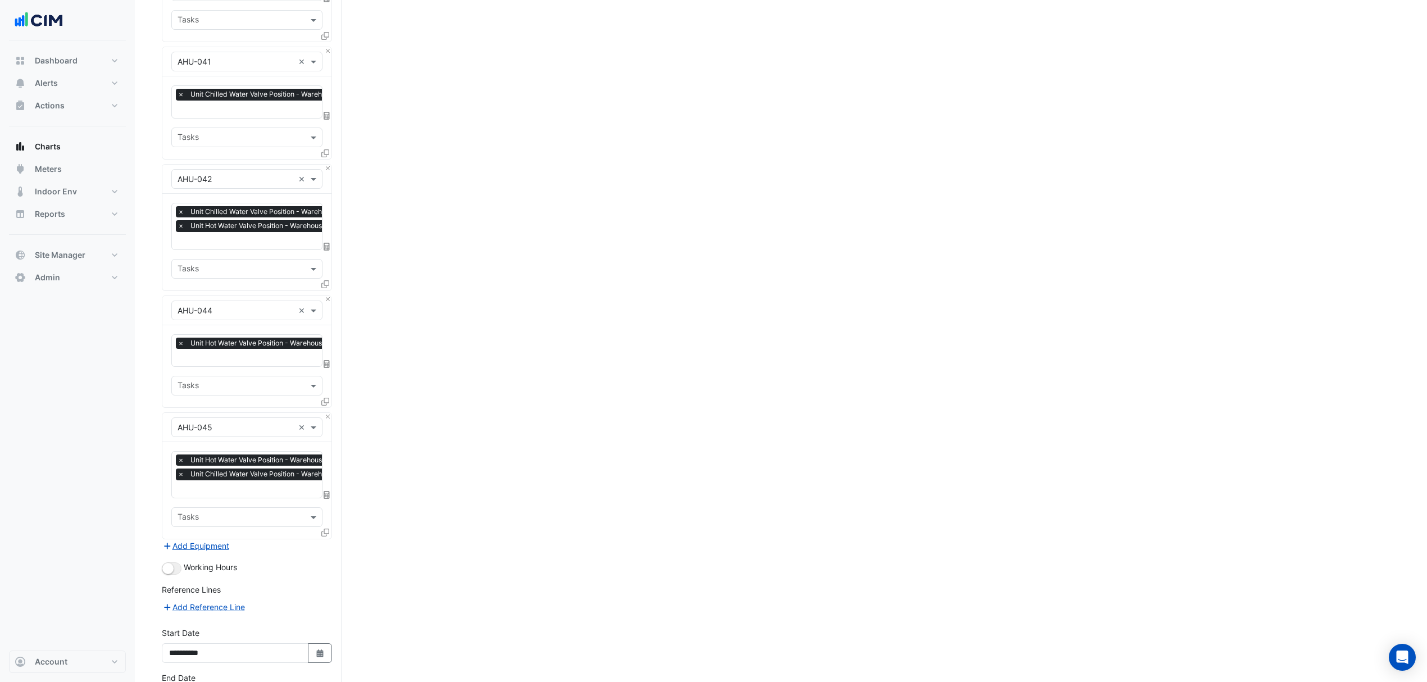
scroll to position [3401, 0]
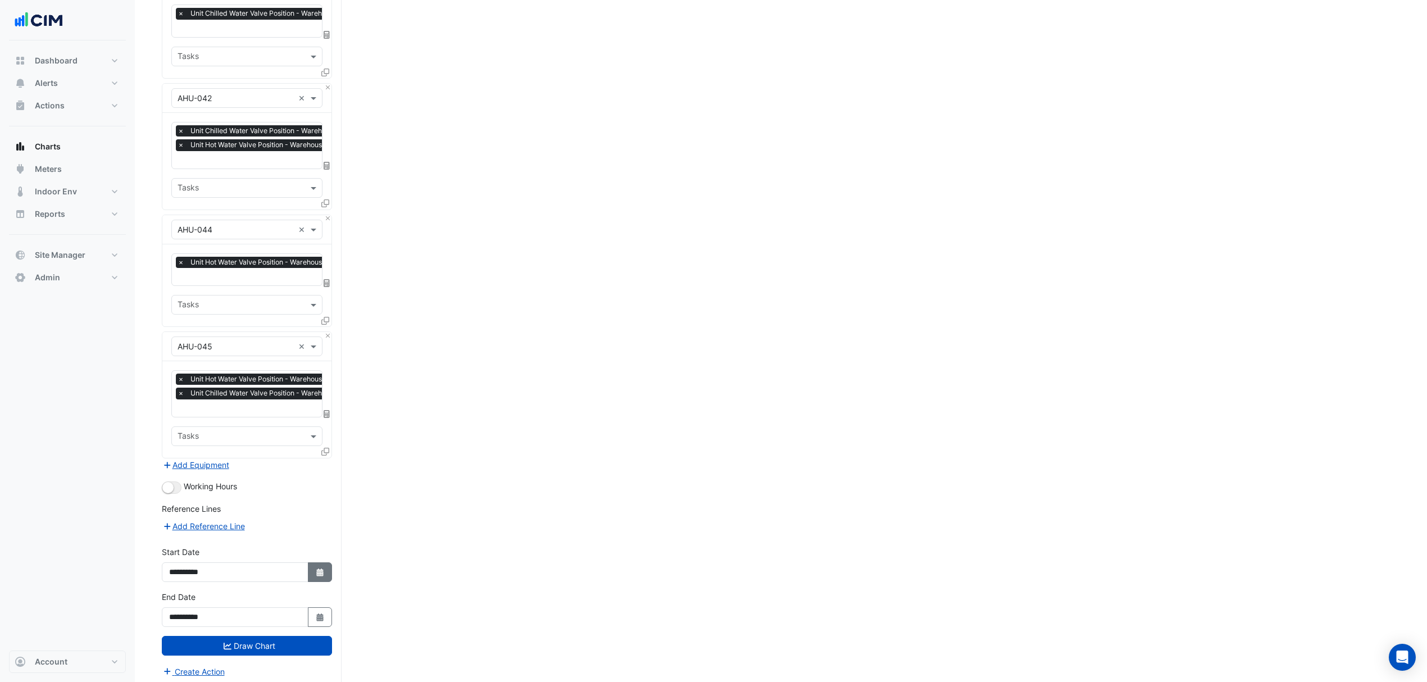
click at [315, 568] on icon "Select Date" at bounding box center [320, 572] width 10 height 8
select select "*"
select select "****"
drag, startPoint x: 182, startPoint y: 504, endPoint x: 207, endPoint y: 585, distance: 84.6
click at [182, 506] on div "18" at bounding box center [180, 508] width 18 height 18
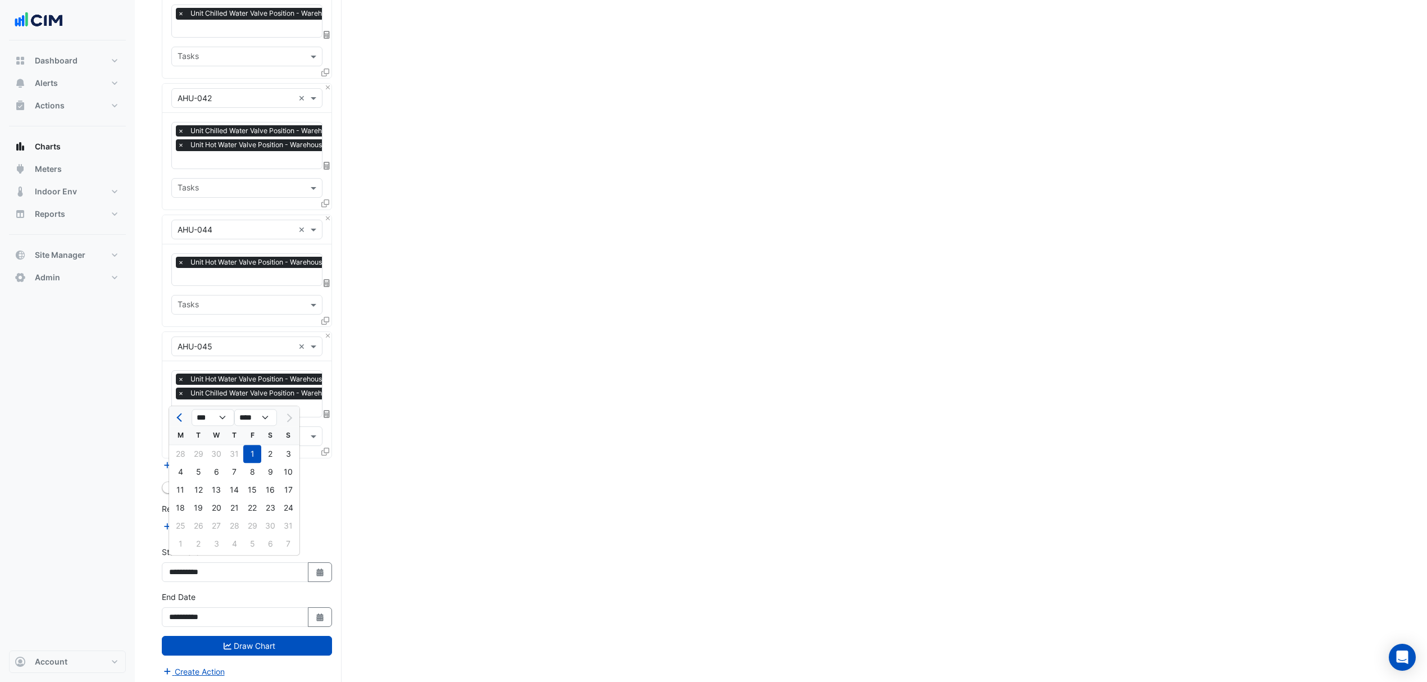
type input "**********"
click at [291, 638] on button "Draw Chart" at bounding box center [247, 646] width 170 height 20
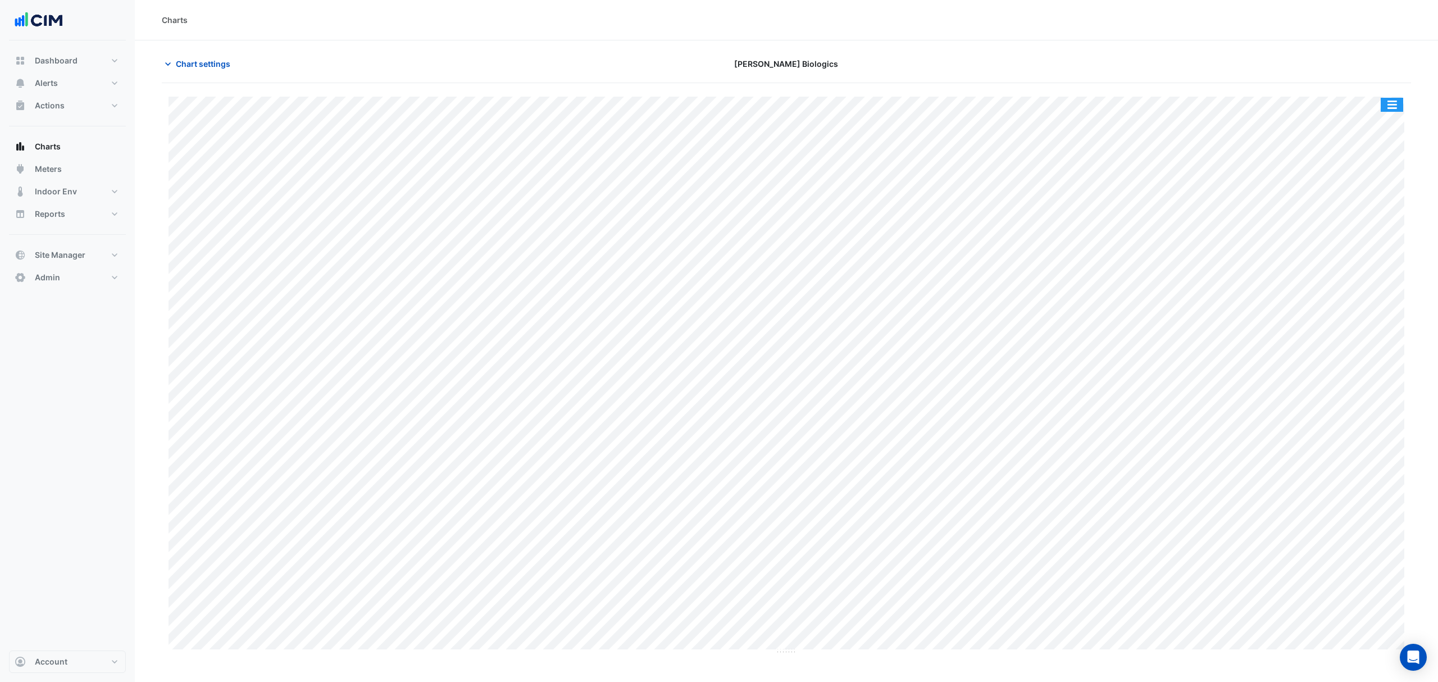
click at [1394, 104] on button "button" at bounding box center [1392, 105] width 22 height 14
click at [1369, 127] on div "Split by Equip" at bounding box center [1369, 125] width 67 height 20
